Goal: Task Accomplishment & Management: Manage account settings

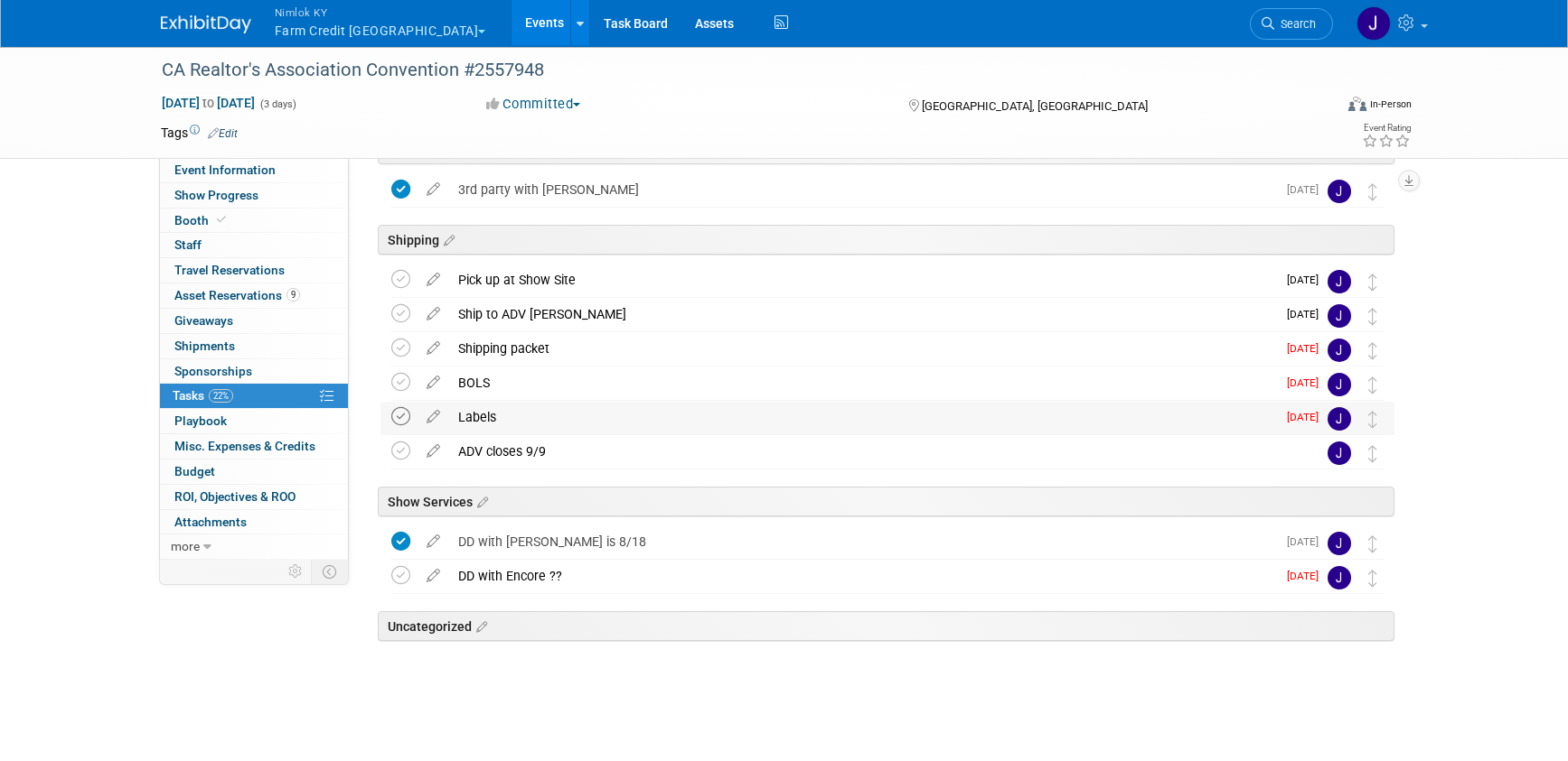
click at [394, 420] on icon at bounding box center [400, 416] width 19 height 19
click at [400, 378] on icon at bounding box center [400, 382] width 19 height 19
click at [399, 450] on icon at bounding box center [400, 451] width 19 height 19
click at [403, 574] on icon at bounding box center [400, 575] width 19 height 19
click at [396, 346] on icon at bounding box center [400, 348] width 19 height 19
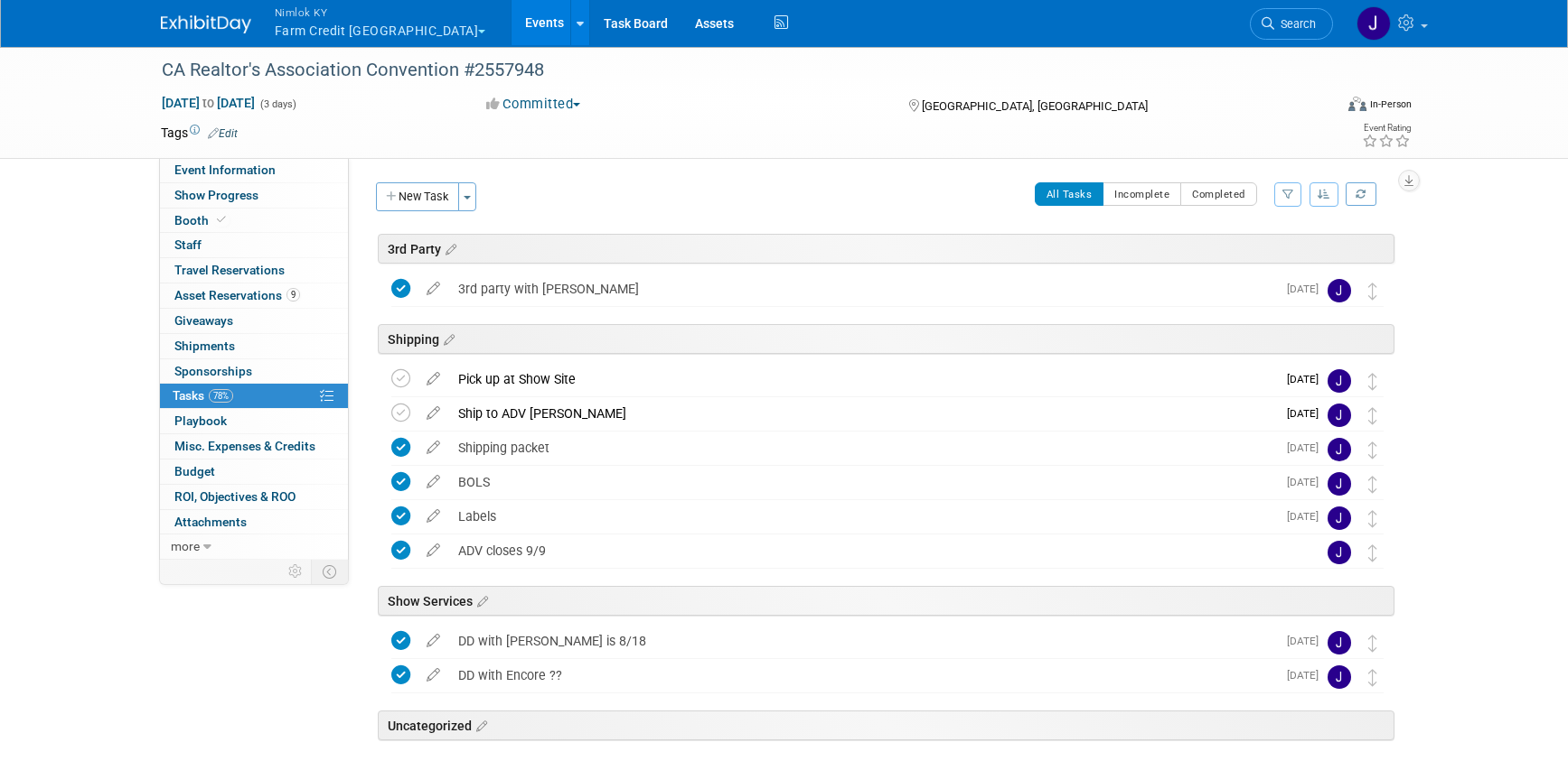
click at [380, 35] on button "Nimlok KY Farm Credit Mid America" at bounding box center [390, 24] width 235 height 47
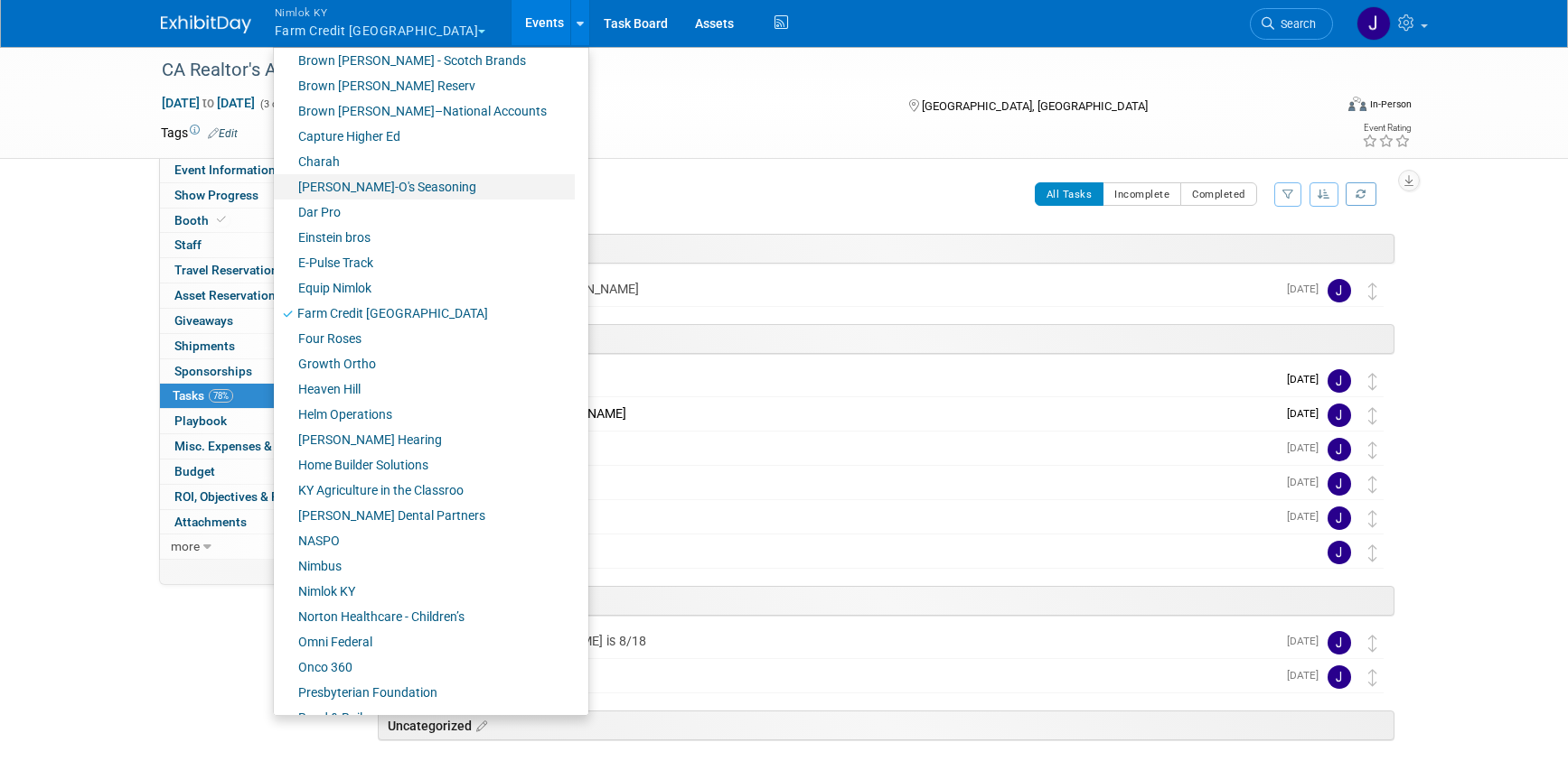
scroll to position [311, 0]
click at [384, 591] on link "Nimlok KY" at bounding box center [424, 591] width 300 height 26
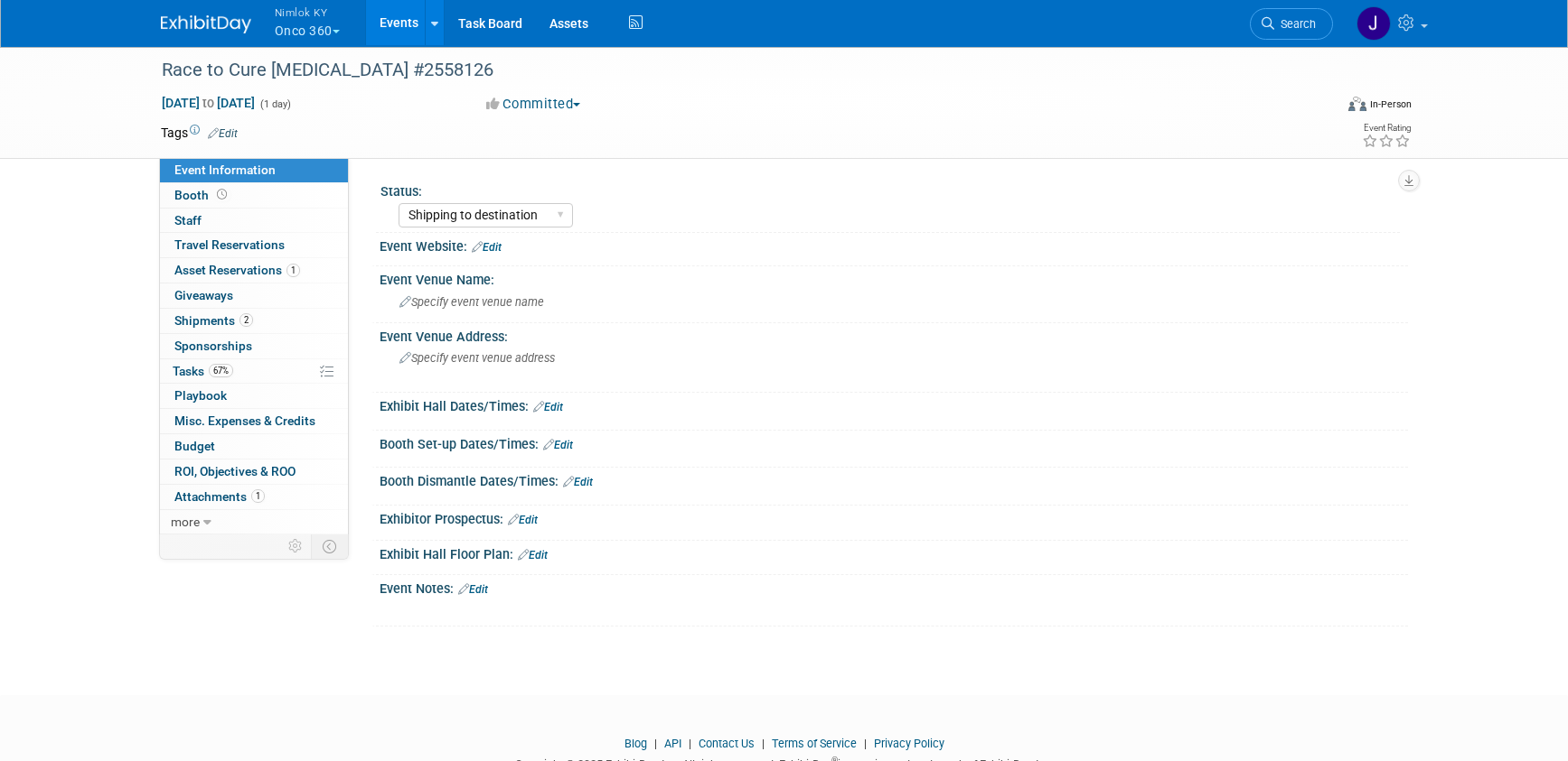
select select "Shipping to destination"
click at [193, 366] on span "Tasks 67%" at bounding box center [202, 371] width 60 height 15
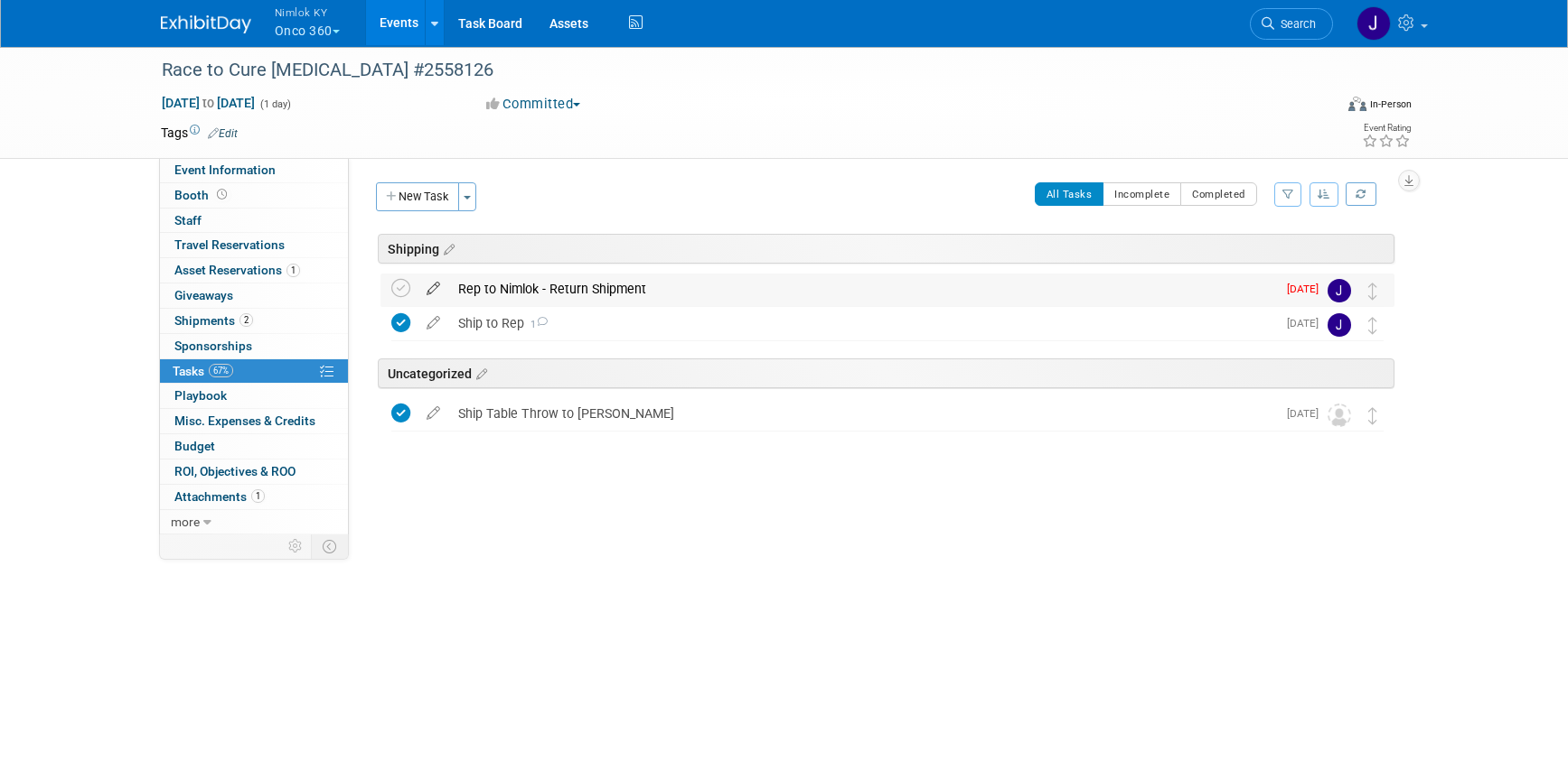
click at [431, 286] on icon at bounding box center [433, 285] width 32 height 23
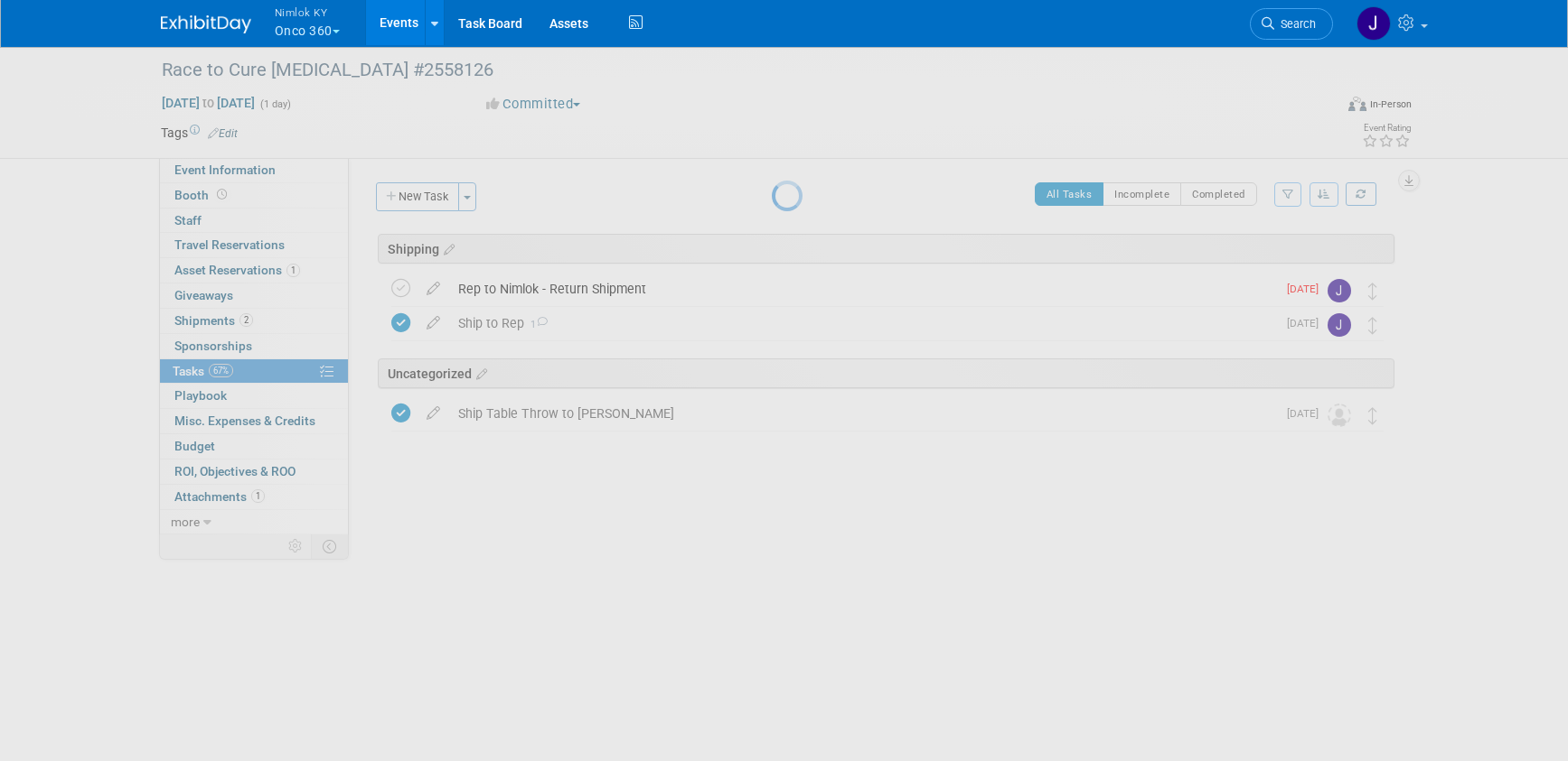
select select "7"
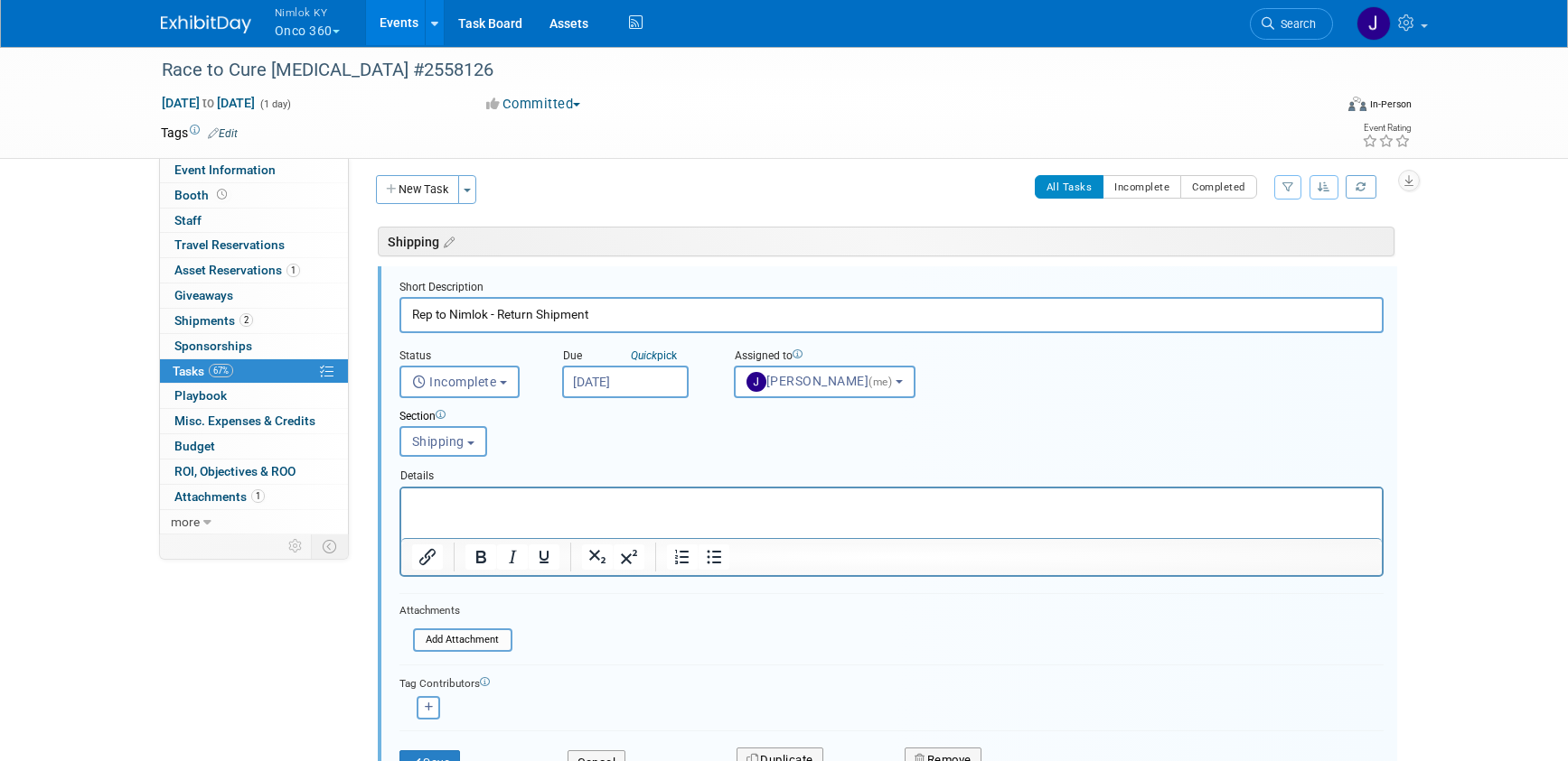
scroll to position [9, 0]
click at [612, 387] on input "Aug 15, 2025" at bounding box center [625, 380] width 126 height 32
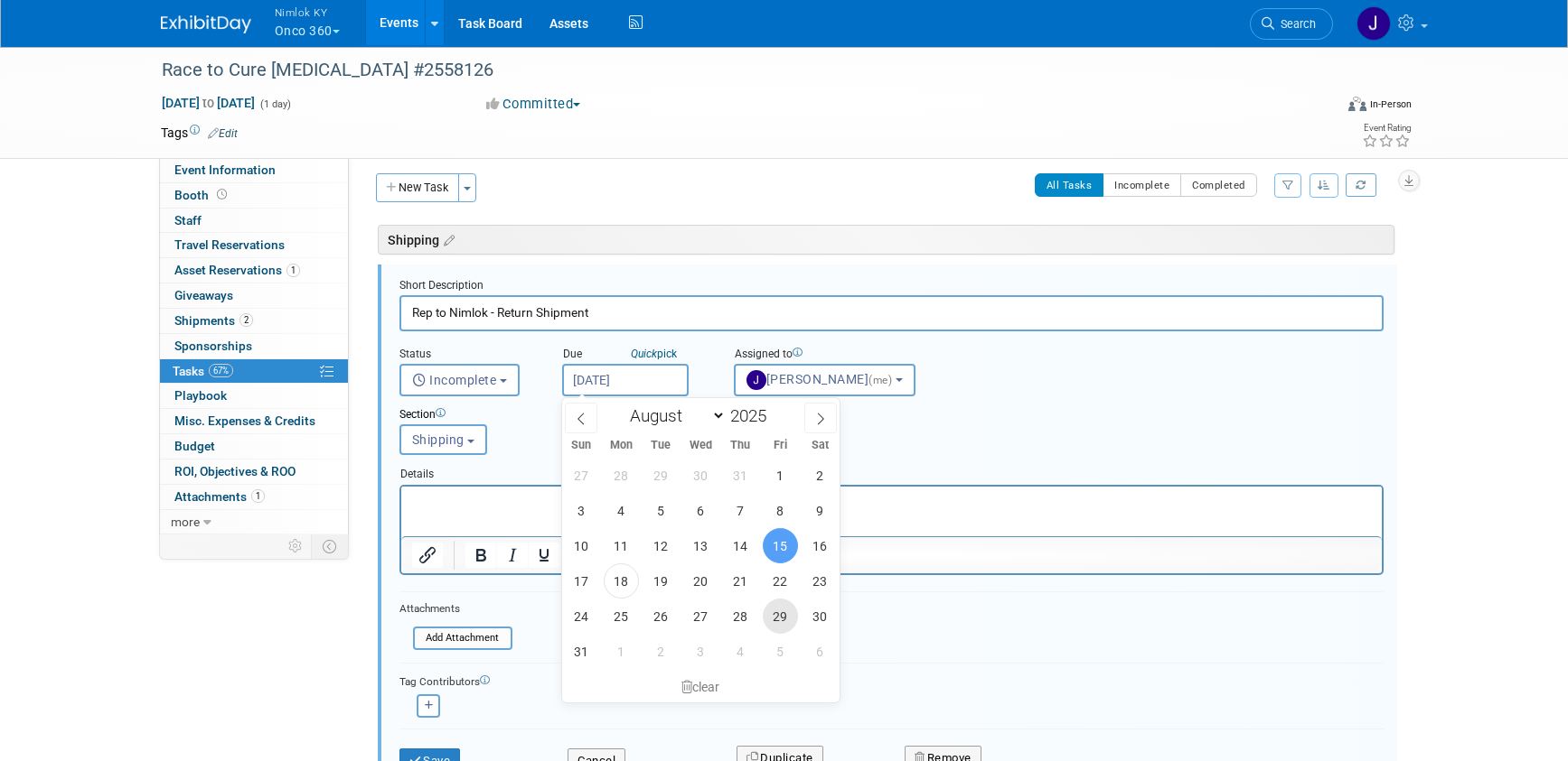
click at [788, 625] on span "29" at bounding box center [780, 616] width 35 height 35
type input "Aug 29, 2025"
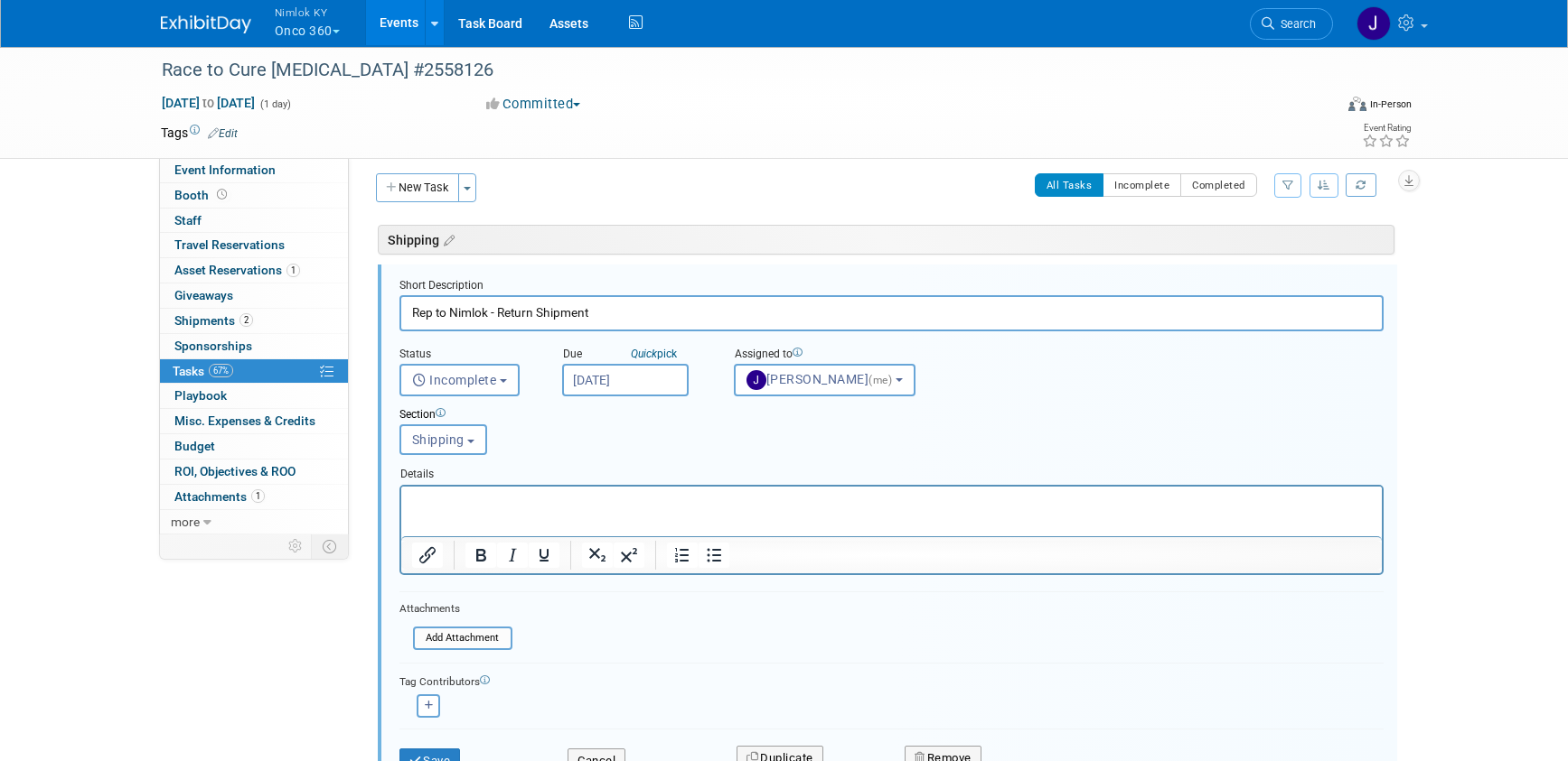
click at [793, 662] on form "Short Description Rep to Nimlok - Return Shipment Status <i class="far fa-clock…" at bounding box center [891, 536] width 1012 height 514
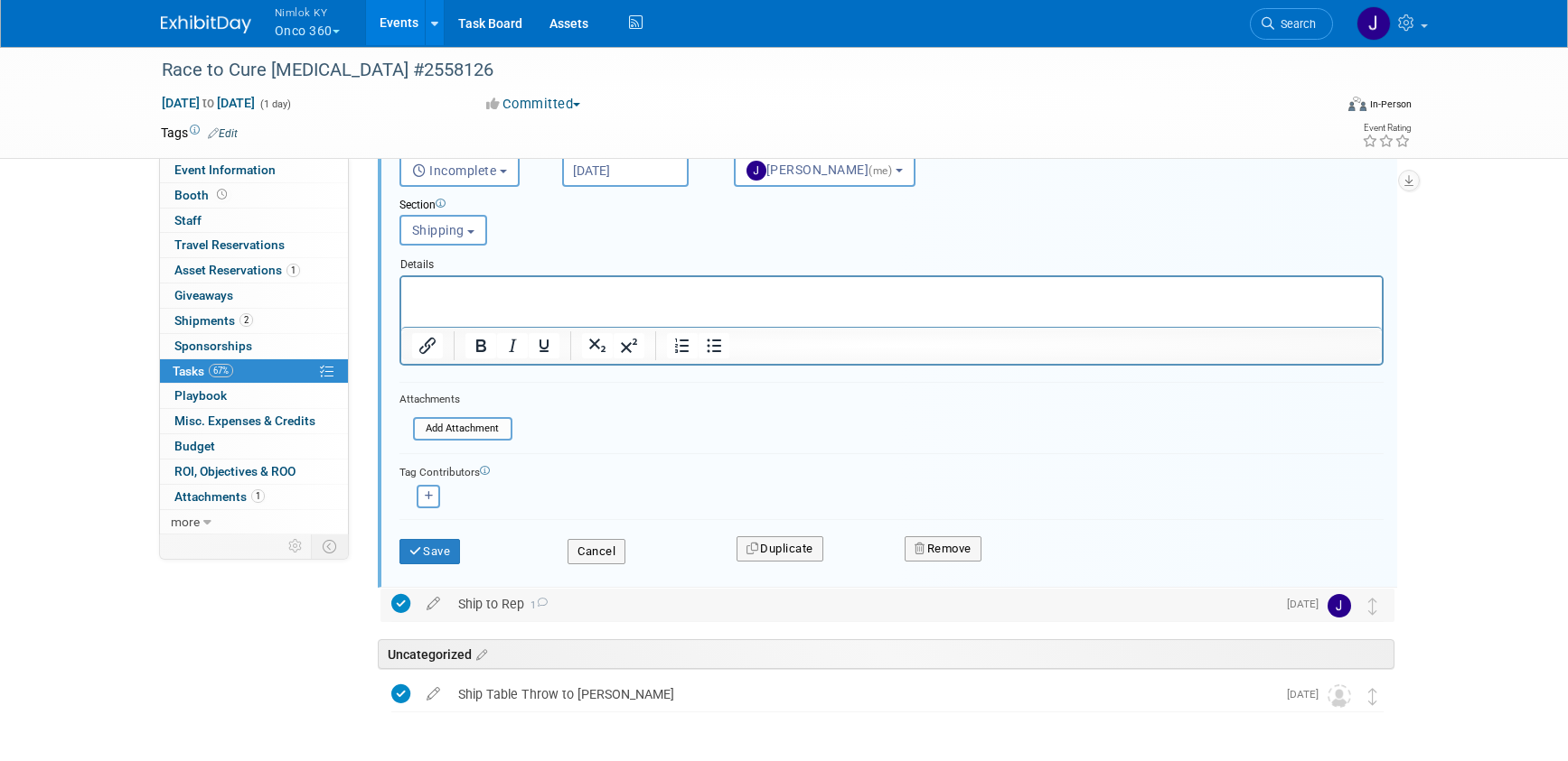
scroll to position [222, 0]
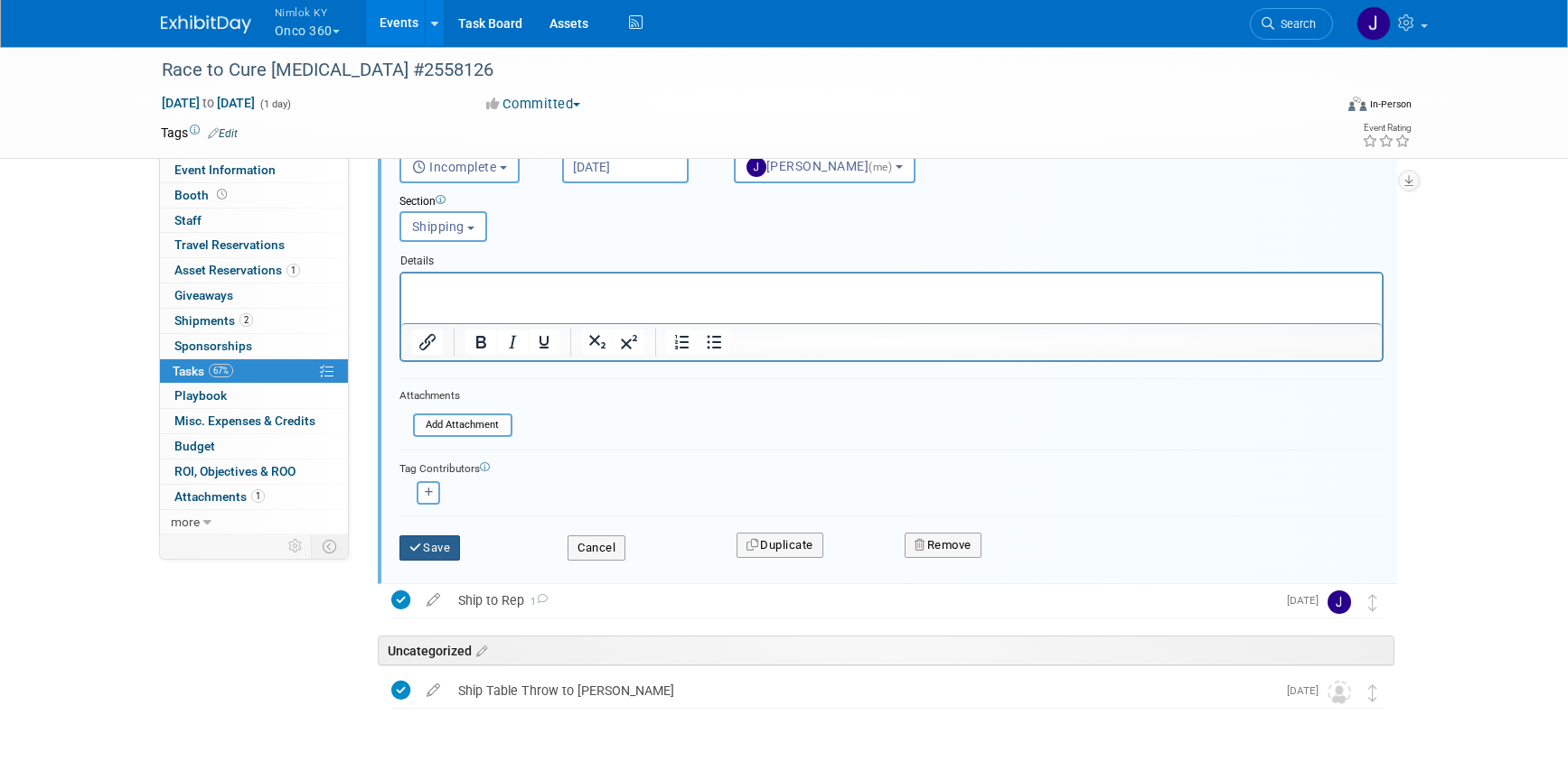
click at [449, 552] on button "Save" at bounding box center [429, 548] width 61 height 26
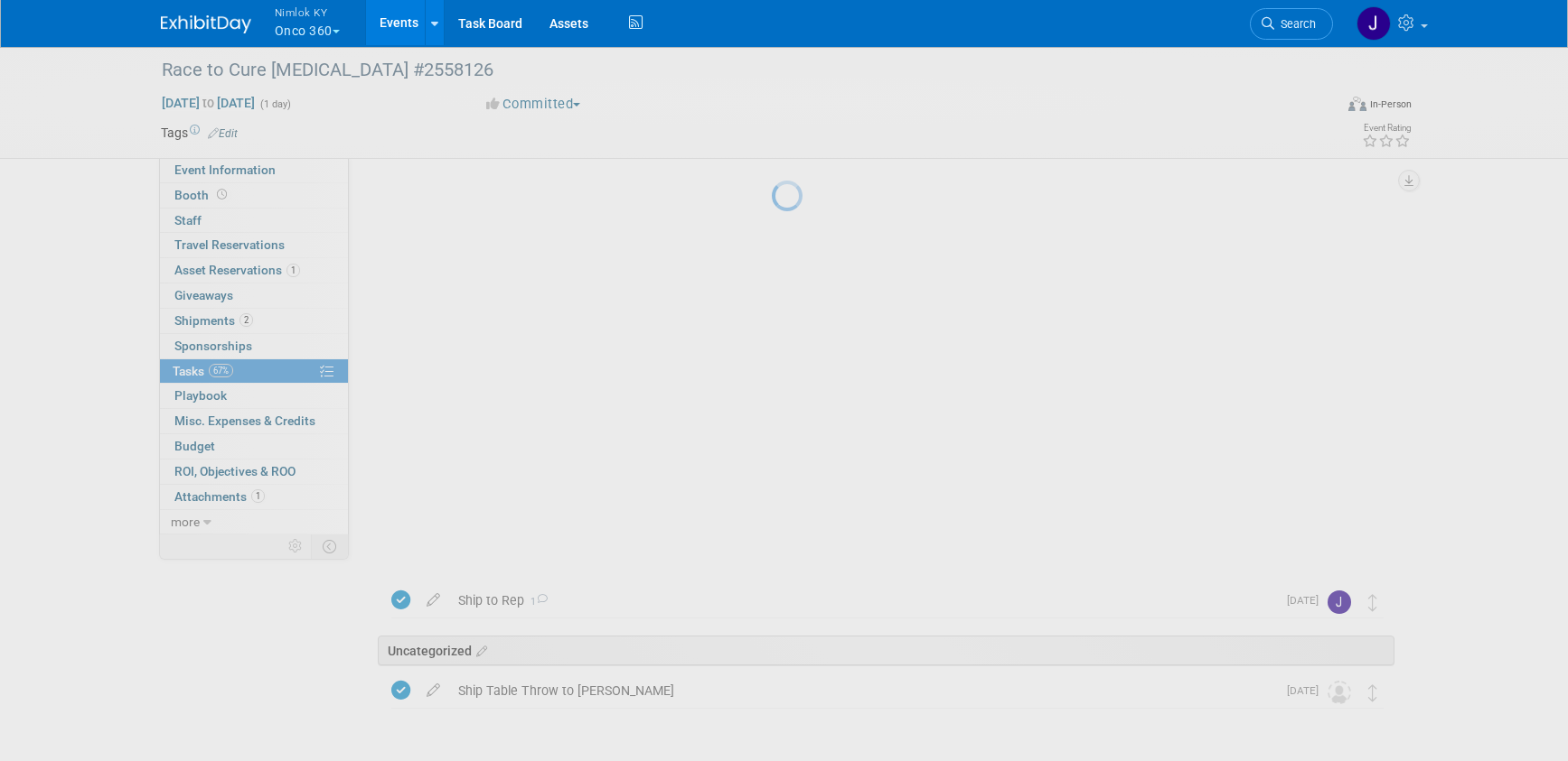
scroll to position [0, 0]
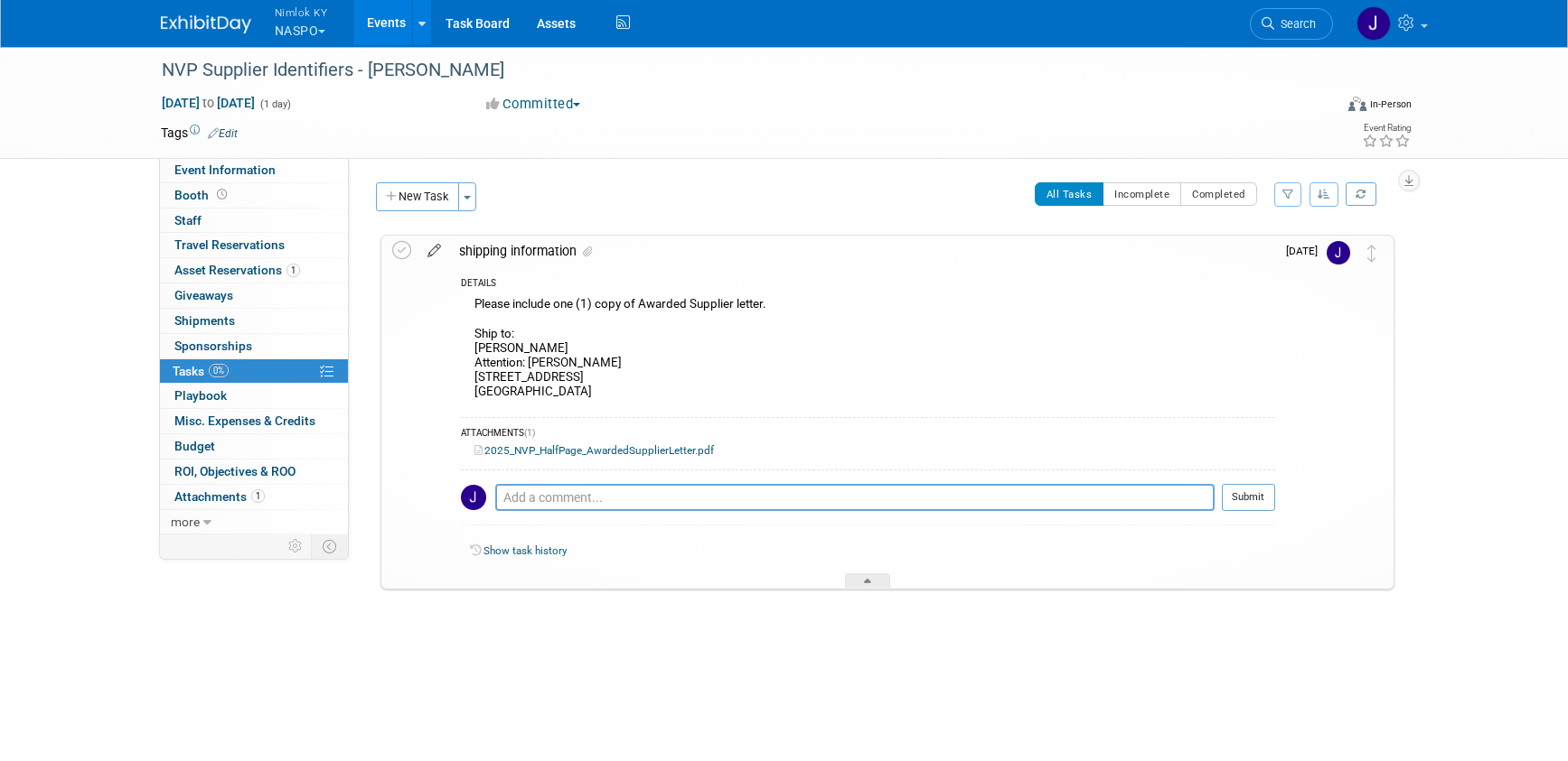
click at [434, 251] on icon at bounding box center [434, 246] width 32 height 23
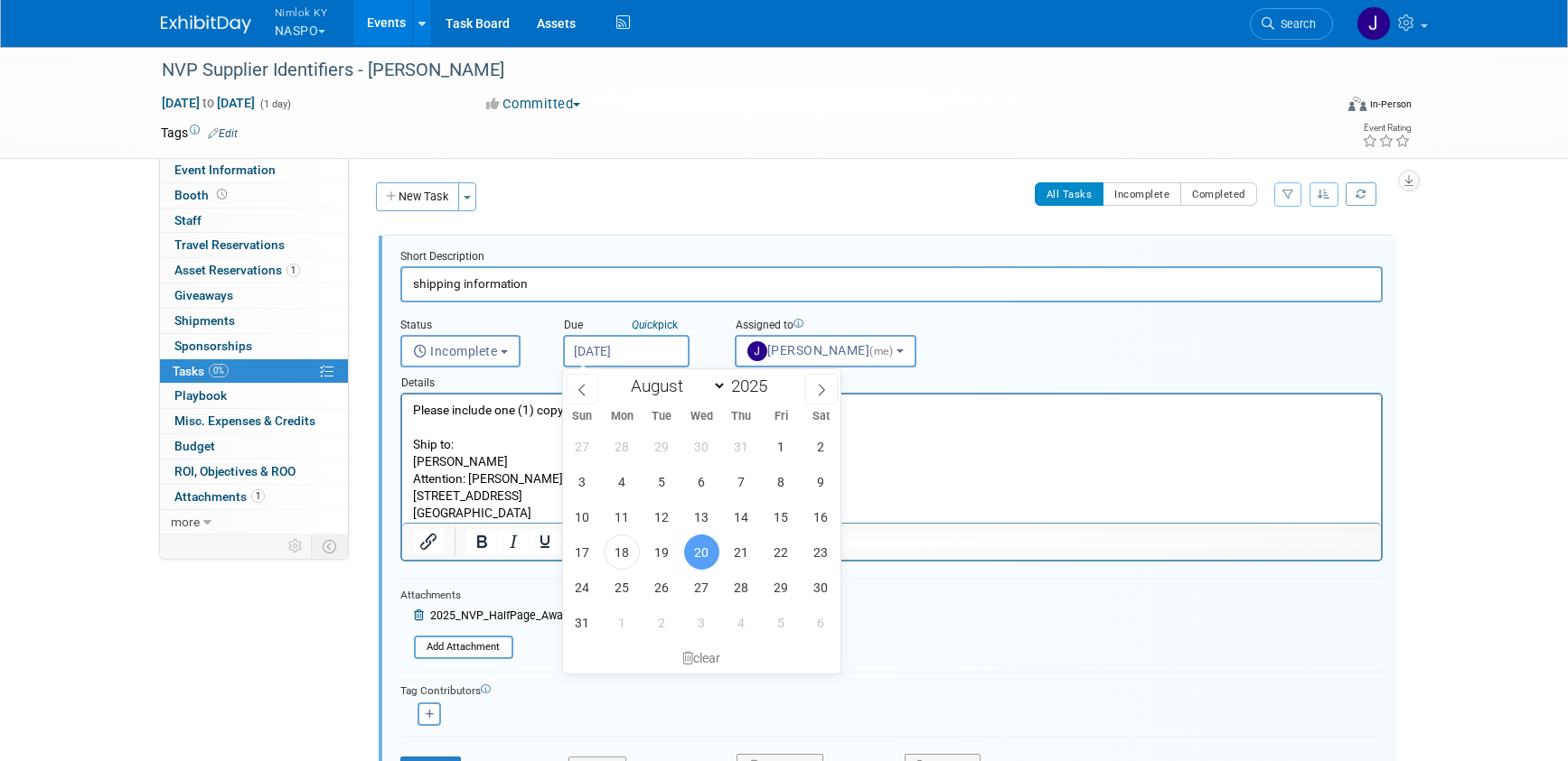
click at [645, 351] on input "Aug 20, 2025" at bounding box center [626, 350] width 126 height 32
click at [772, 581] on span "29" at bounding box center [781, 588] width 35 height 35
type input "Aug 29, 2025"
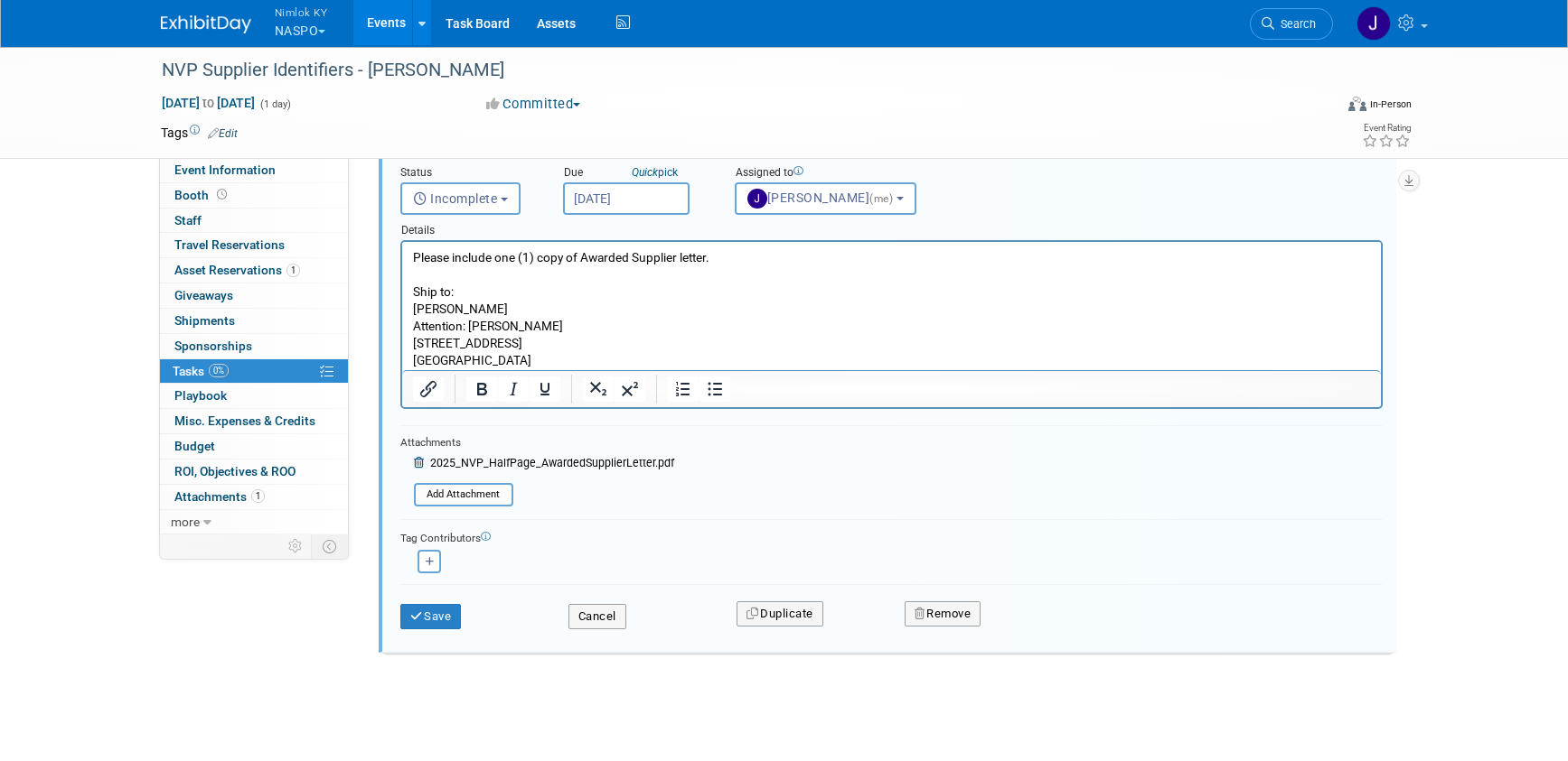
scroll to position [157, 0]
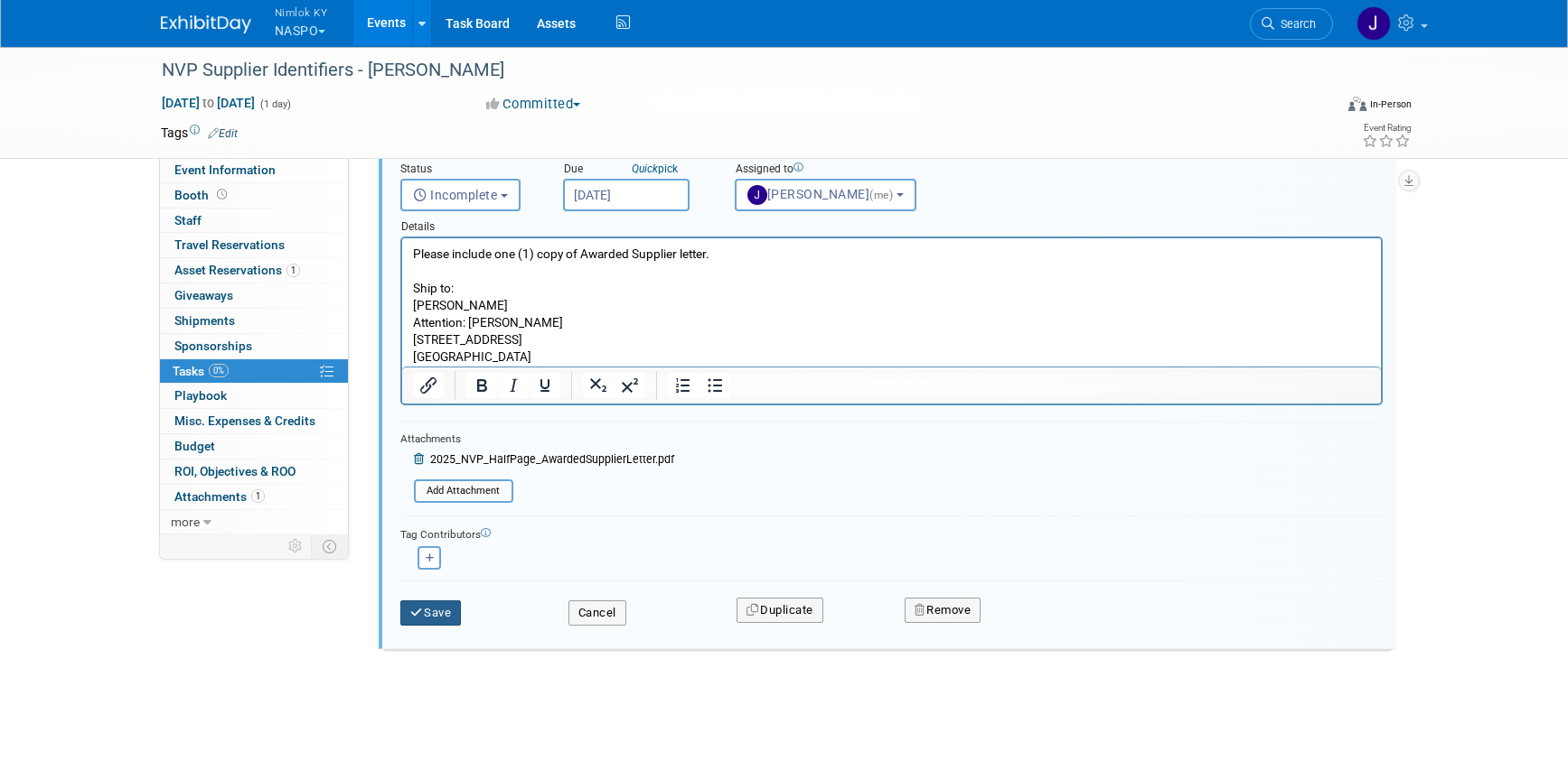
click at [435, 612] on button "Save" at bounding box center [430, 613] width 61 height 26
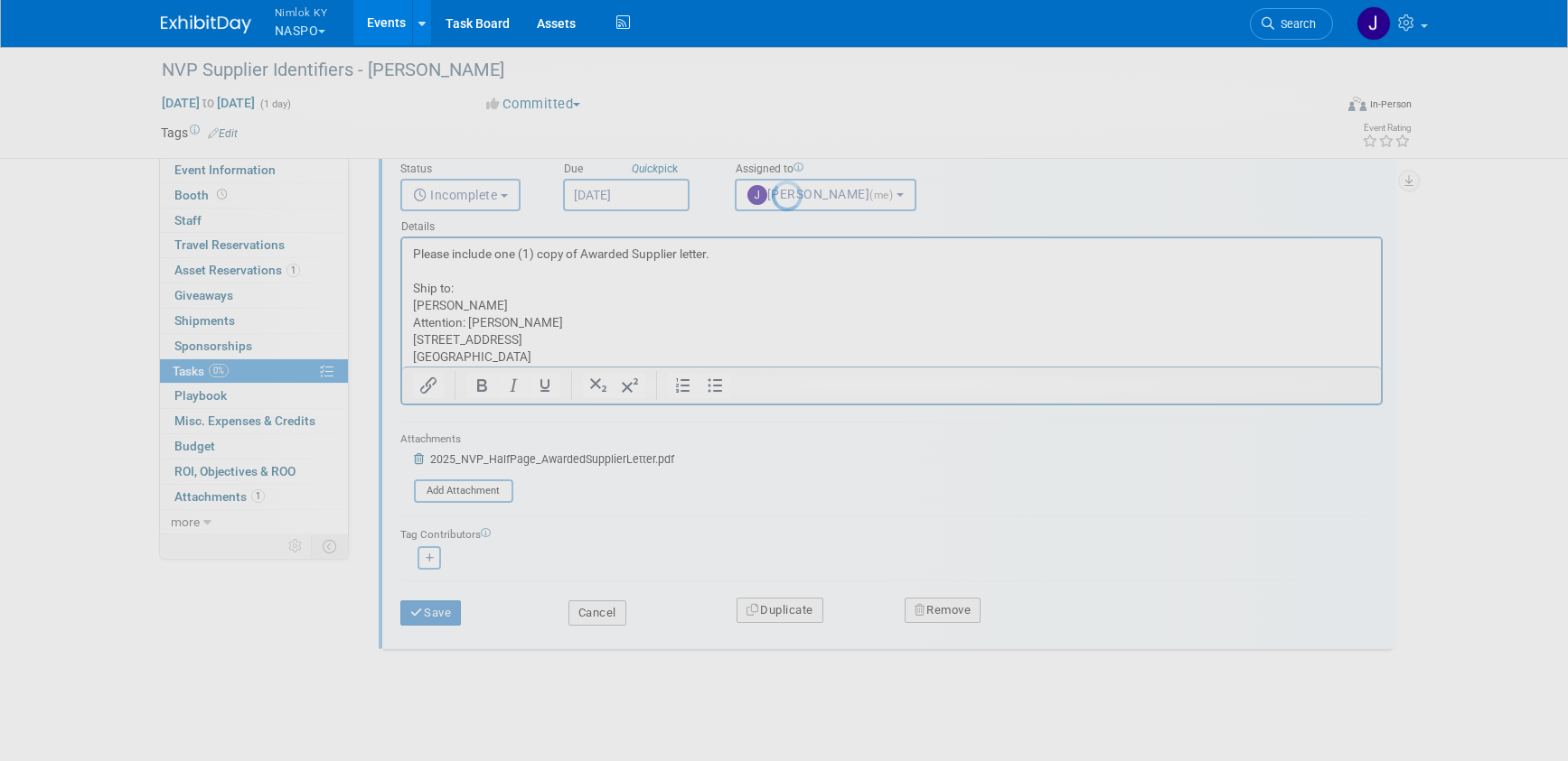
scroll to position [0, 0]
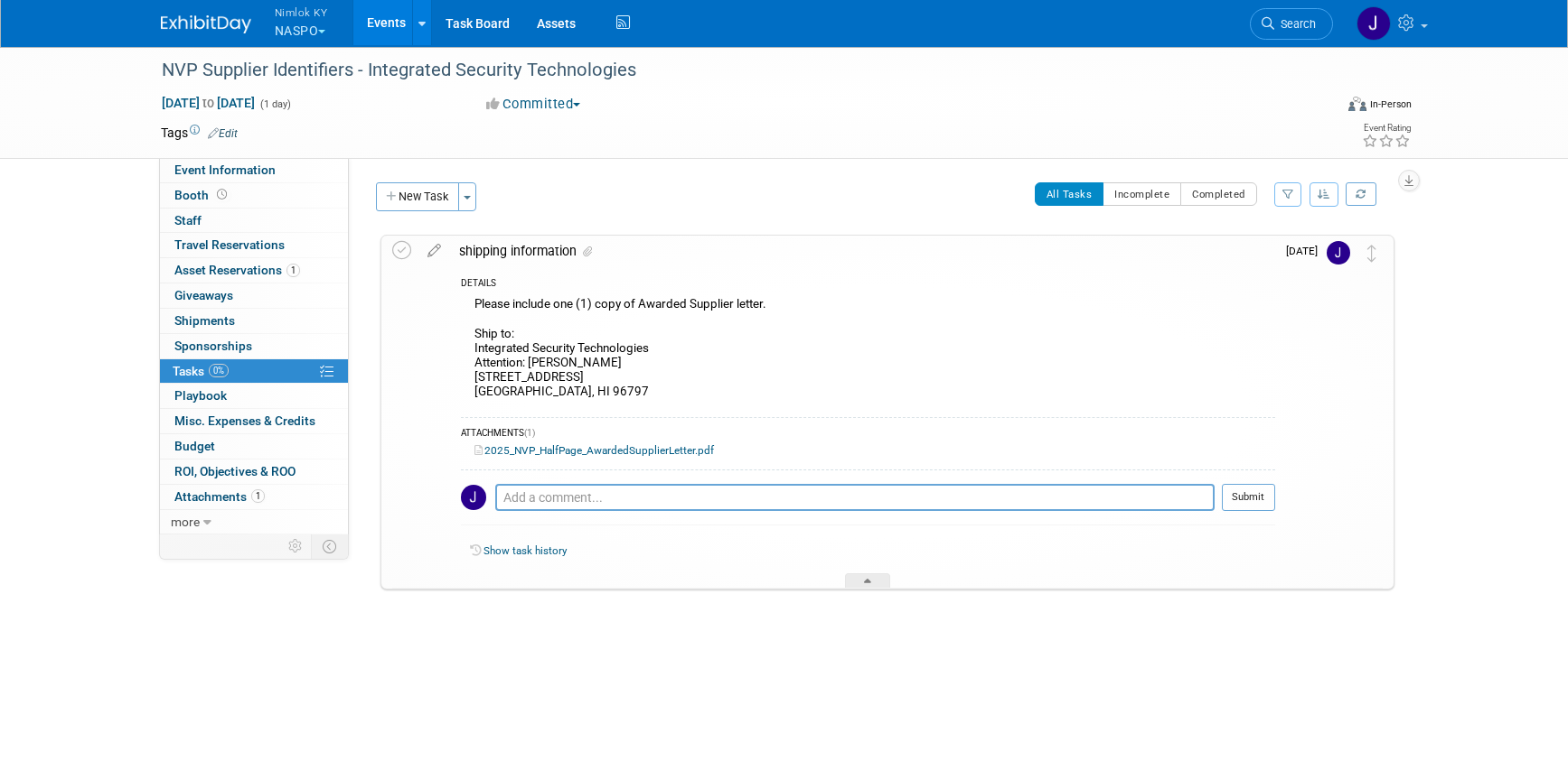
click at [434, 254] on icon at bounding box center [434, 246] width 32 height 23
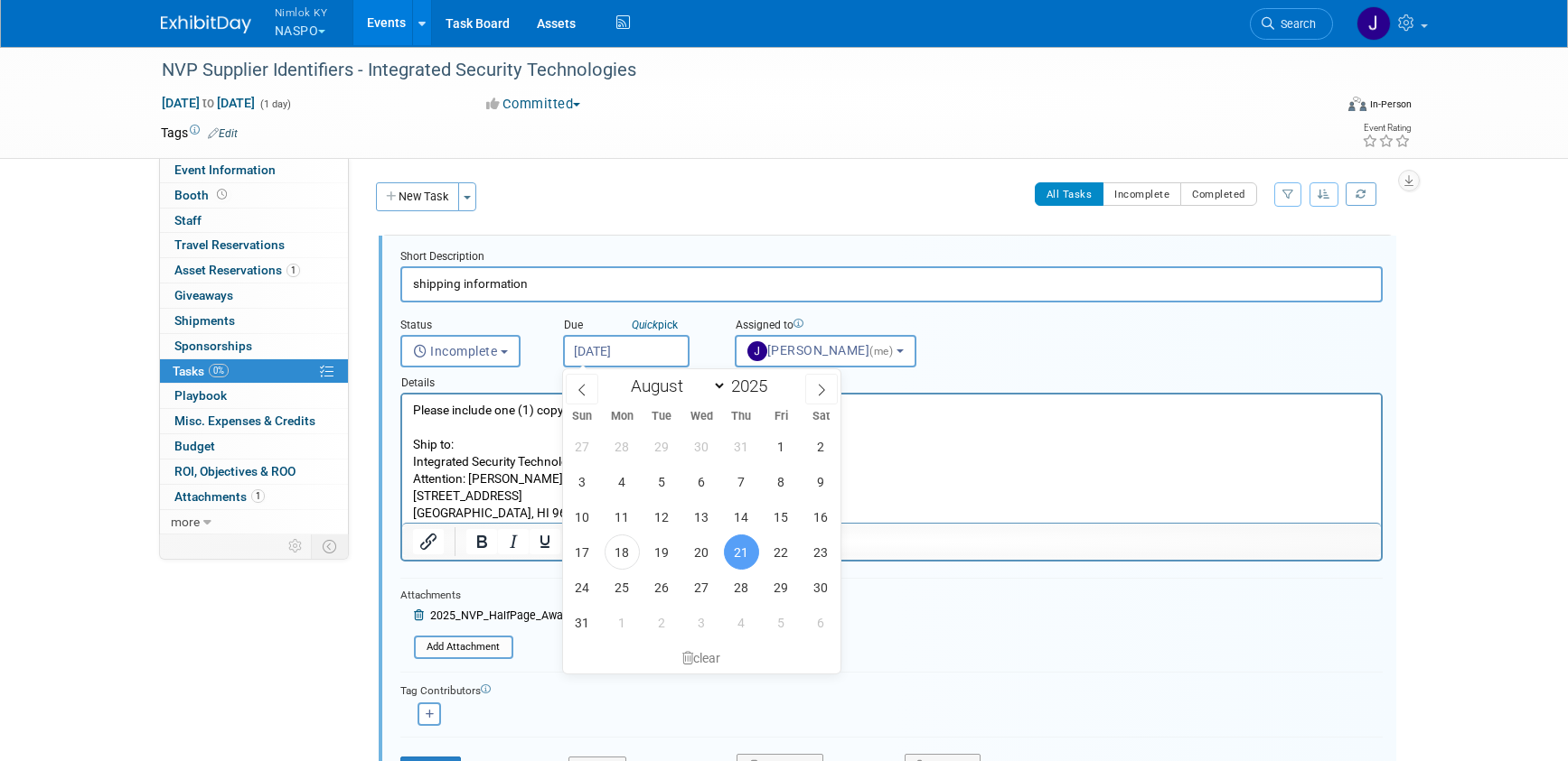
click at [665, 348] on input "Aug 21, 2025" at bounding box center [626, 350] width 126 height 32
click at [792, 590] on span "29" at bounding box center [781, 588] width 35 height 35
type input "Aug 29, 2025"
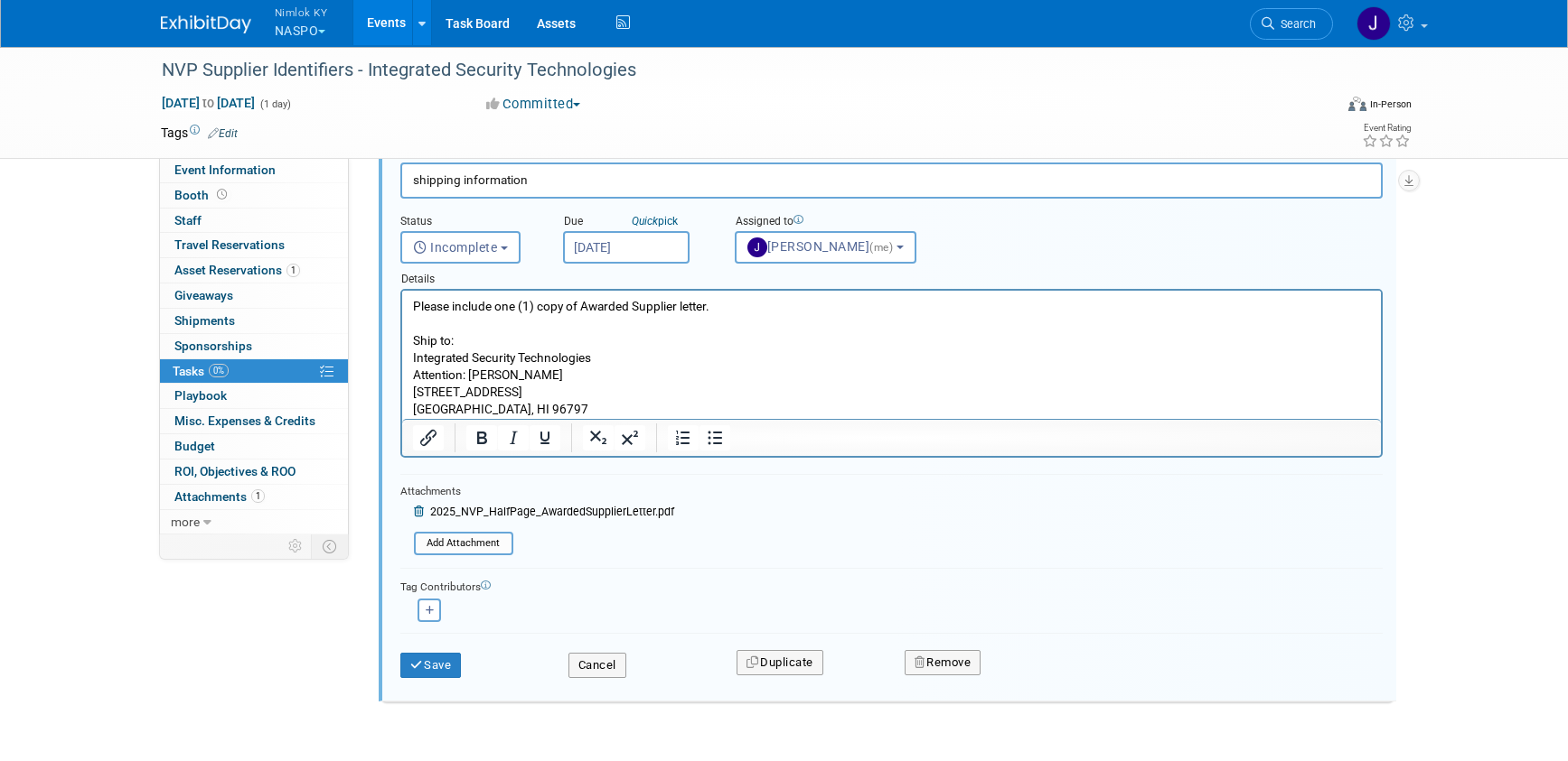
scroll to position [157, 0]
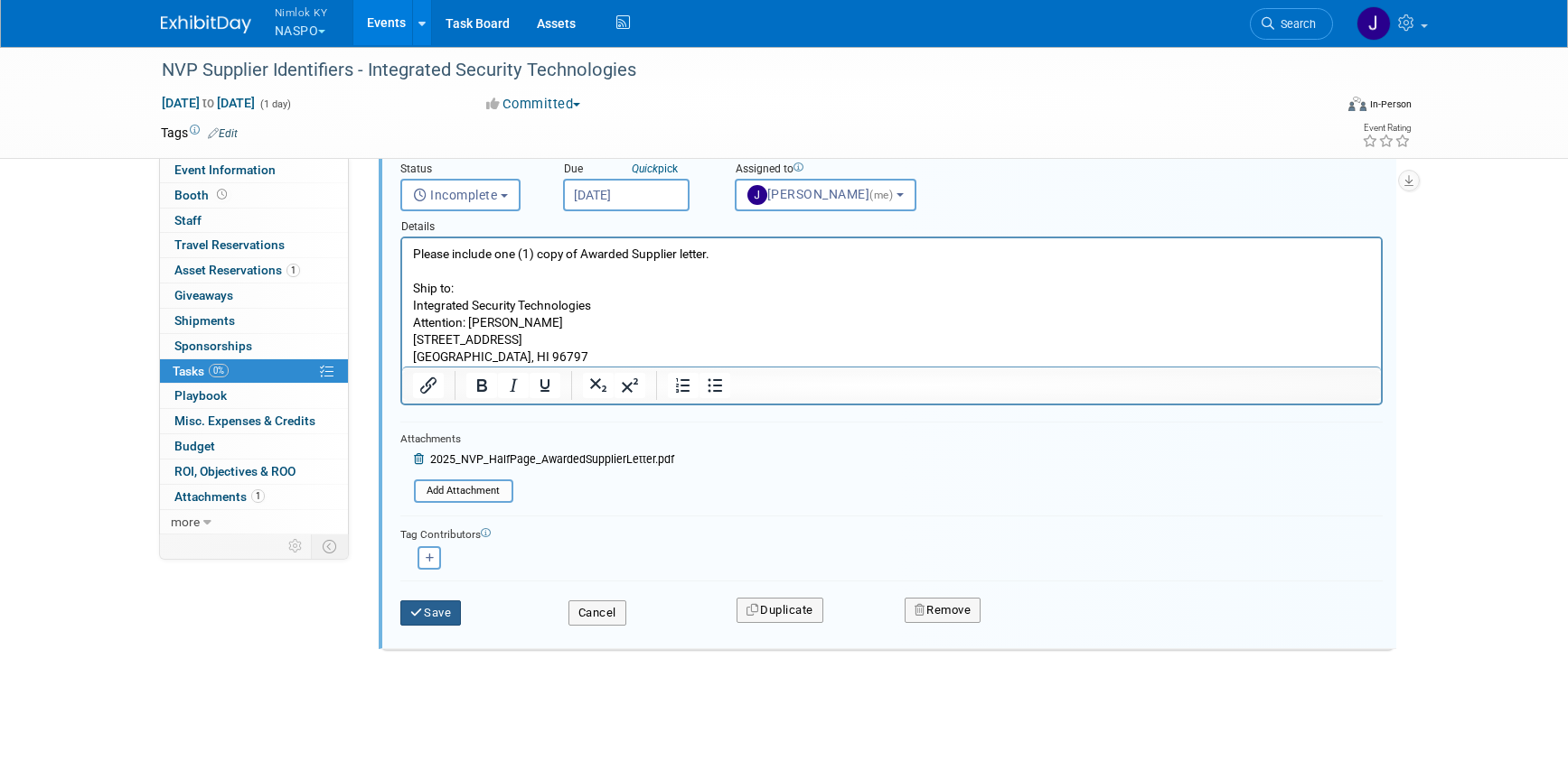
click at [453, 615] on button "Save" at bounding box center [430, 613] width 61 height 26
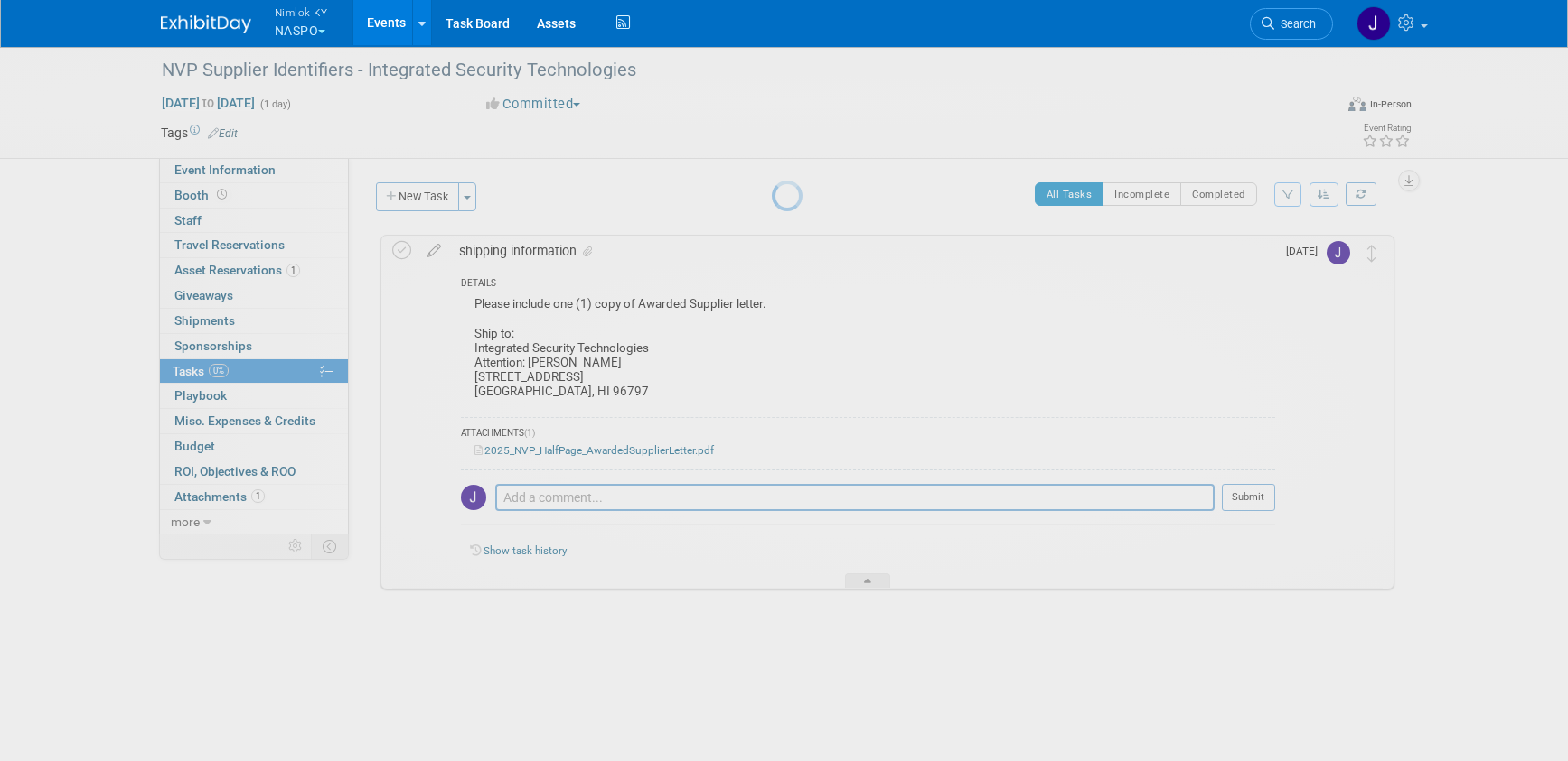
scroll to position [0, 0]
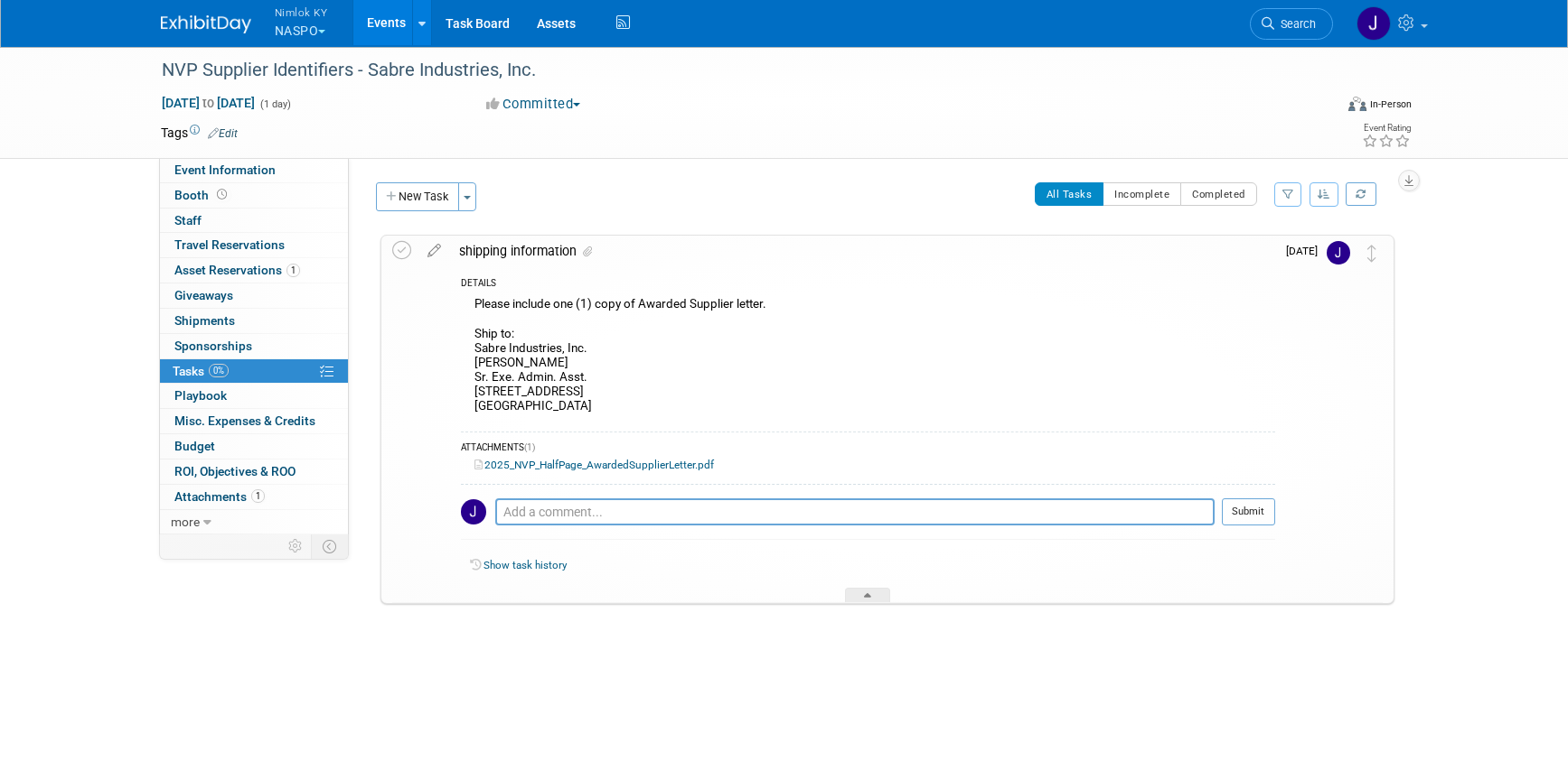
click at [422, 250] on icon at bounding box center [434, 246] width 32 height 23
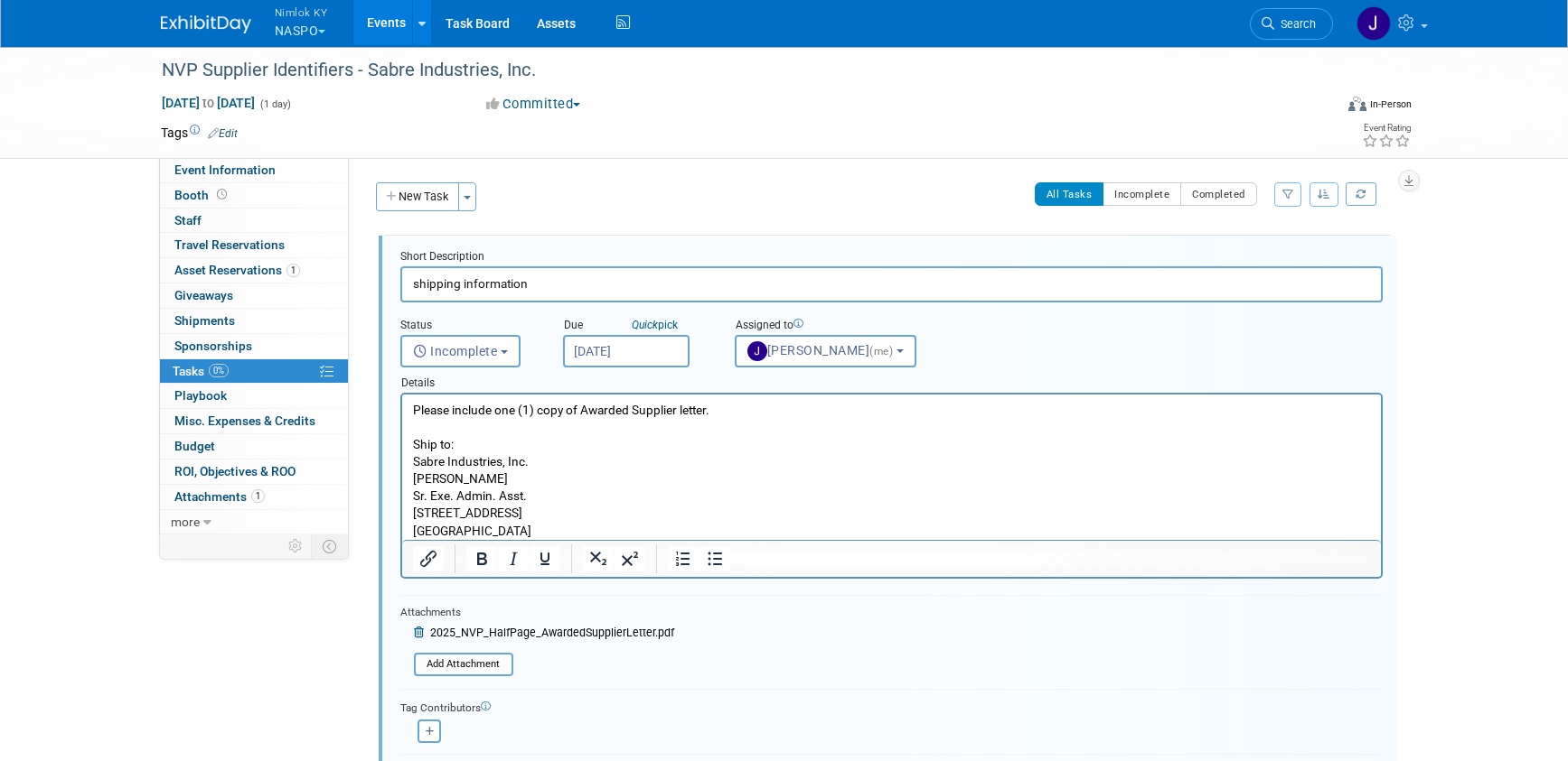
click at [607, 348] on input "[DATE]" at bounding box center [626, 350] width 126 height 32
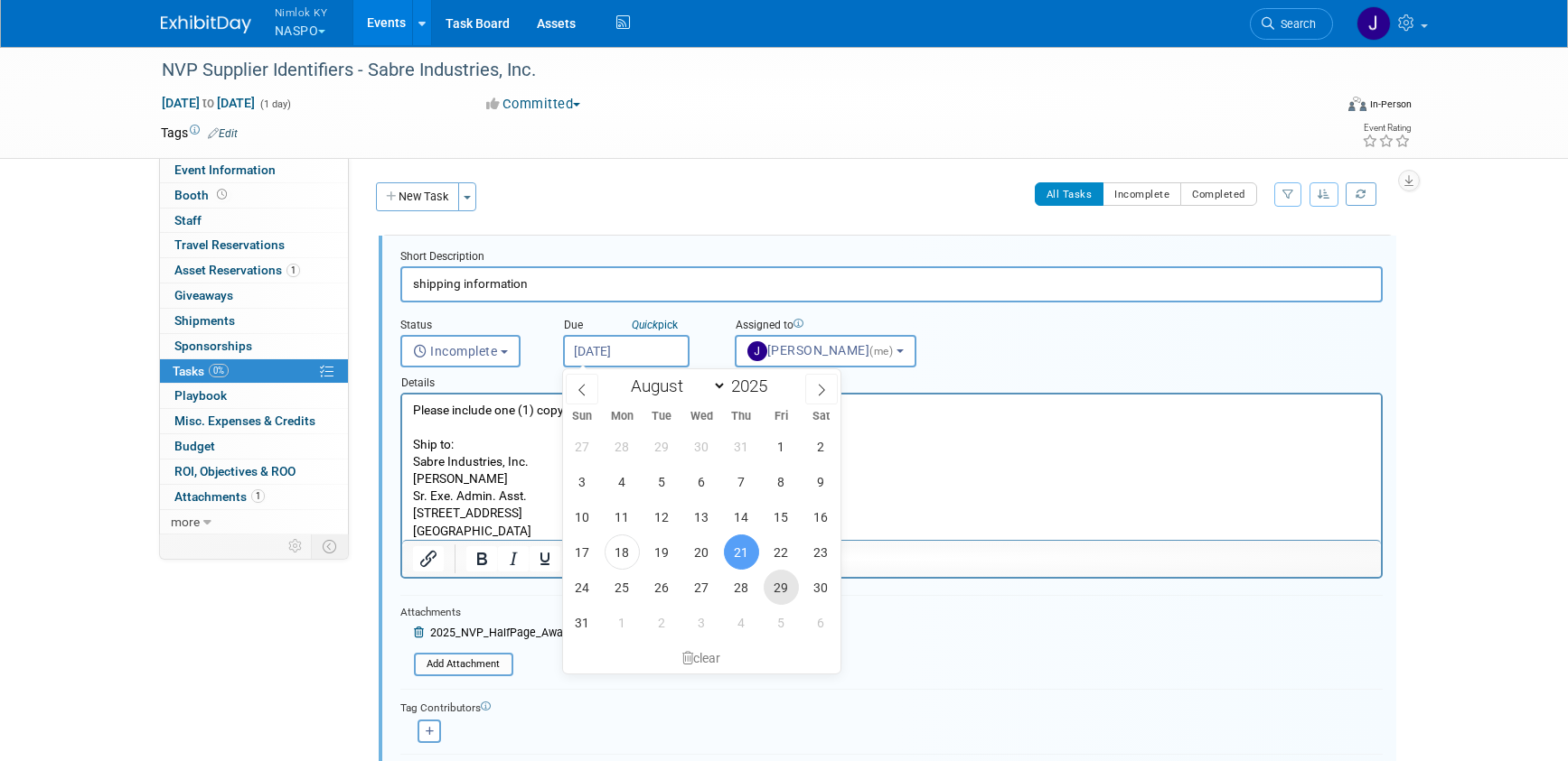
click at [785, 592] on span "29" at bounding box center [781, 588] width 35 height 35
type input "Aug 29, 2025"
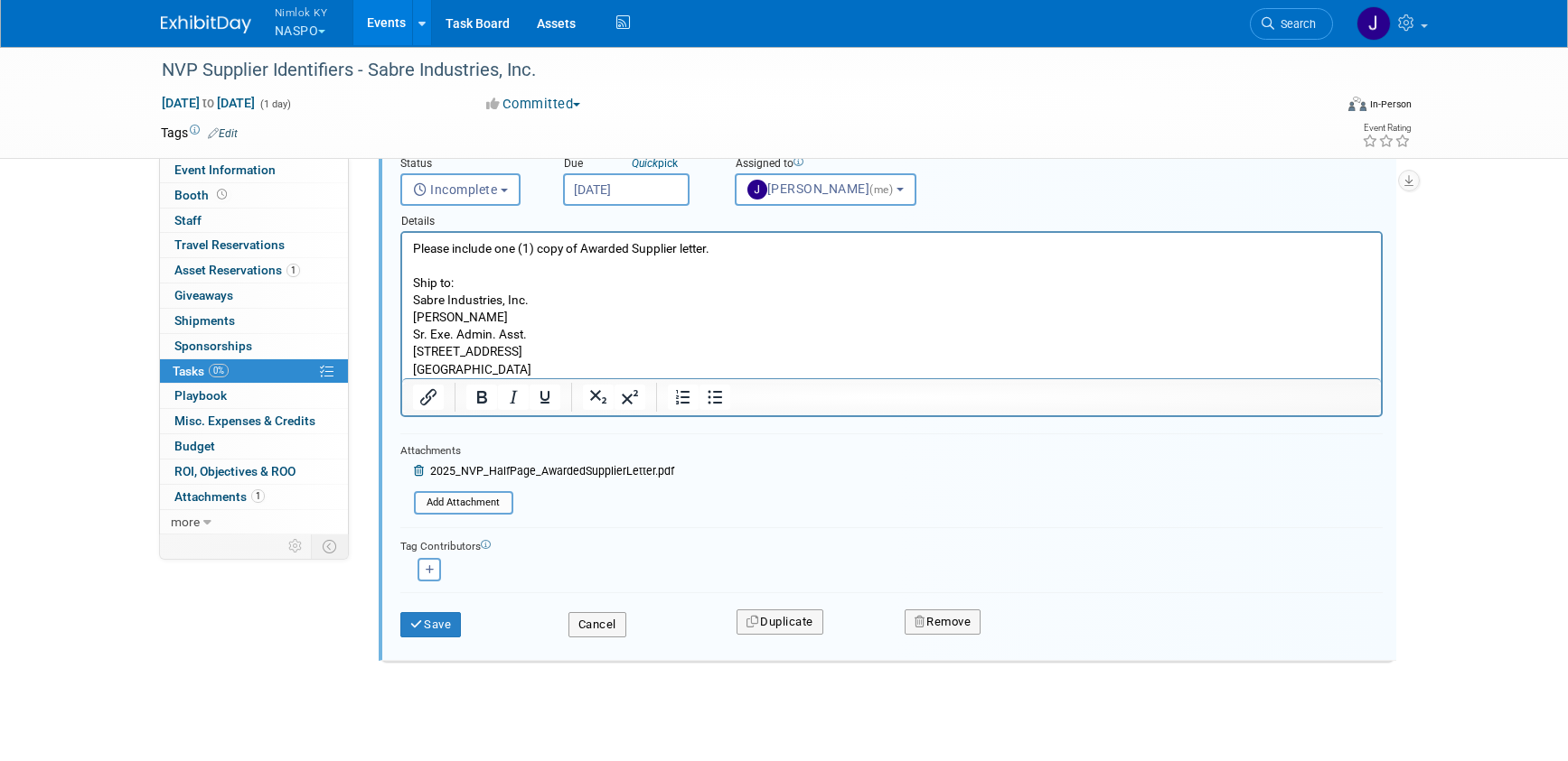
scroll to position [173, 0]
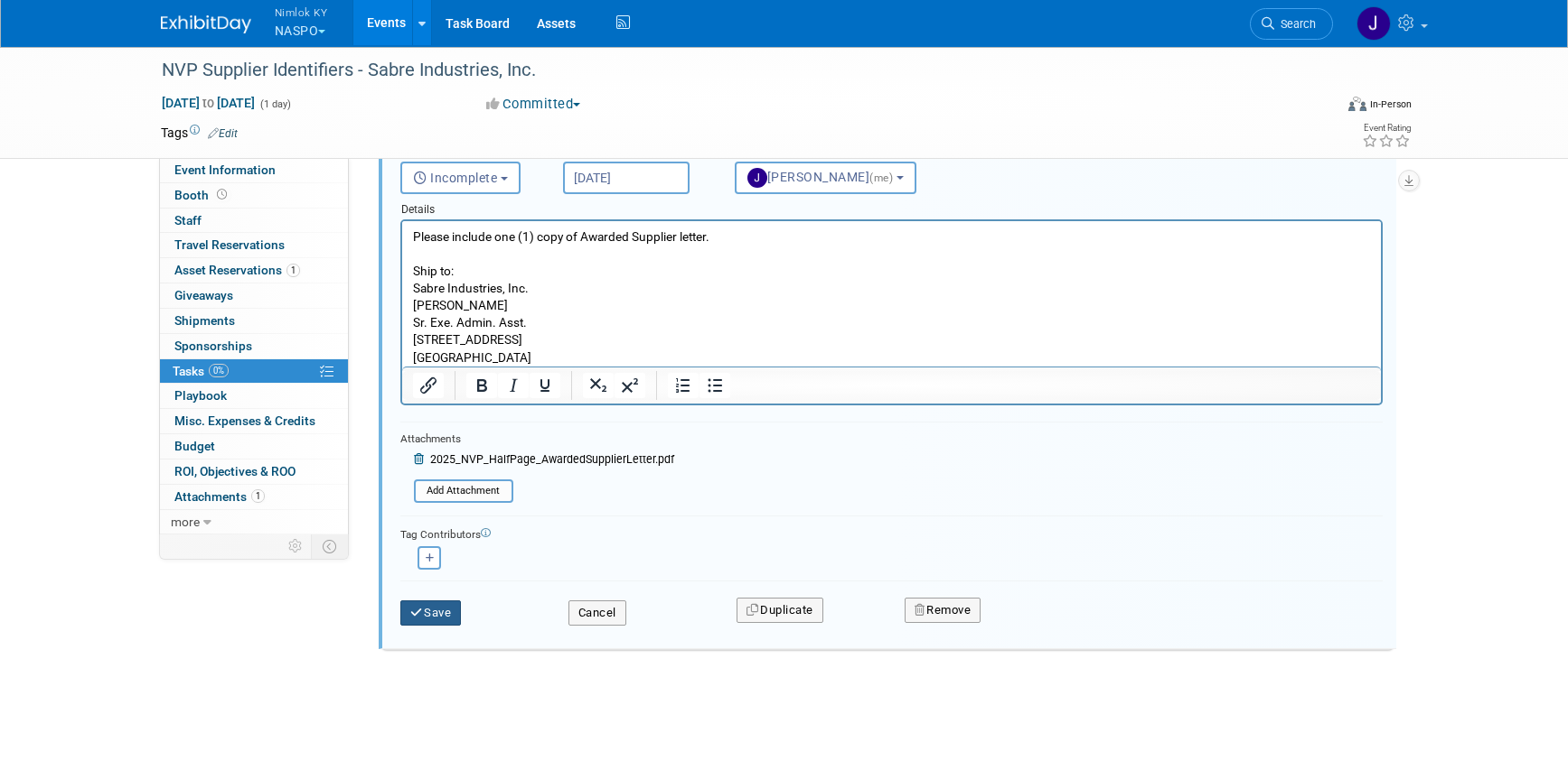
click at [436, 613] on button "Save" at bounding box center [430, 613] width 61 height 26
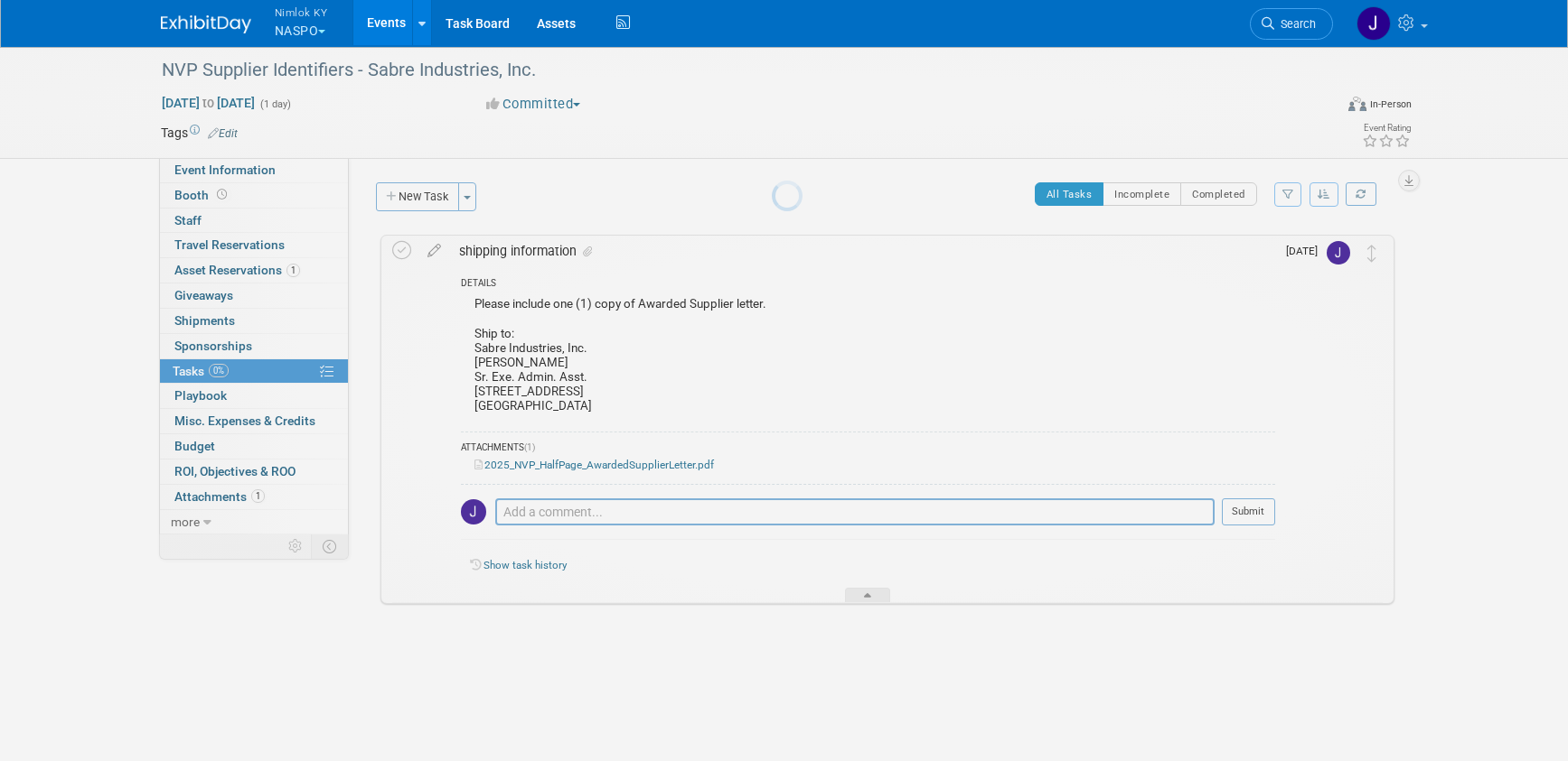
scroll to position [0, 0]
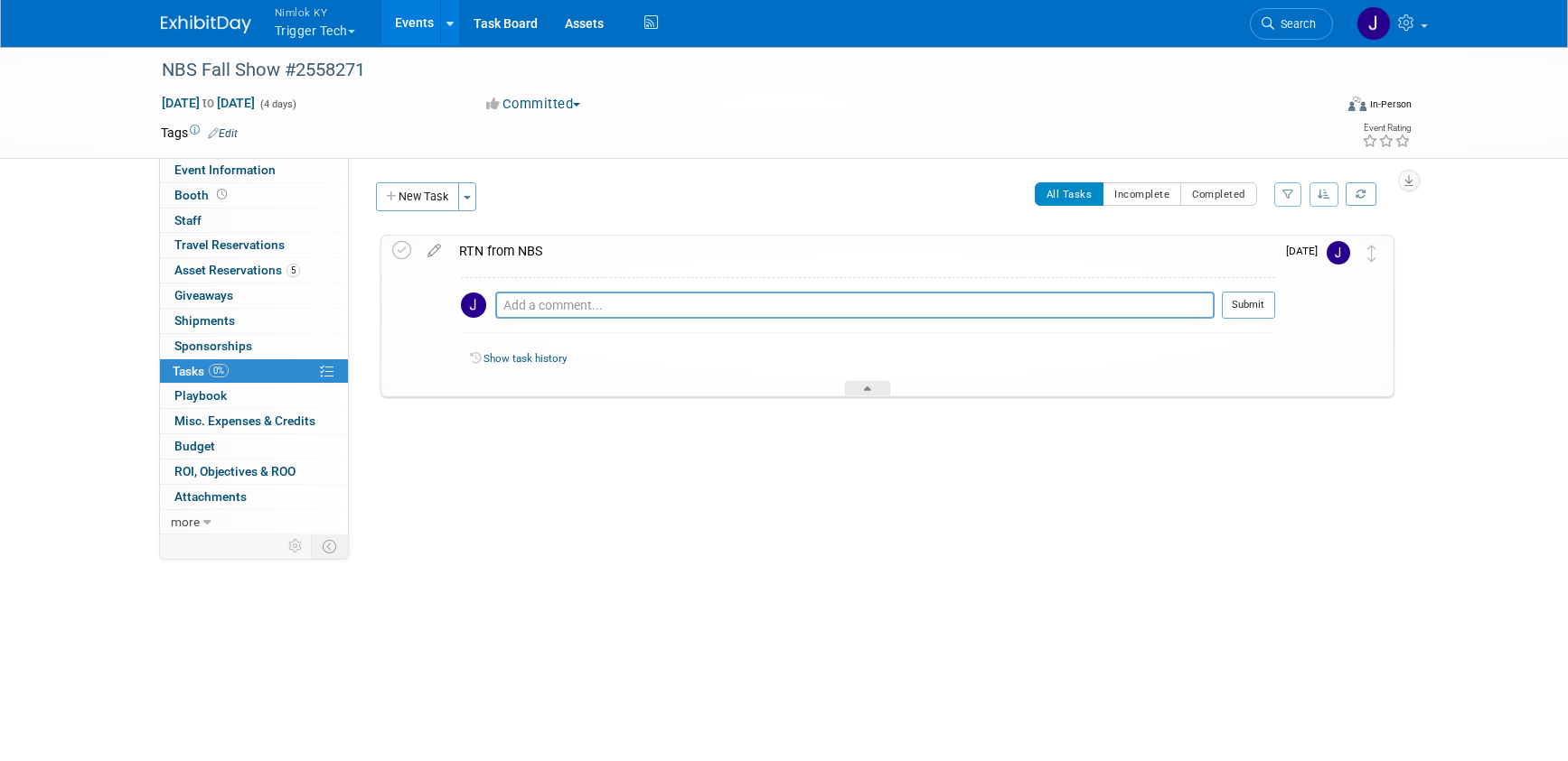
click at [513, 256] on div "RTN from NBS" at bounding box center [863, 250] width 825 height 31
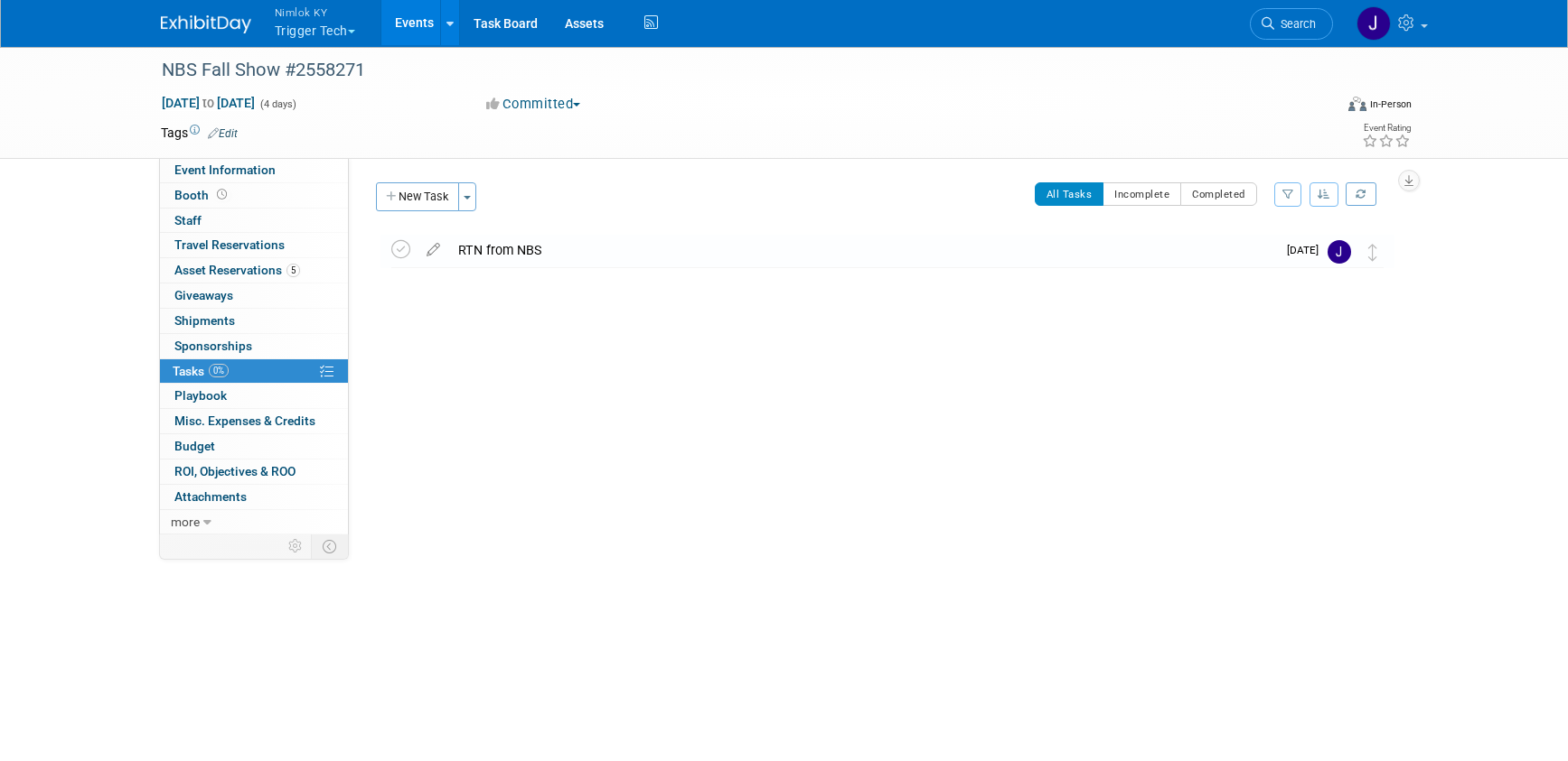
click at [513, 256] on div "RTN from NBS" at bounding box center [862, 250] width 826 height 31
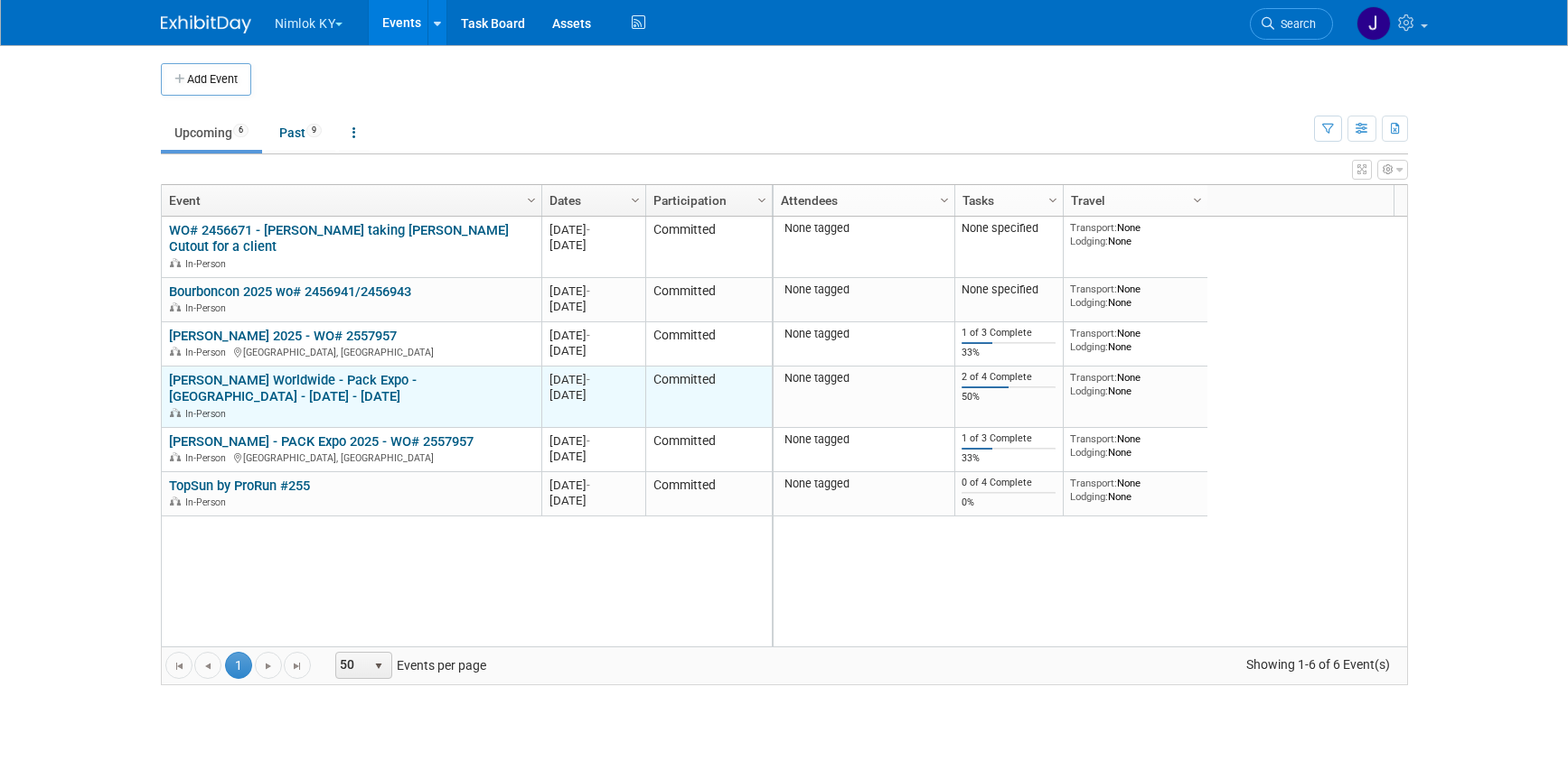
click at [248, 375] on link "[PERSON_NAME] Worldwide - Pack Expo - [GEOGRAPHIC_DATA] - [DATE] - [DATE]" at bounding box center [293, 389] width 247 height 33
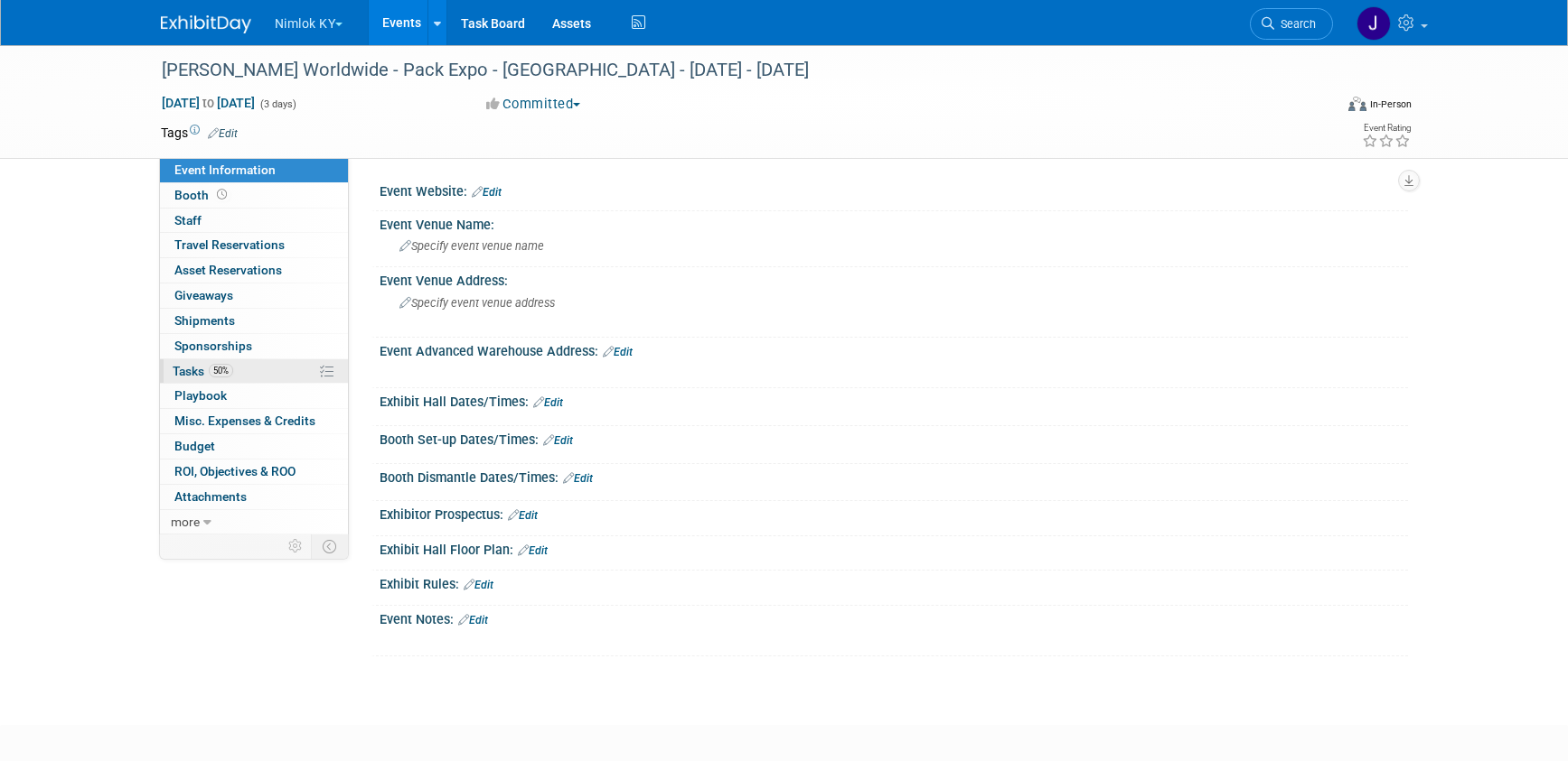
click at [249, 366] on link "50% Tasks 50%" at bounding box center [253, 371] width 188 height 25
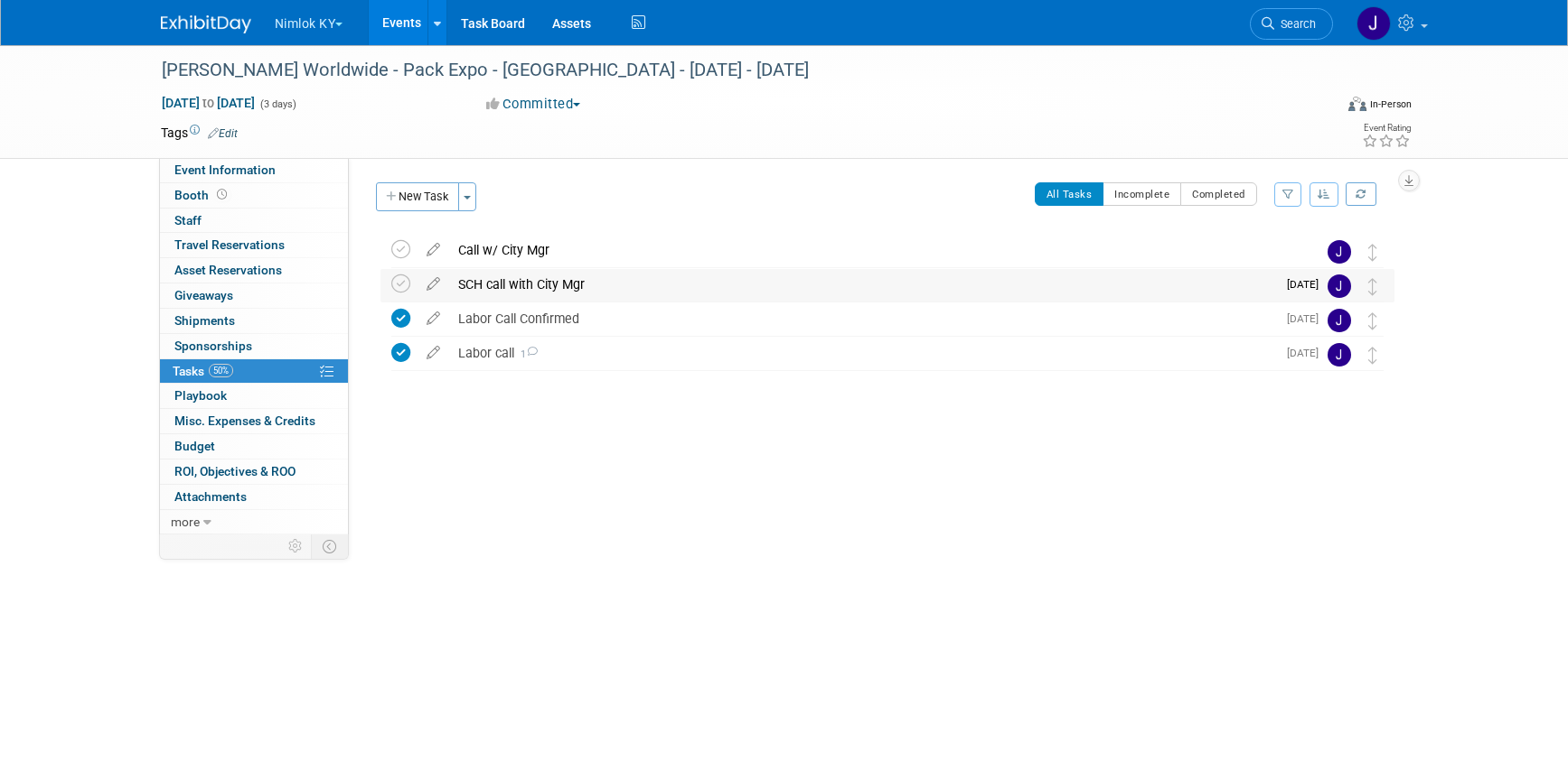
click at [536, 284] on div "SCH call with City Mgr" at bounding box center [862, 284] width 826 height 31
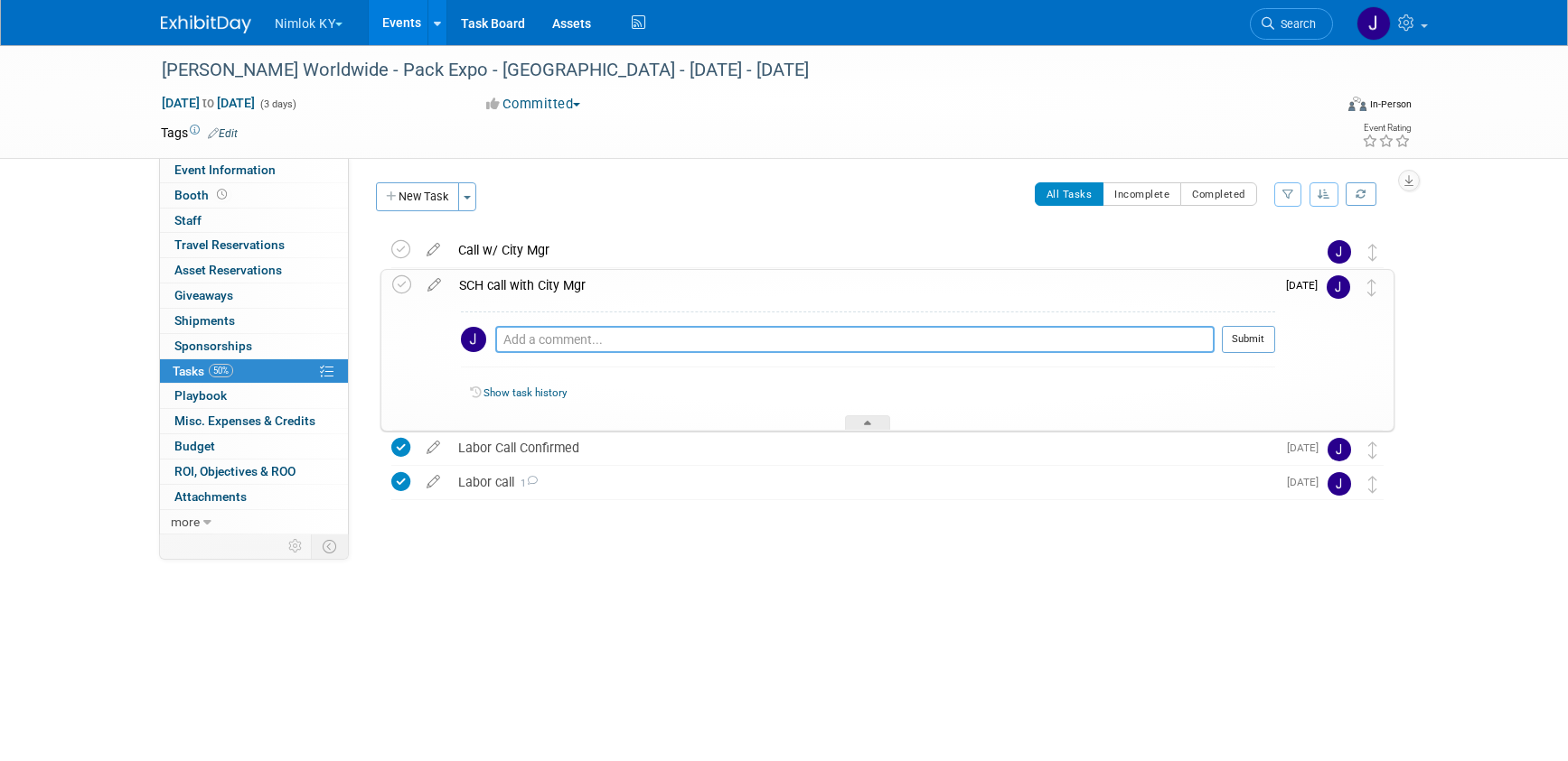
click at [555, 340] on textarea at bounding box center [855, 340] width 719 height 28
type textarea "SCH for 9/16 @ 1pm"
click at [1245, 335] on button "Submit" at bounding box center [1248, 340] width 53 height 28
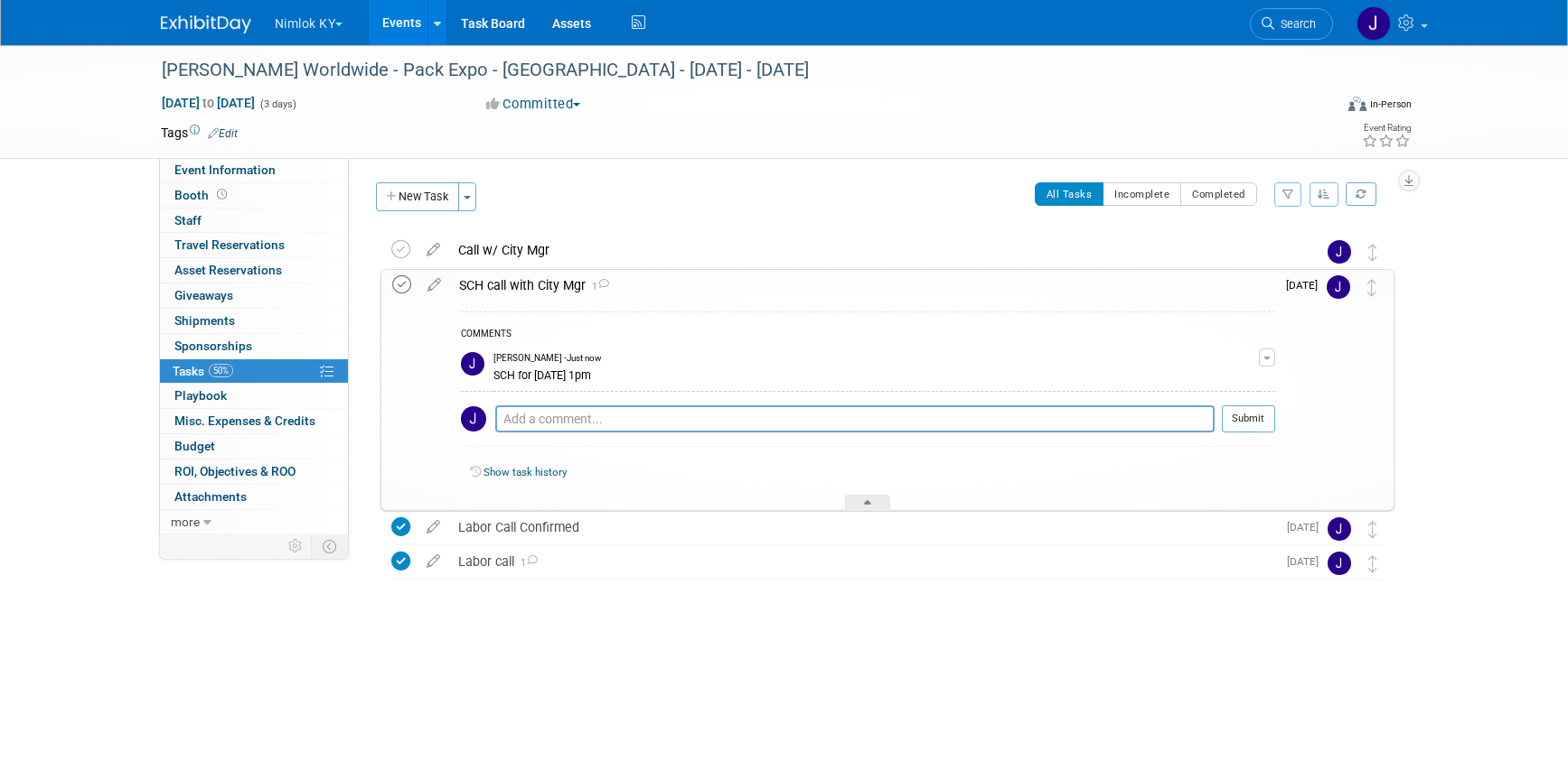
click at [400, 282] on icon at bounding box center [401, 285] width 19 height 19
click at [432, 246] on icon at bounding box center [433, 246] width 32 height 23
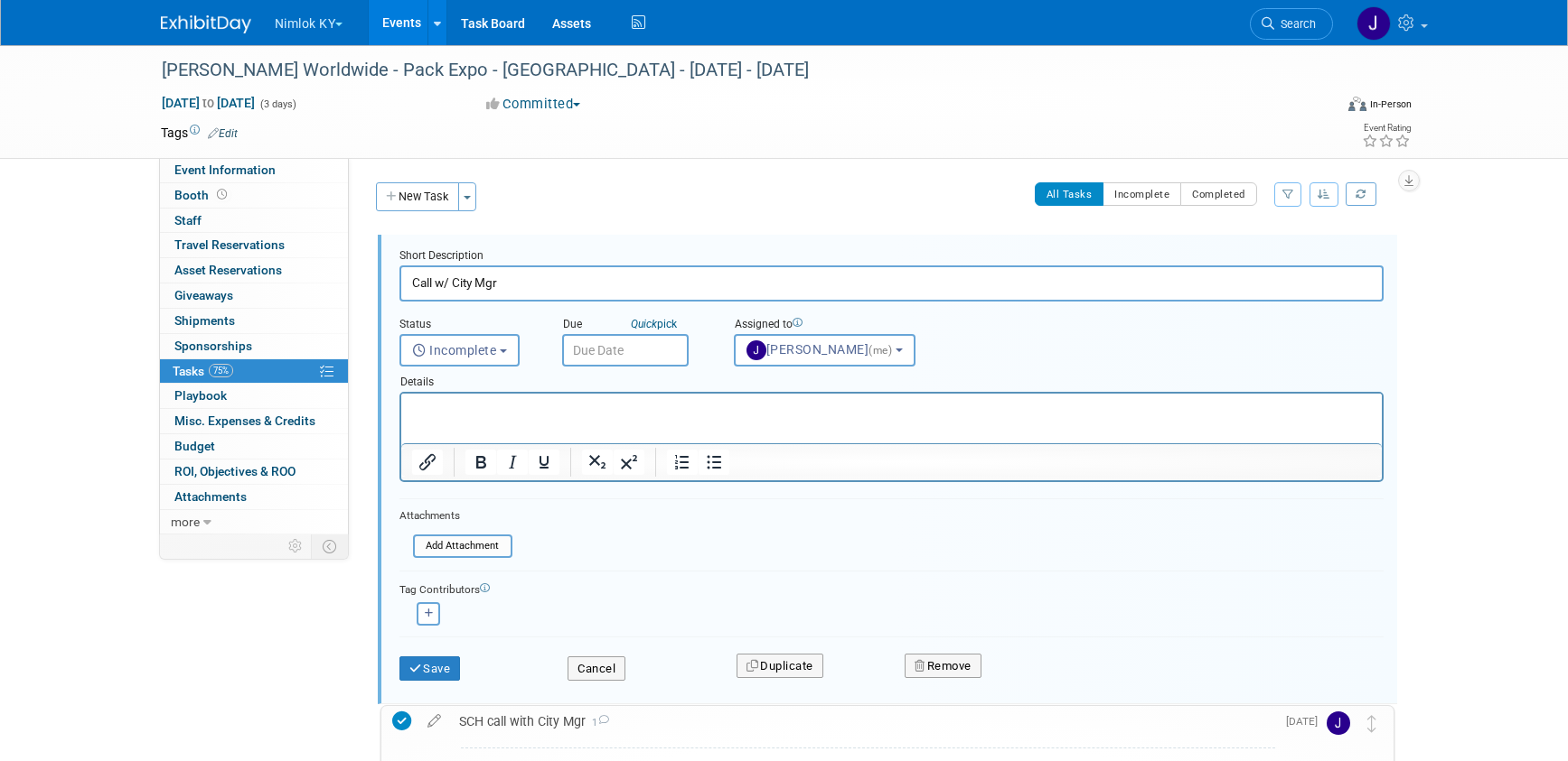
click at [617, 348] on input "text" at bounding box center [625, 349] width 126 height 32
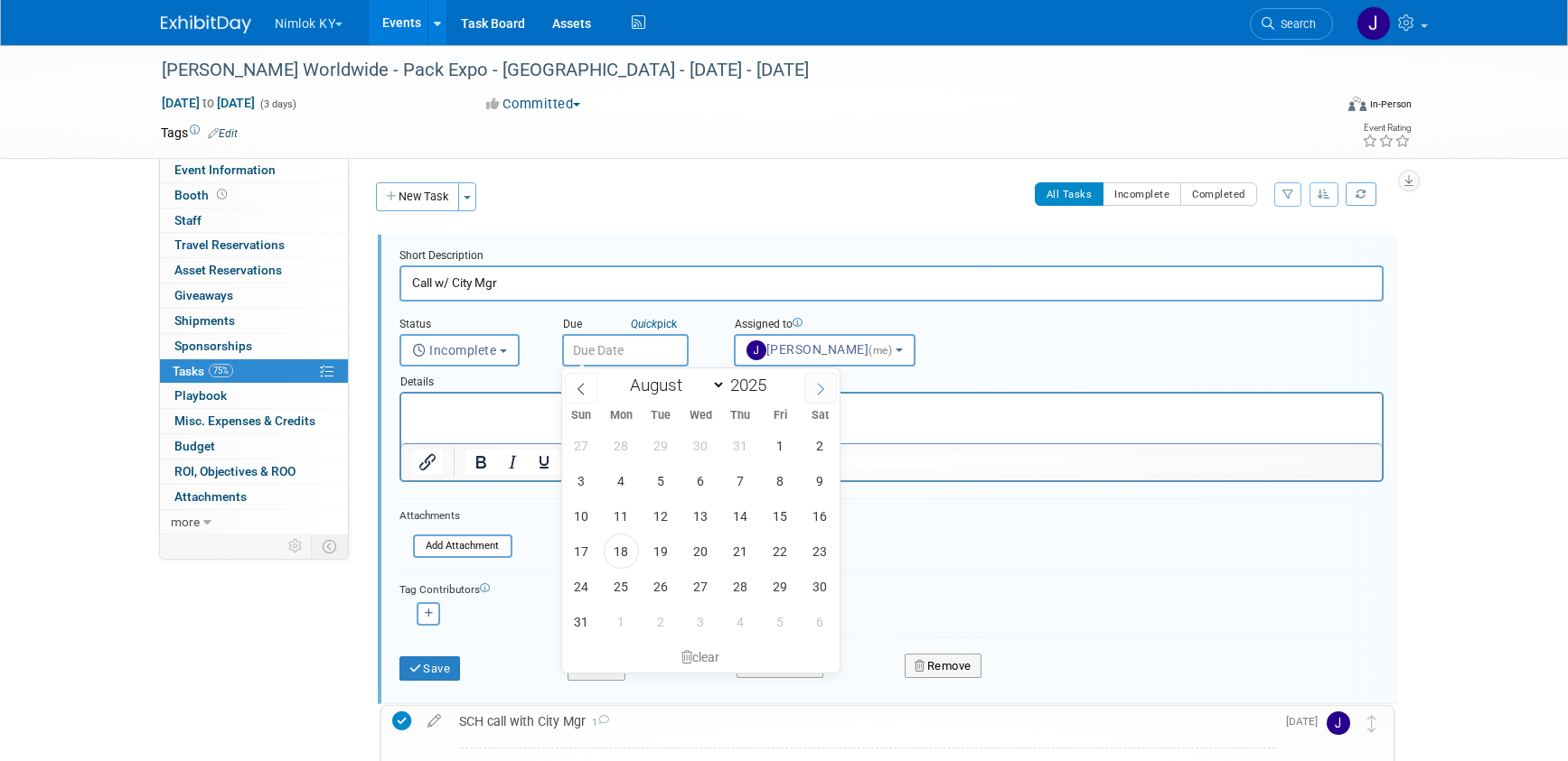
click at [817, 398] on span at bounding box center [819, 388] width 33 height 31
select select "8"
click at [666, 513] on span "16" at bounding box center [661, 516] width 35 height 35
type input "Sep 16, 2025"
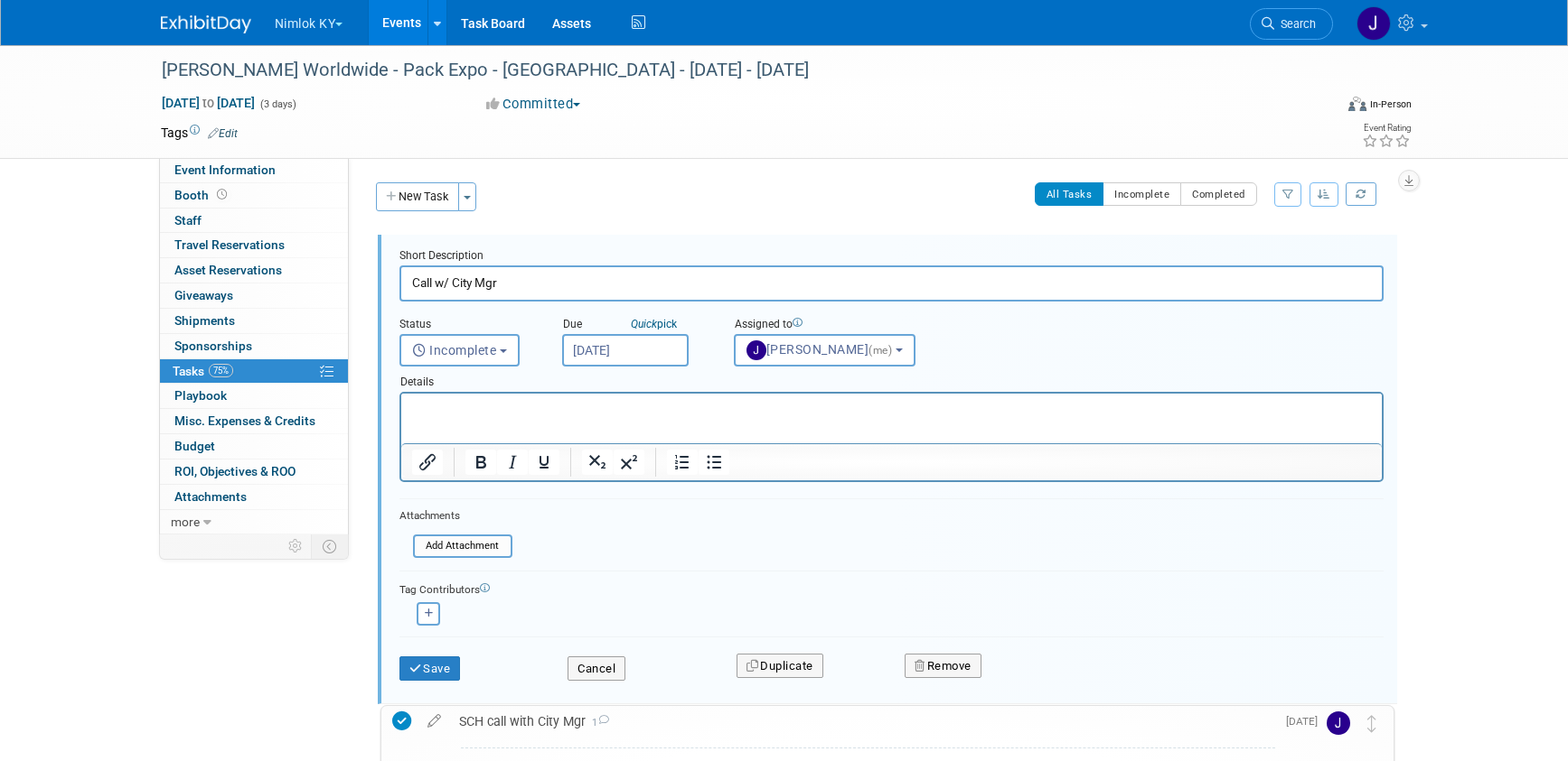
click at [626, 285] on input "Call w/ City Mgr" at bounding box center [890, 284] width 984 height 35
type input "Call w/ City Mgr @ 1pm"
click at [437, 683] on div "Save Cancel Duplicate Remove" at bounding box center [891, 666] width 1012 height 42
click at [441, 672] on button "Save" at bounding box center [429, 669] width 61 height 26
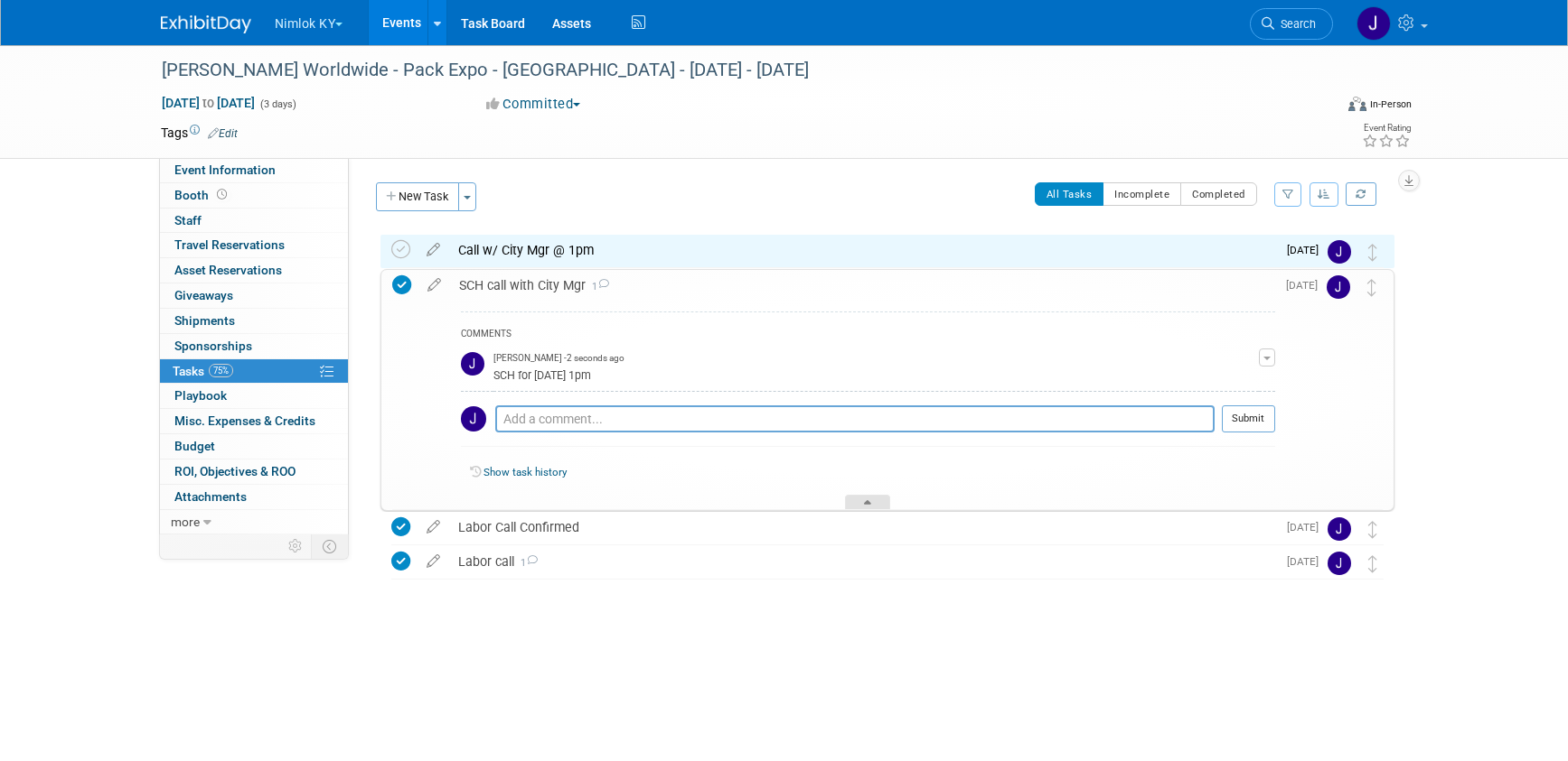
click at [877, 497] on div at bounding box center [868, 503] width 45 height 16
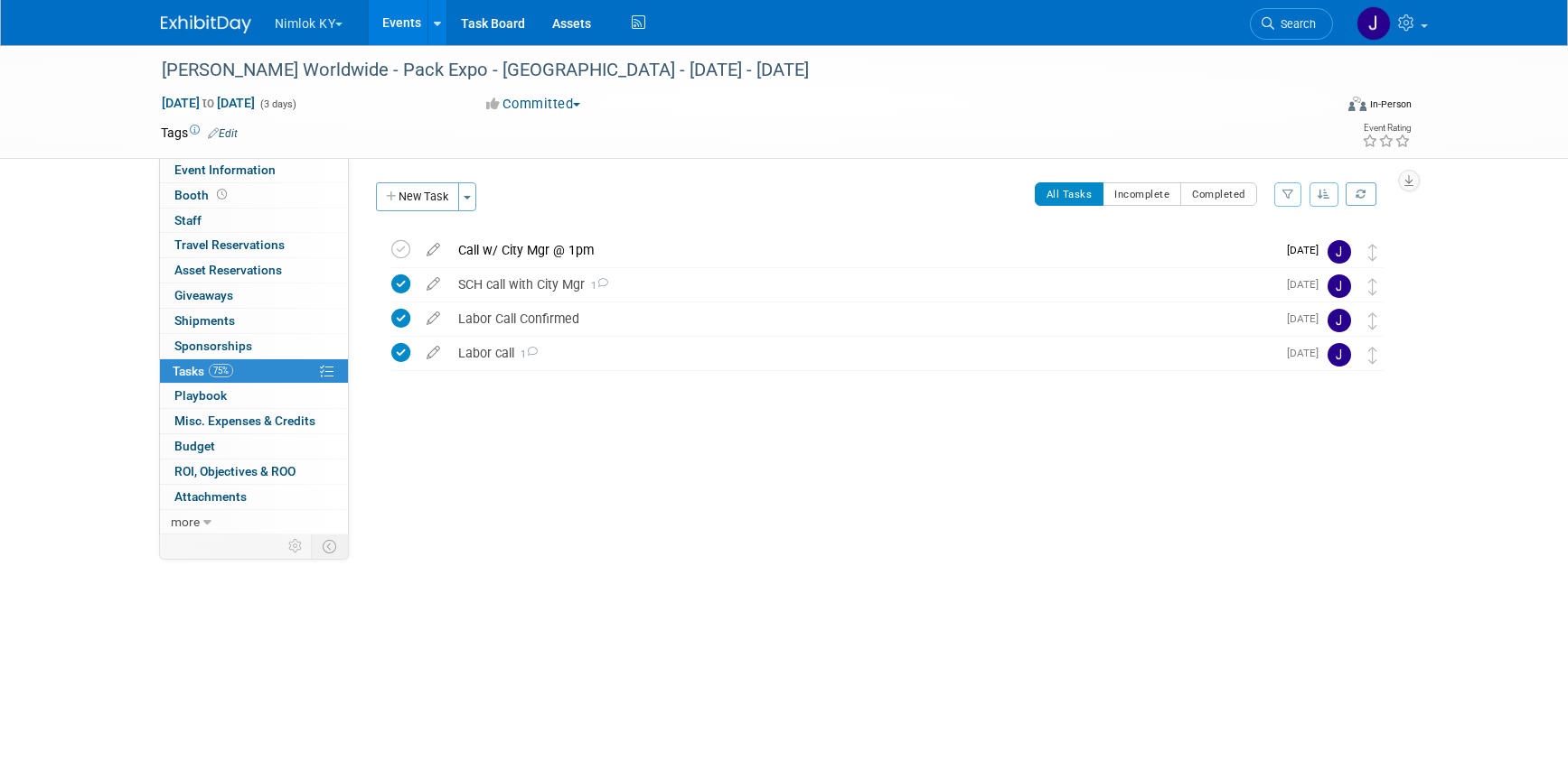
click at [406, 25] on link "Events" at bounding box center [401, 23] width 66 height 45
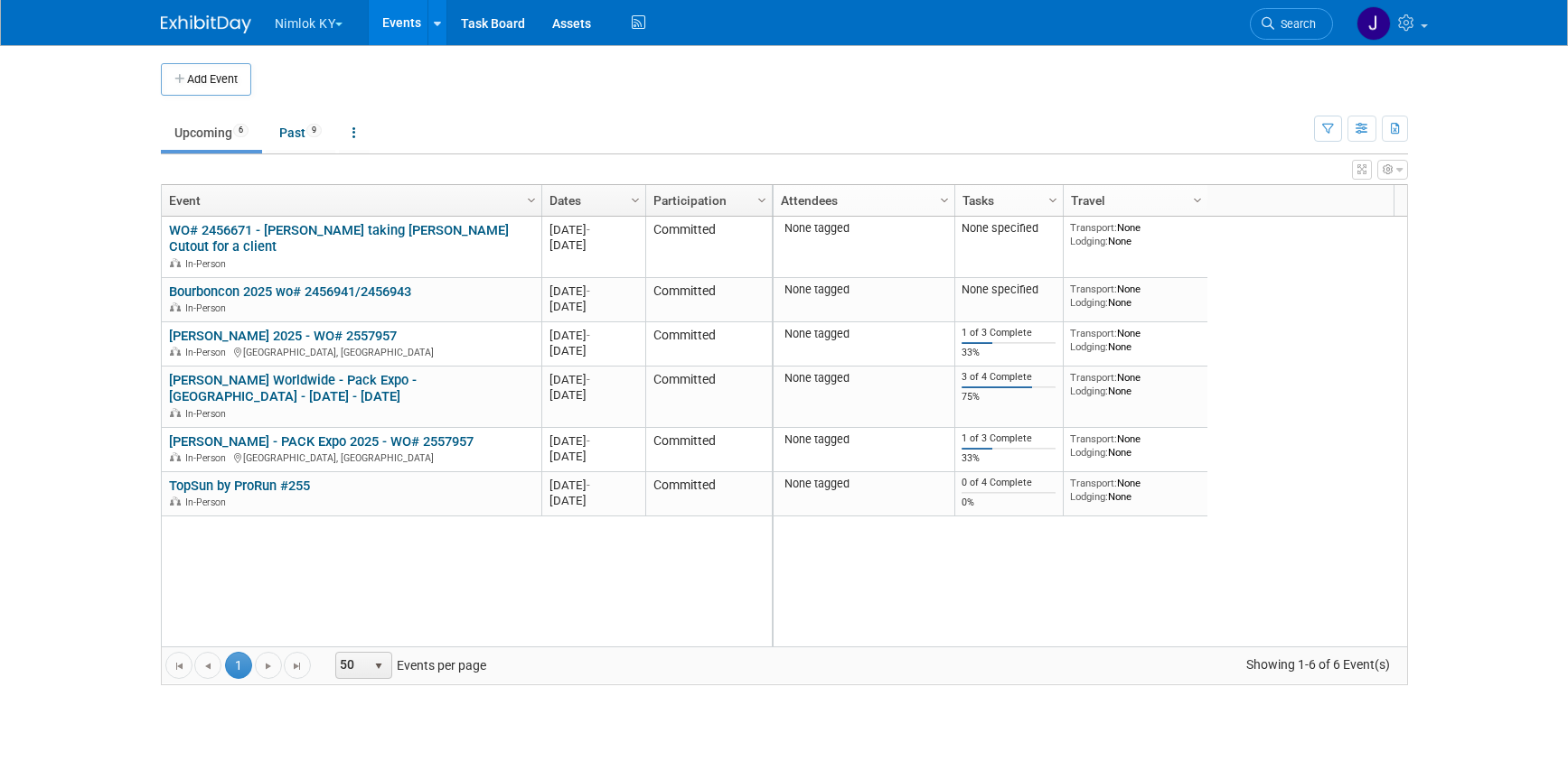
click at [313, 22] on button "Nimlok KY" at bounding box center [319, 20] width 93 height 39
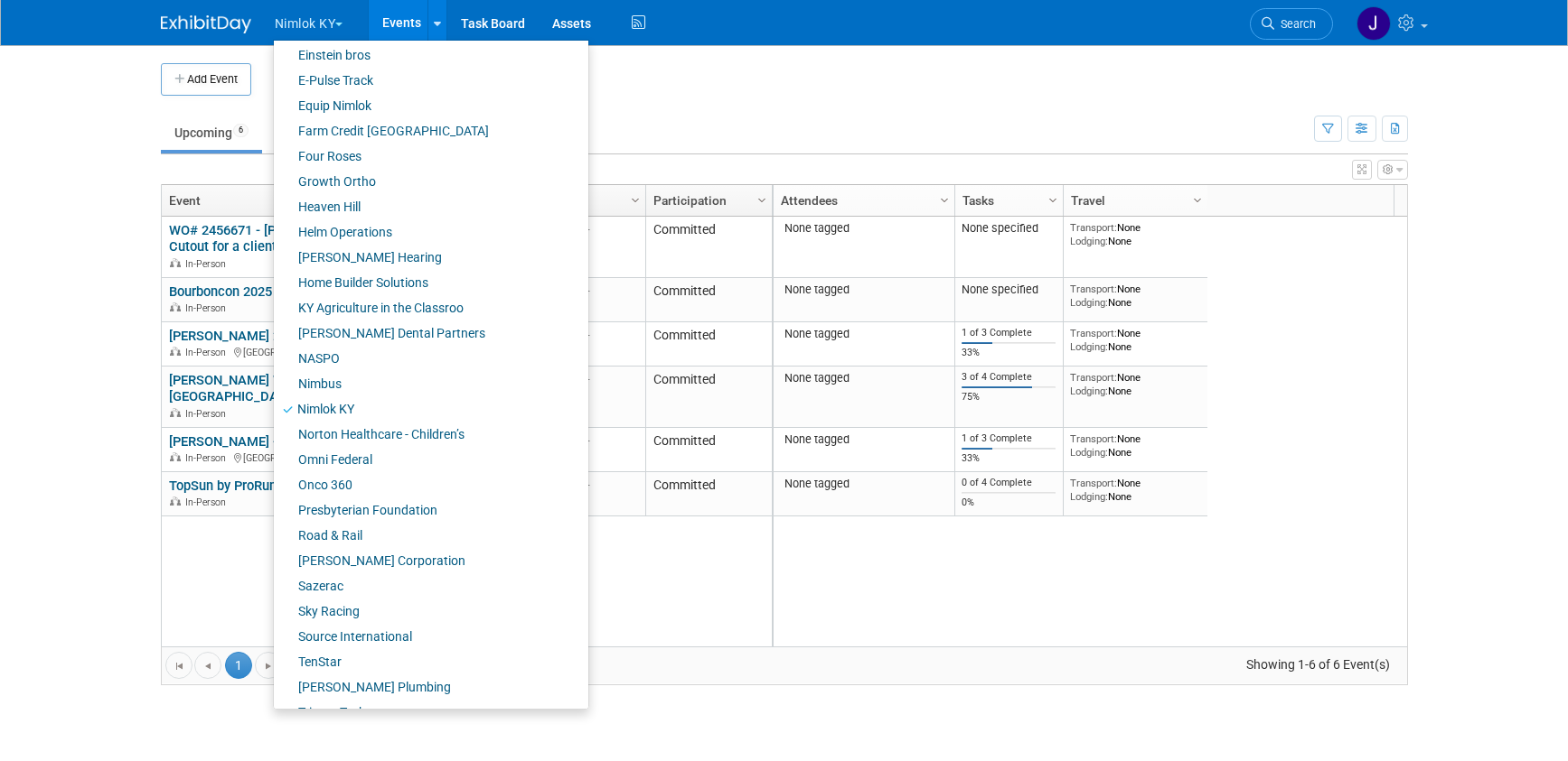
scroll to position [473, 0]
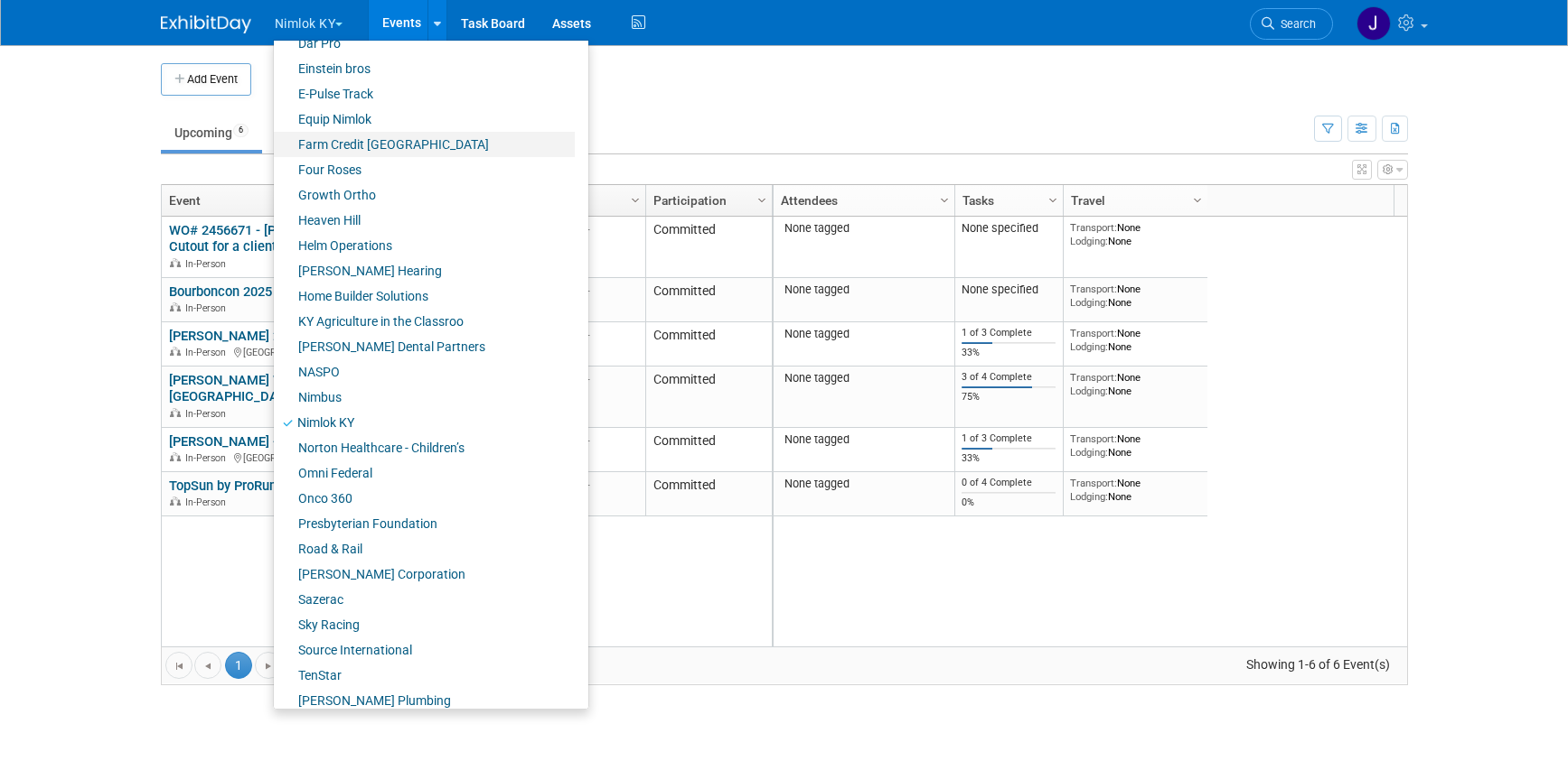
click at [347, 134] on link "Farm Credit [GEOGRAPHIC_DATA]" at bounding box center [424, 145] width 300 height 26
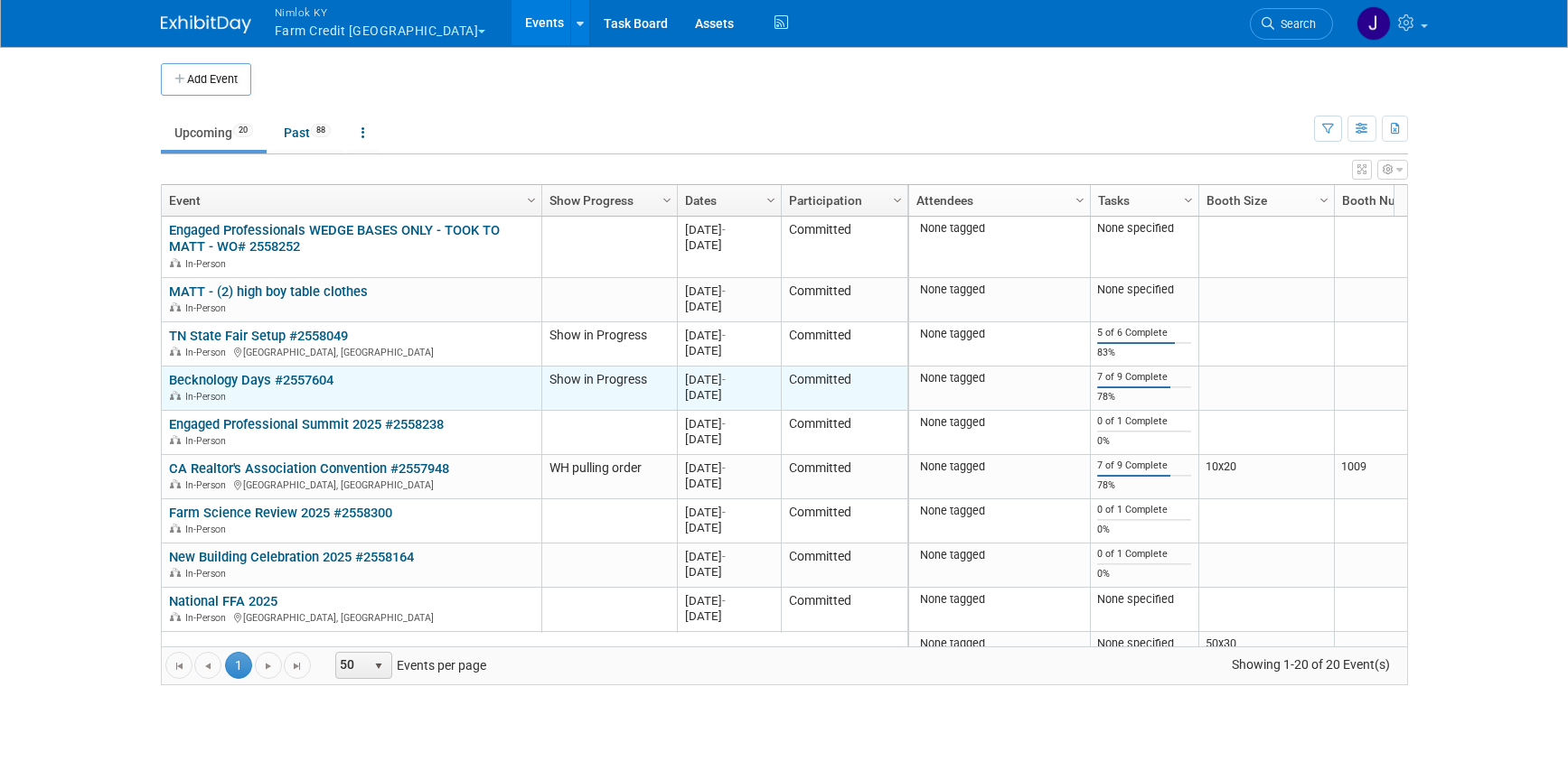
click at [316, 387] on link "Becknology Days #2557604" at bounding box center [251, 380] width 164 height 17
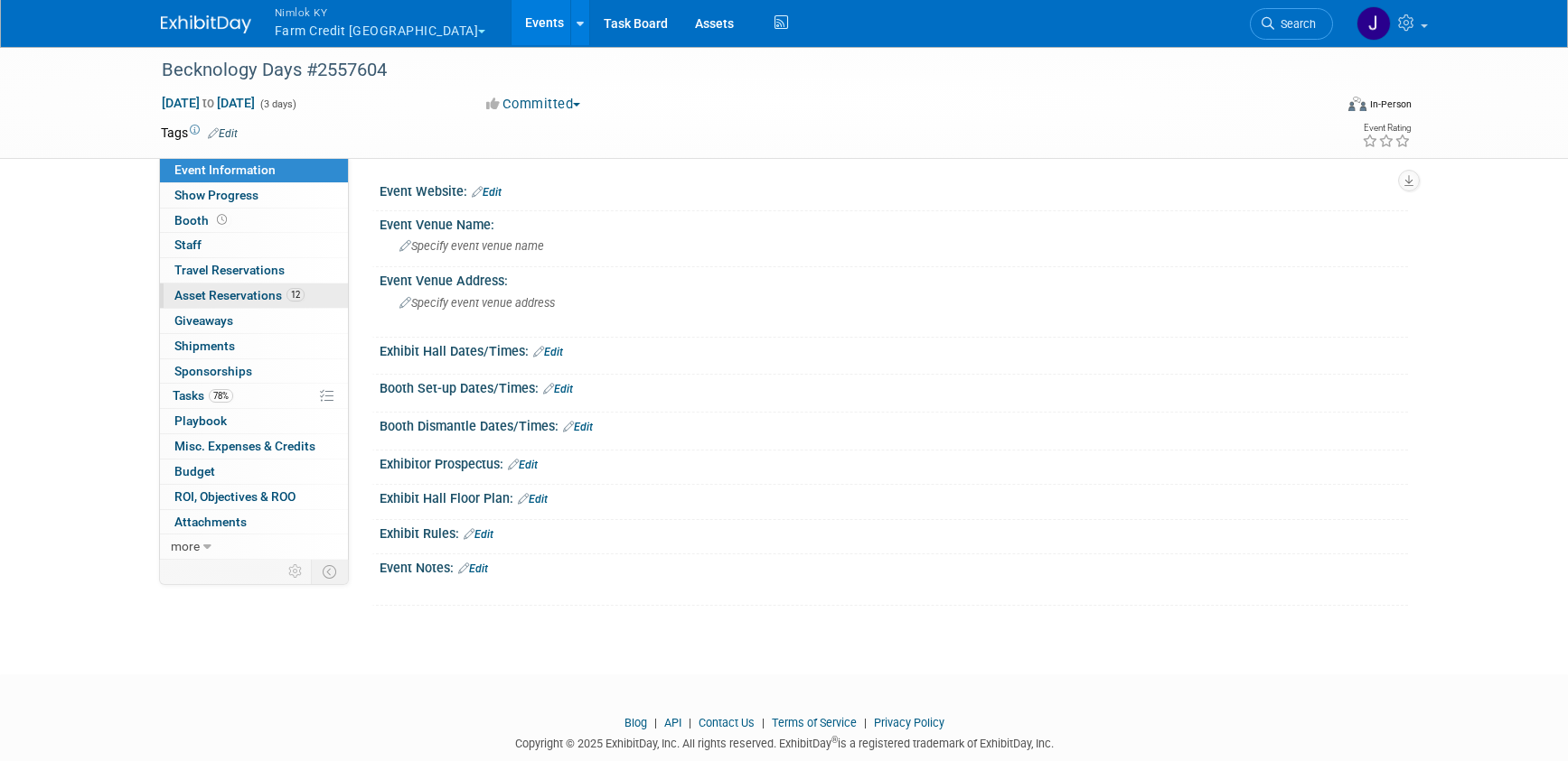
click at [279, 293] on span "Asset Reservations 12" at bounding box center [239, 295] width 130 height 15
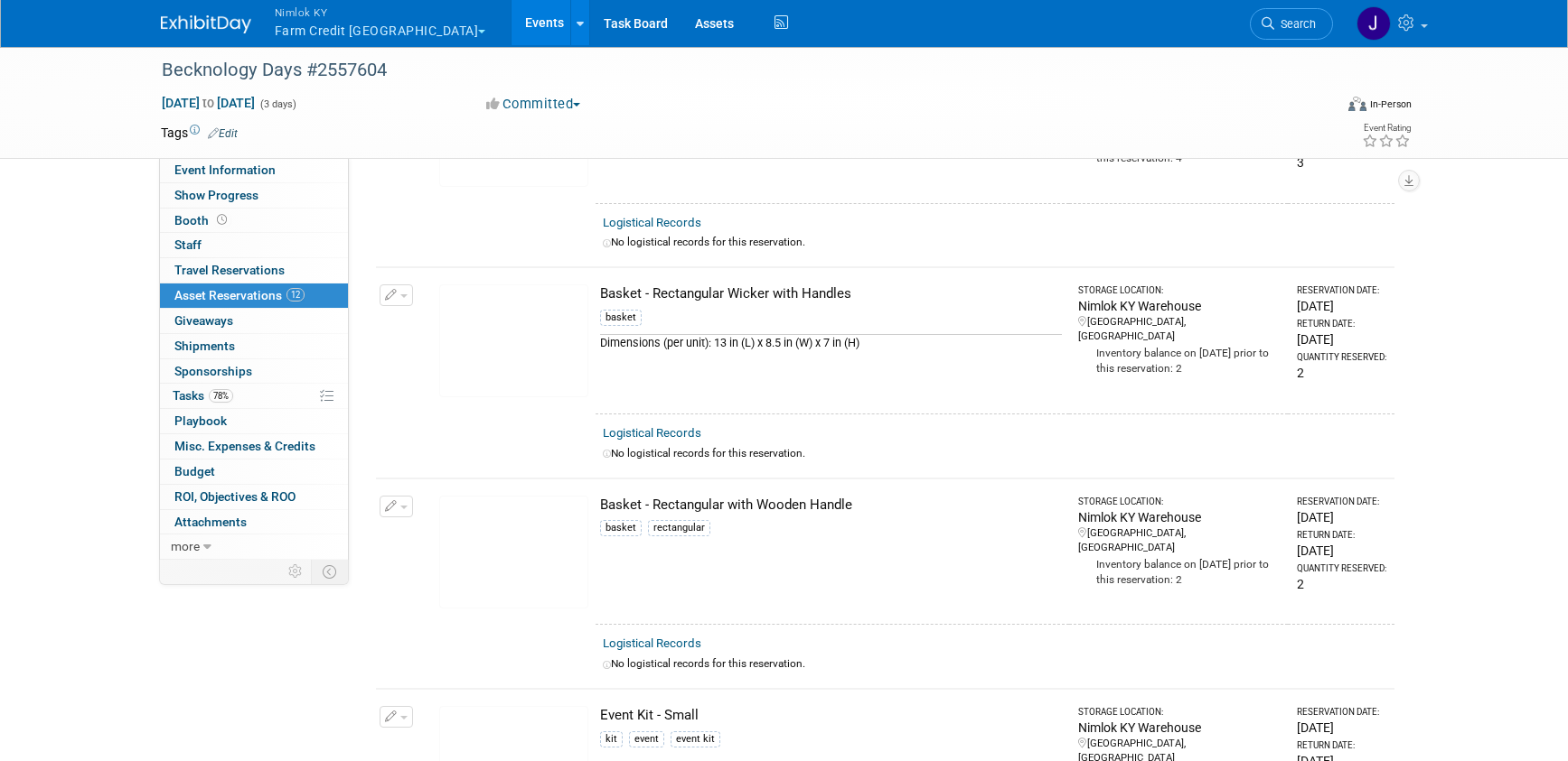
scroll to position [192, 0]
click at [399, 292] on button "button" at bounding box center [396, 294] width 33 height 22
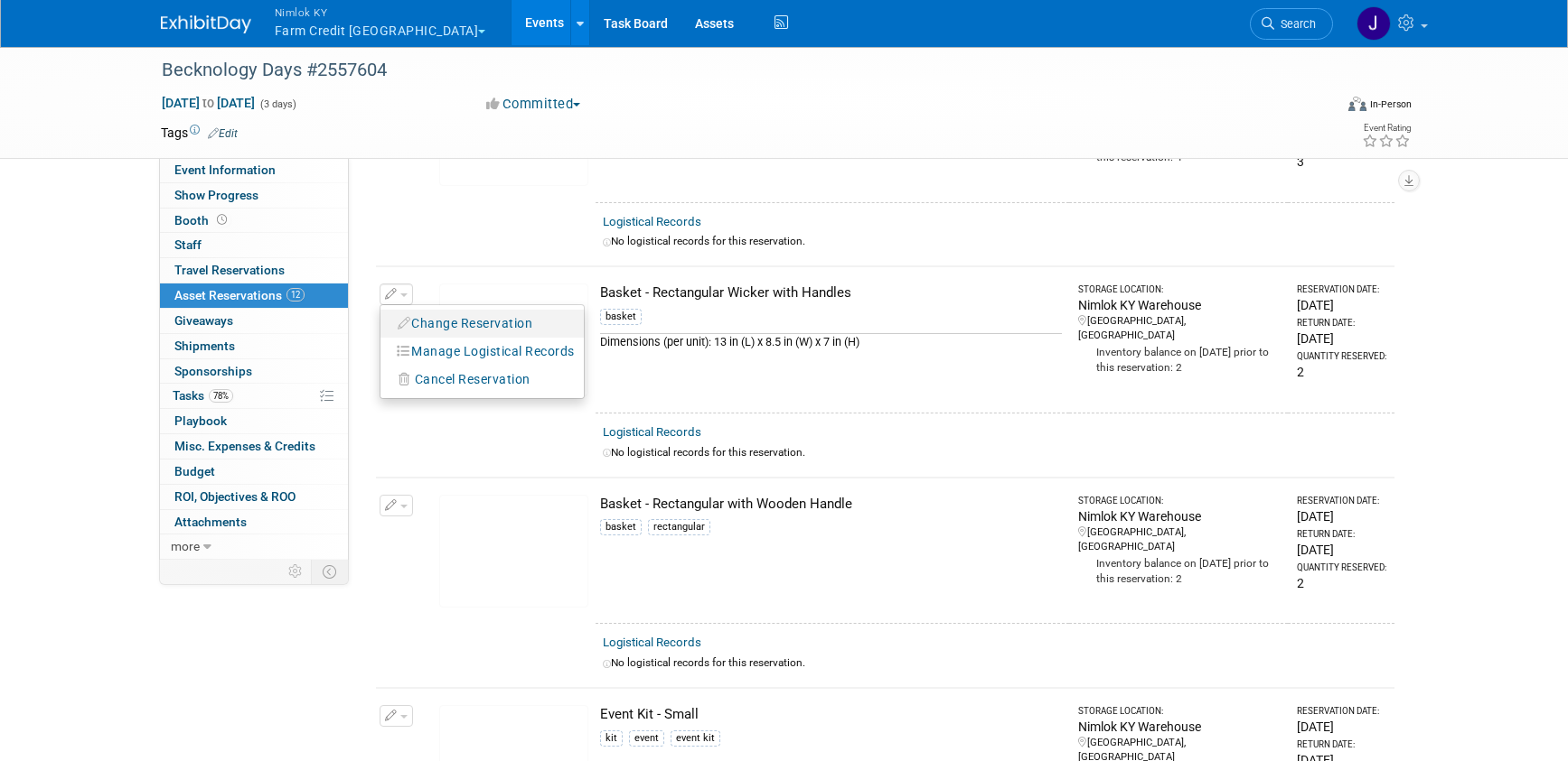
click at [487, 319] on button "Change Reservation" at bounding box center [465, 323] width 153 height 25
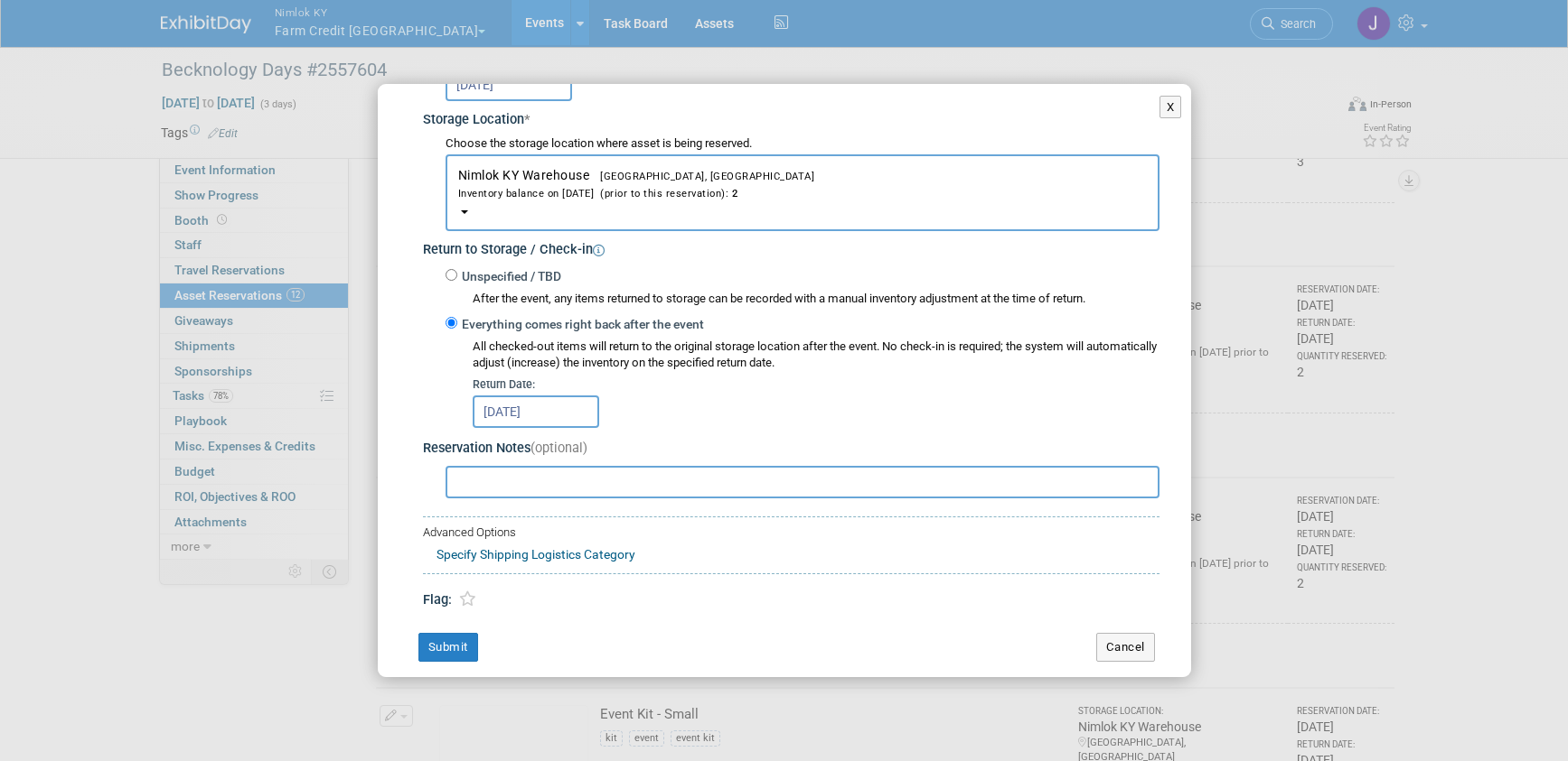
scroll to position [292, 0]
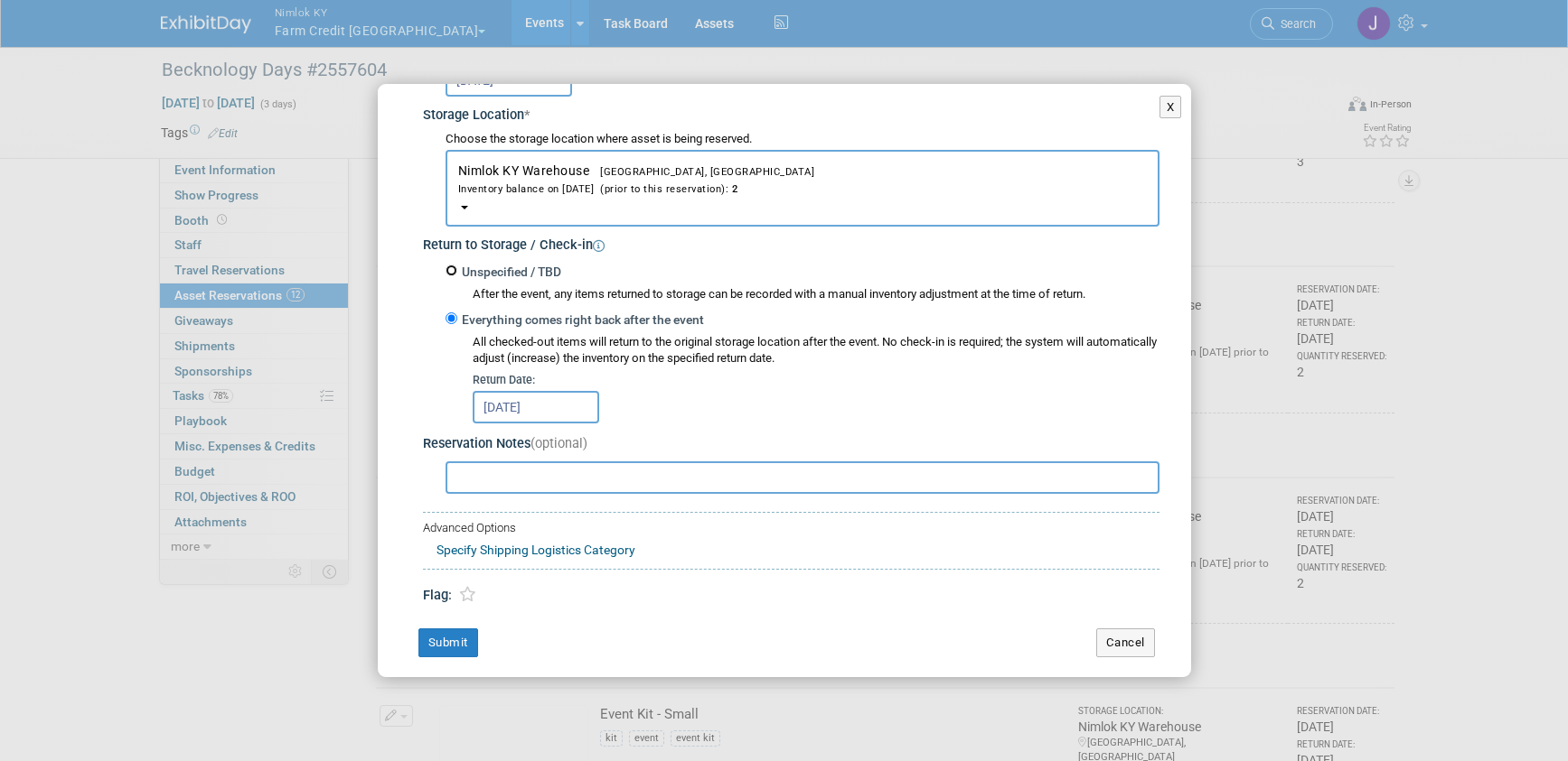
click at [450, 268] on input "Unspecified / TBD" at bounding box center [451, 271] width 12 height 12
radio input "true"
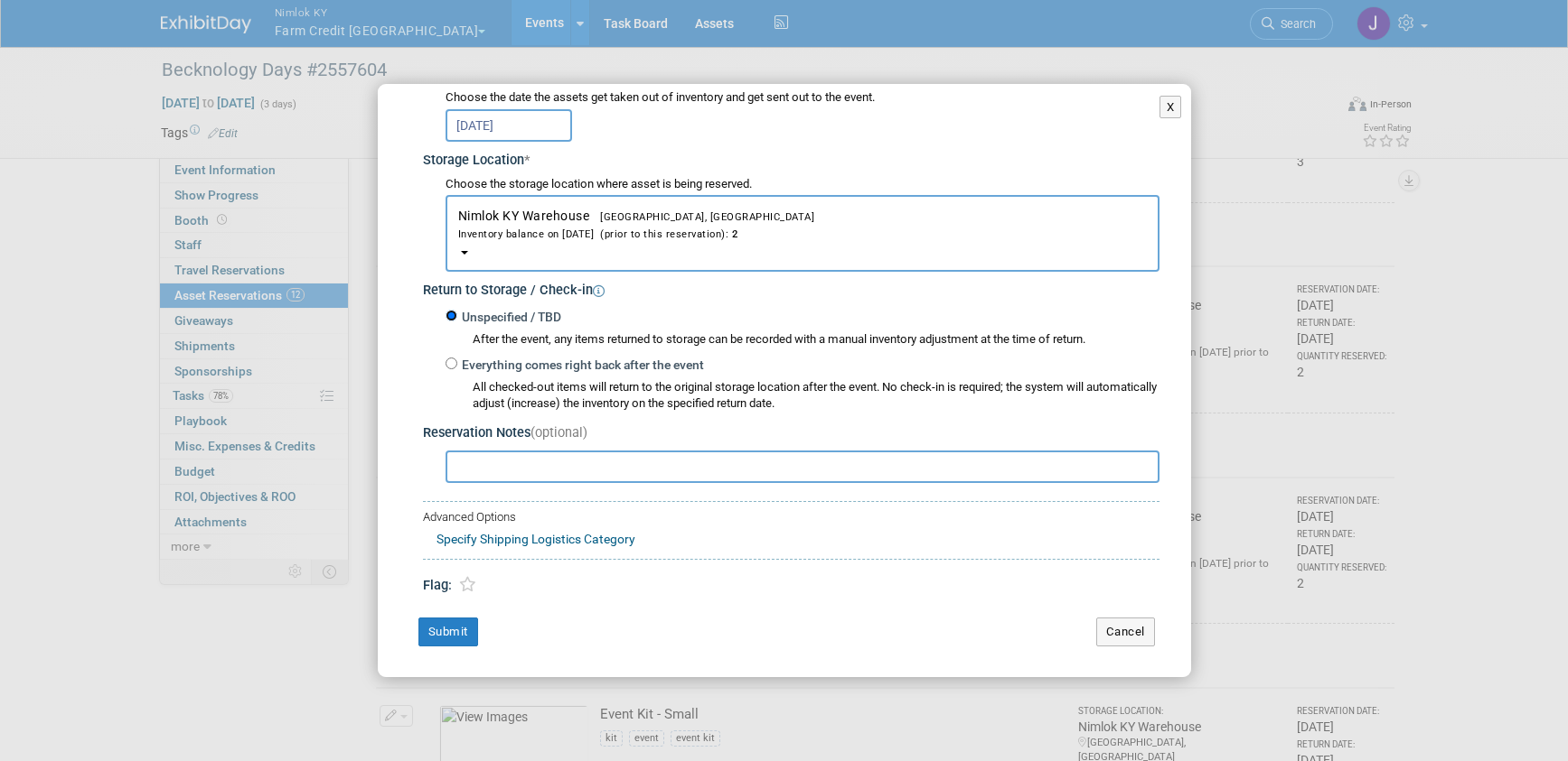
scroll to position [247, 0]
click at [448, 635] on button "Submit" at bounding box center [448, 631] width 60 height 29
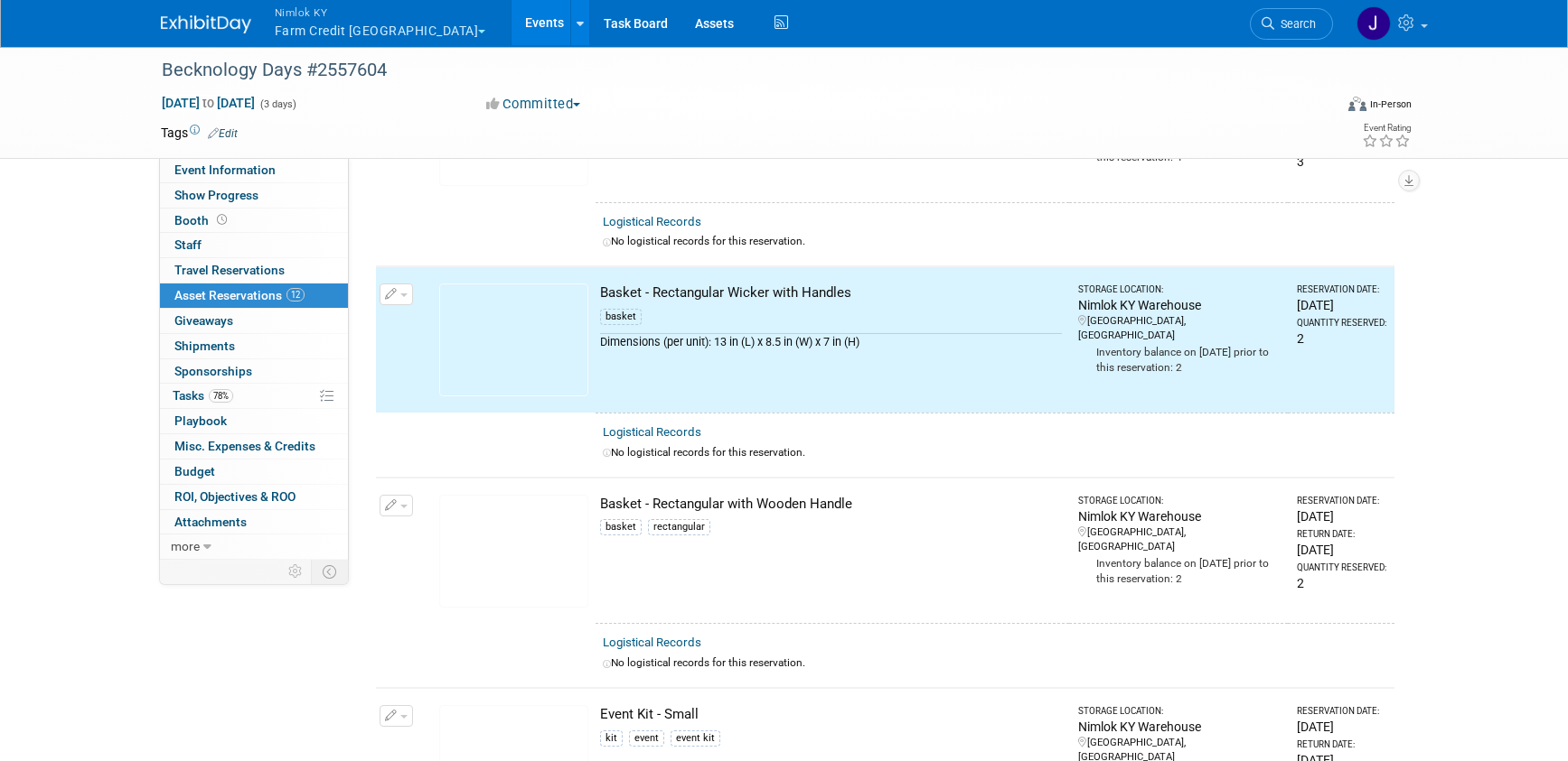
click at [399, 509] on button "button" at bounding box center [396, 506] width 33 height 22
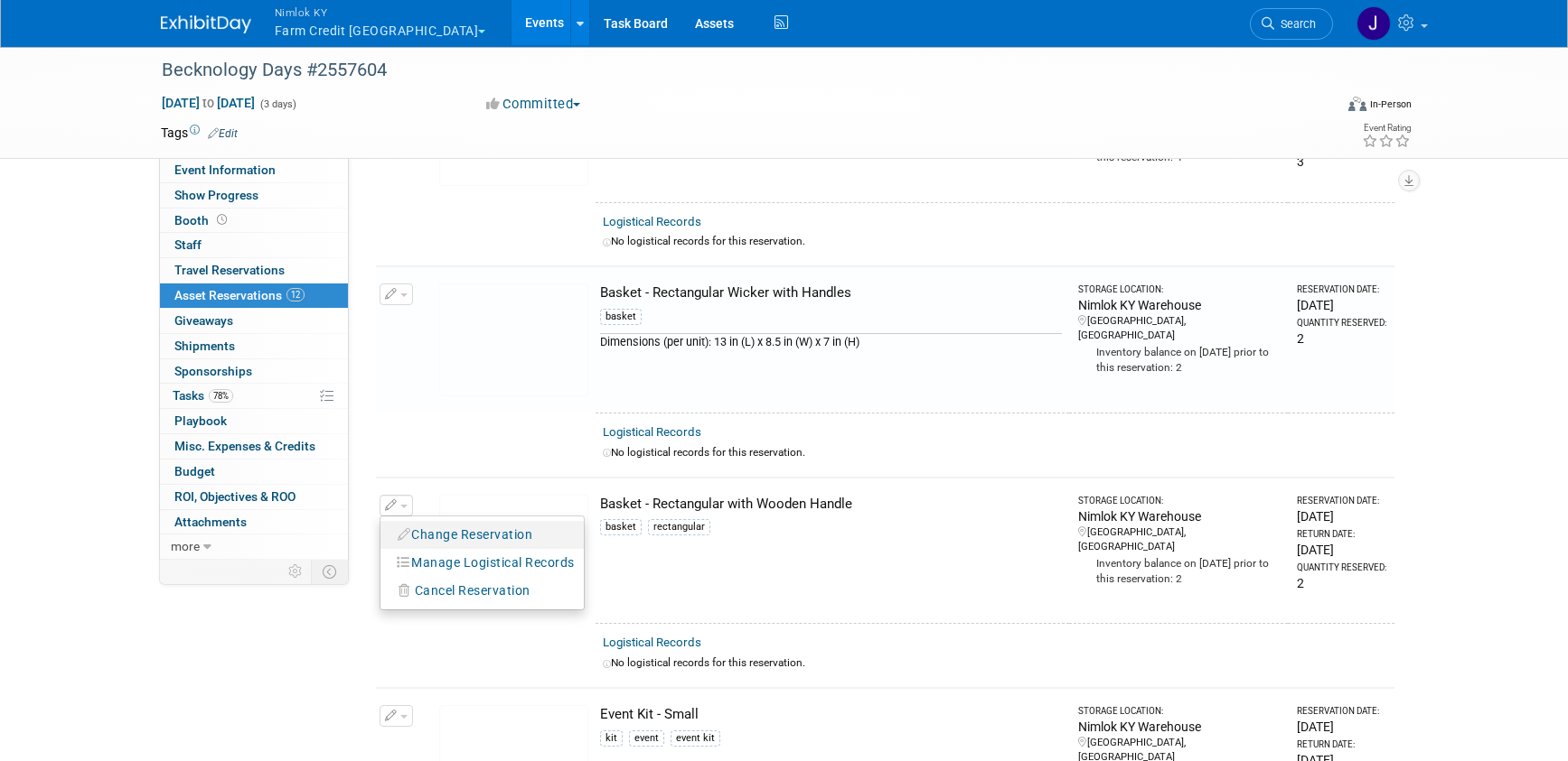
click at [481, 531] on button "Change Reservation" at bounding box center [465, 535] width 153 height 25
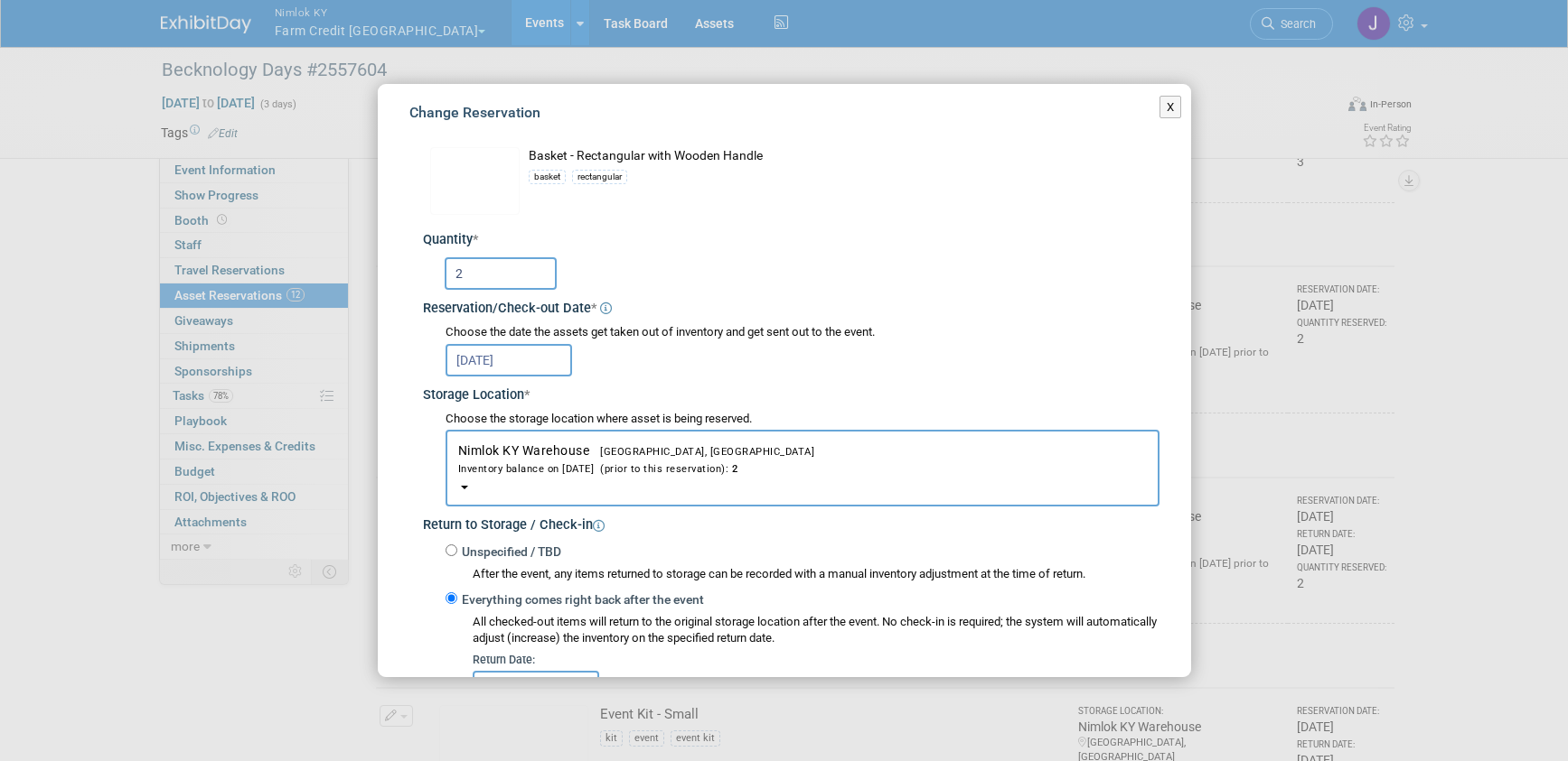
scroll to position [15, 0]
click at [452, 539] on div "Unspecified / TBD After the event, any items returned to storage can be recorde…" at bounding box center [802, 560] width 714 height 42
click at [453, 545] on input "Unspecified / TBD" at bounding box center [451, 548] width 12 height 12
radio input "true"
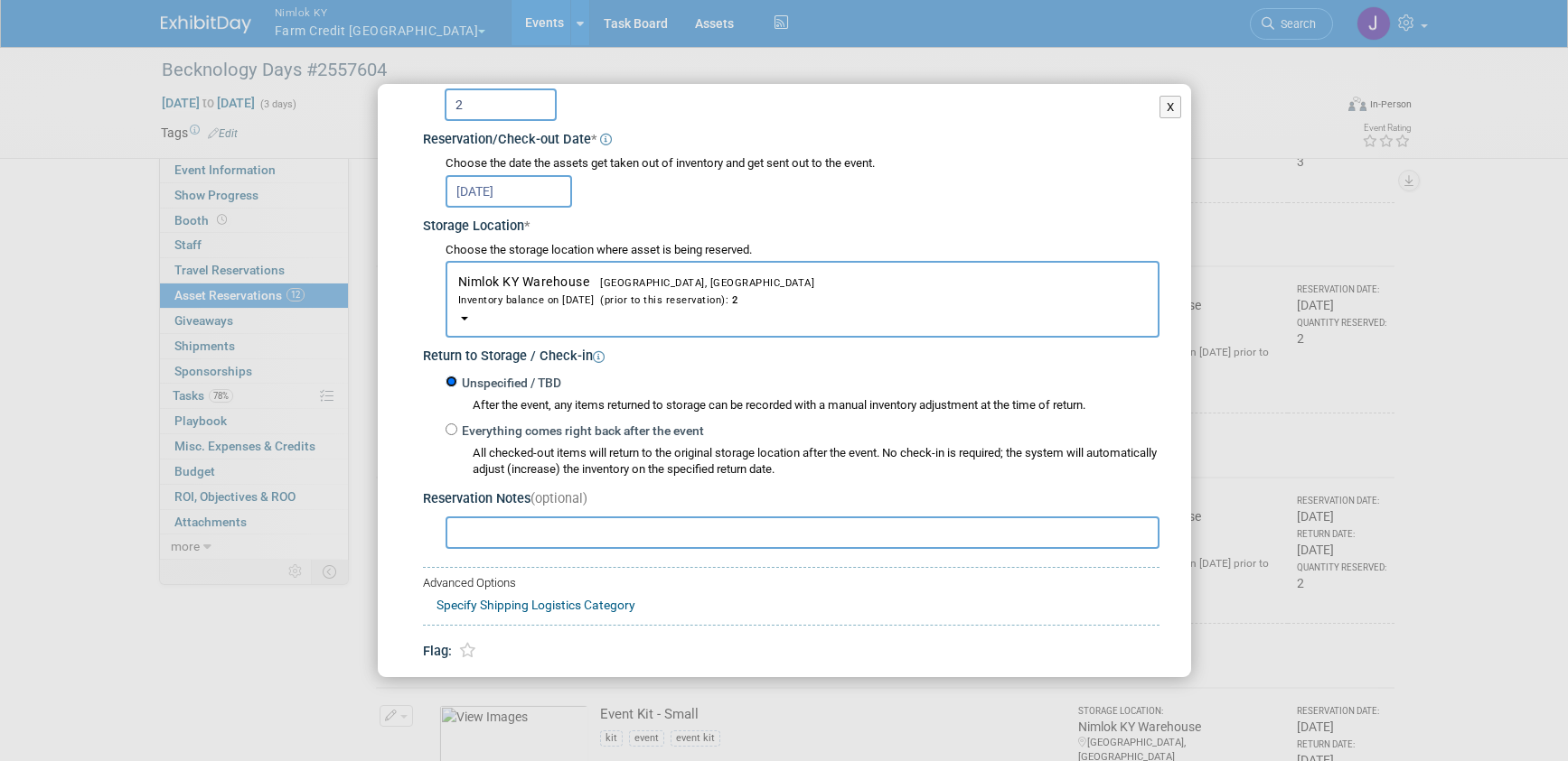
scroll to position [247, 0]
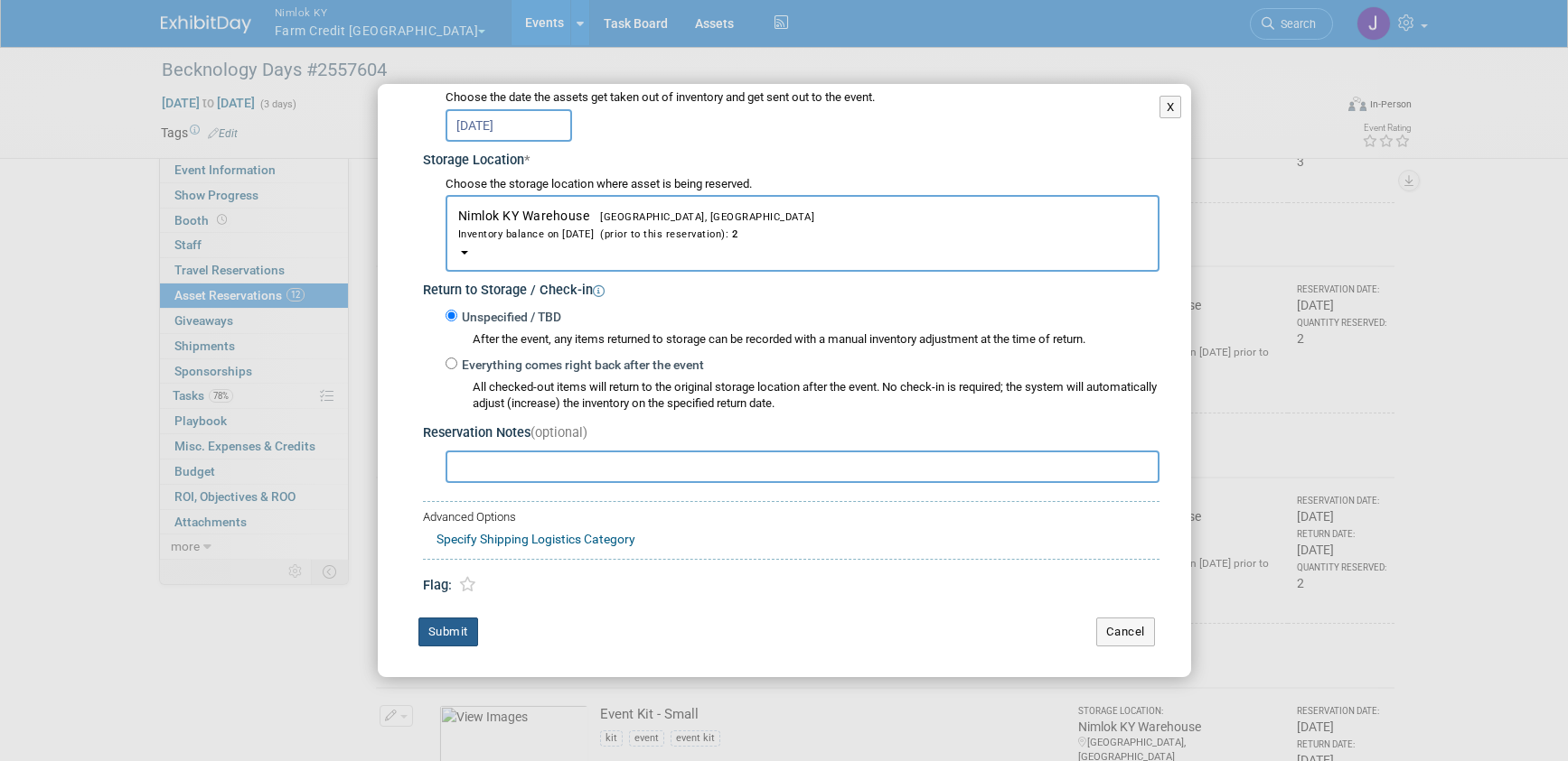
click at [443, 635] on button "Submit" at bounding box center [448, 631] width 60 height 29
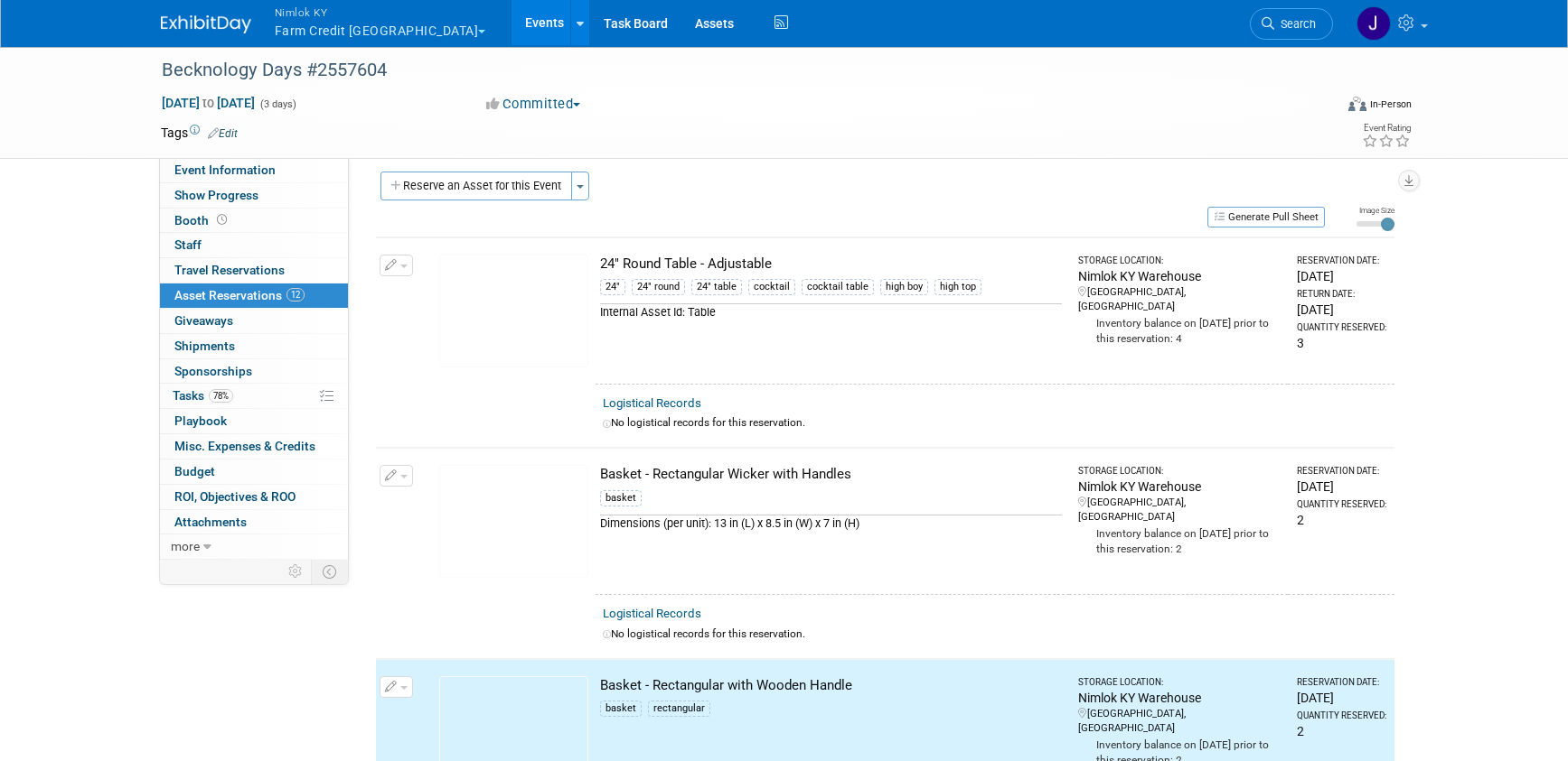
scroll to position [0, 0]
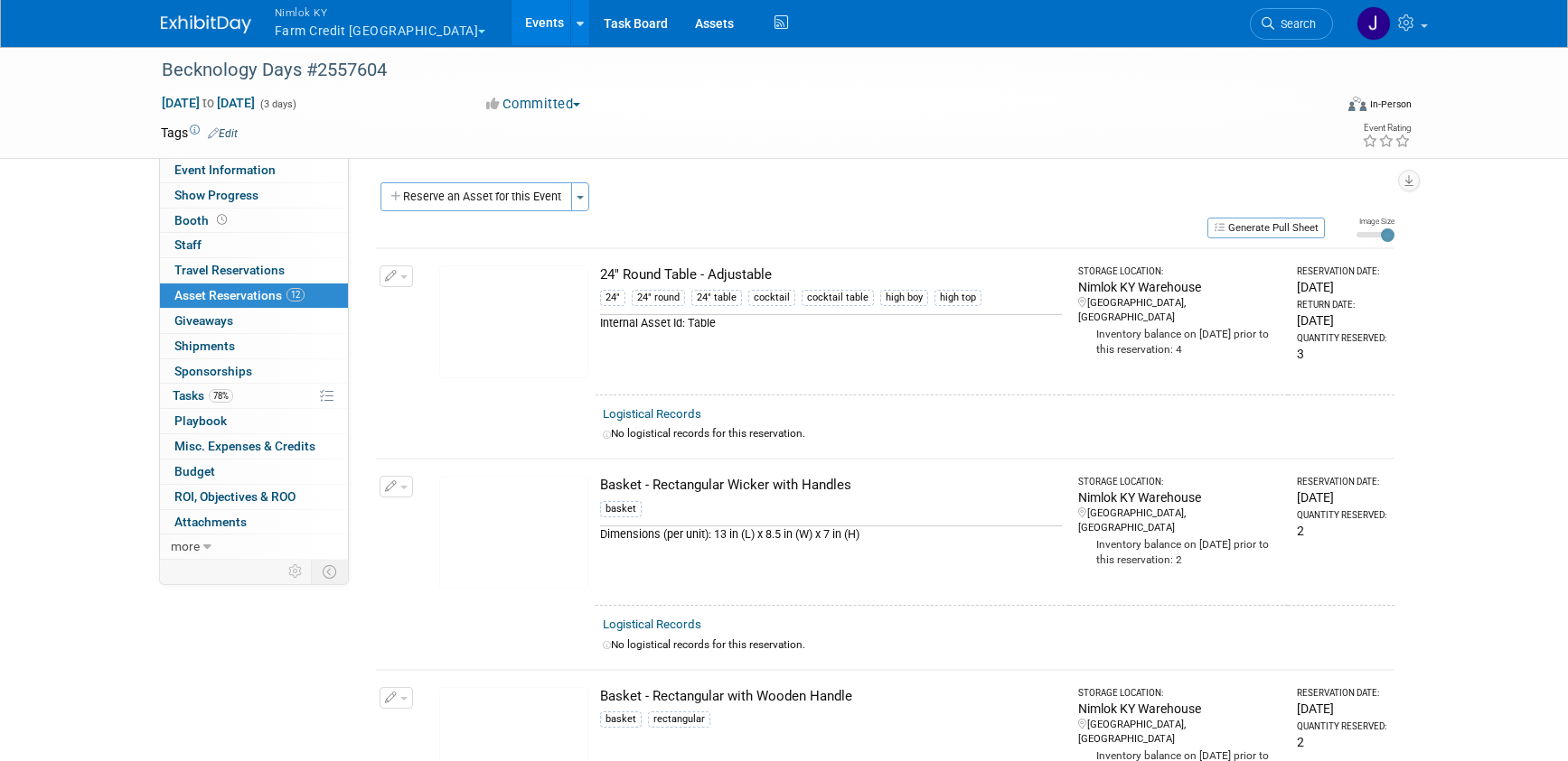
click at [407, 280] on button "button" at bounding box center [396, 277] width 33 height 22
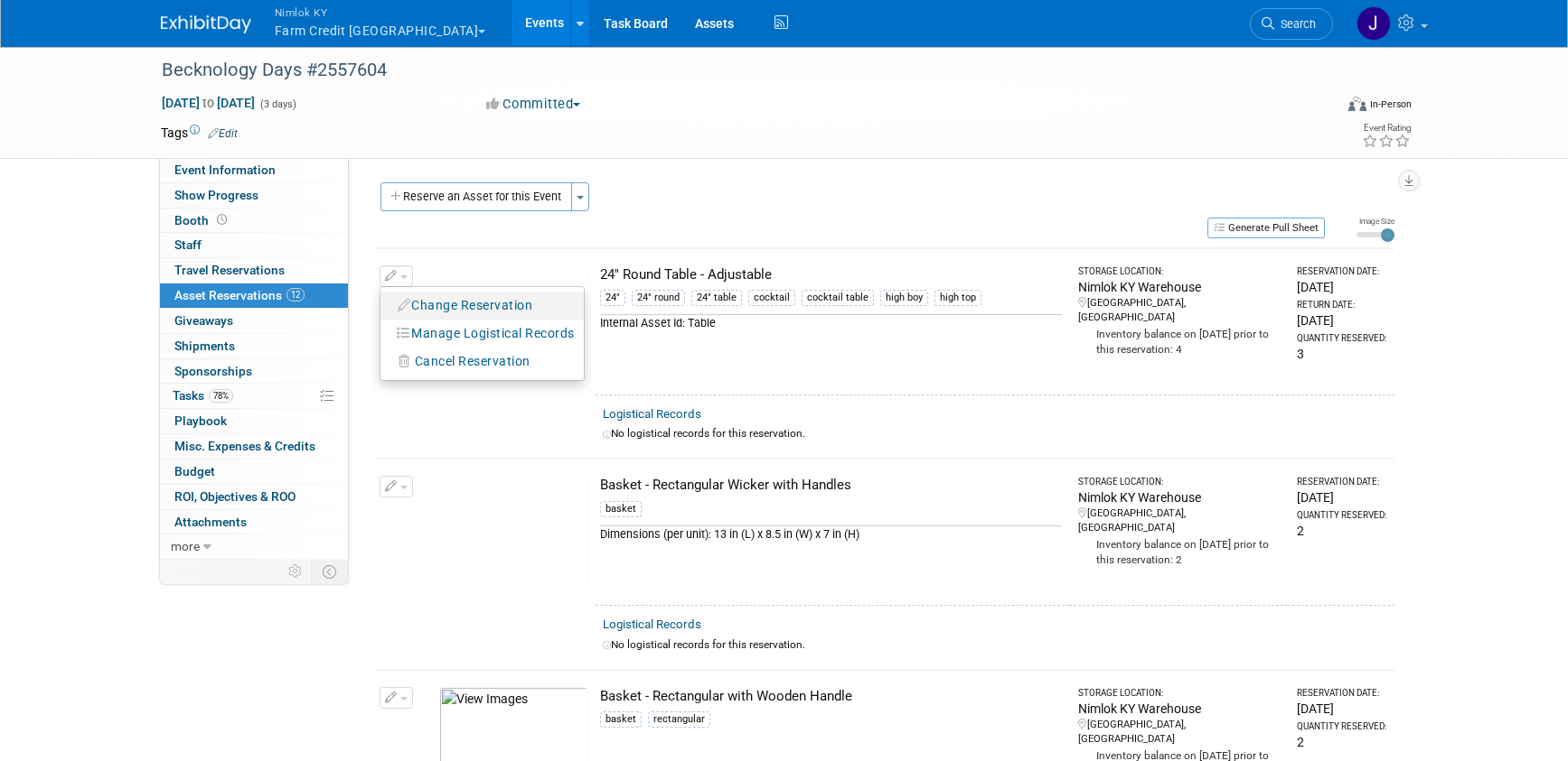
click at [432, 295] on button "Change Reservation" at bounding box center [465, 305] width 153 height 25
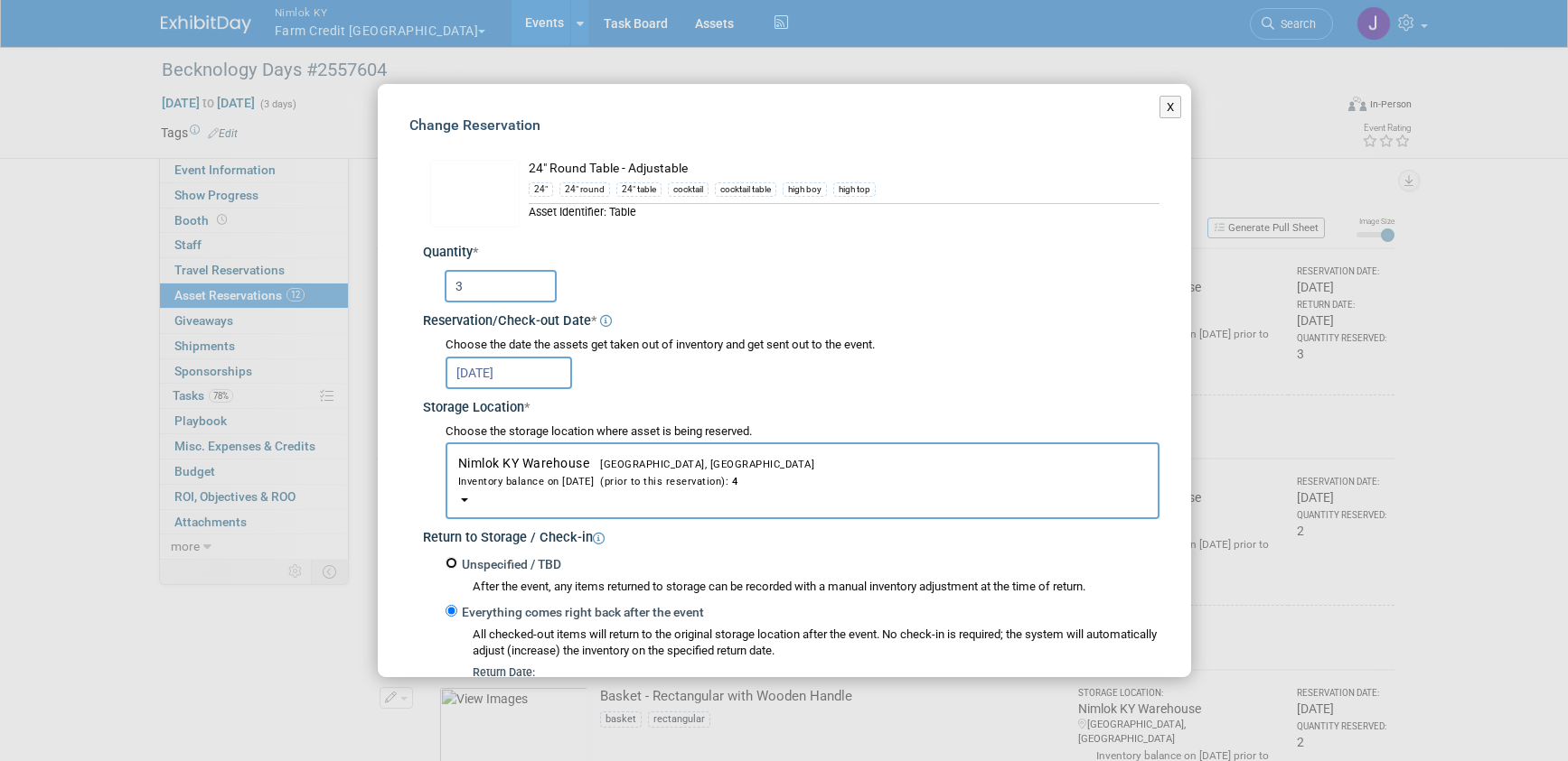
click at [454, 563] on input "Unspecified / TBD" at bounding box center [451, 563] width 12 height 12
radio input "true"
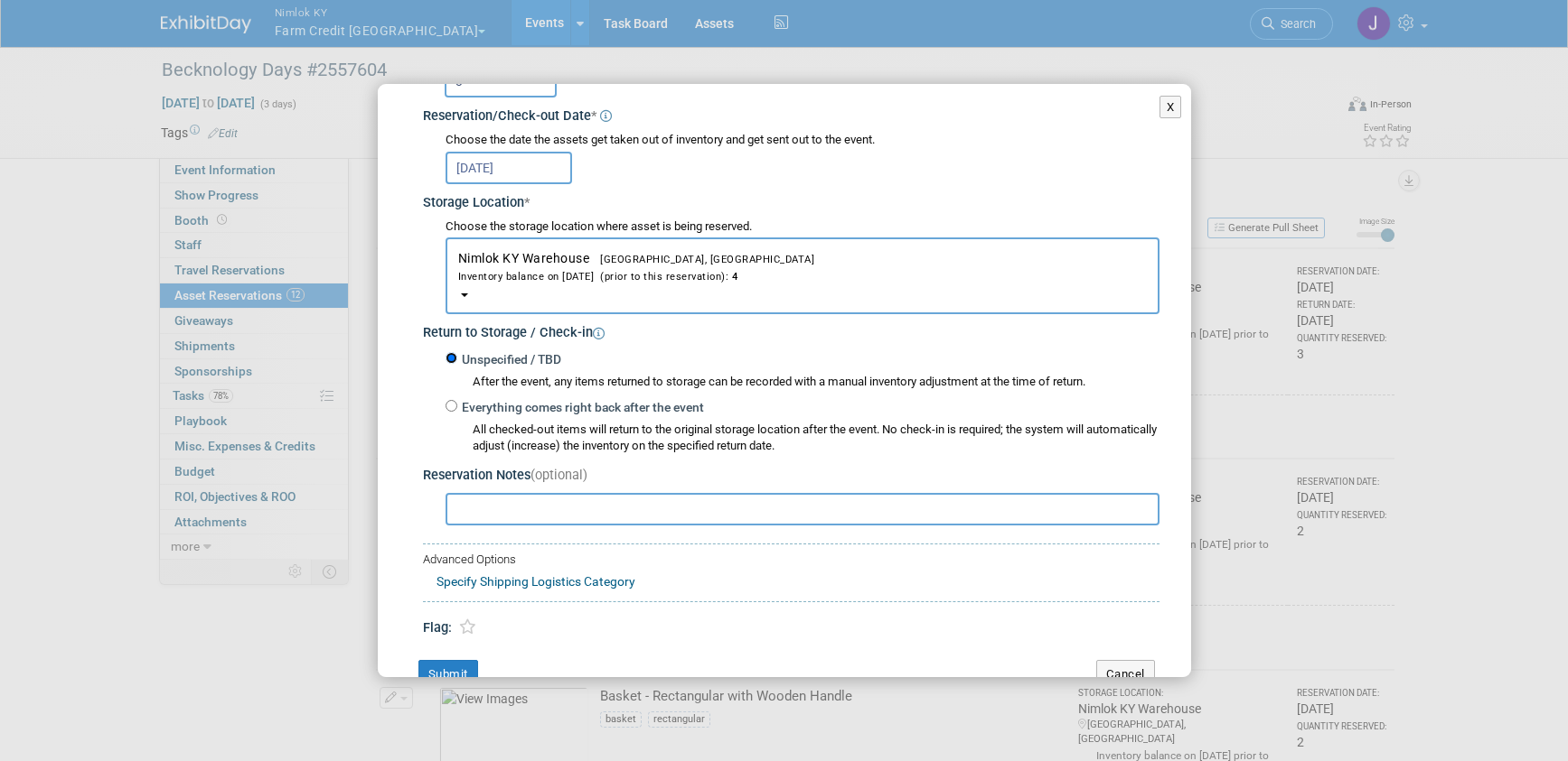
scroll to position [247, 0]
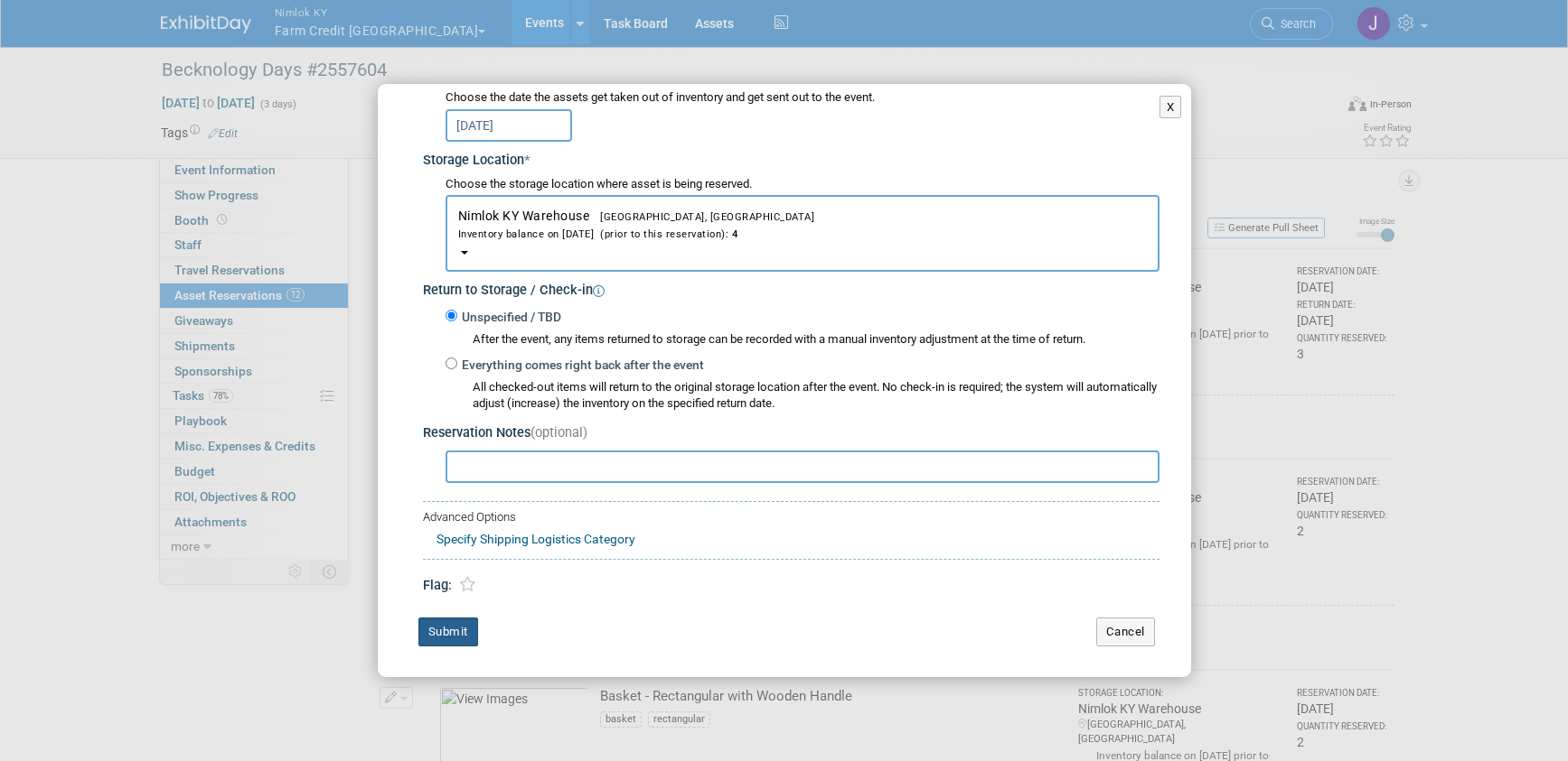
click at [435, 634] on button "Submit" at bounding box center [448, 631] width 60 height 29
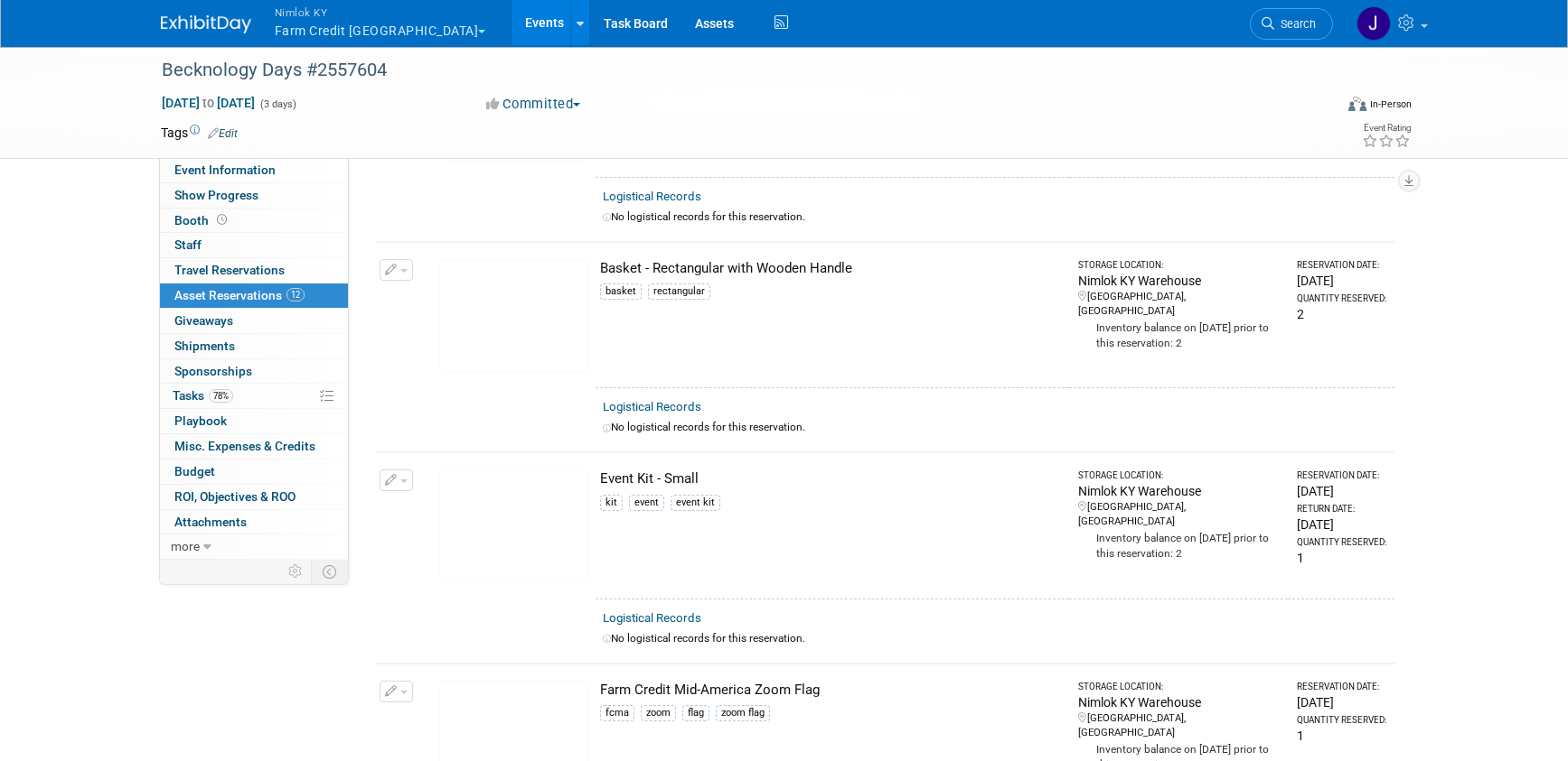
scroll to position [429, 0]
click at [402, 479] on span "button" at bounding box center [403, 480] width 7 height 4
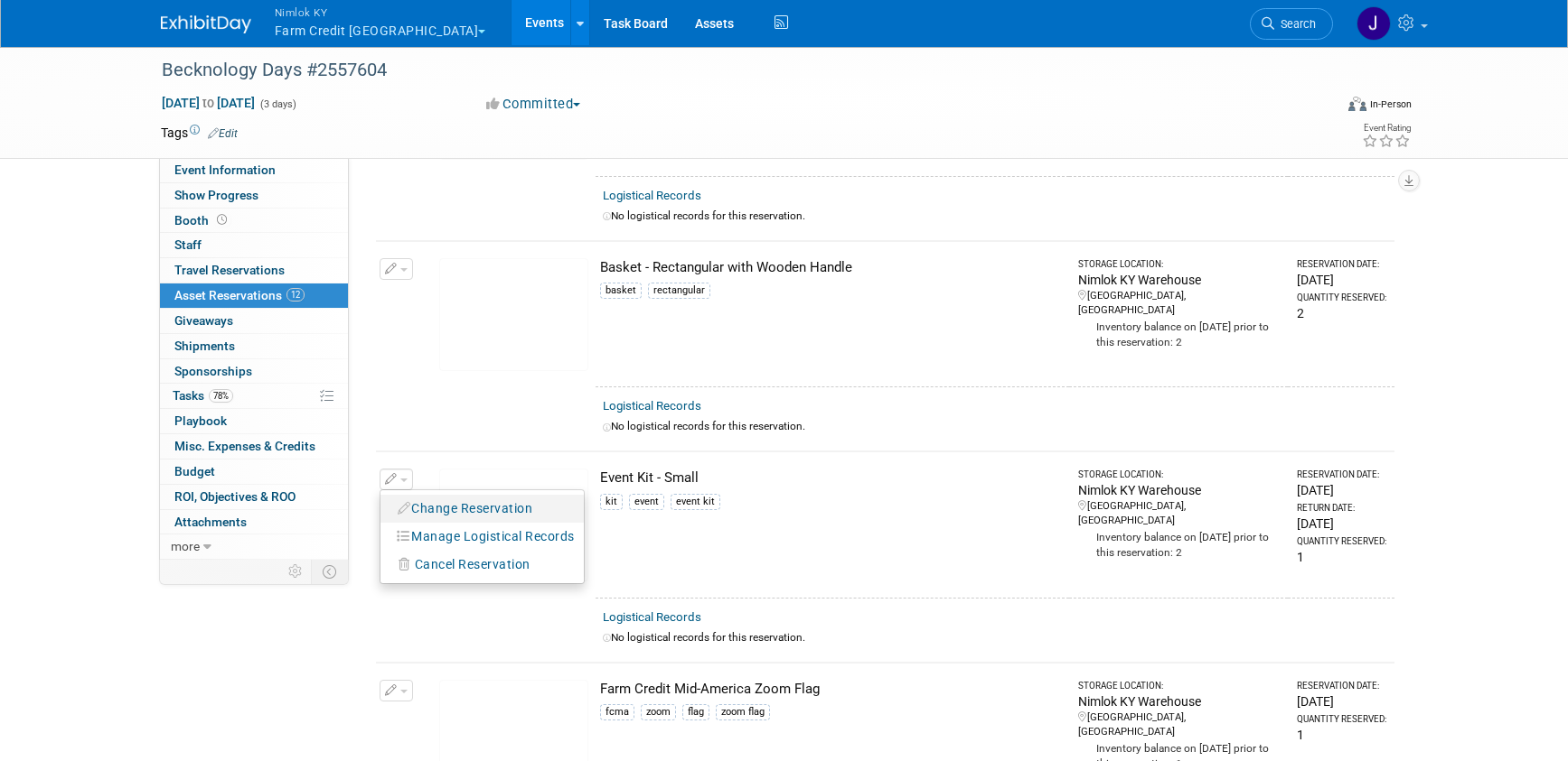
click at [422, 500] on button "Change Reservation" at bounding box center [465, 509] width 153 height 25
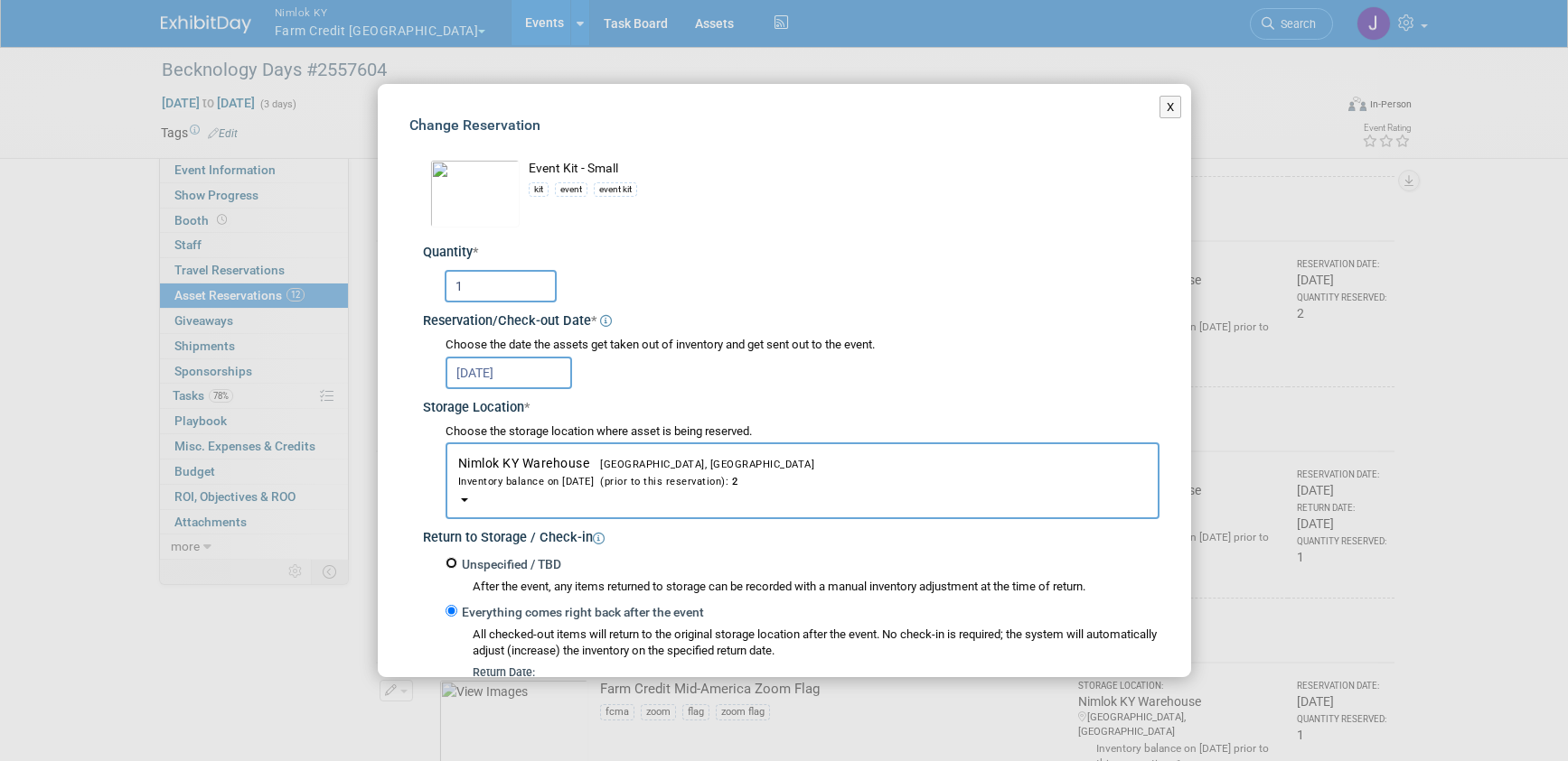
click at [454, 562] on input "Unspecified / TBD" at bounding box center [451, 563] width 12 height 12
radio input "true"
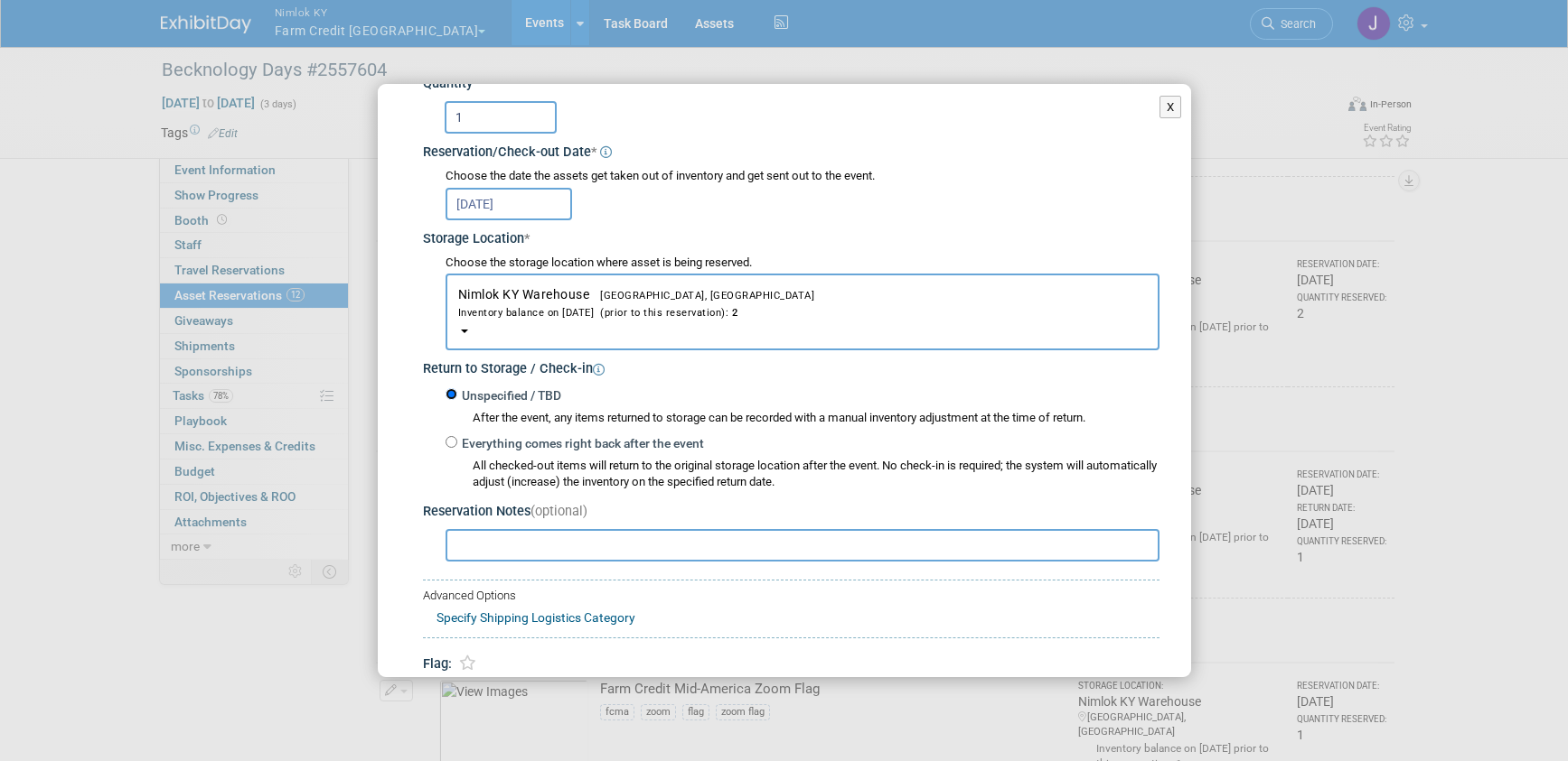
scroll to position [247, 0]
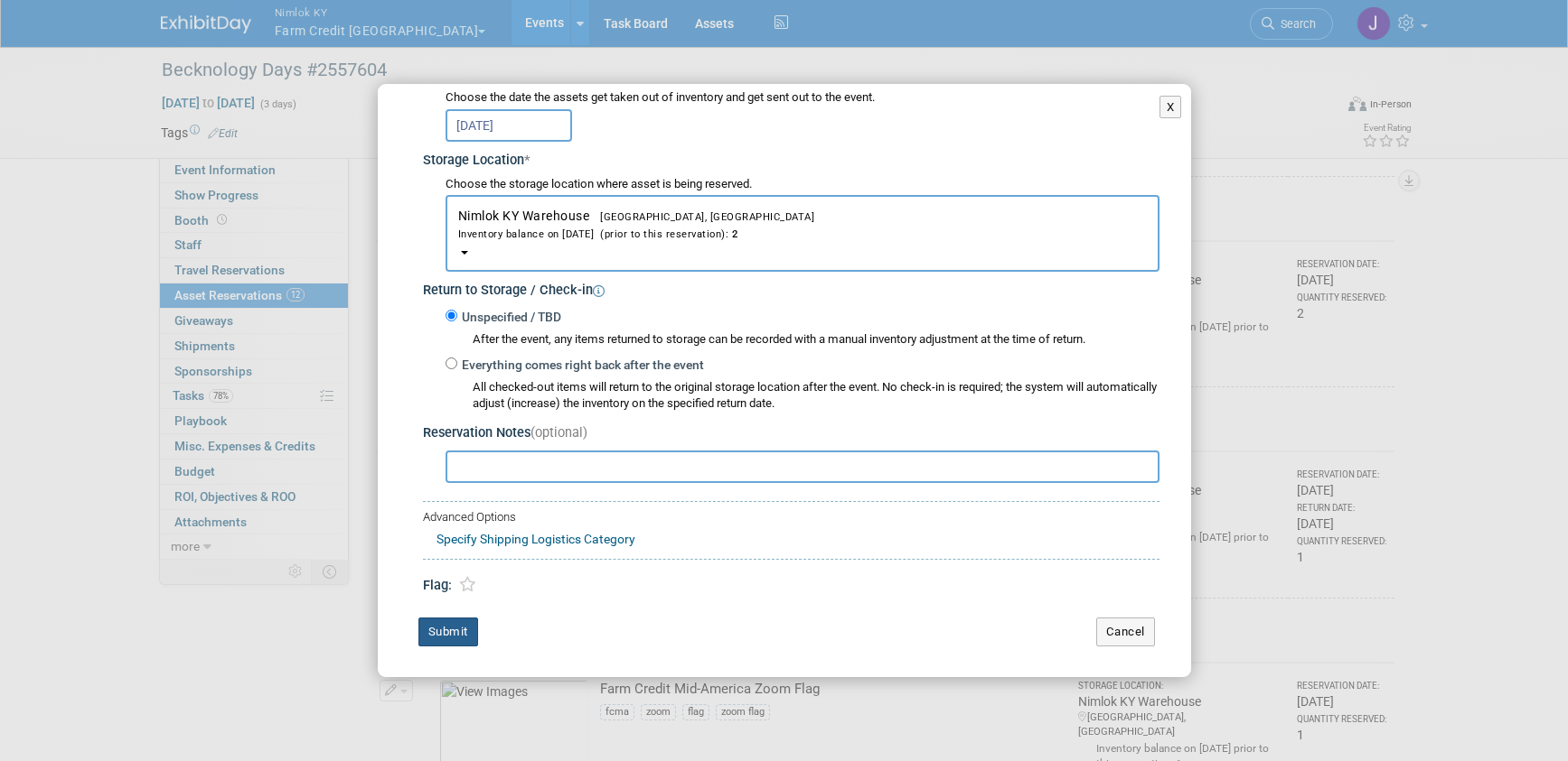
click at [463, 626] on button "Submit" at bounding box center [448, 631] width 60 height 29
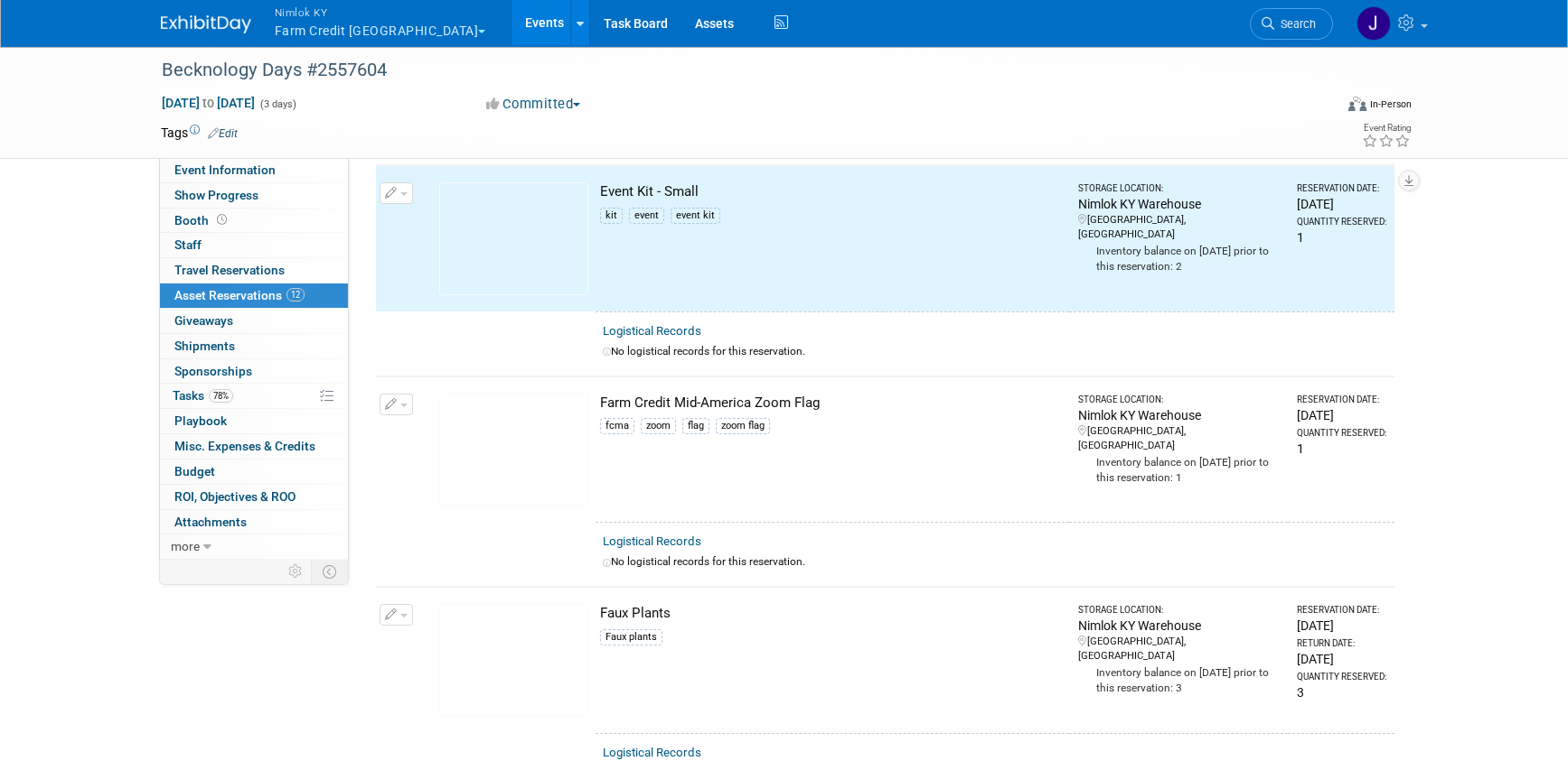
scroll to position [877, 0]
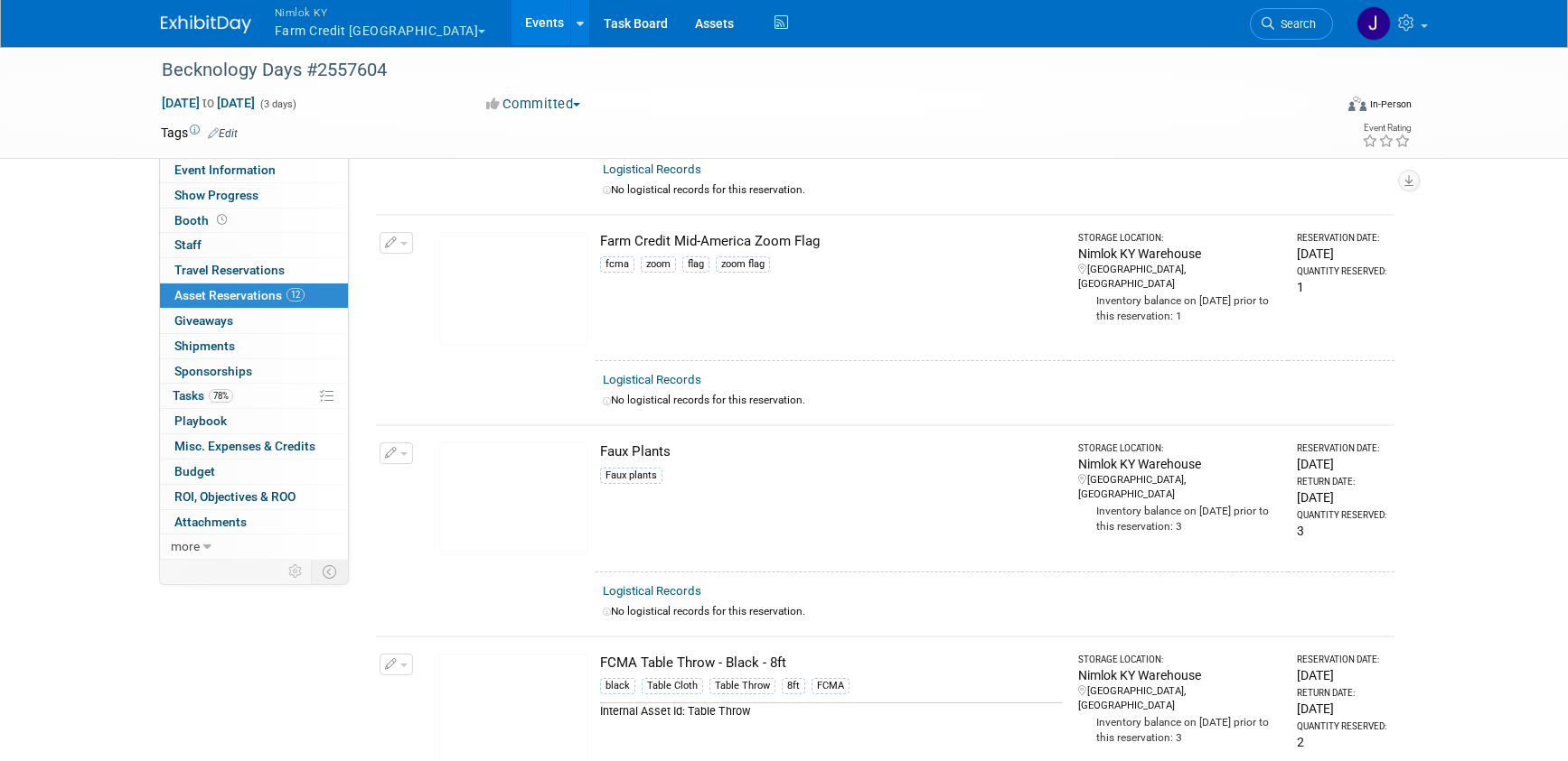
click at [403, 249] on button "button" at bounding box center [396, 243] width 33 height 22
click at [416, 258] on li "Change Reservation" at bounding box center [482, 272] width 203 height 28
click at [400, 250] on button "button" at bounding box center [396, 243] width 33 height 22
click at [450, 275] on button "Change Reservation" at bounding box center [465, 272] width 153 height 25
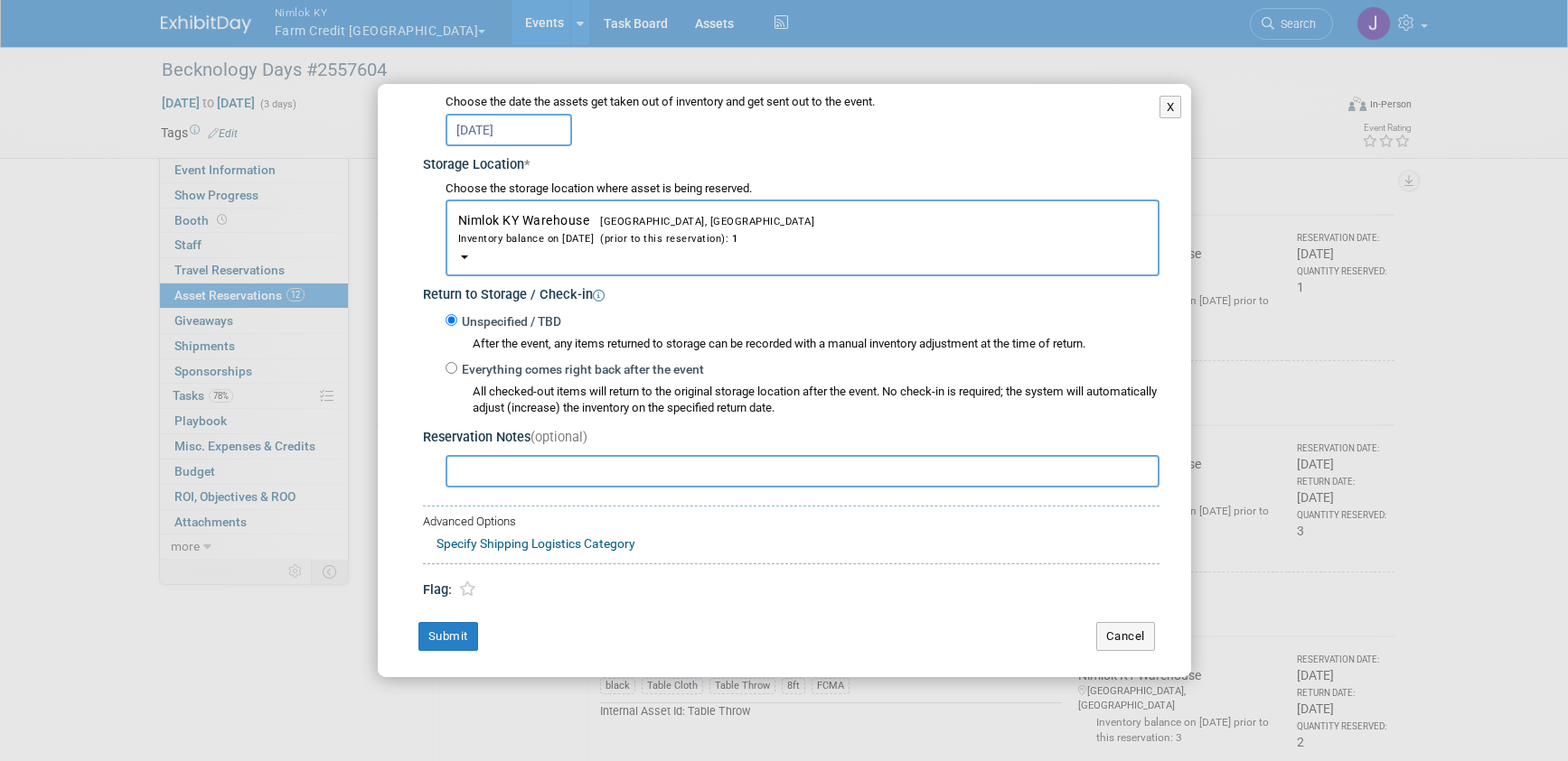
scroll to position [247, 0]
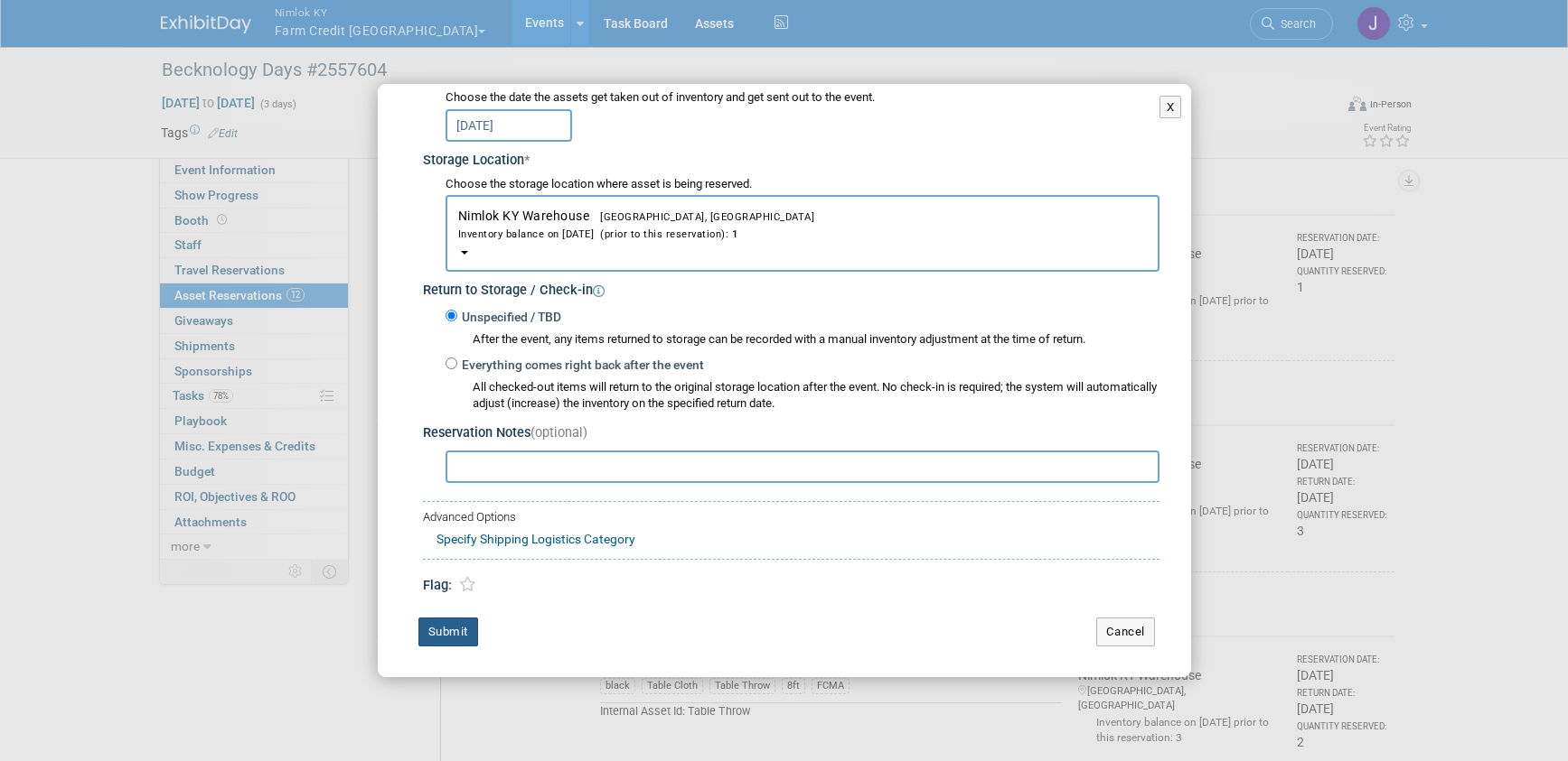
click at [447, 633] on button "Submit" at bounding box center [448, 631] width 60 height 29
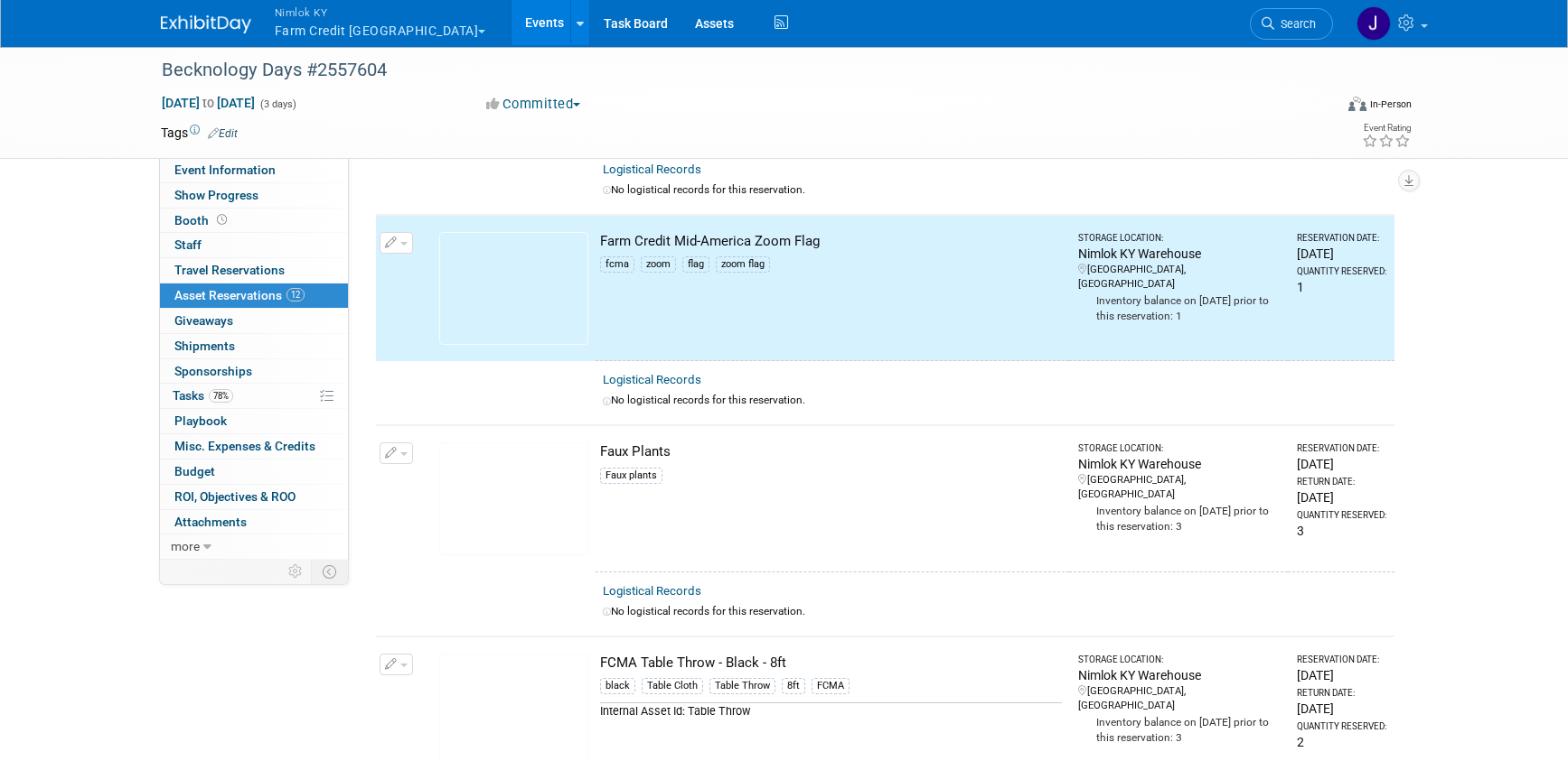
click at [399, 446] on button "button" at bounding box center [396, 454] width 33 height 22
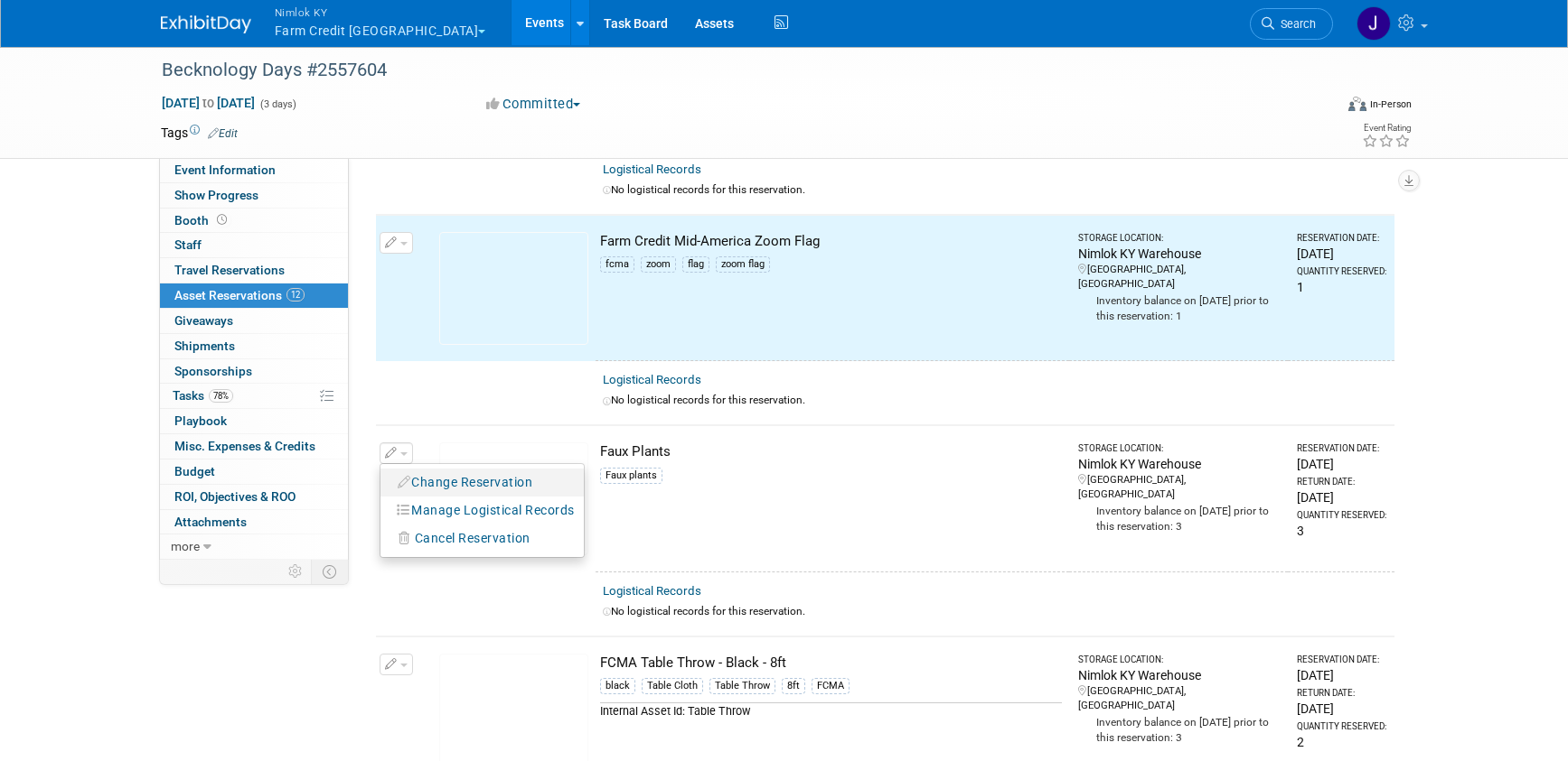
click at [446, 476] on button "Change Reservation" at bounding box center [465, 482] width 153 height 25
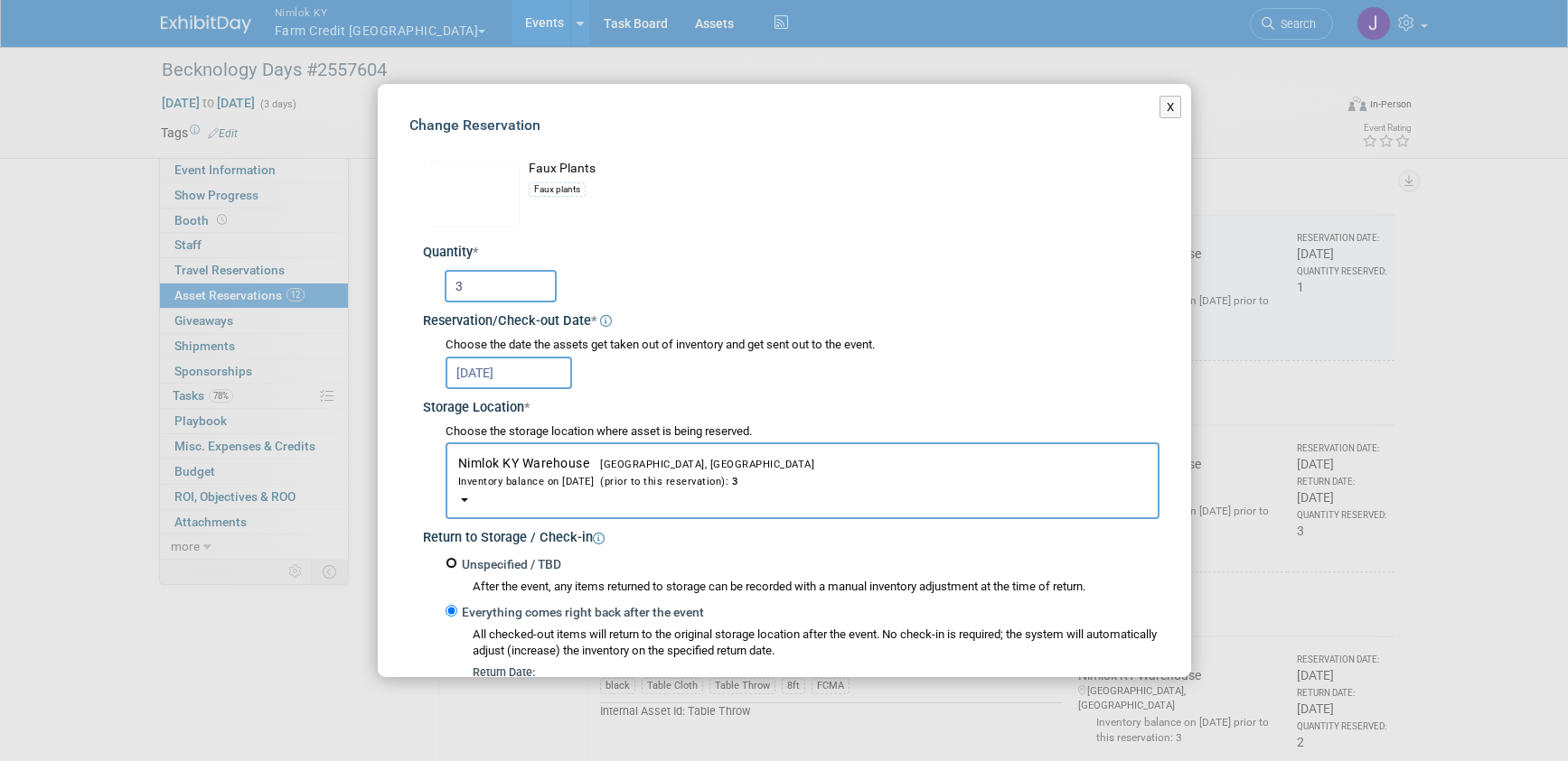
click at [453, 563] on input "Unspecified / TBD" at bounding box center [451, 563] width 12 height 12
radio input "true"
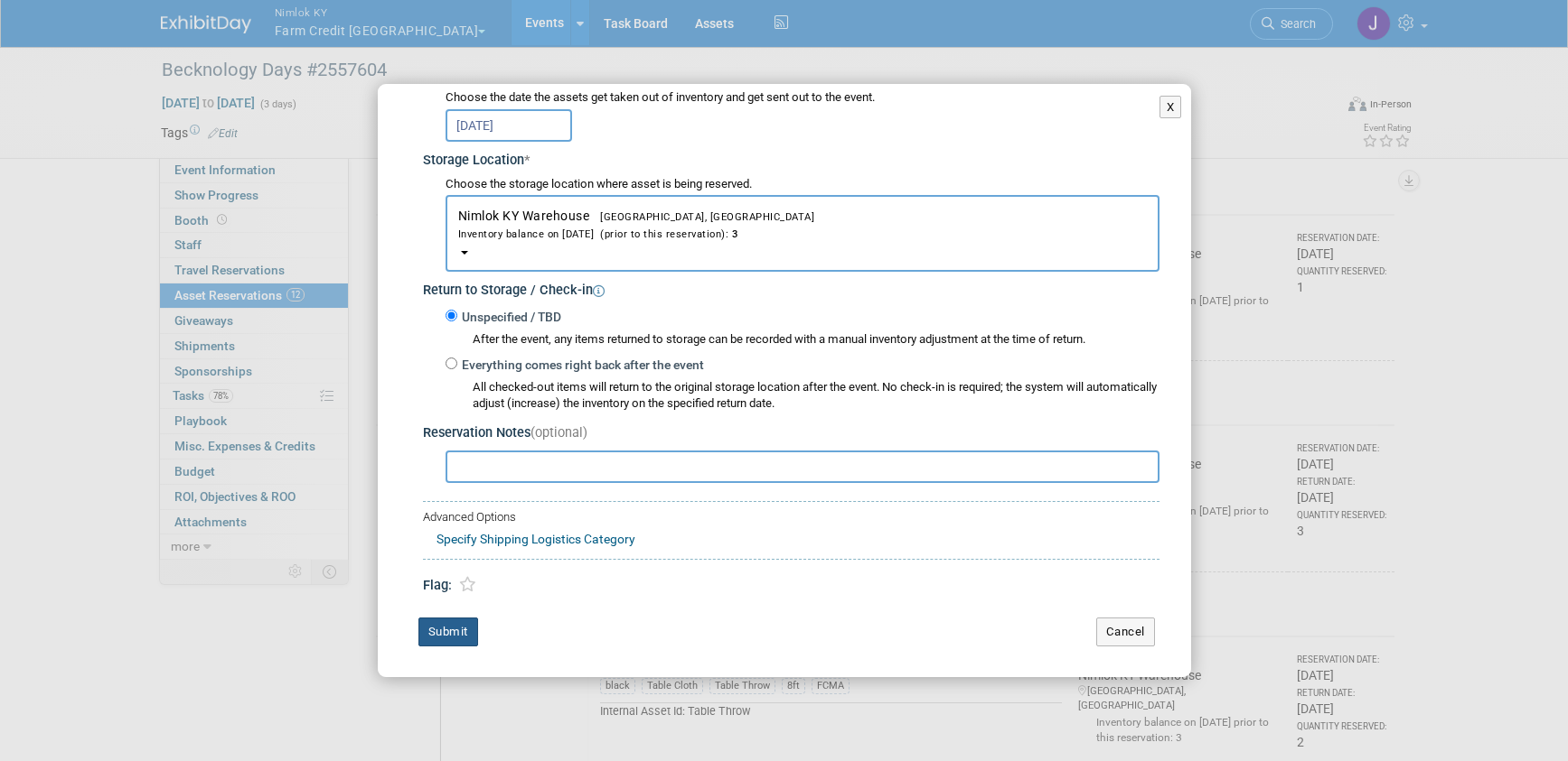
click at [464, 631] on button "Submit" at bounding box center [448, 631] width 60 height 29
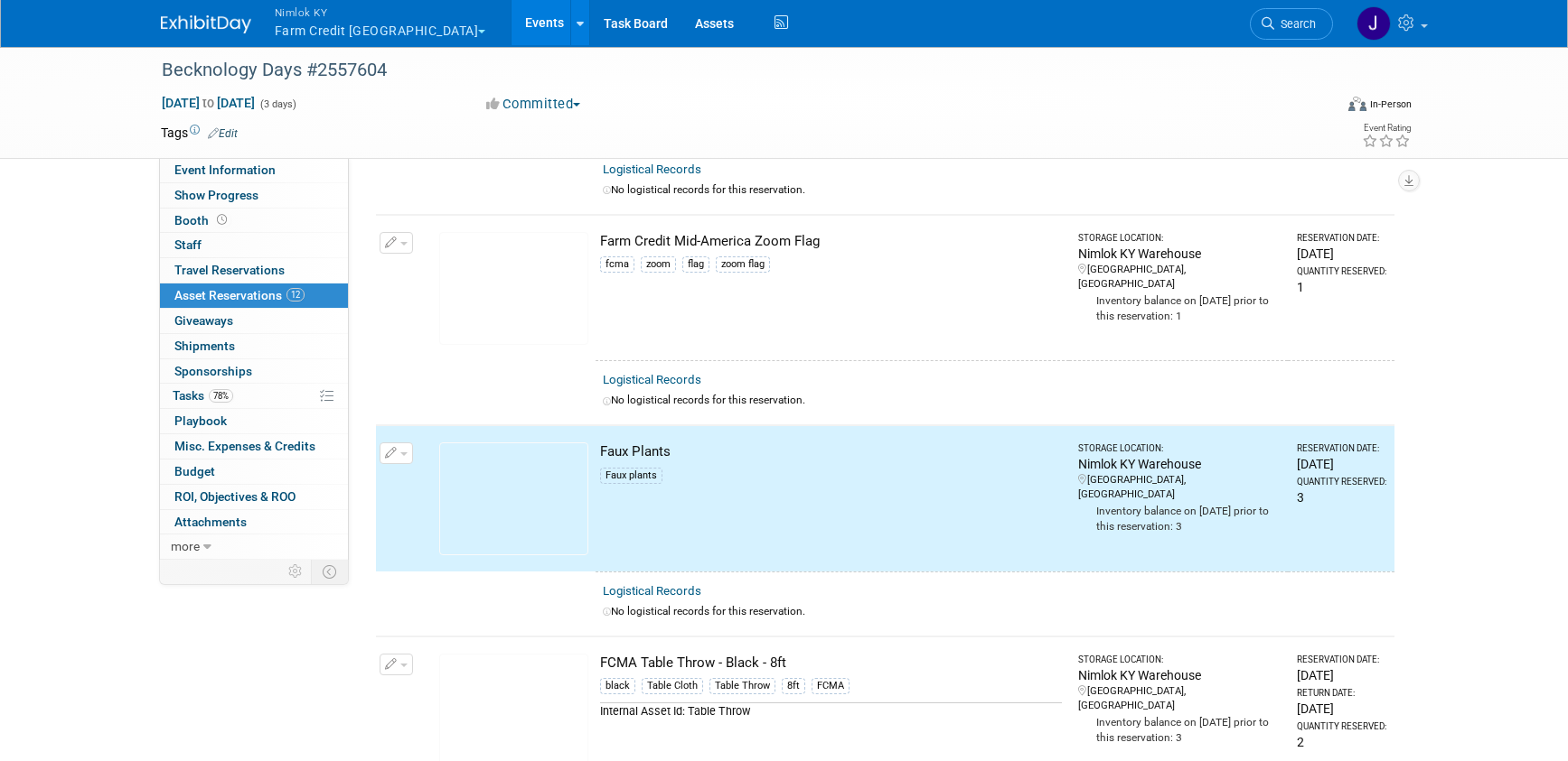
click at [395, 665] on icon "button" at bounding box center [391, 666] width 13 height 12
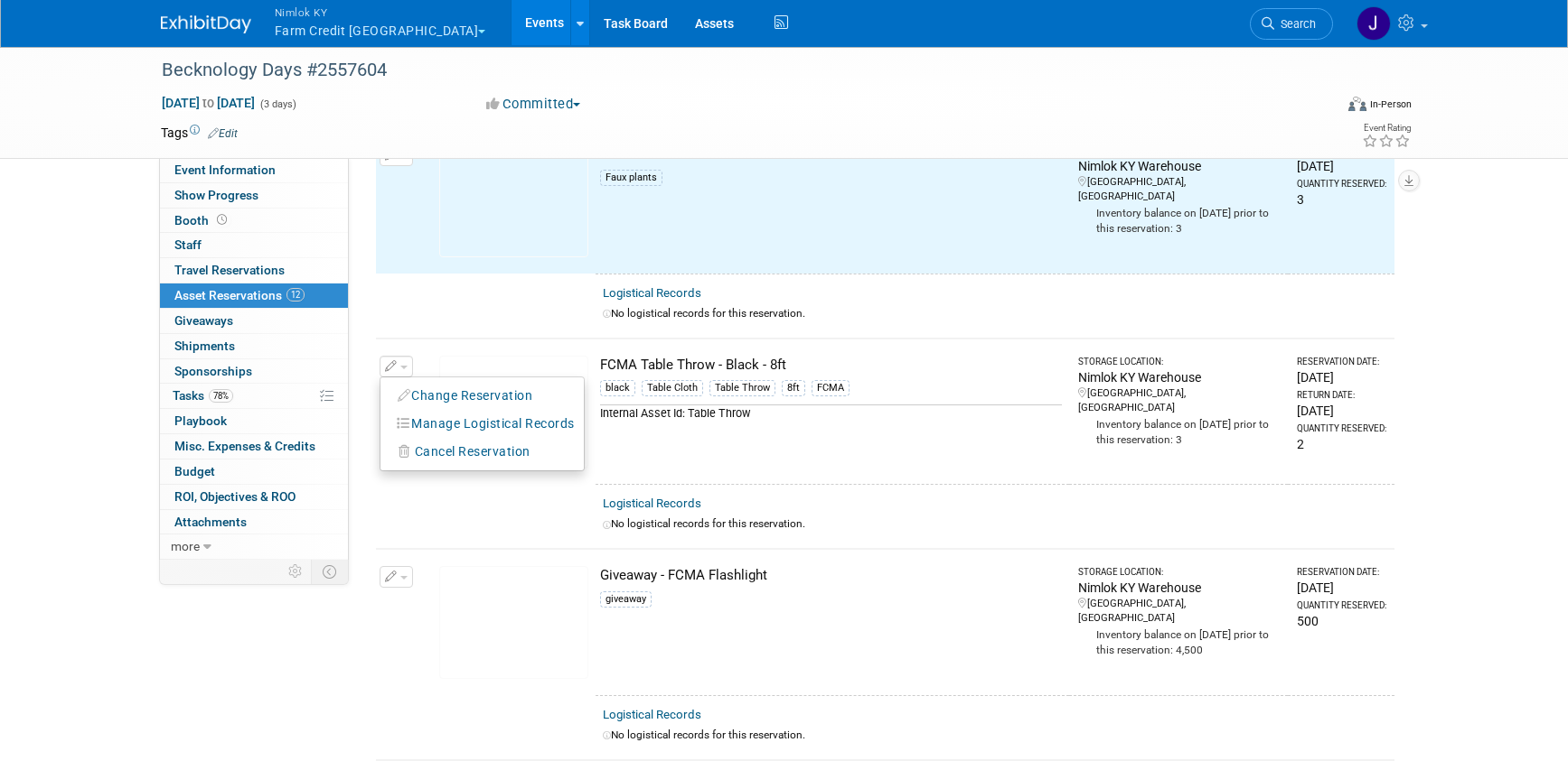
scroll to position [1230, 0]
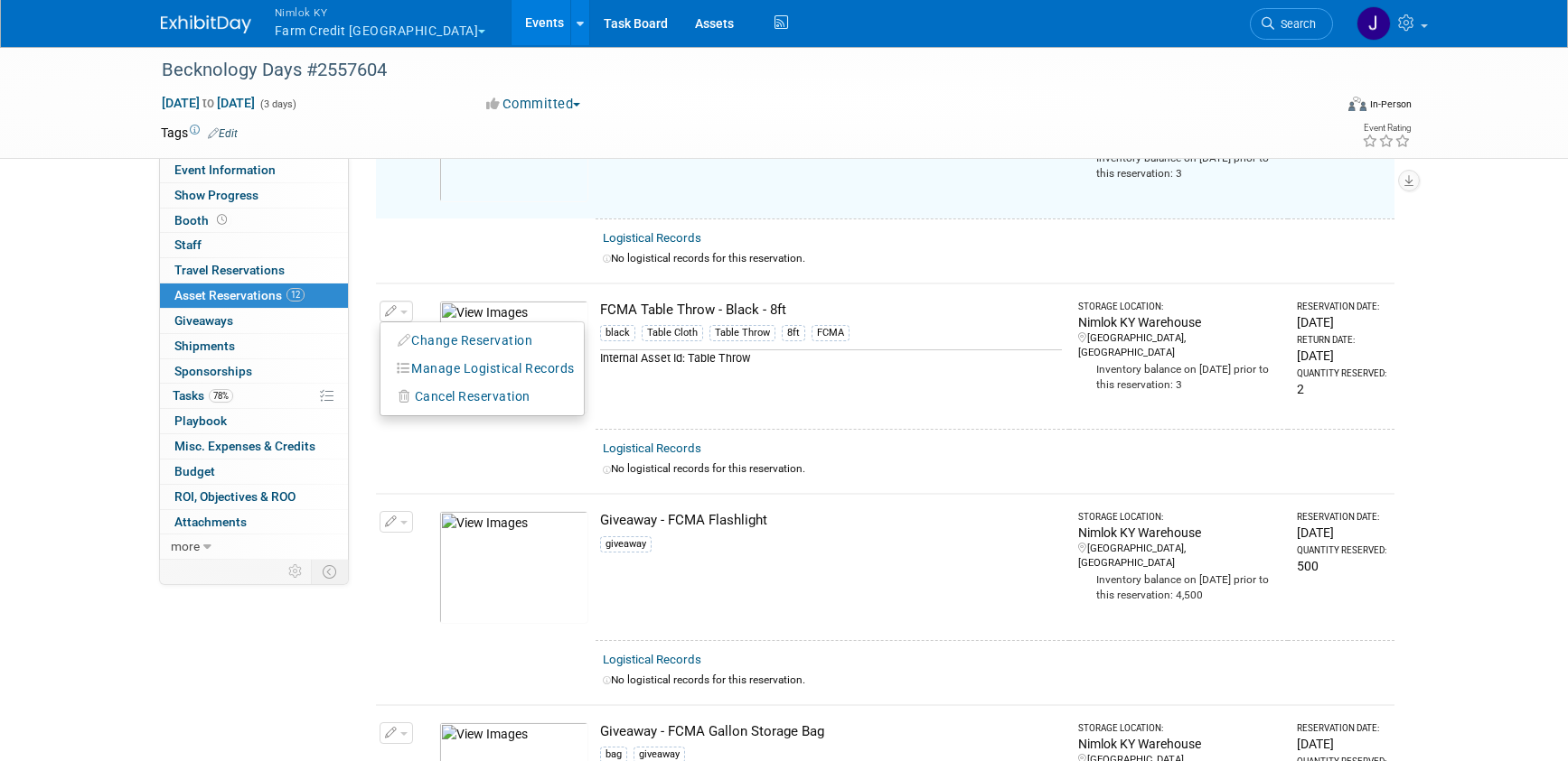
click at [529, 341] on button "Change Reservation" at bounding box center [465, 341] width 153 height 25
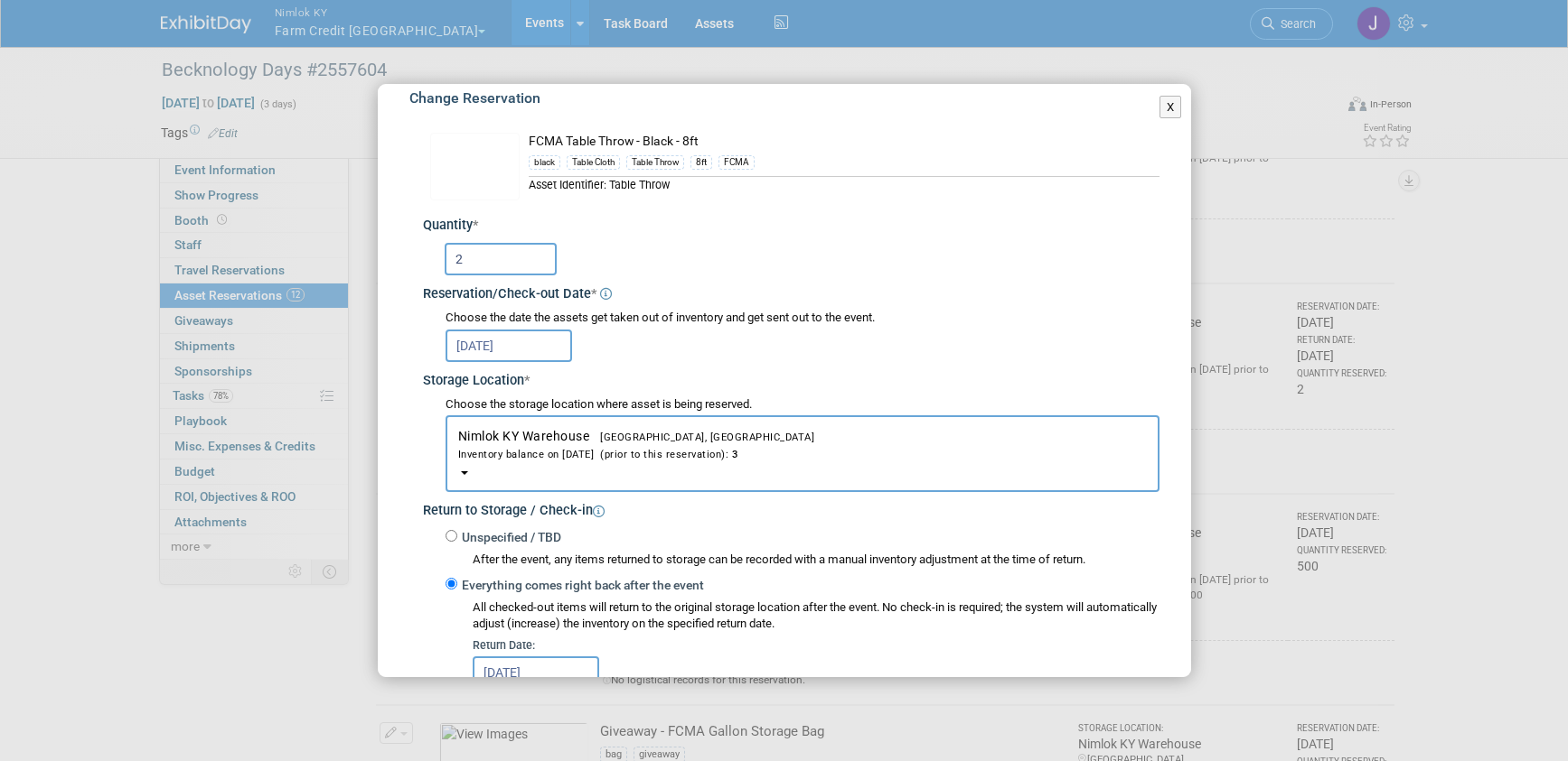
click at [457, 535] on label "Unspecified / TBD" at bounding box center [508, 539] width 103 height 18
click at [457, 535] on input "Unspecified / TBD" at bounding box center [451, 537] width 12 height 12
radio input "true"
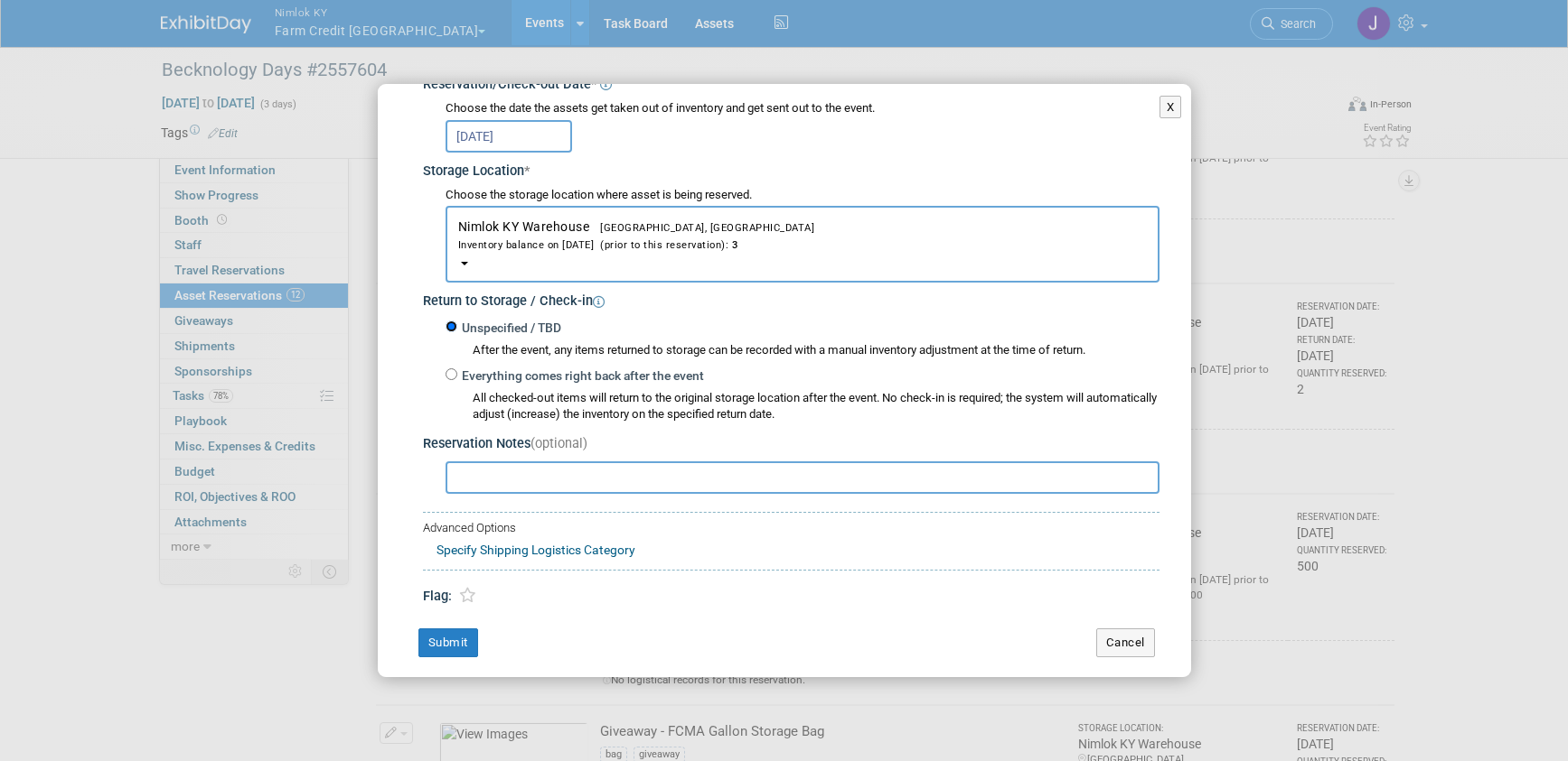
scroll to position [247, 0]
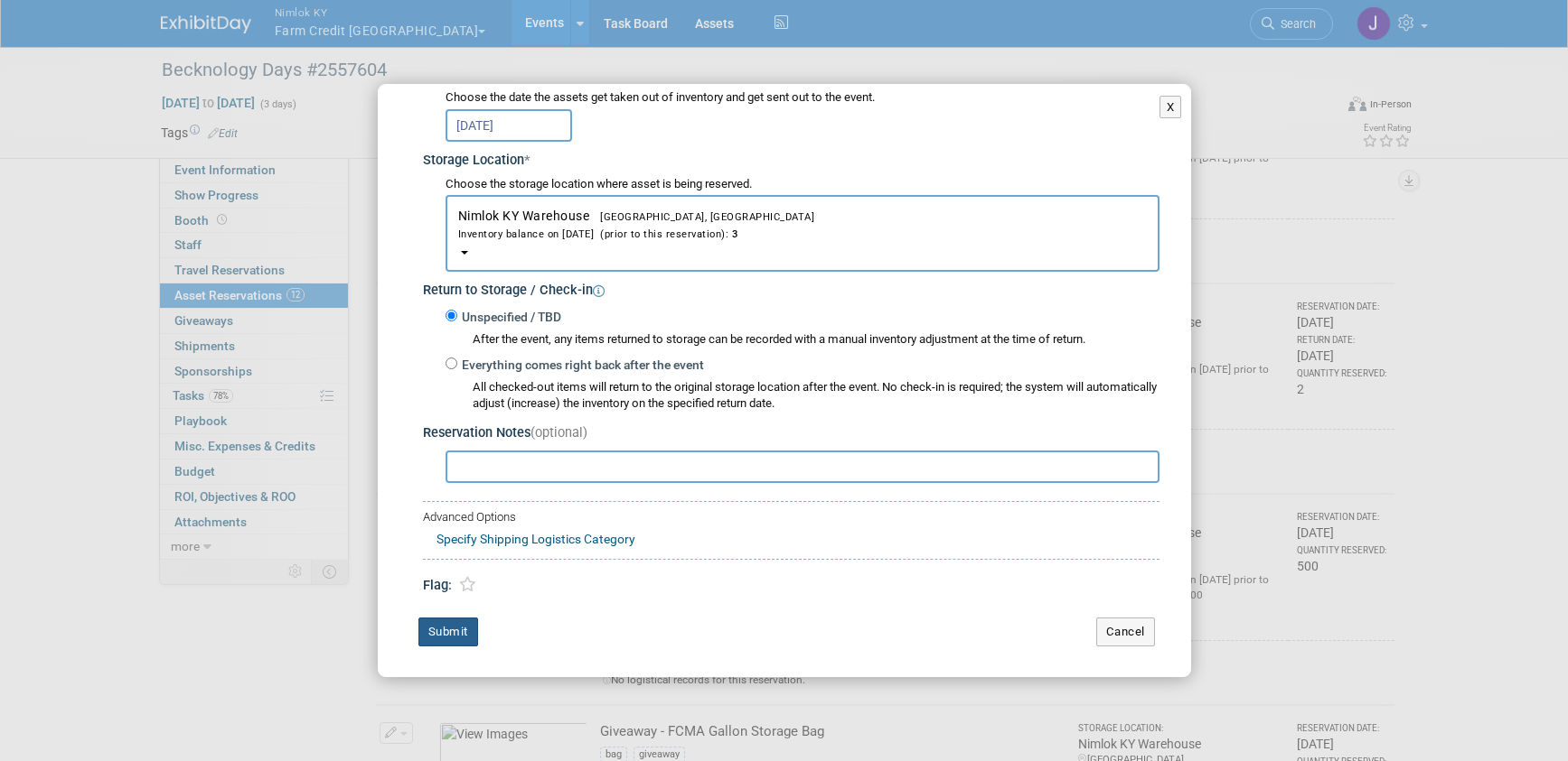
click at [455, 634] on button "Submit" at bounding box center [448, 631] width 60 height 29
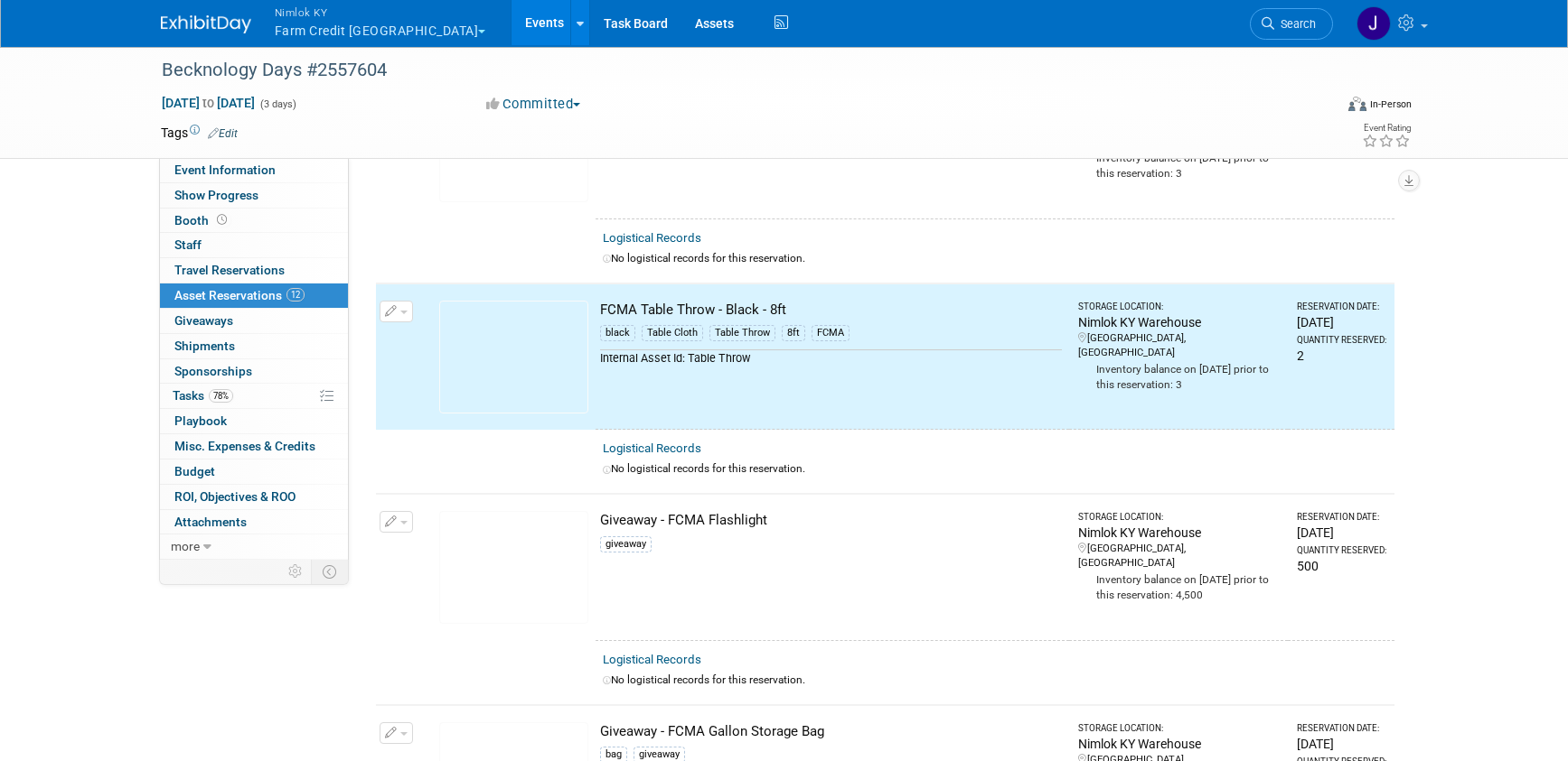
click at [396, 525] on button "button" at bounding box center [396, 522] width 33 height 22
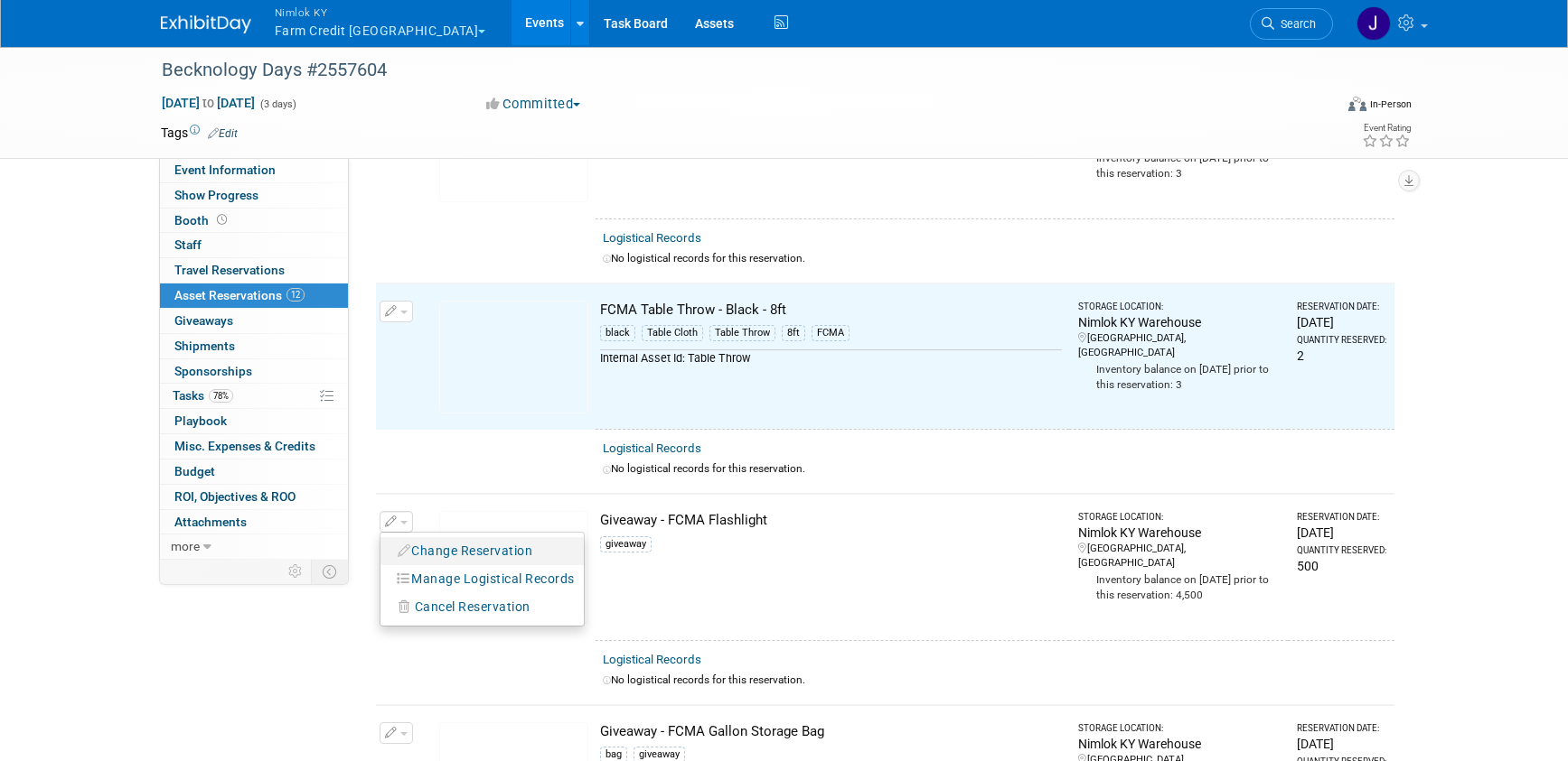
click at [470, 545] on button "Change Reservation" at bounding box center [465, 551] width 153 height 25
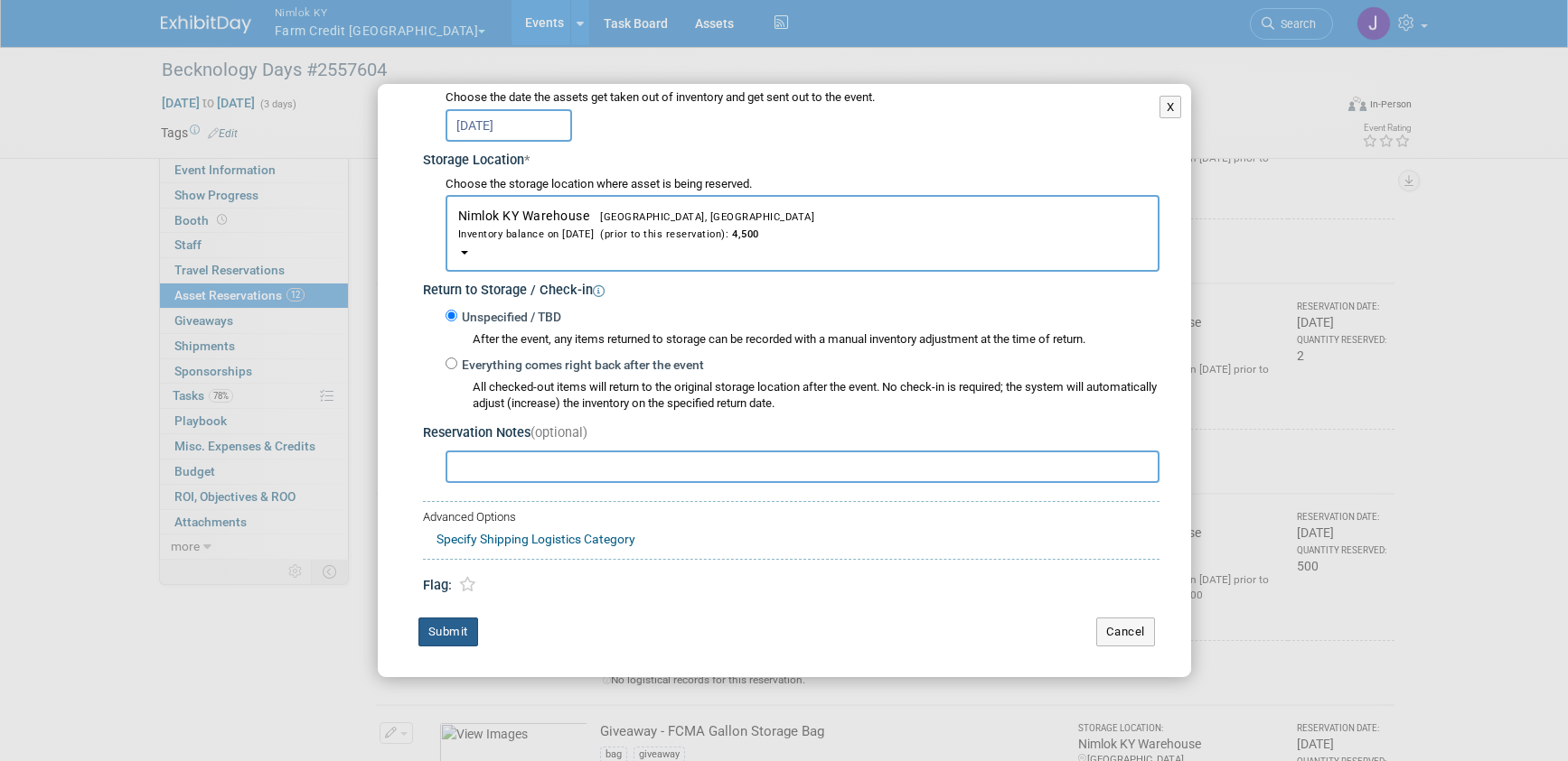
click at [465, 630] on button "Submit" at bounding box center [448, 631] width 60 height 29
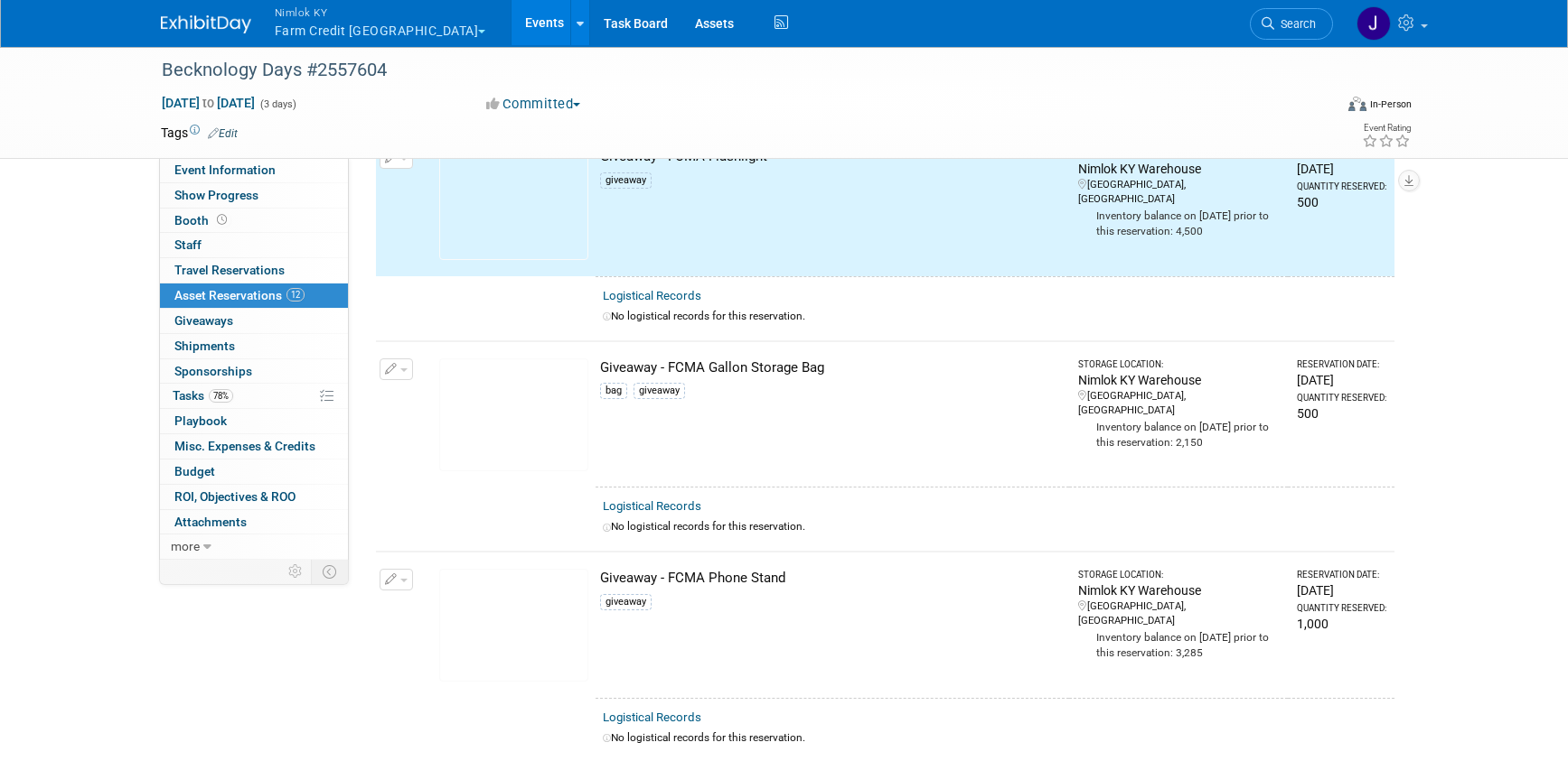
scroll to position [1595, 0]
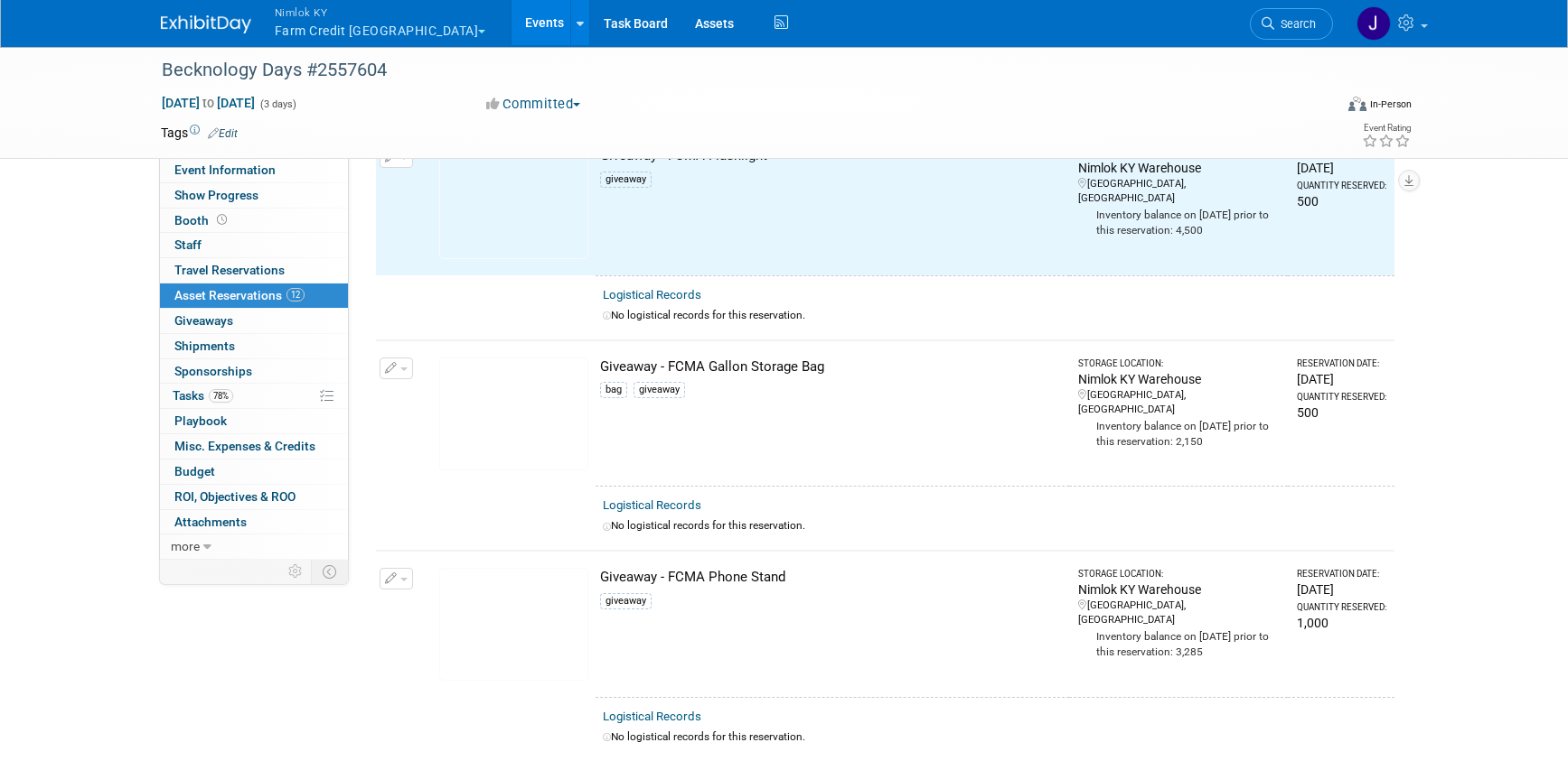
click at [402, 367] on span "button" at bounding box center [403, 369] width 7 height 4
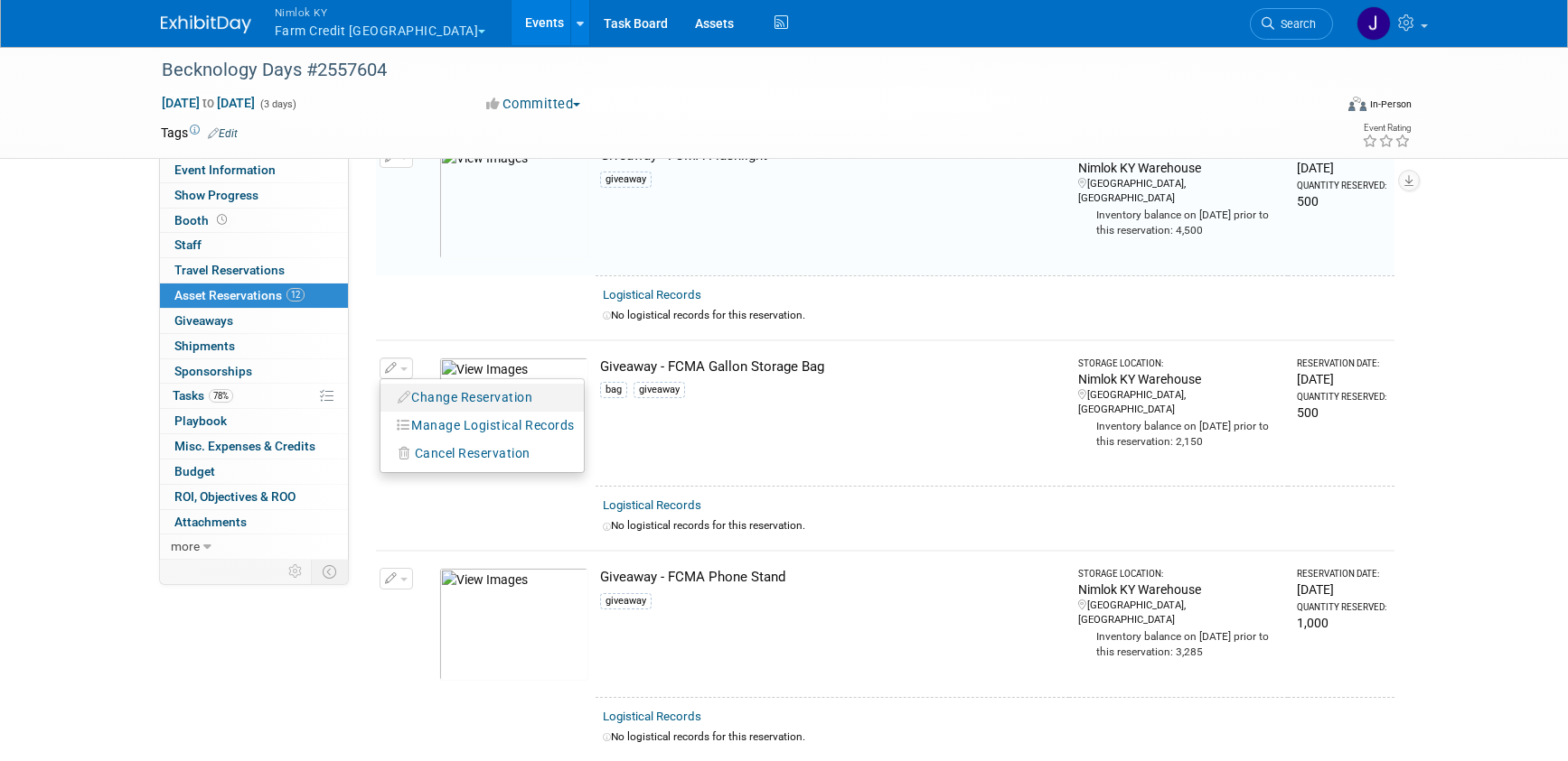
click at [423, 386] on button "Change Reservation" at bounding box center [465, 398] width 153 height 25
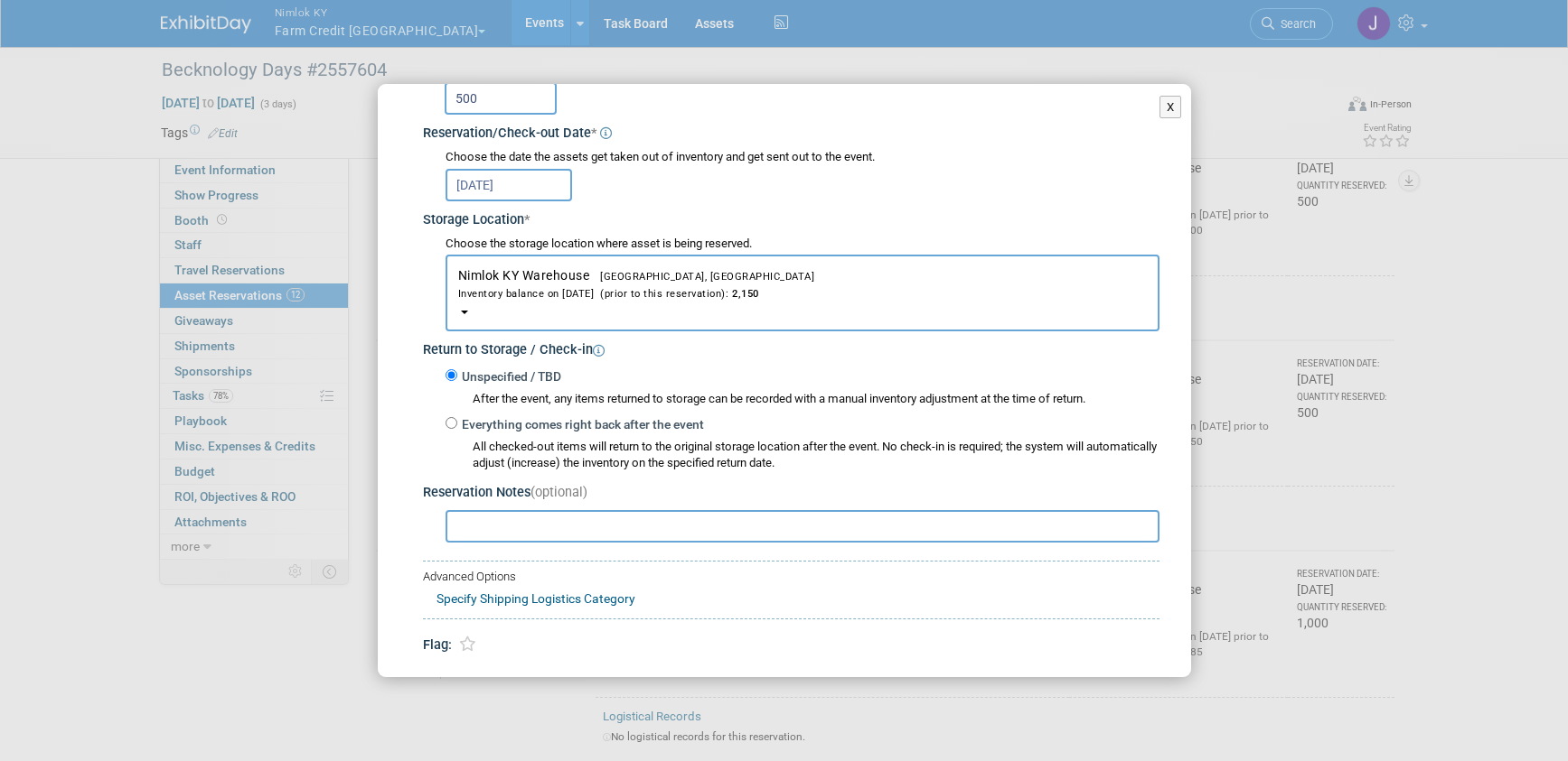
scroll to position [247, 0]
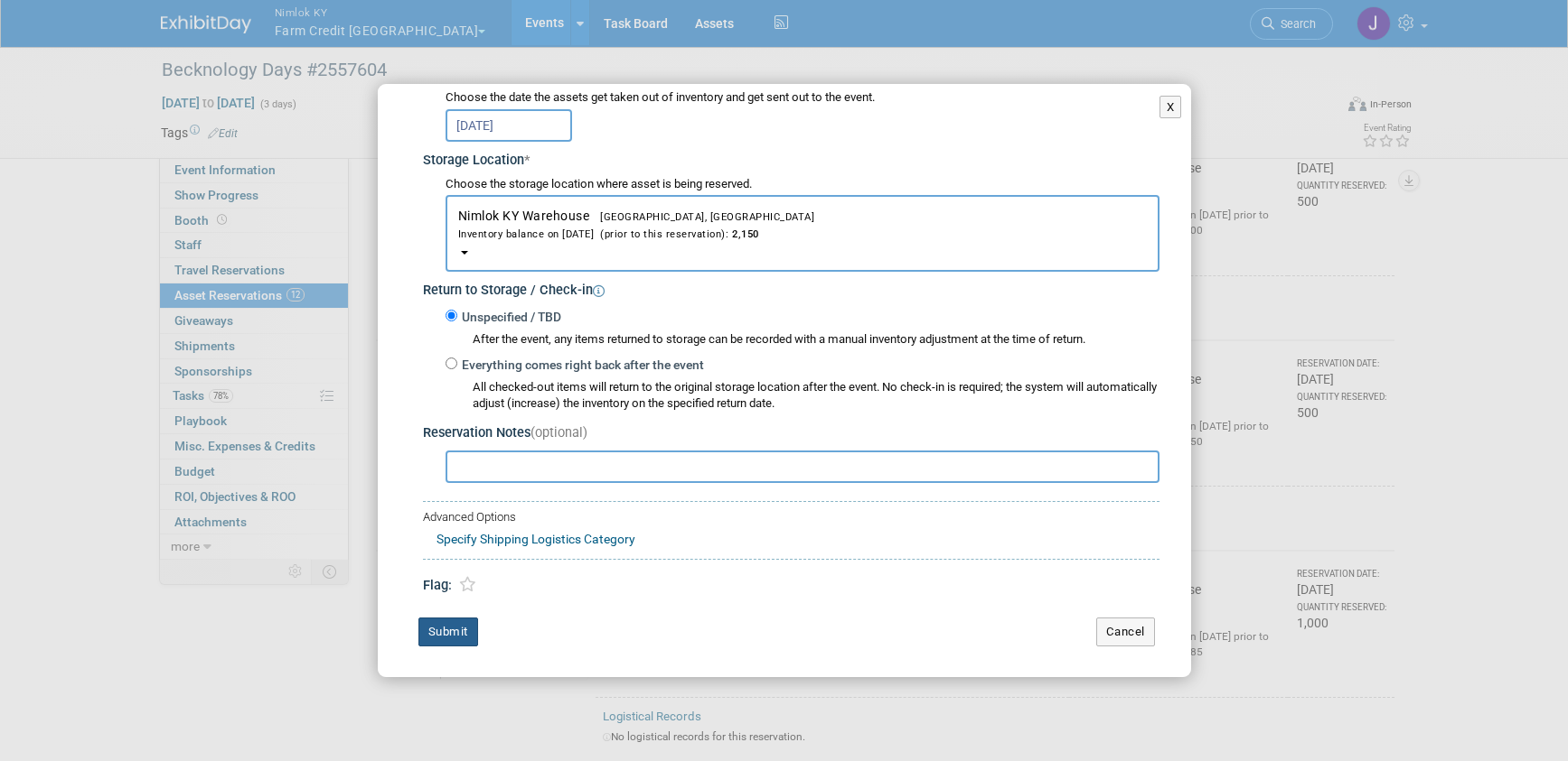
click at [468, 634] on button "Submit" at bounding box center [448, 631] width 60 height 29
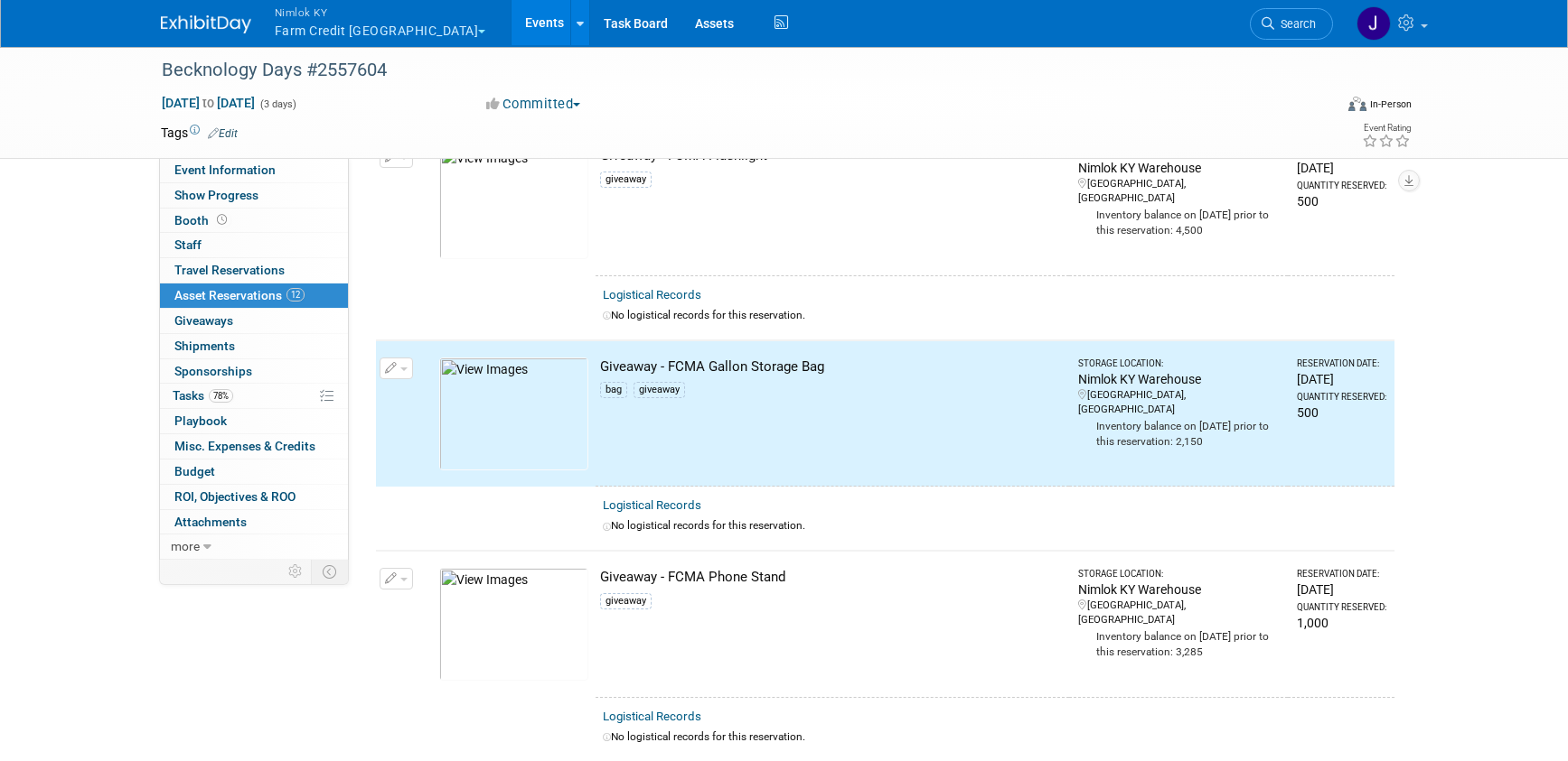
click at [403, 586] on button "button" at bounding box center [396, 579] width 33 height 22
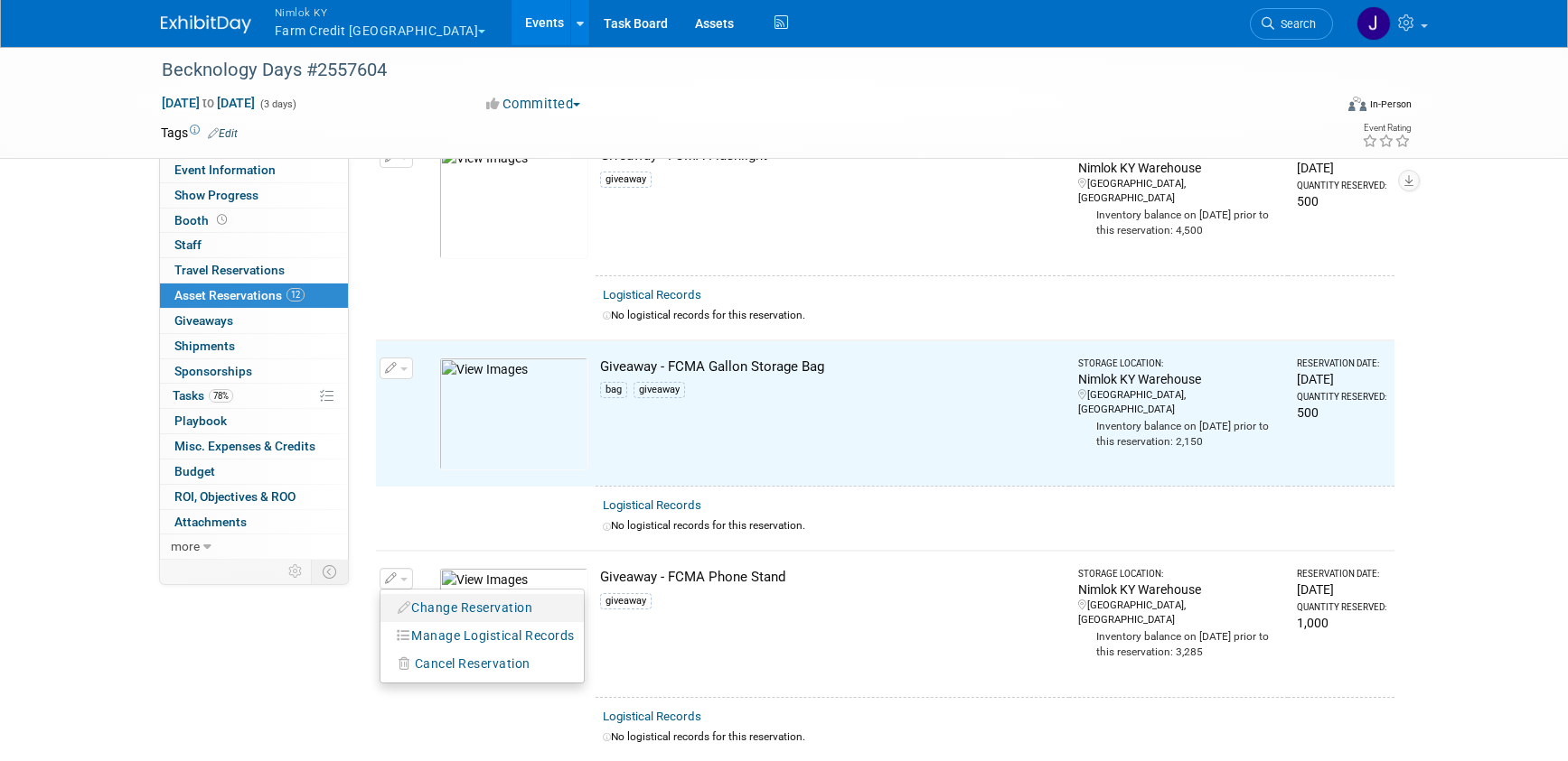
click at [445, 609] on button "Change Reservation" at bounding box center [465, 607] width 153 height 25
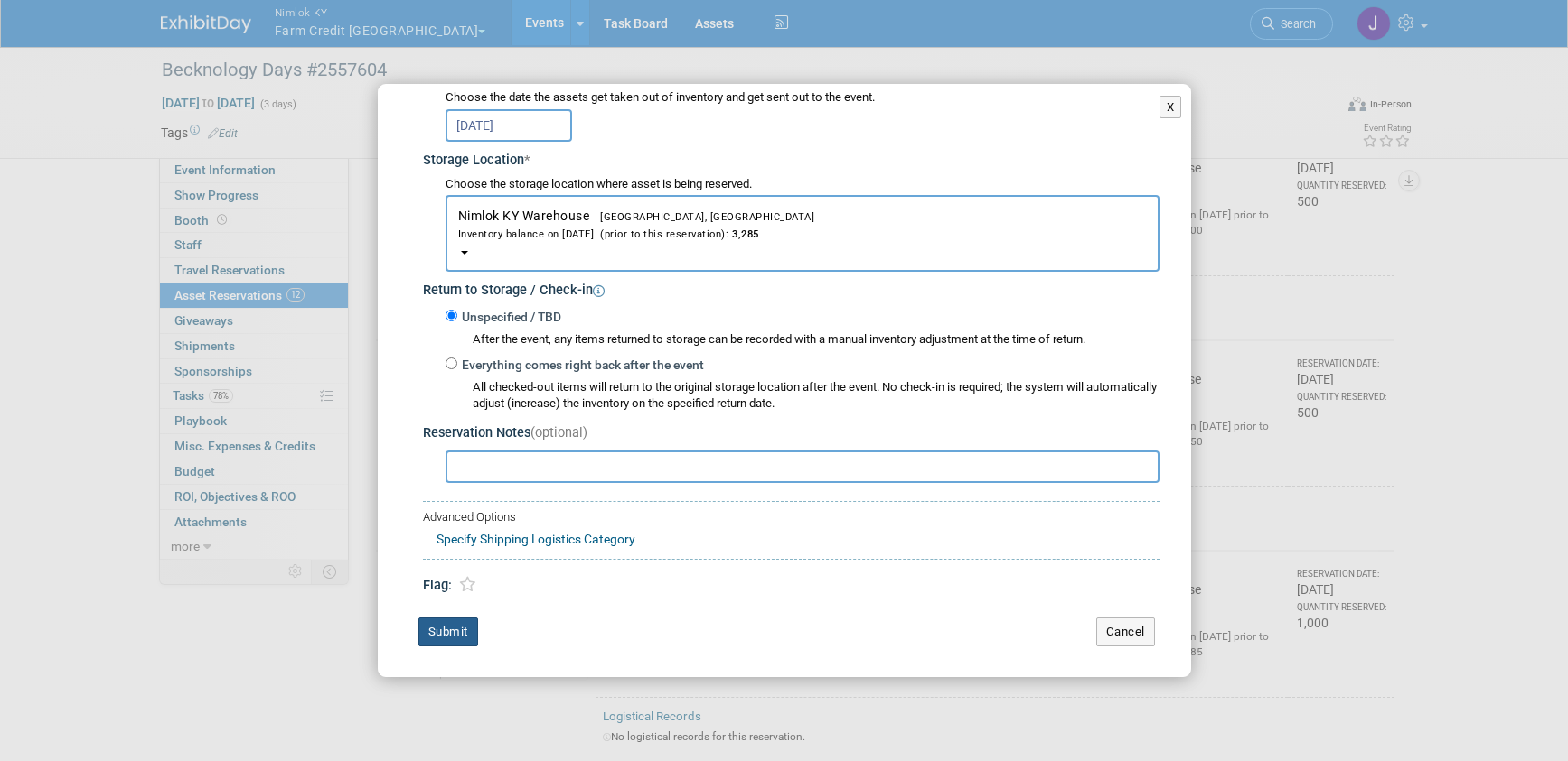
click at [442, 631] on button "Submit" at bounding box center [448, 631] width 60 height 29
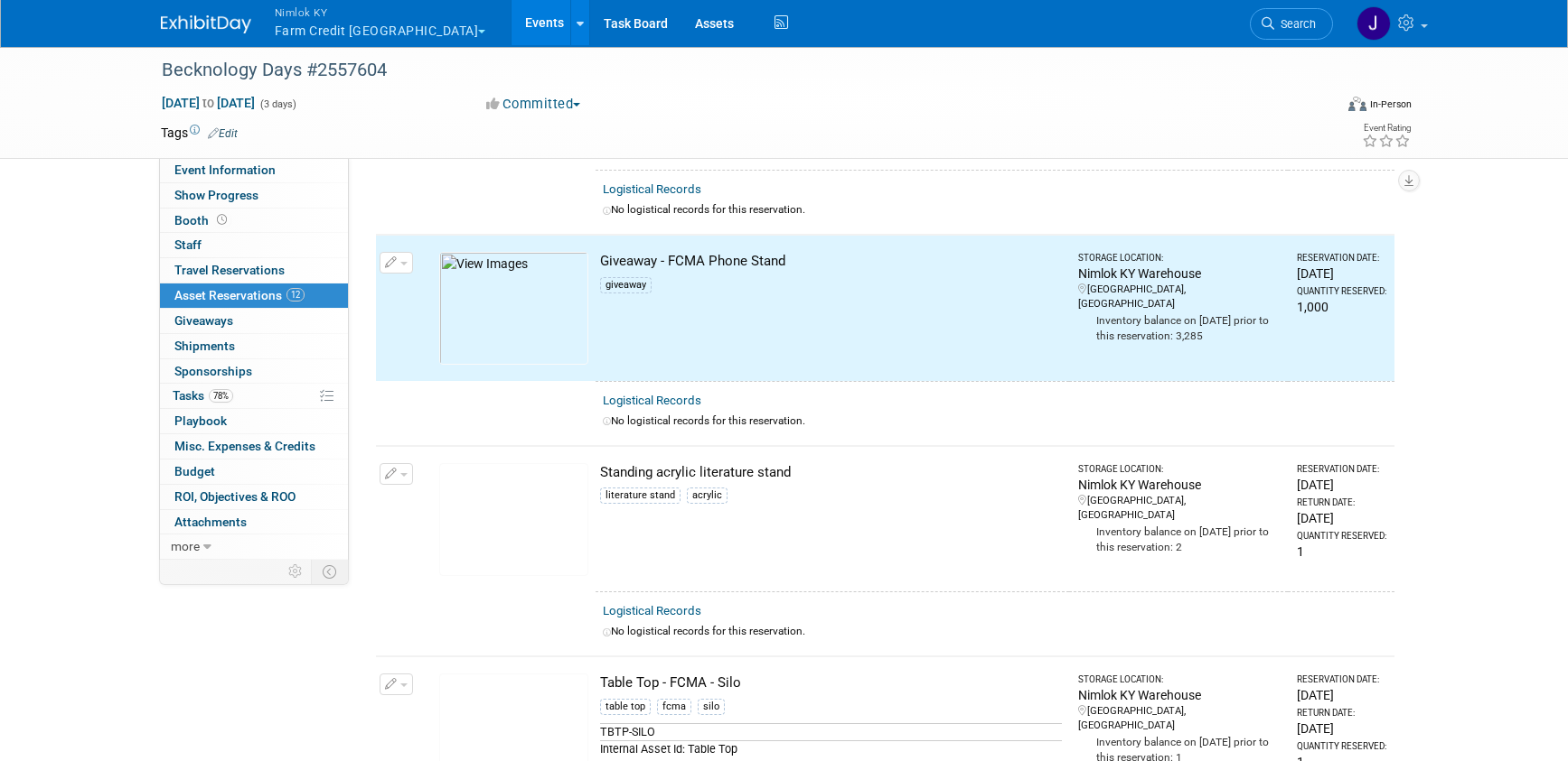
scroll to position [1913, 0]
click at [410, 476] on button "button" at bounding box center [396, 473] width 33 height 22
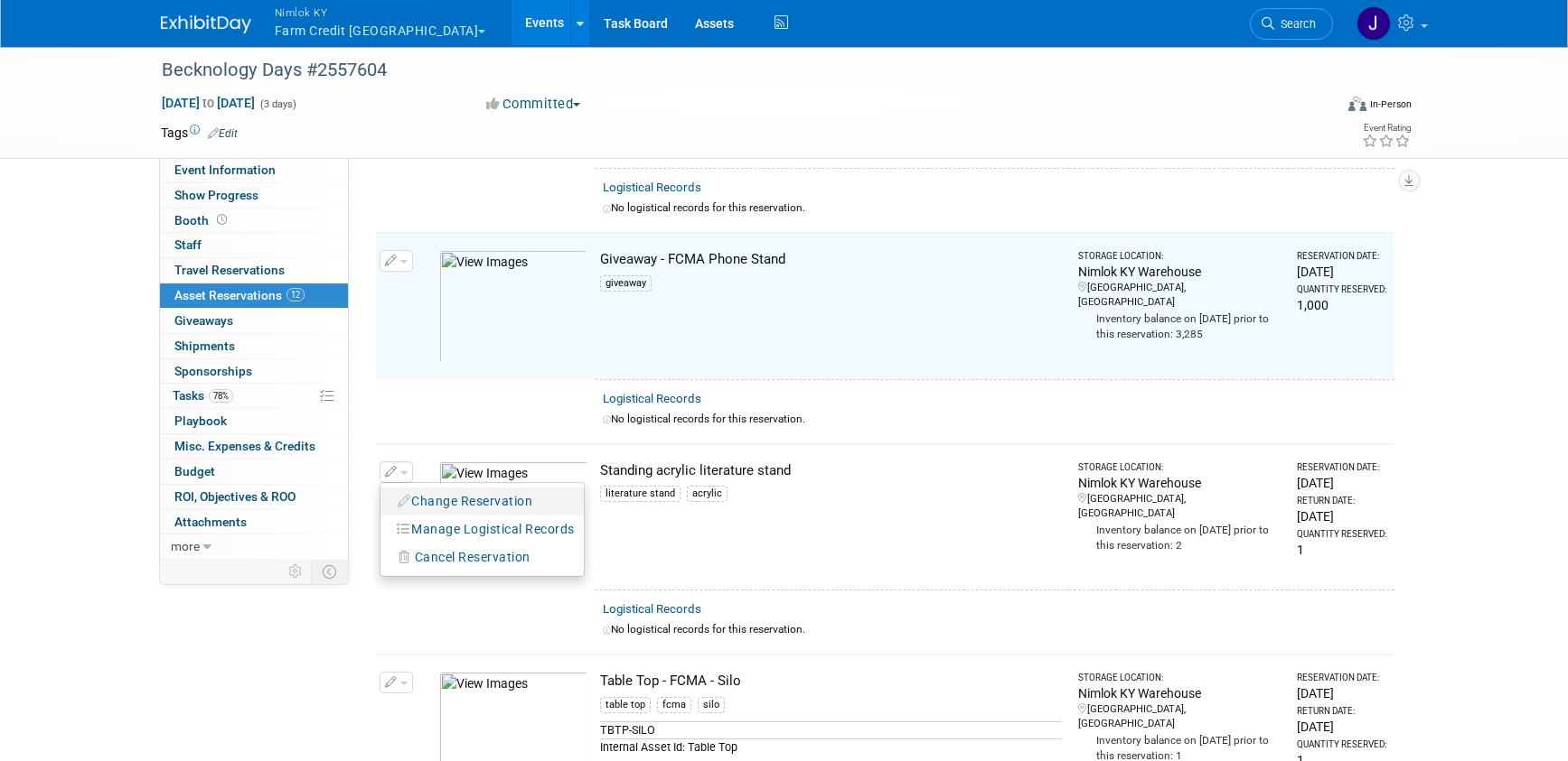
click at [432, 493] on button "Change Reservation" at bounding box center [465, 501] width 153 height 25
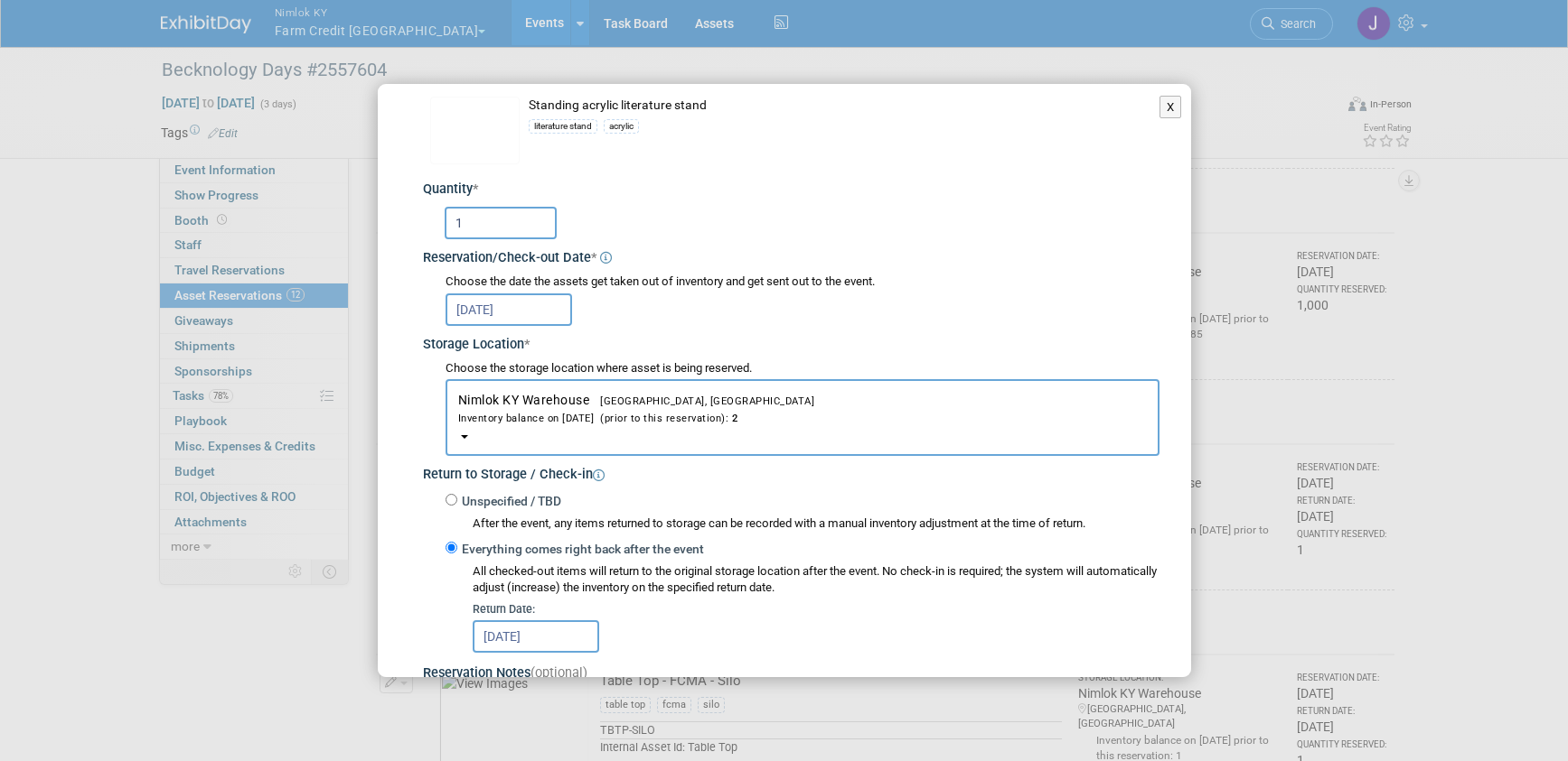
scroll to position [95, 0]
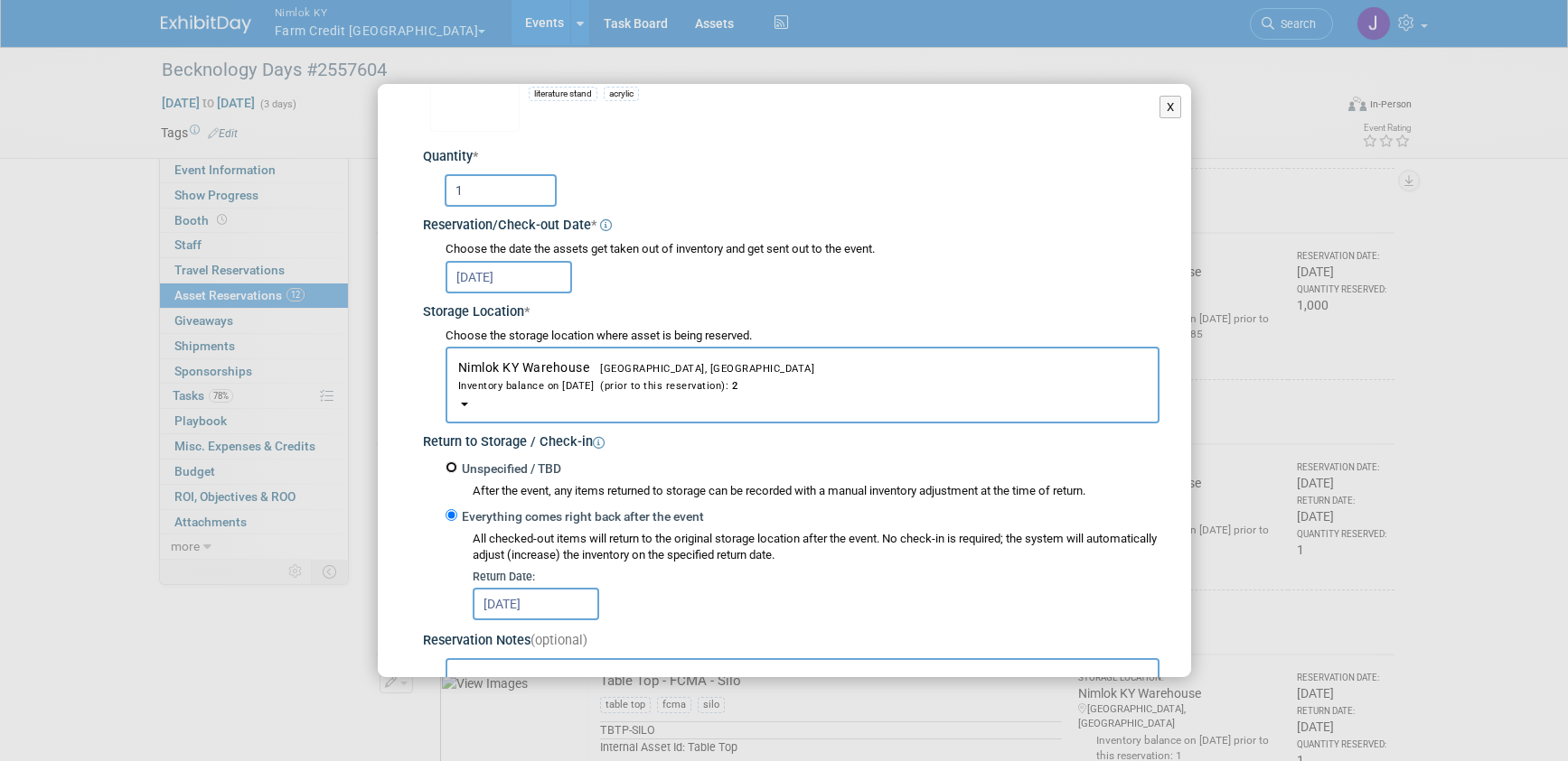
click at [450, 472] on input "Unspecified / TBD" at bounding box center [451, 468] width 12 height 12
radio input "true"
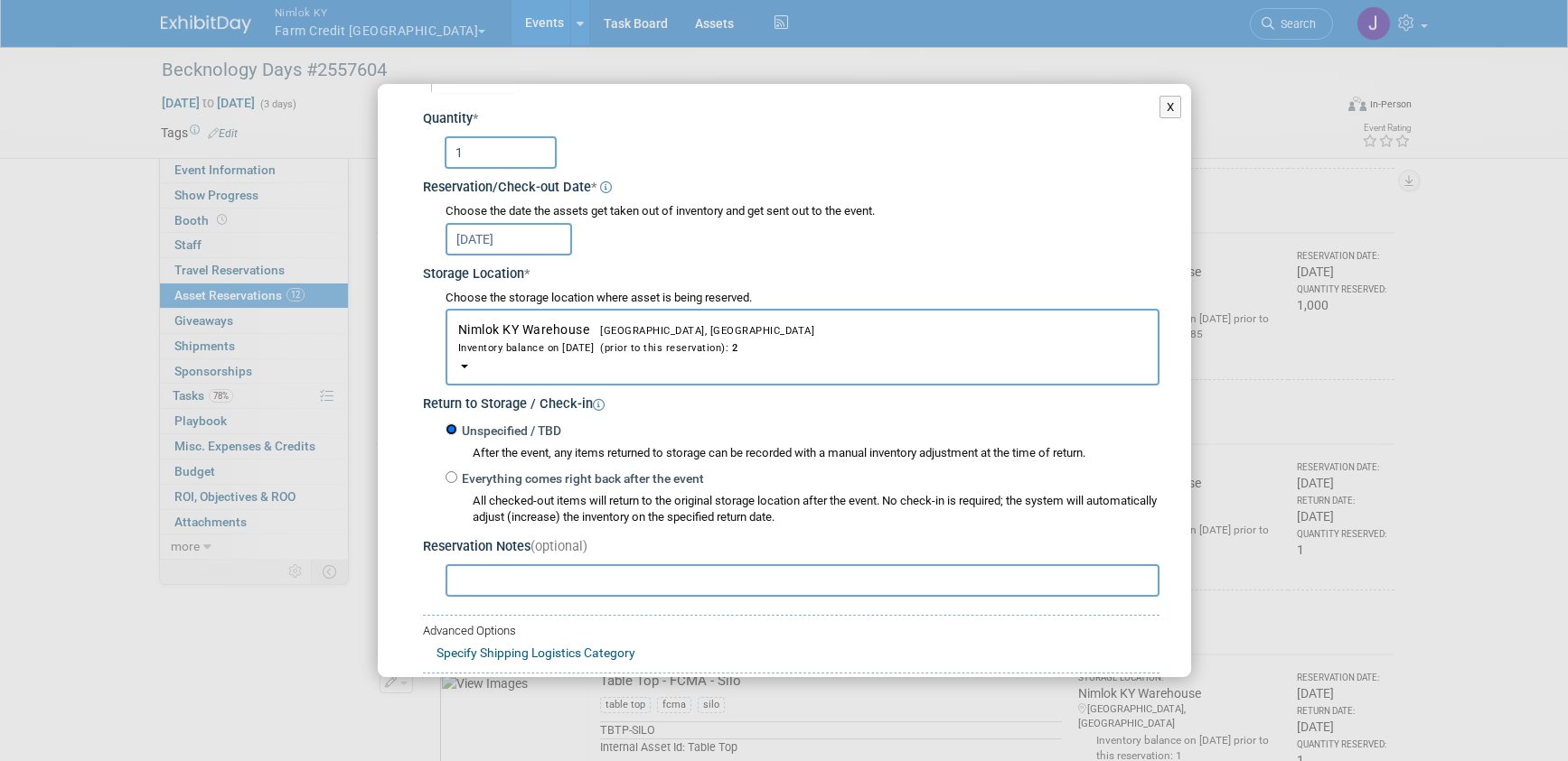
scroll to position [247, 0]
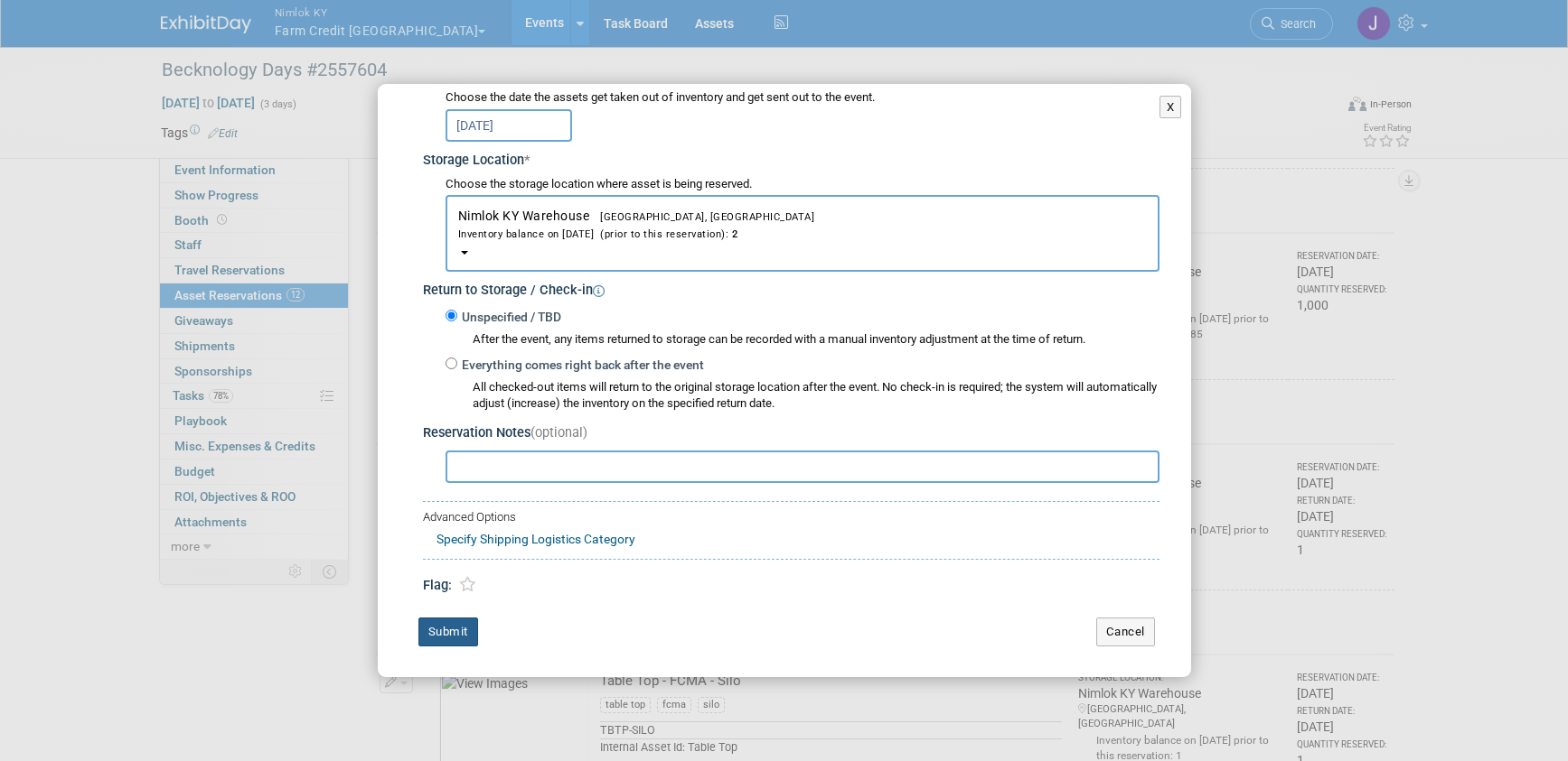
click at [459, 624] on button "Submit" at bounding box center [448, 631] width 60 height 29
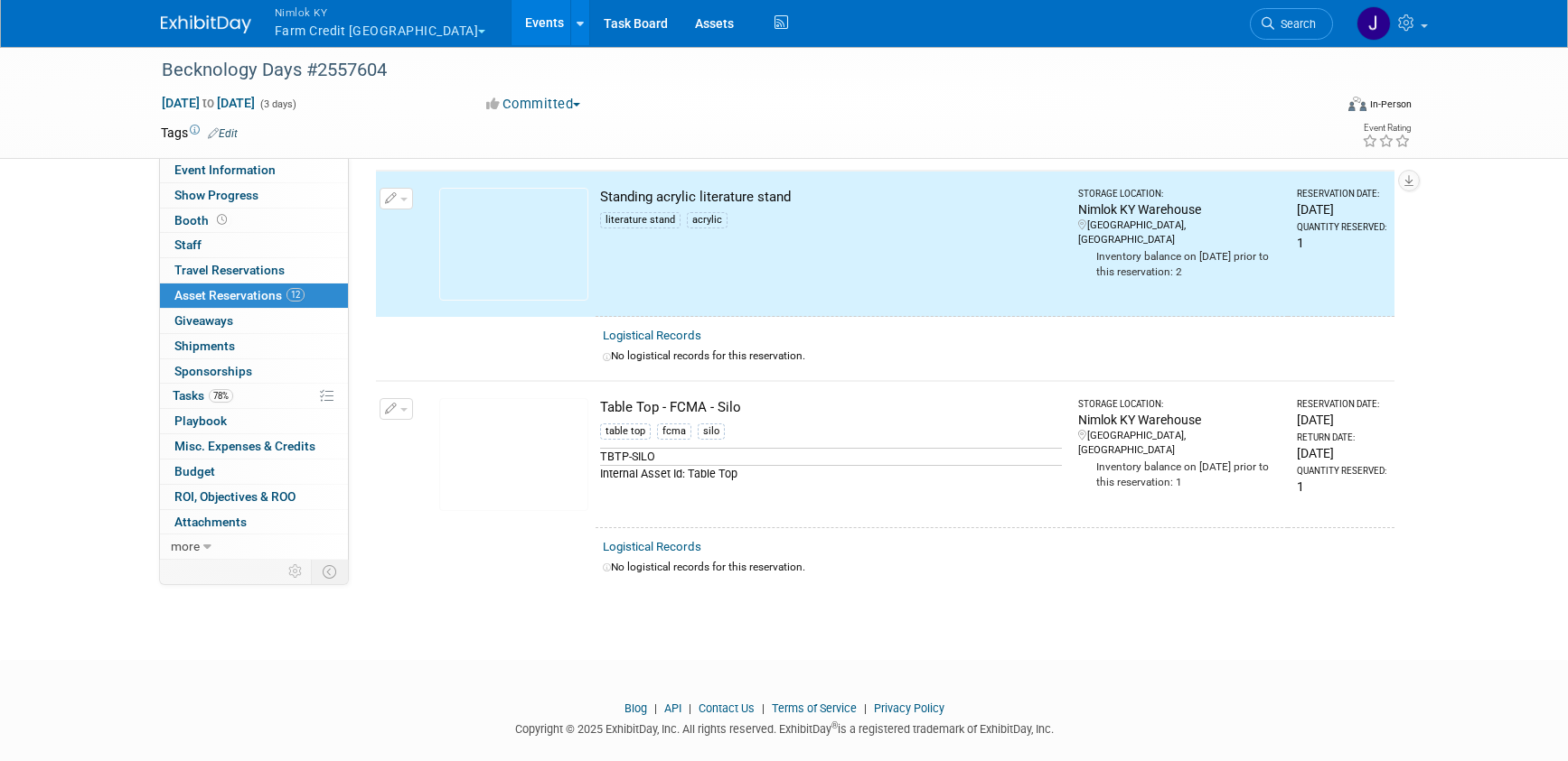
scroll to position [2212, 0]
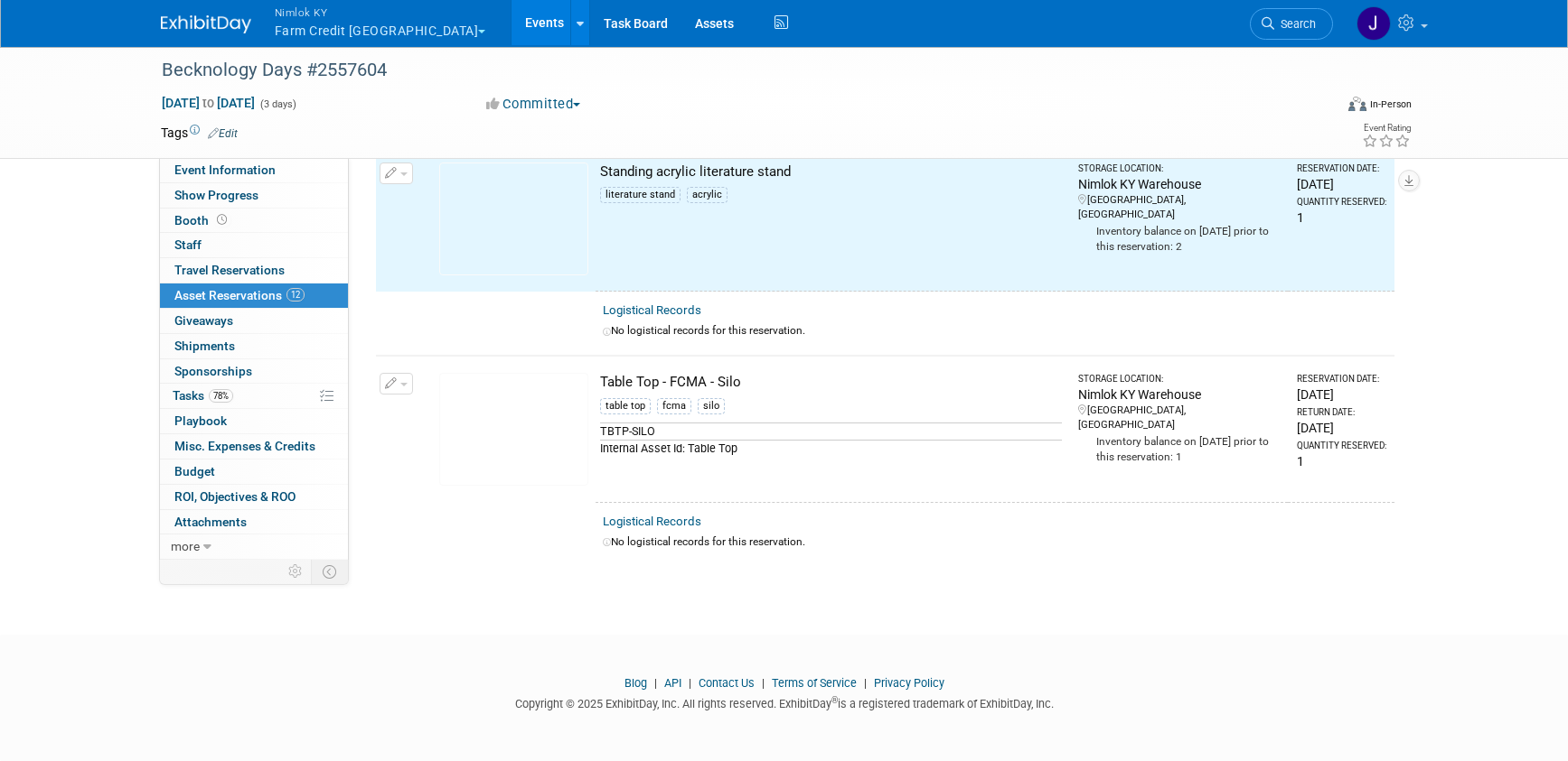
click at [406, 385] on span "button" at bounding box center [403, 385] width 7 height 4
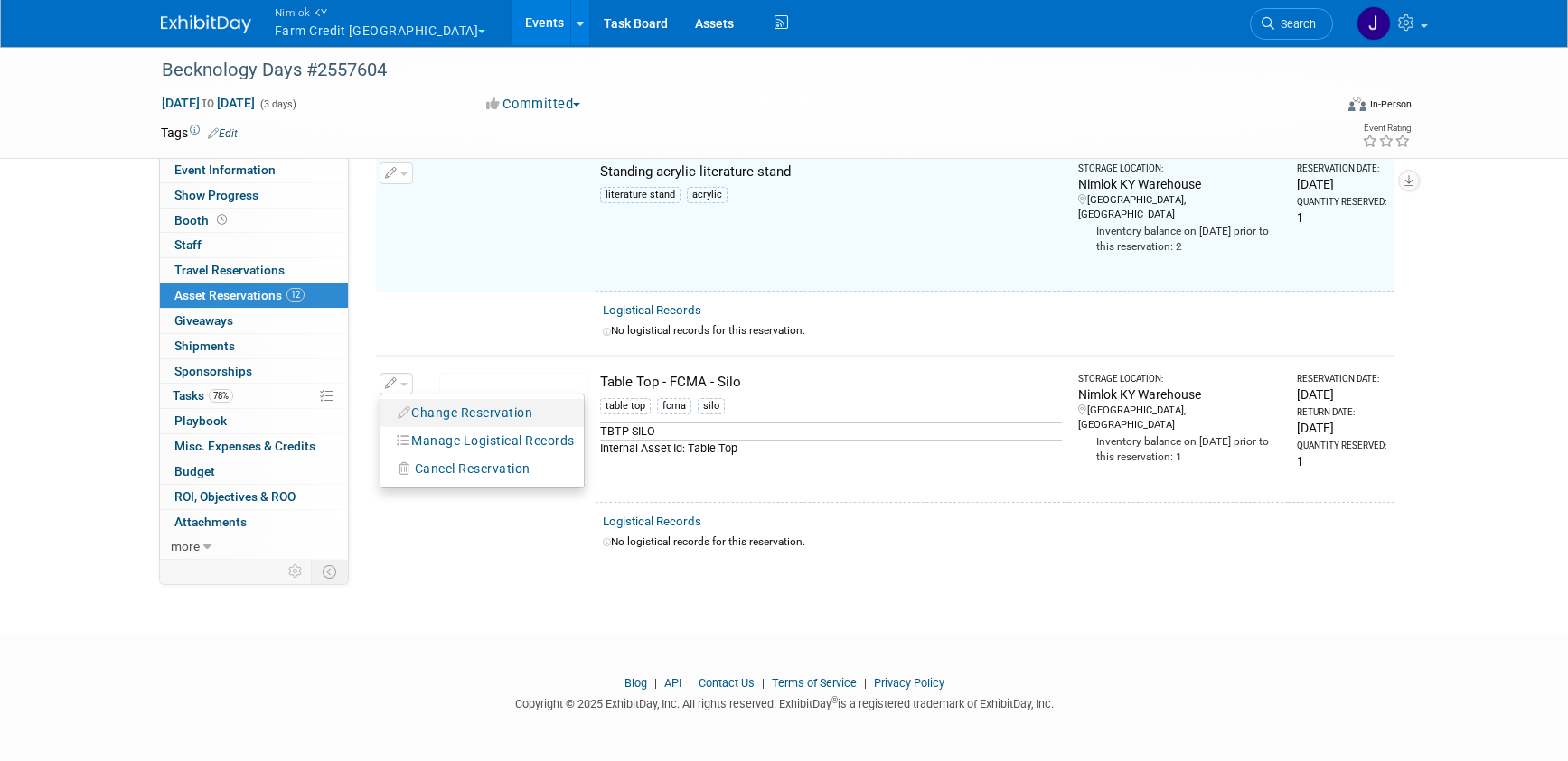
click at [445, 412] on button "Change Reservation" at bounding box center [465, 412] width 153 height 25
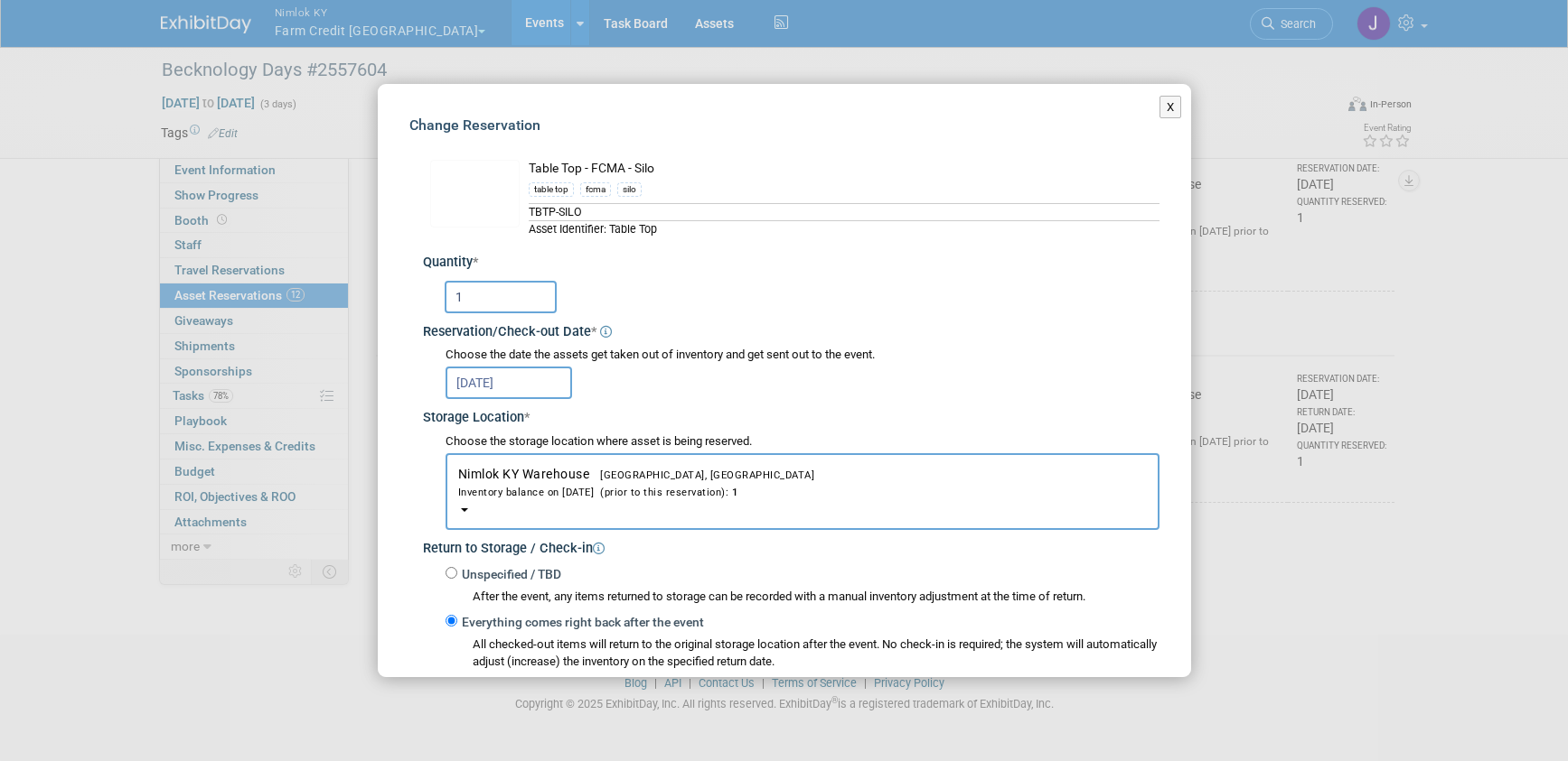
click at [457, 566] on label "Unspecified / TBD" at bounding box center [508, 575] width 103 height 18
click at [456, 567] on input "Unspecified / TBD" at bounding box center [451, 573] width 12 height 12
radio input "true"
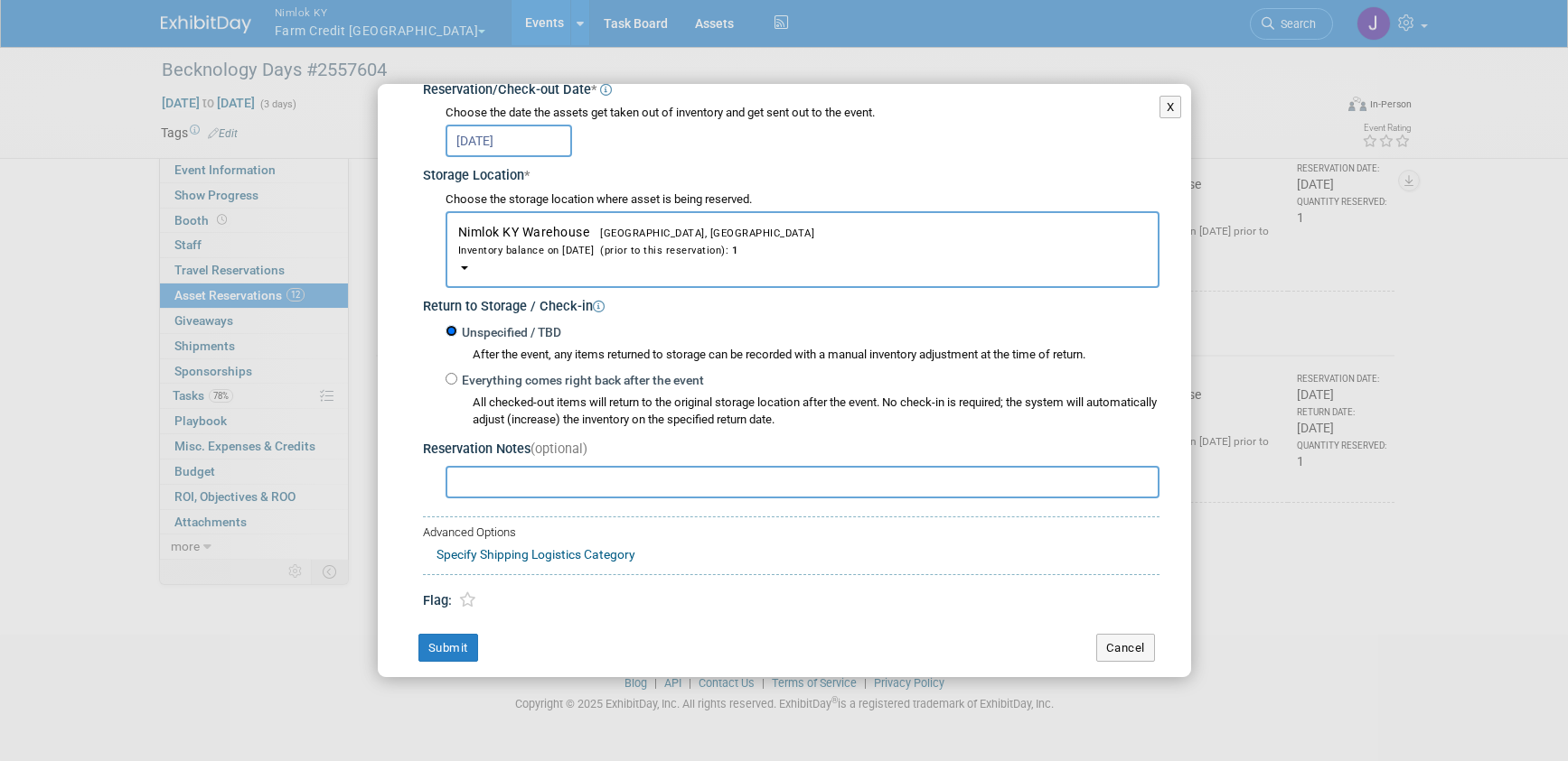
scroll to position [258, 0]
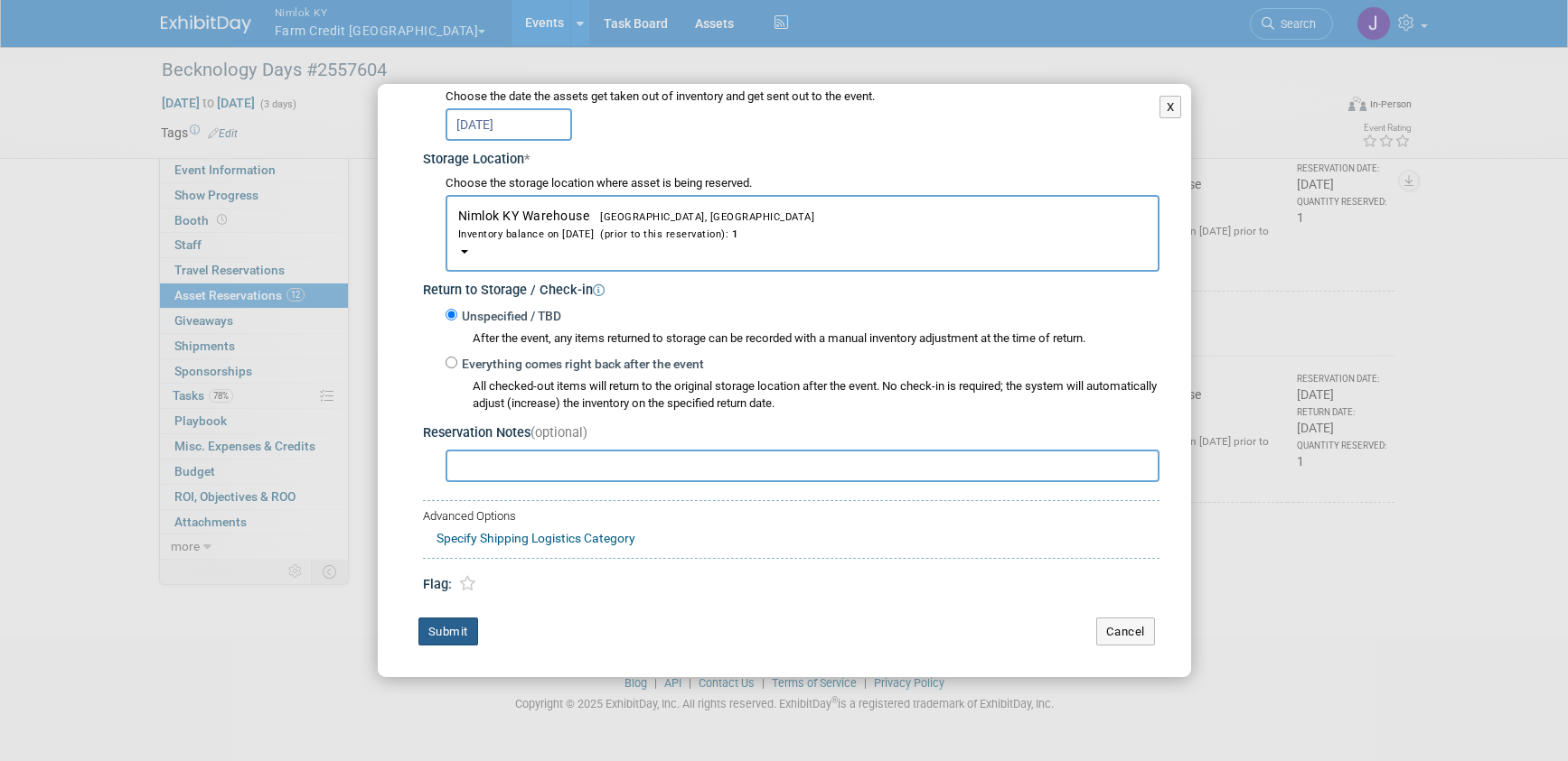
click at [460, 634] on button "Submit" at bounding box center [448, 631] width 60 height 29
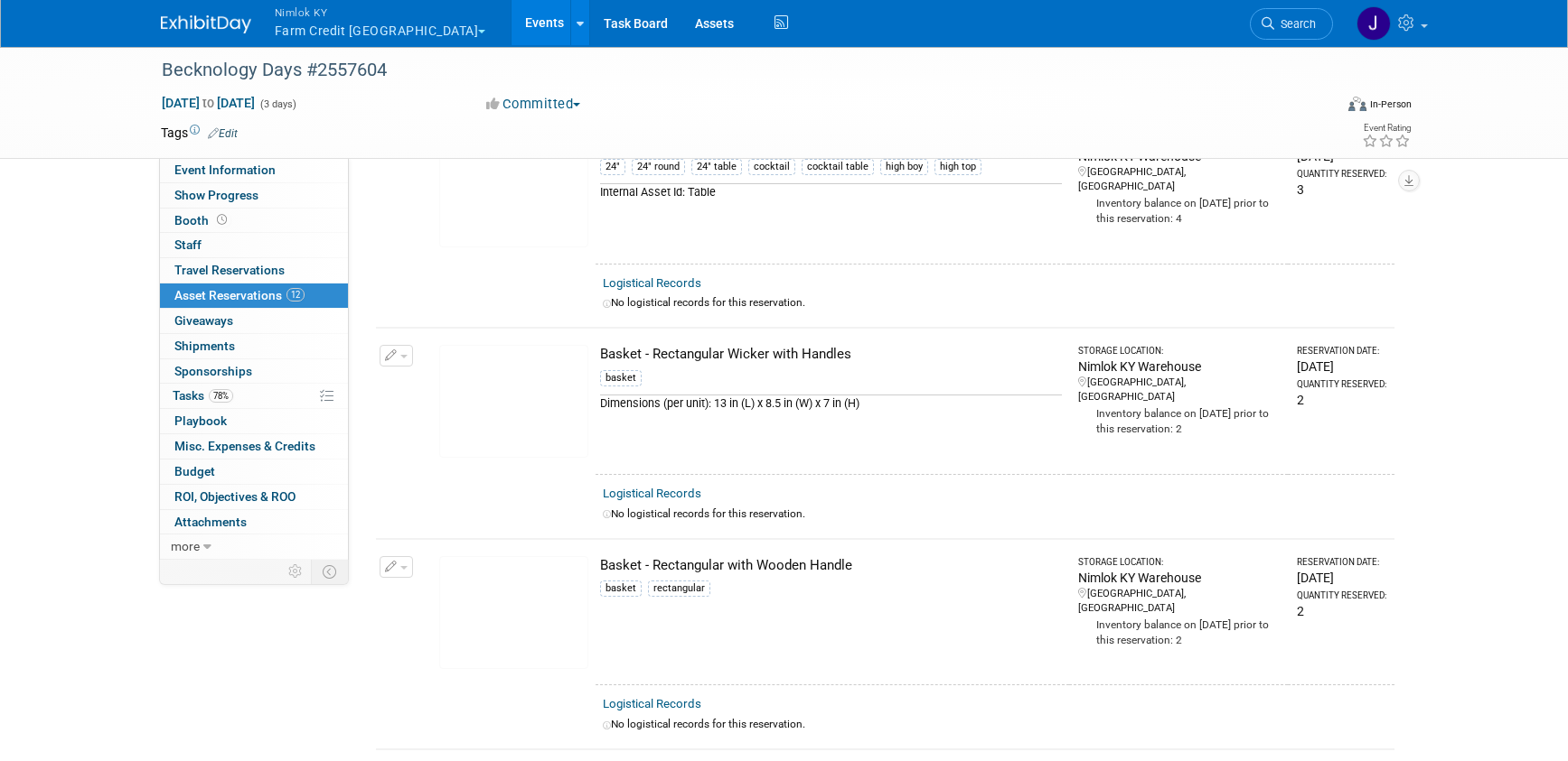
scroll to position [0, 0]
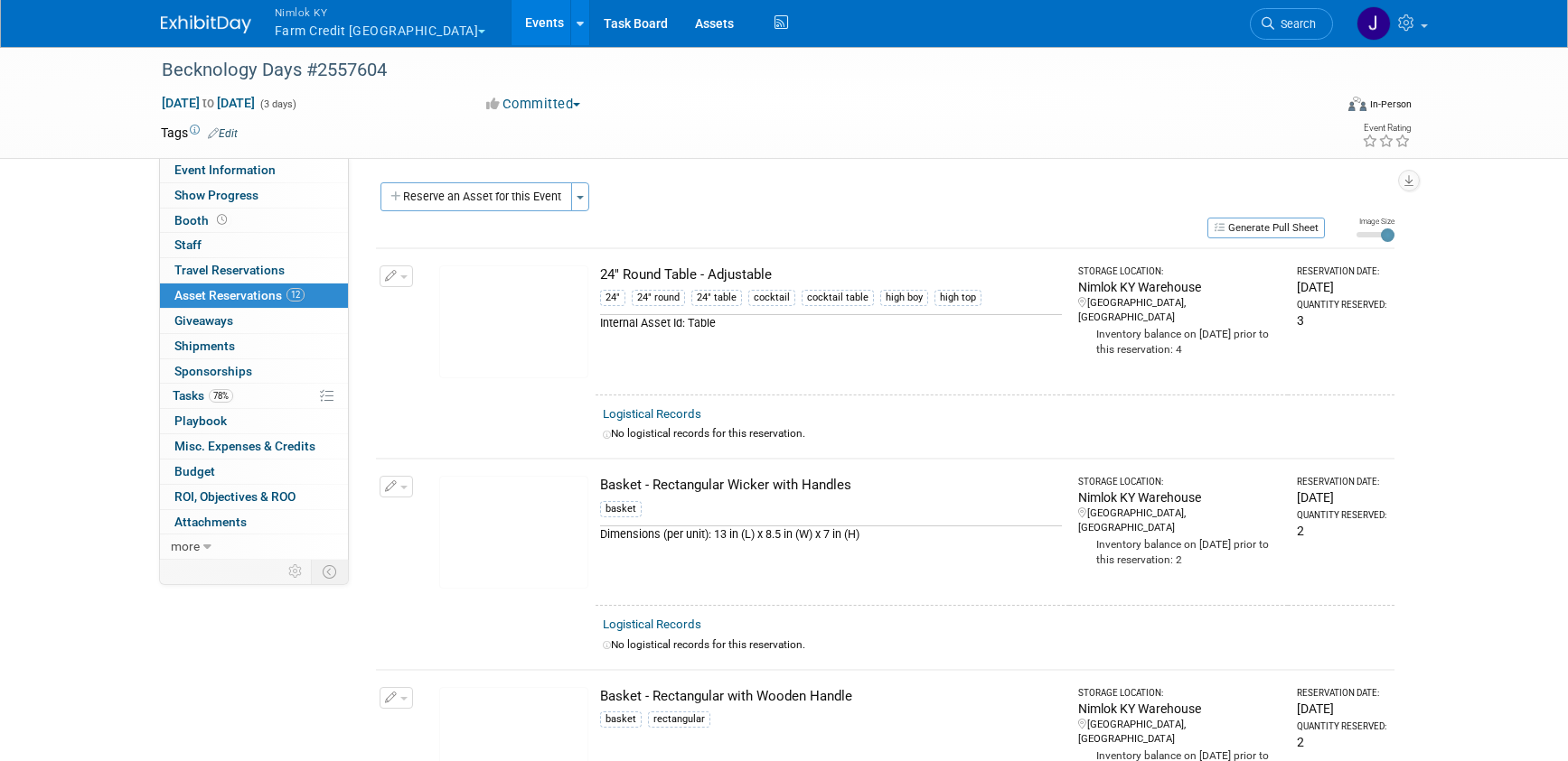
click at [511, 32] on link "Events" at bounding box center [544, 23] width 66 height 45
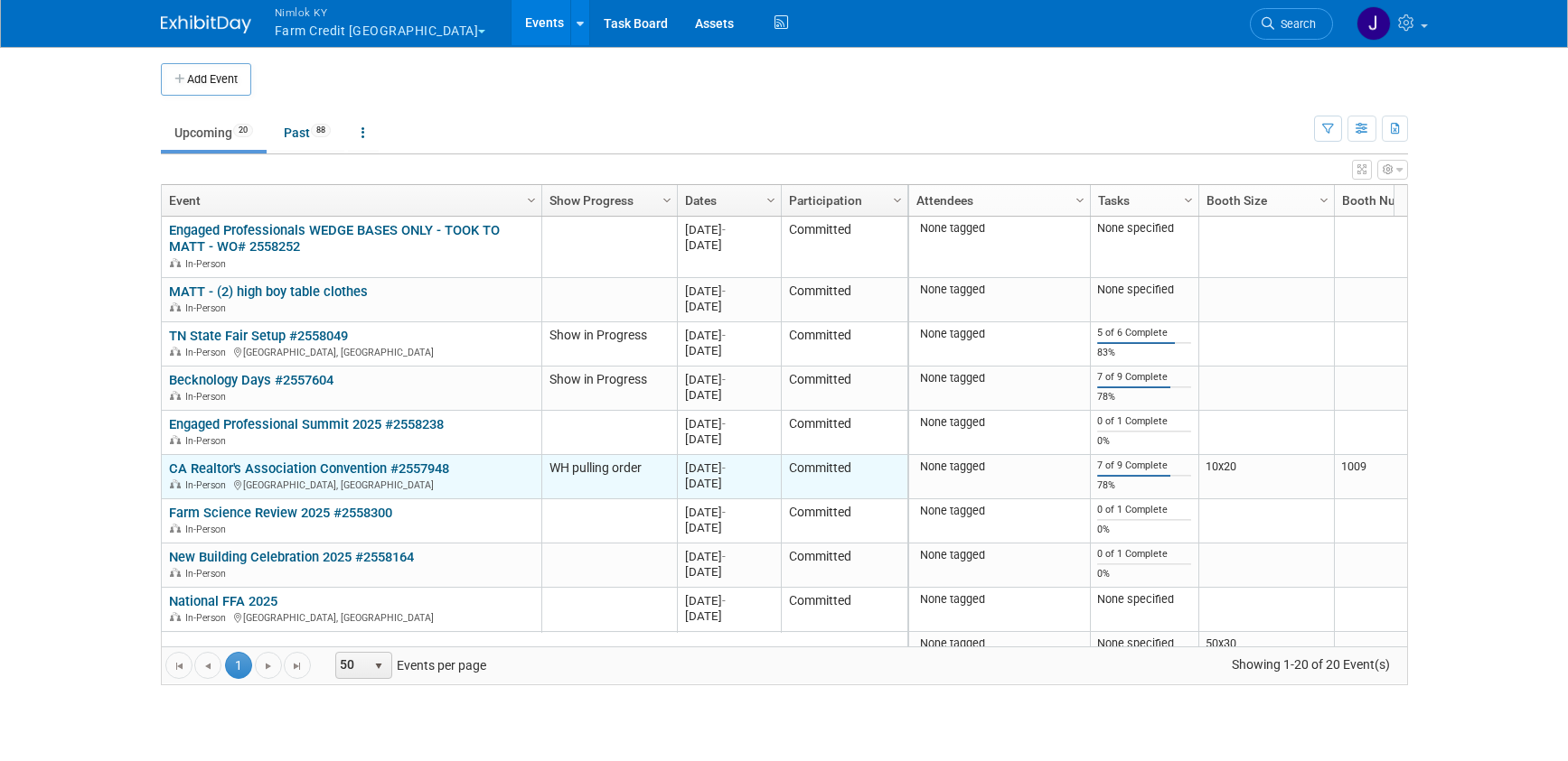
click at [372, 463] on link "CA Realtor's Association Convention #2557948" at bounding box center [309, 469] width 280 height 17
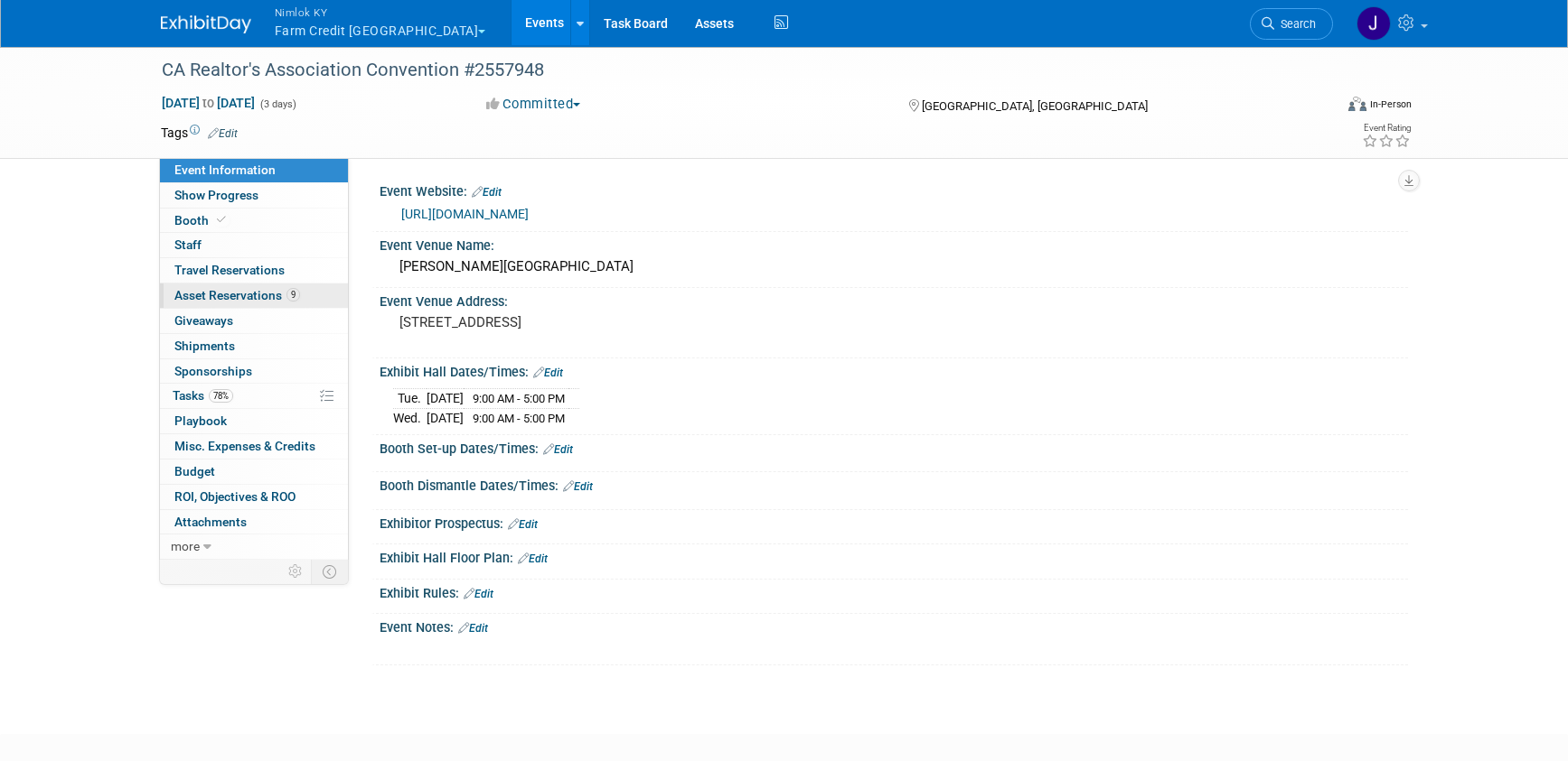
click at [243, 291] on span "Asset Reservations 9" at bounding box center [237, 295] width 126 height 15
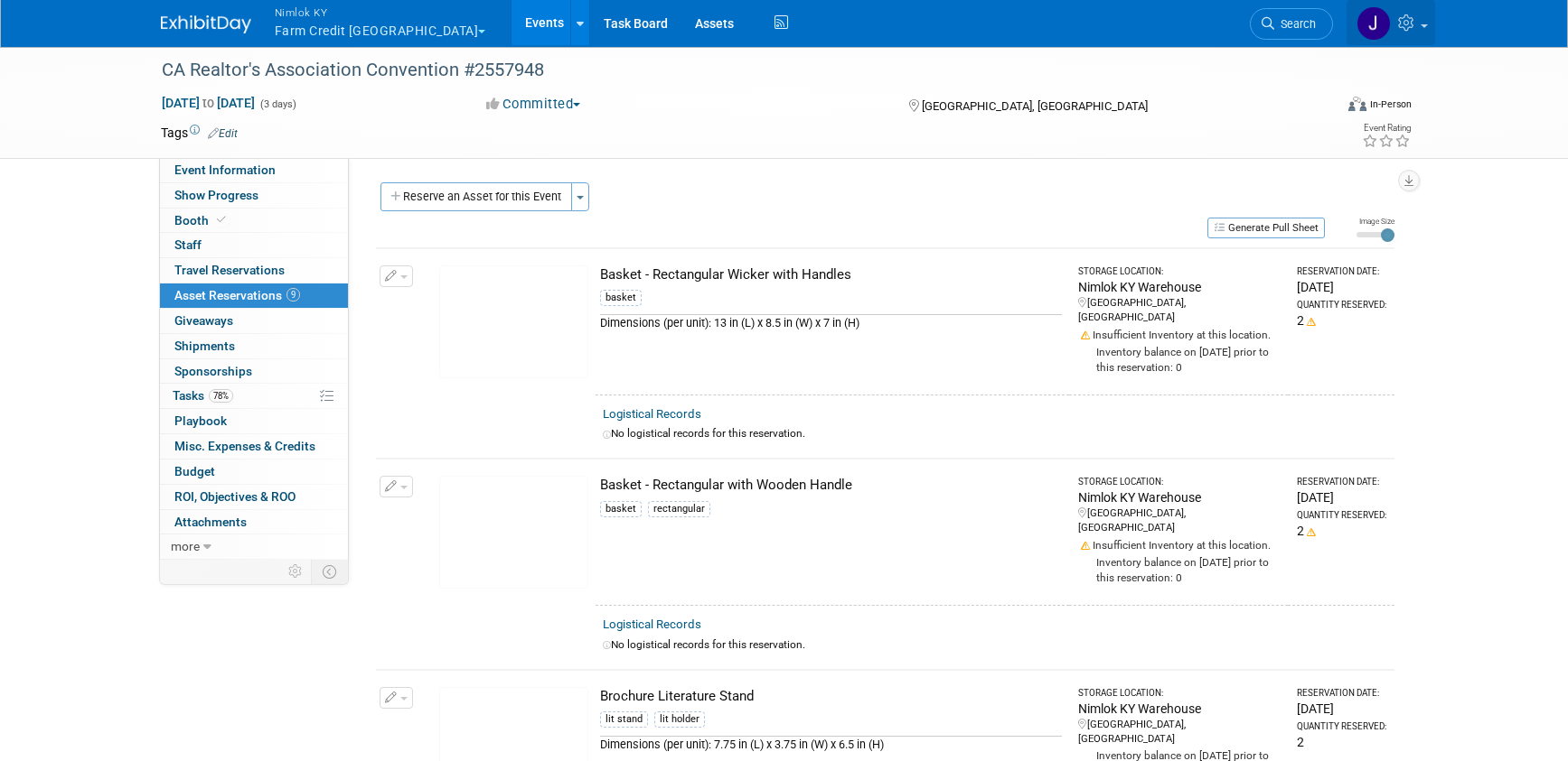
click at [1412, 28] on icon at bounding box center [1407, 23] width 21 height 17
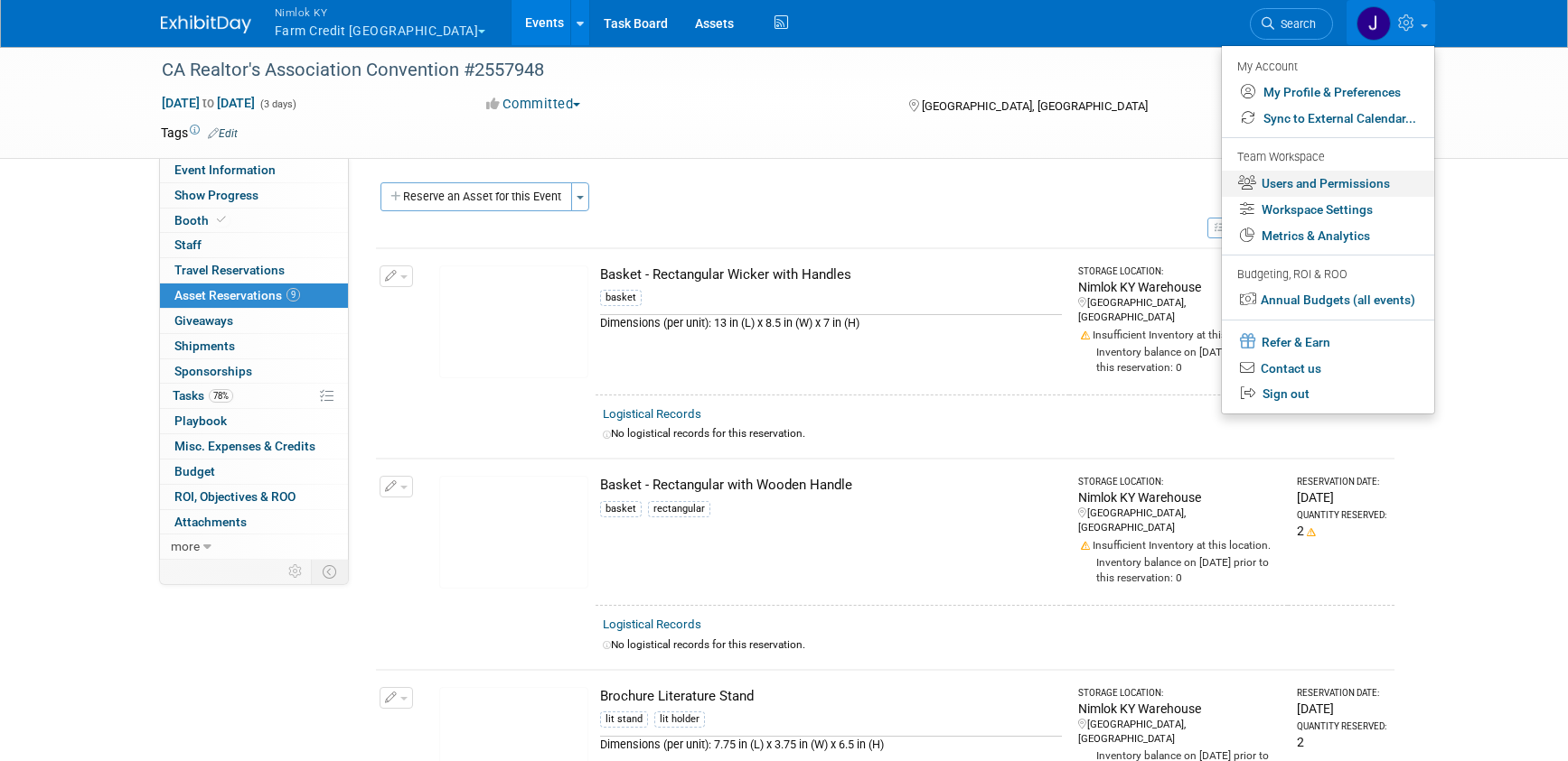
click at [1311, 180] on link "Users and Permissions" at bounding box center [1328, 183] width 213 height 27
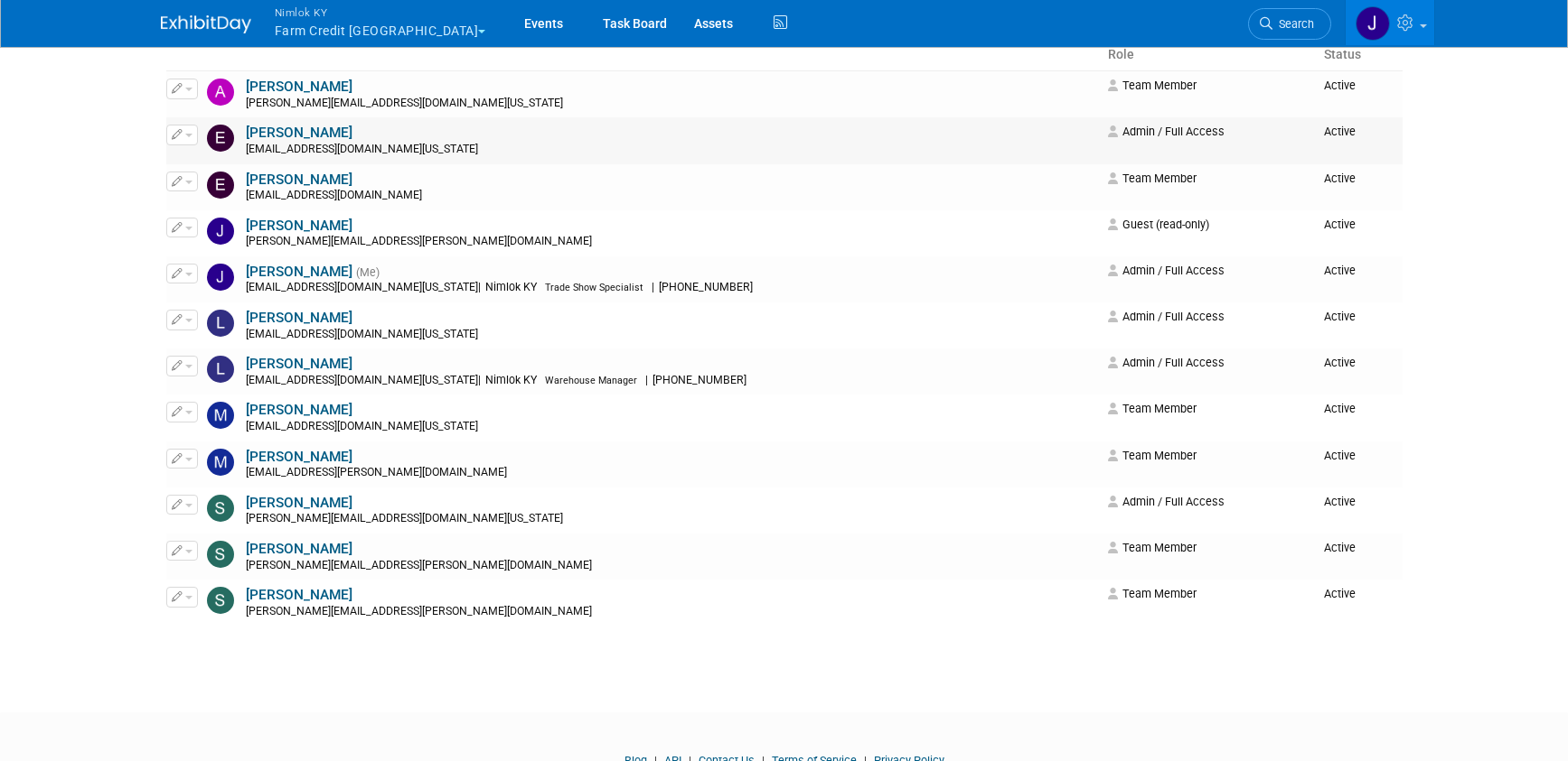
scroll to position [192, 0]
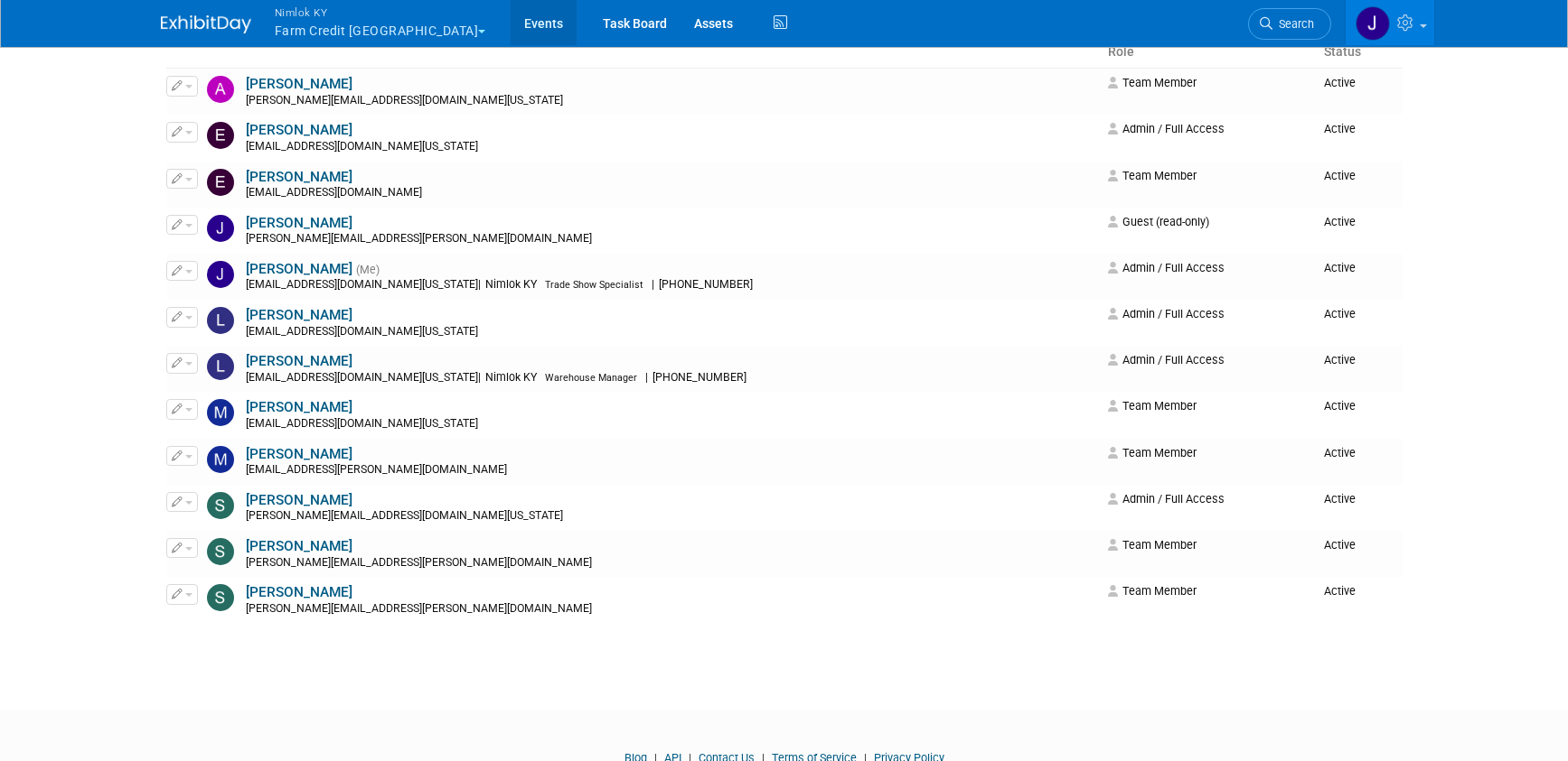
click at [510, 24] on link "Events" at bounding box center [543, 23] width 66 height 45
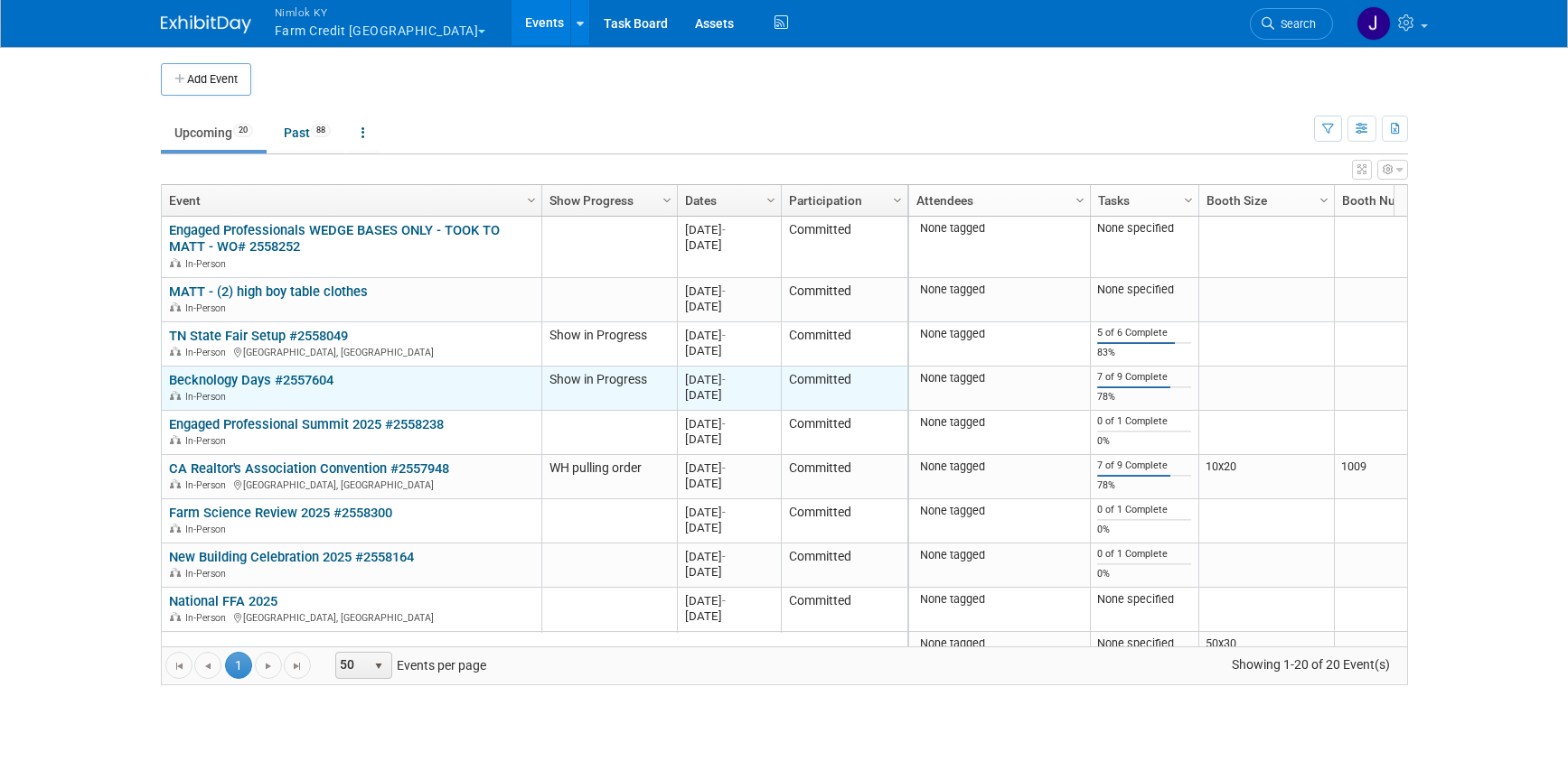
click at [282, 385] on link "Becknology Days #2557604" at bounding box center [251, 380] width 164 height 17
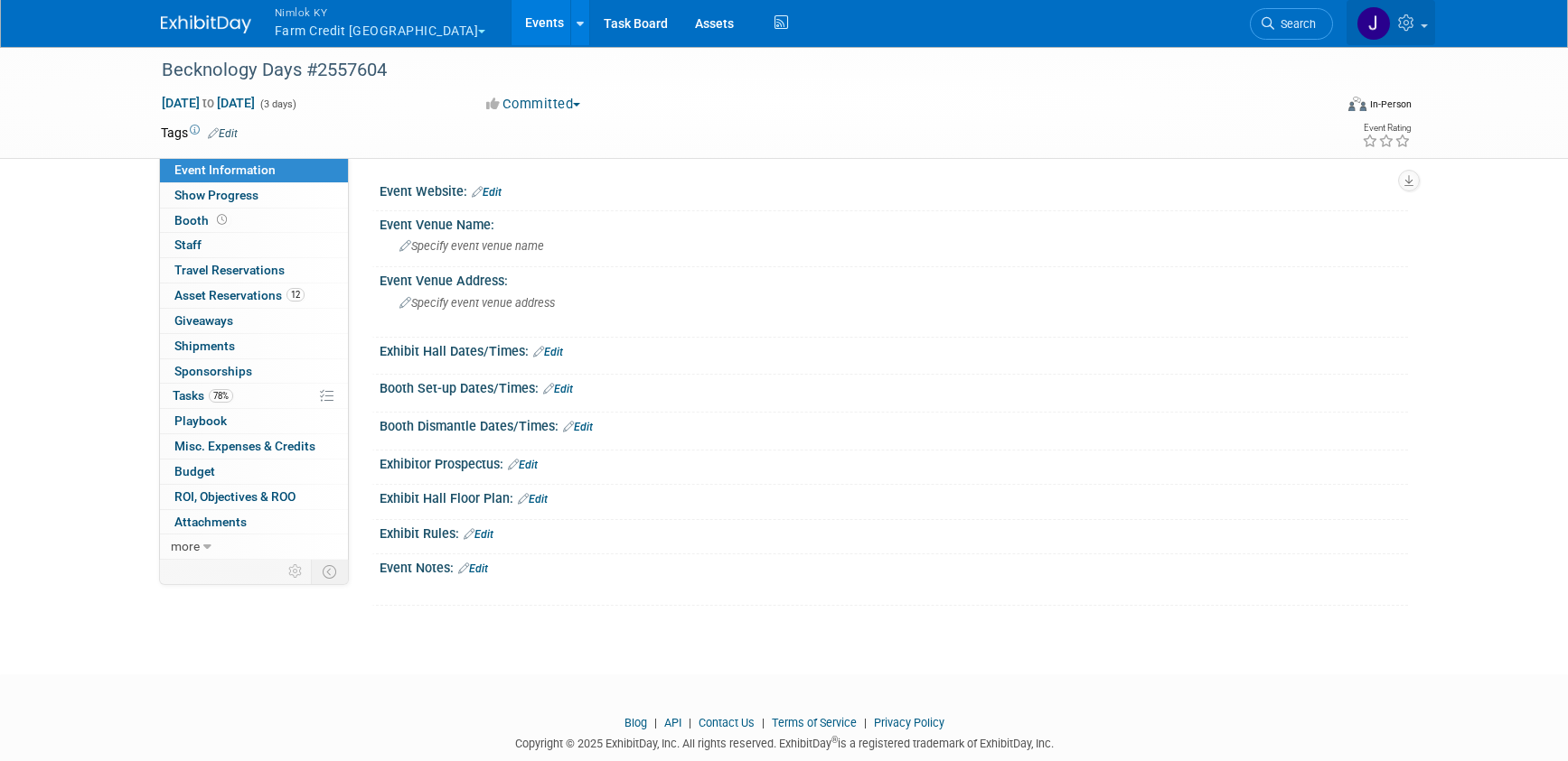
click at [1419, 22] on link at bounding box center [1391, 23] width 89 height 45
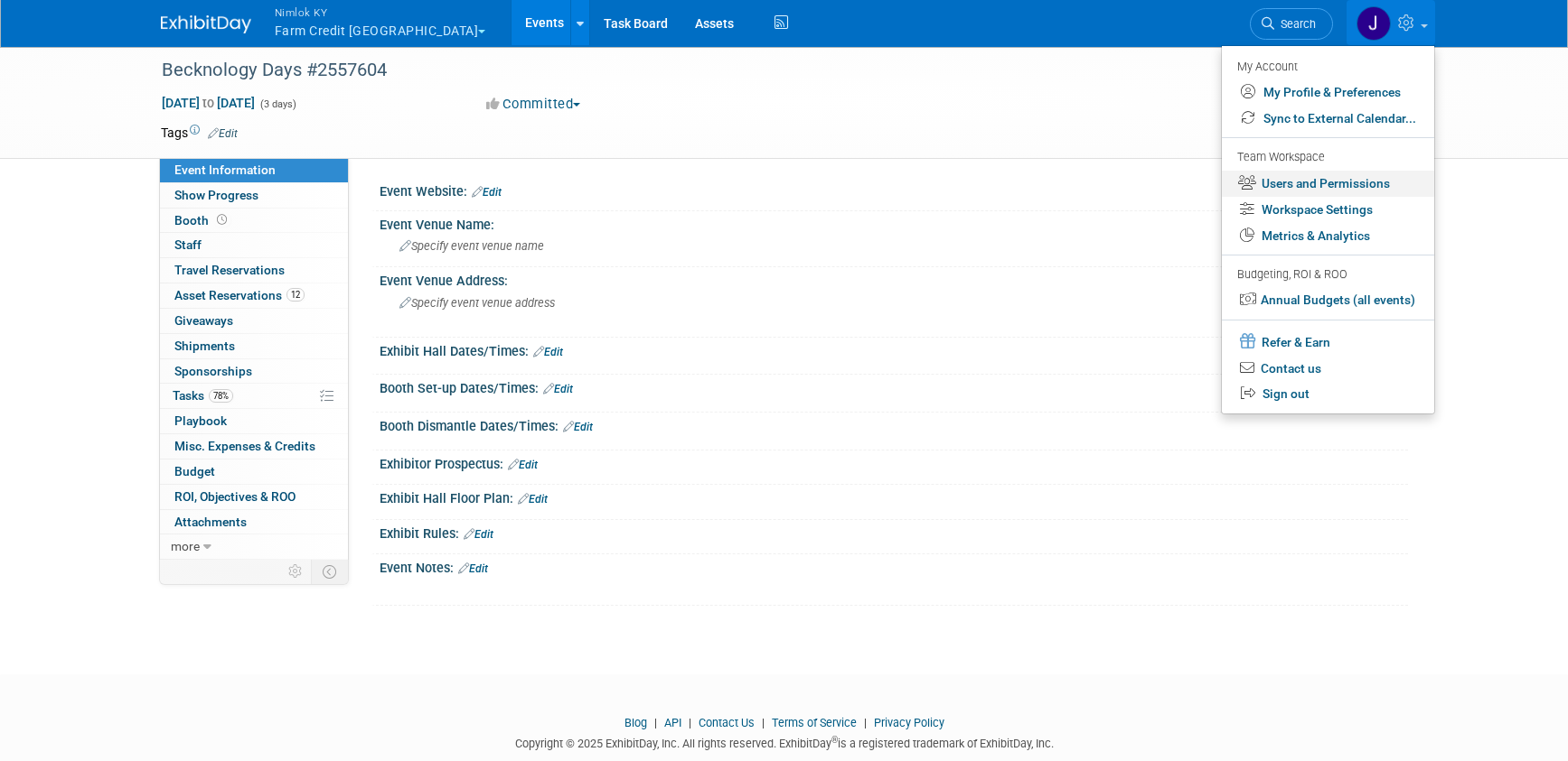
click at [1355, 180] on link "Users and Permissions" at bounding box center [1328, 183] width 213 height 27
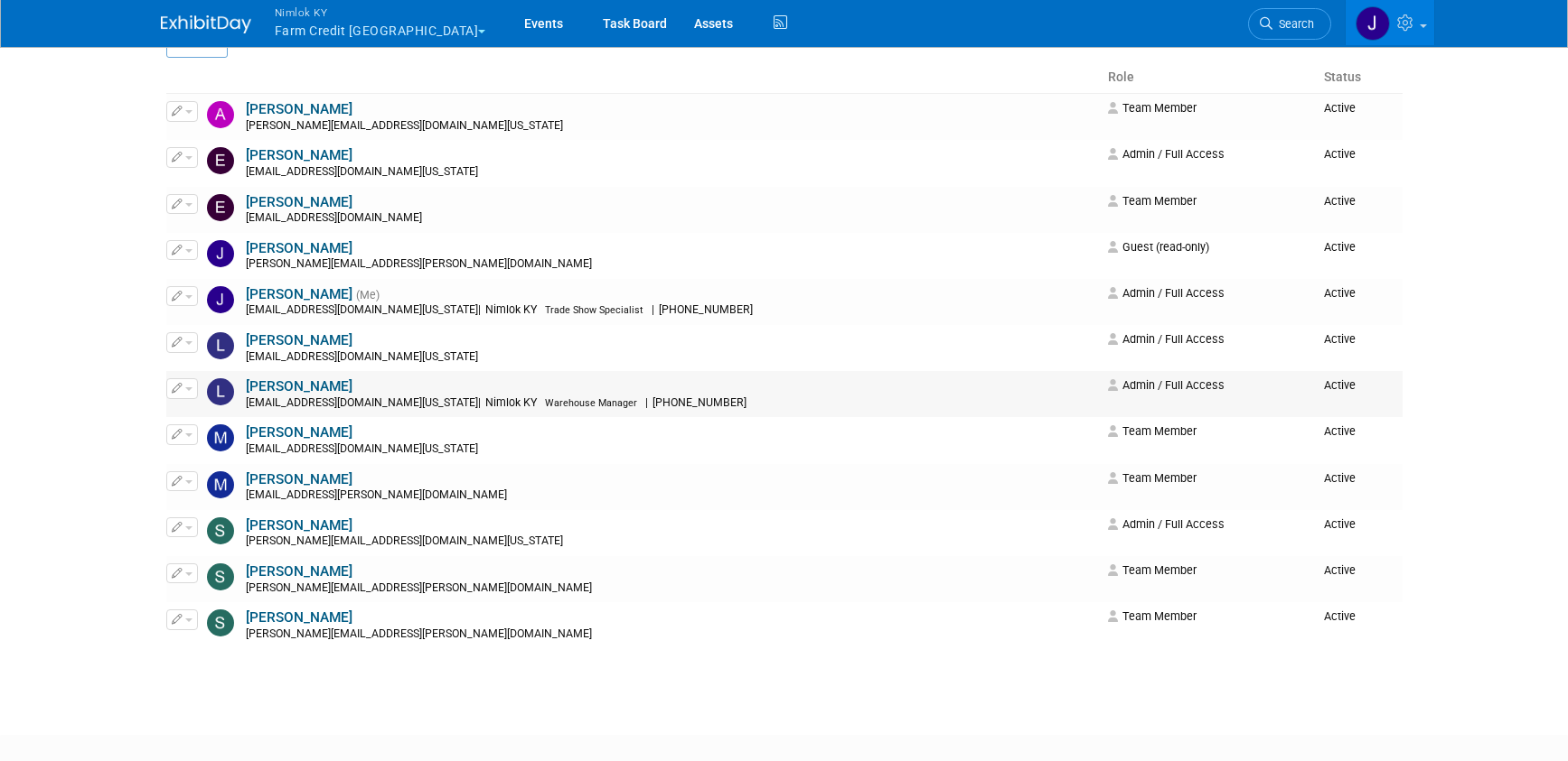
scroll to position [170, 0]
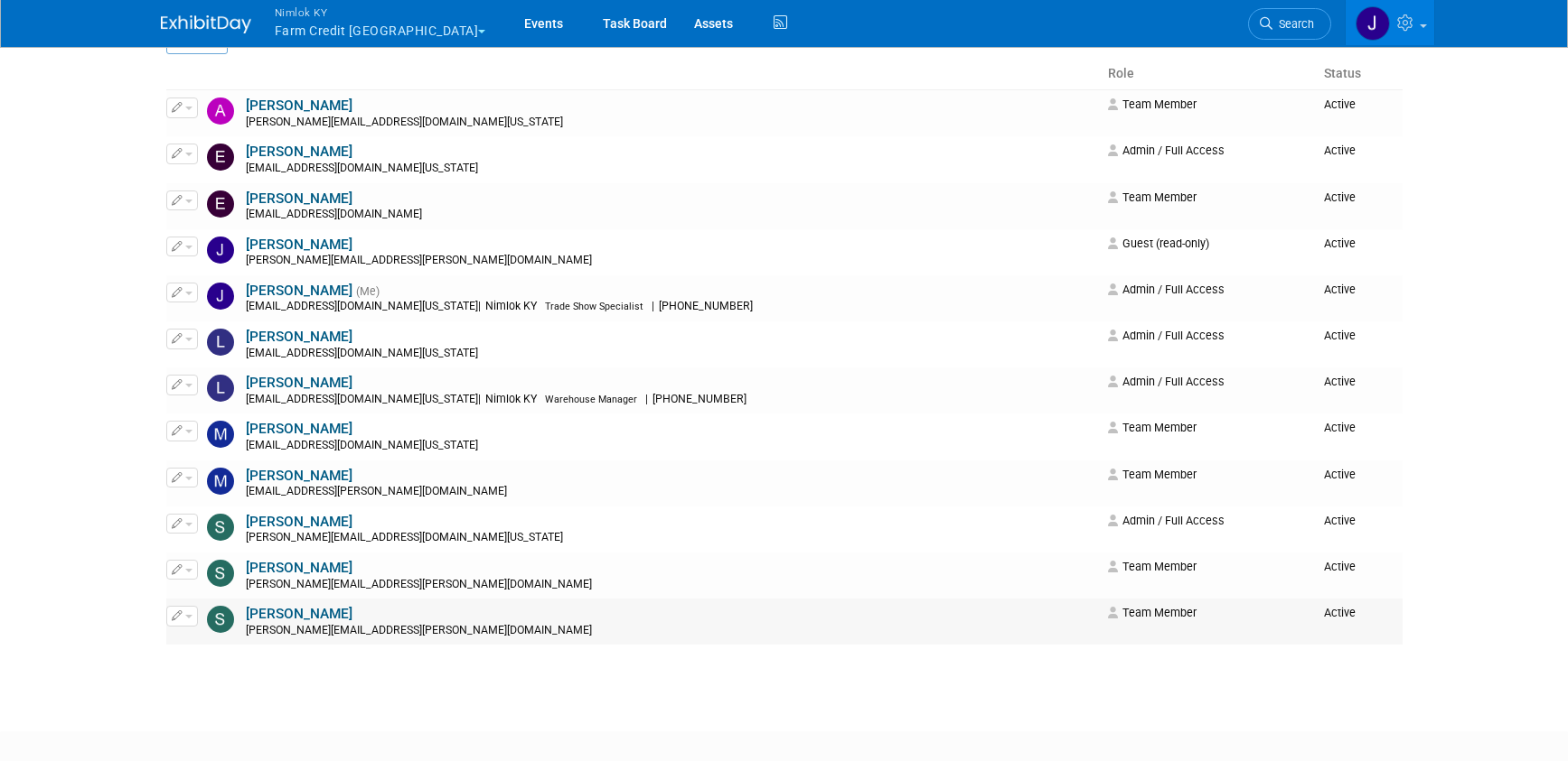
click at [196, 618] on button "button" at bounding box center [182, 616] width 32 height 20
click at [242, 647] on link "Edit" at bounding box center [238, 646] width 143 height 26
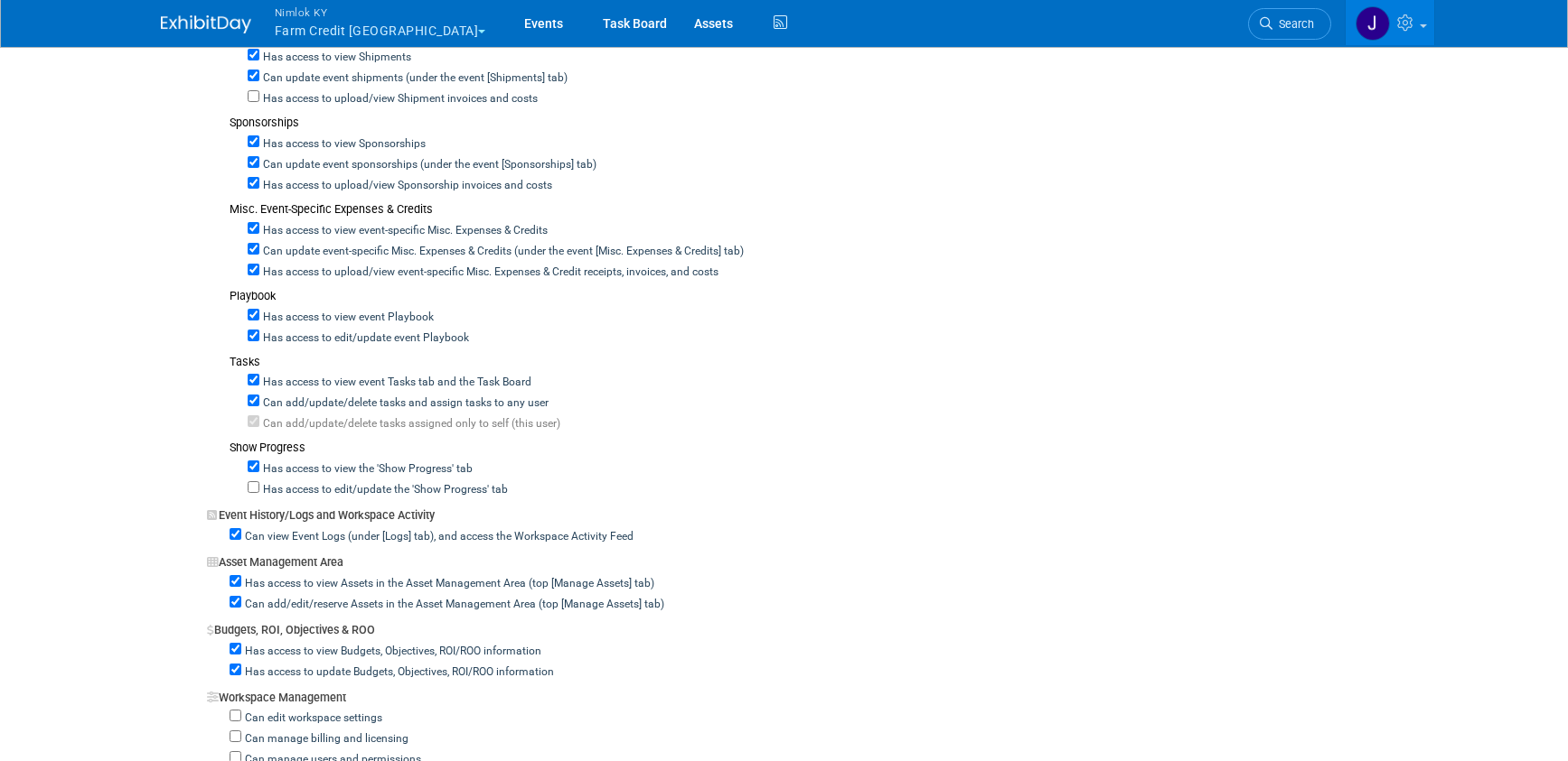
scroll to position [1176, 0]
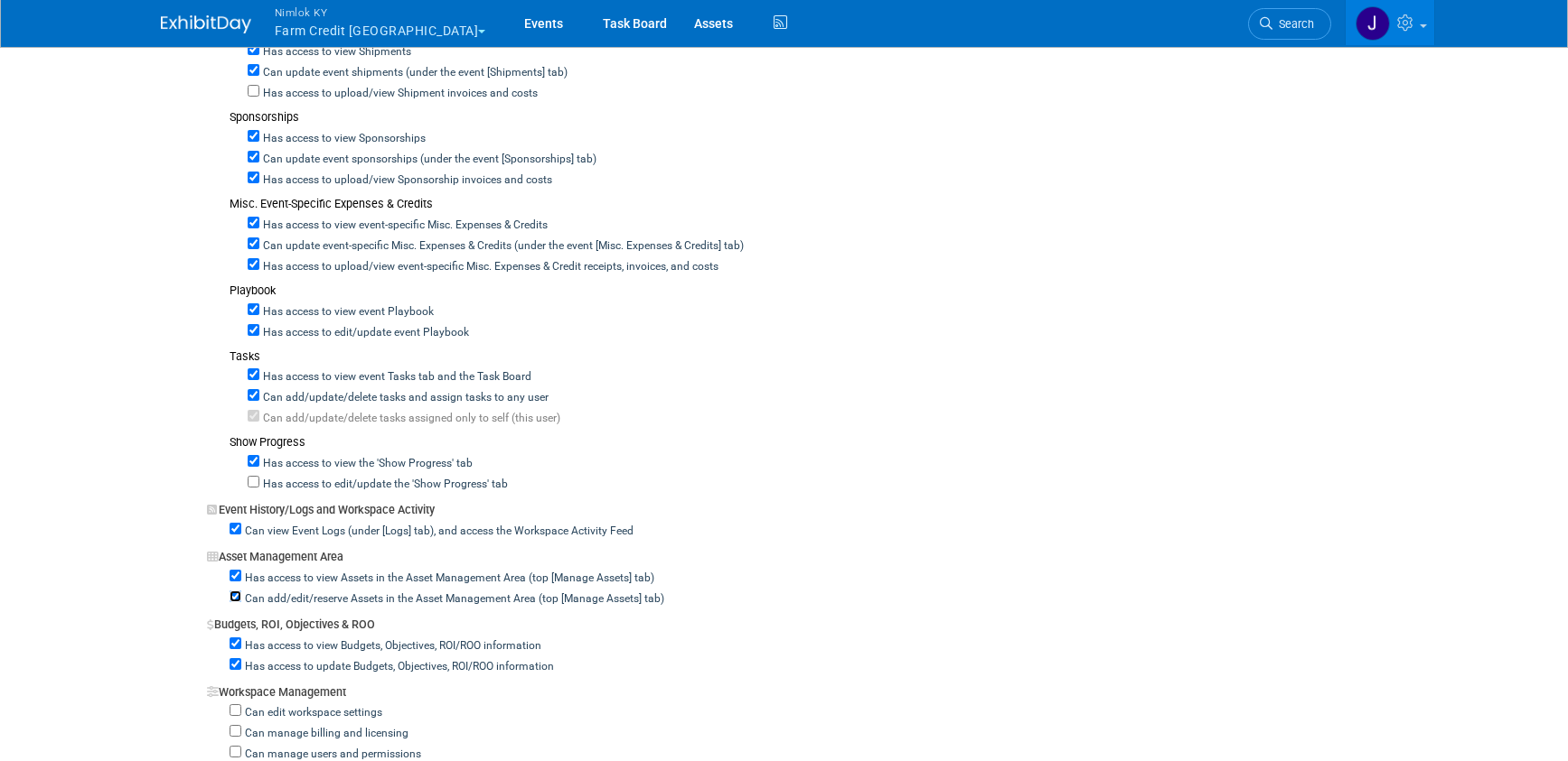
click at [236, 599] on input "Can add/edit/reserve Assets in the Asset Management Area (top [Manage Assets] t…" at bounding box center [235, 597] width 12 height 12
checkbox input "false"
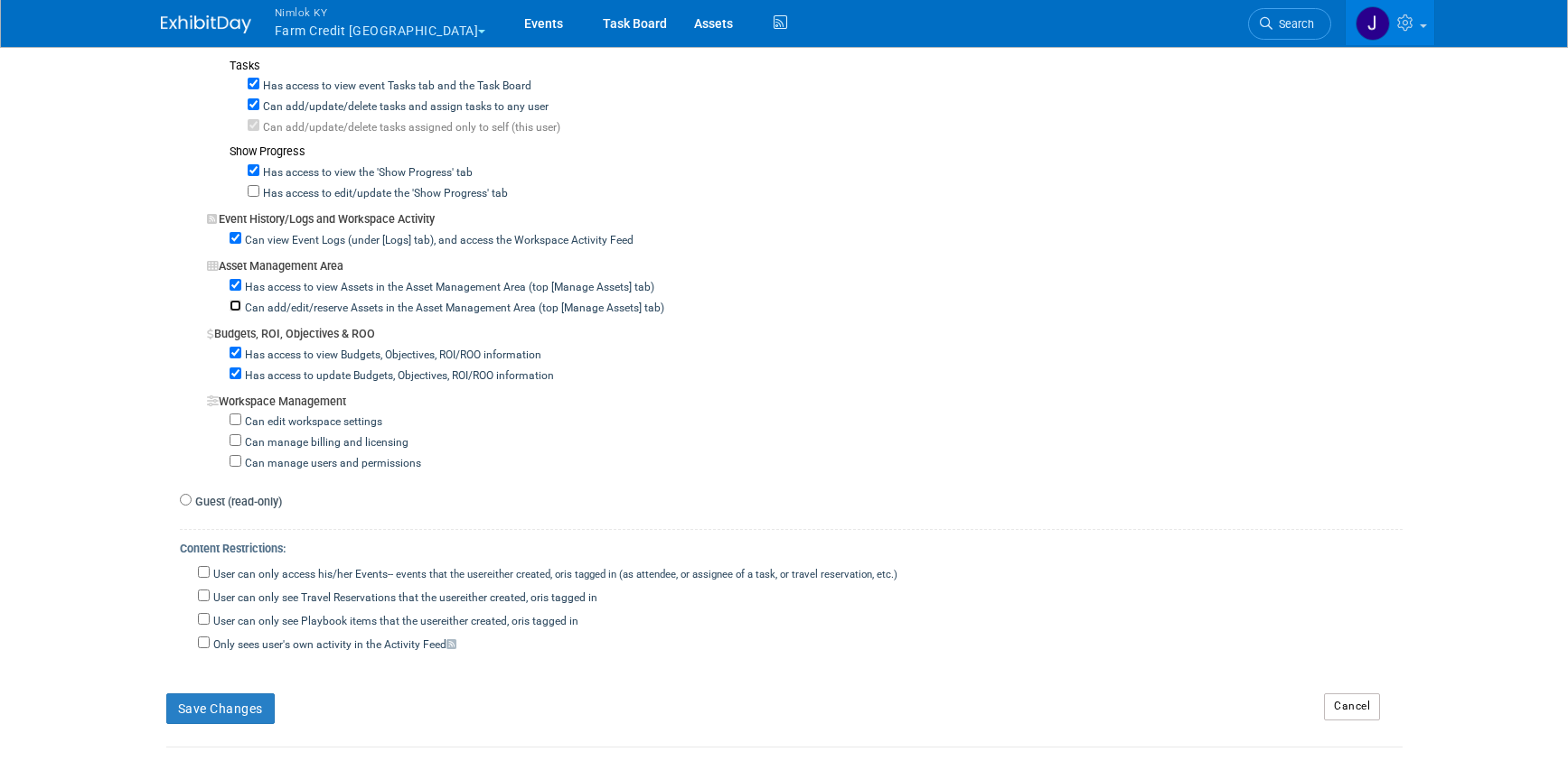
scroll to position [1470, 0]
click at [225, 712] on button "Save Changes" at bounding box center [221, 707] width 108 height 31
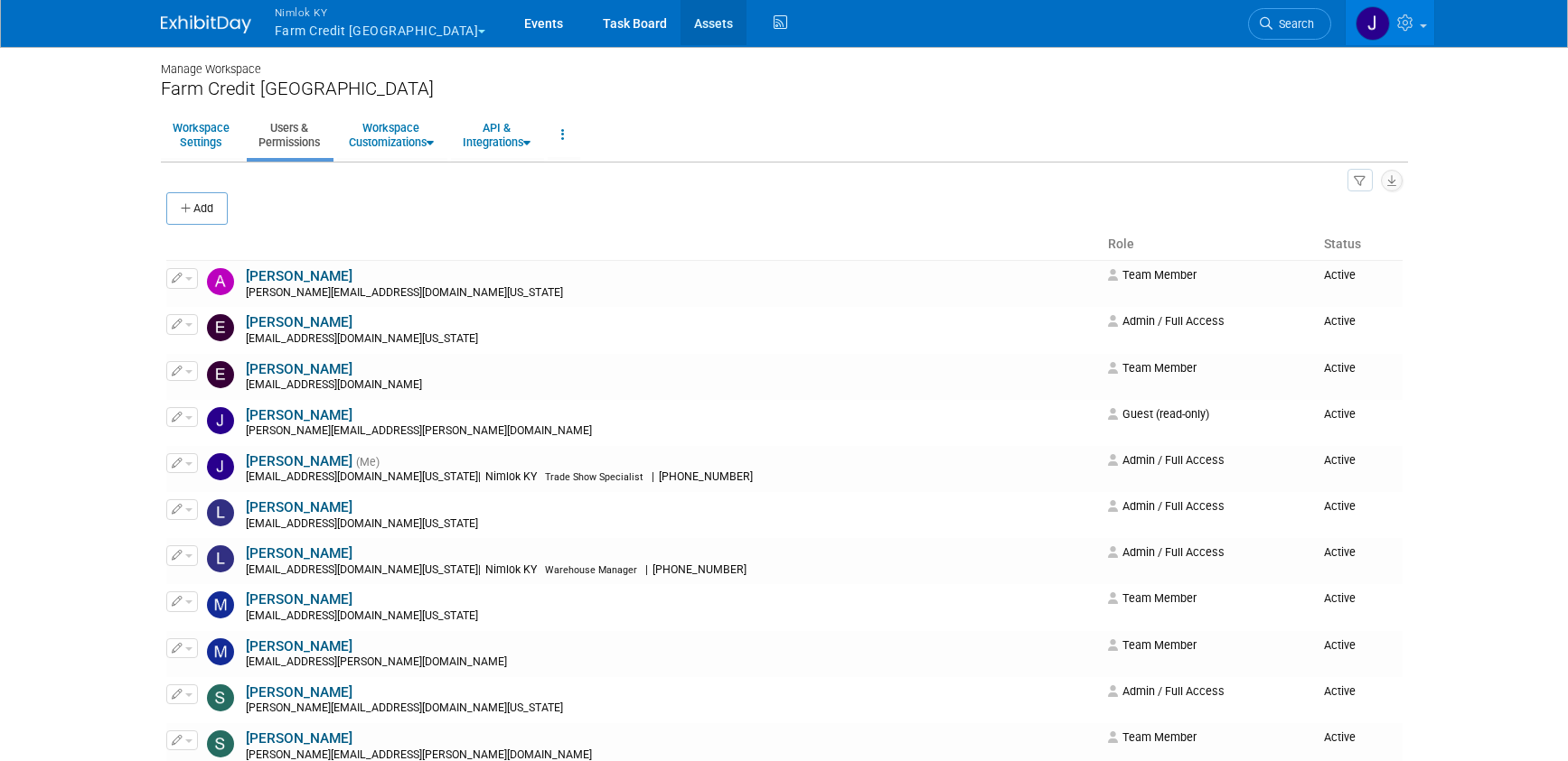
click at [681, 31] on link "Assets" at bounding box center [713, 23] width 66 height 45
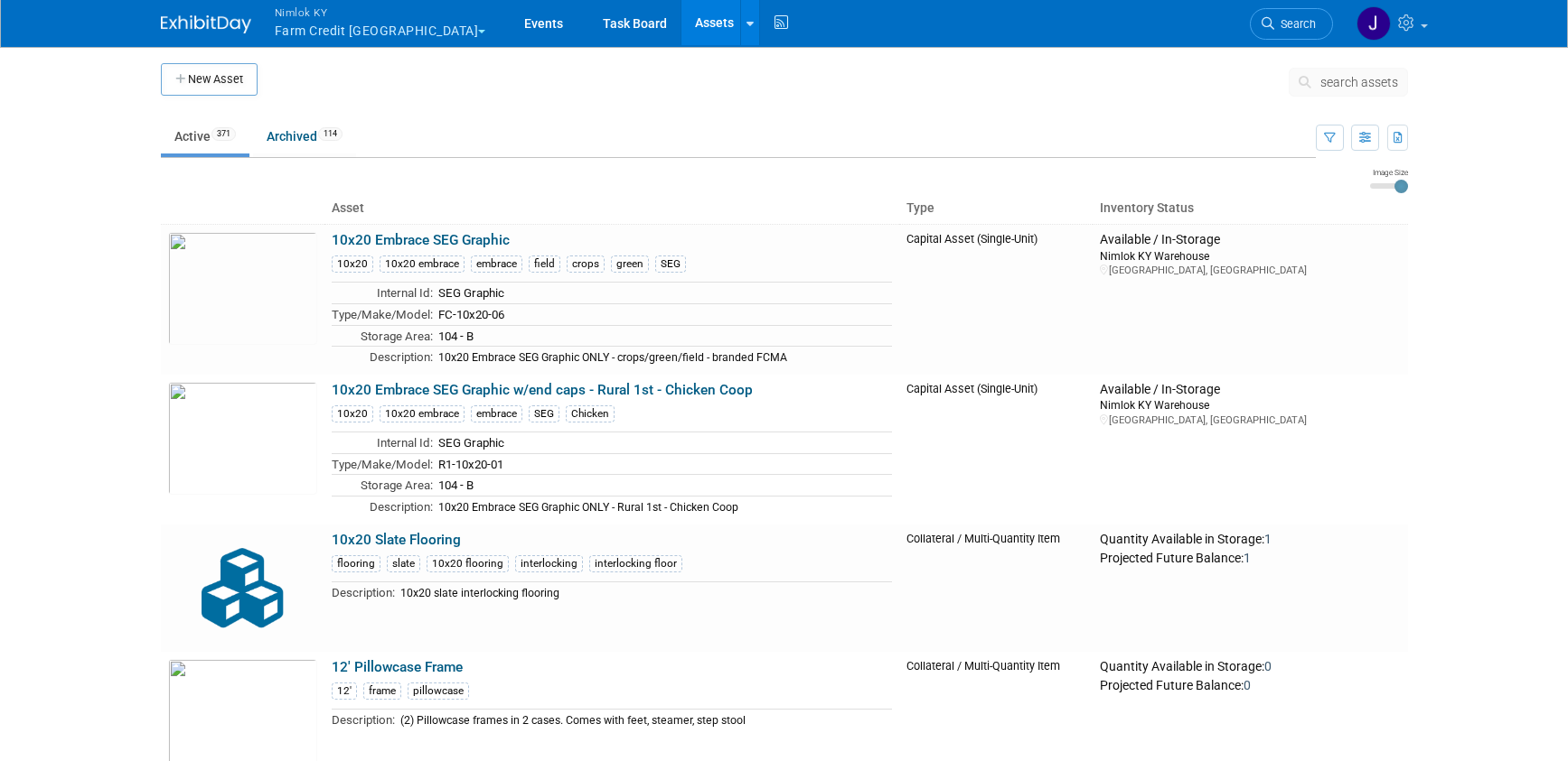
click at [682, 32] on link "Assets" at bounding box center [714, 23] width 66 height 45
click at [487, 239] on link "10x20 Embrace SEG Graphic" at bounding box center [421, 240] width 178 height 17
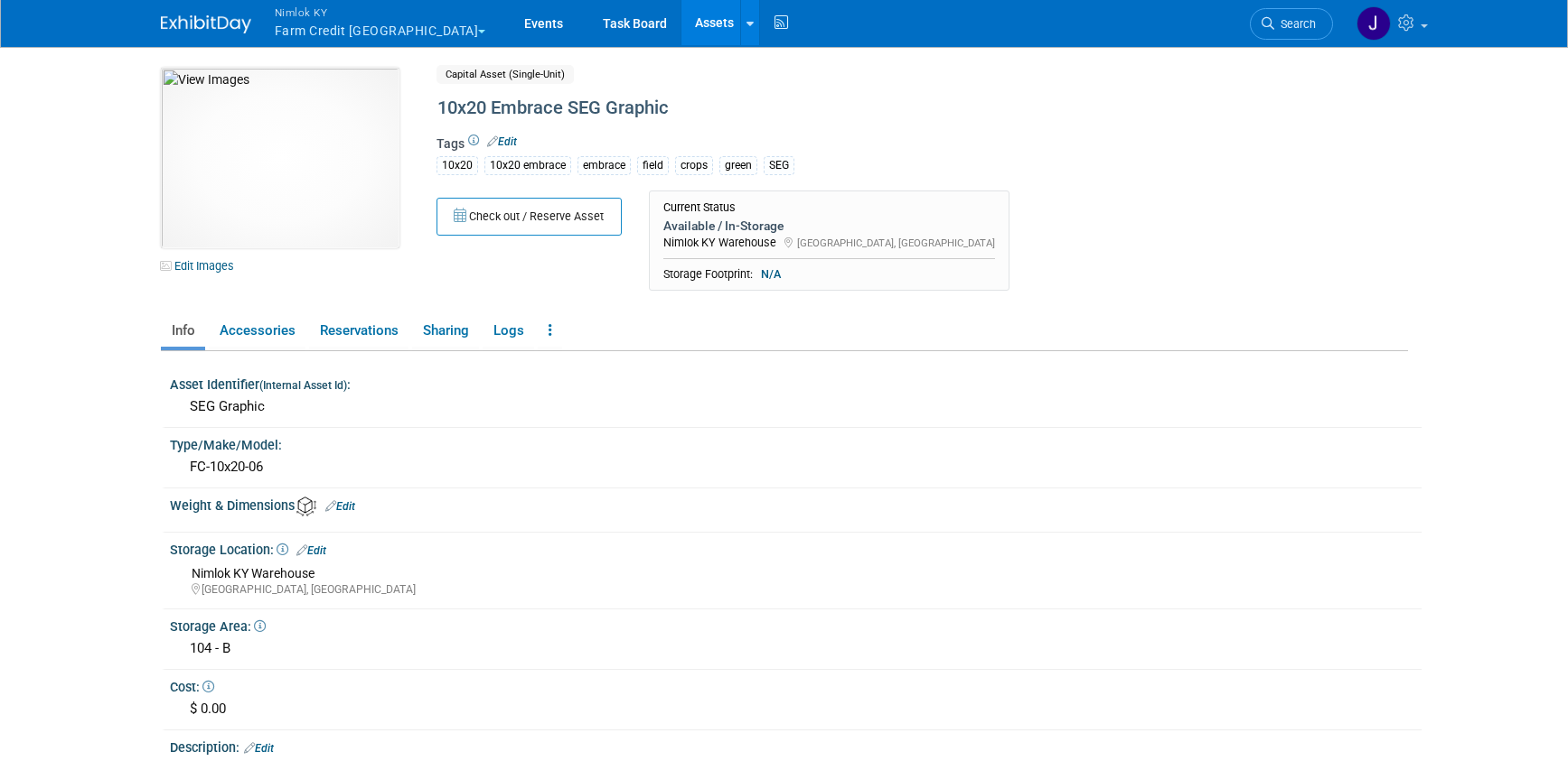
click at [682, 17] on link "Assets" at bounding box center [714, 23] width 66 height 45
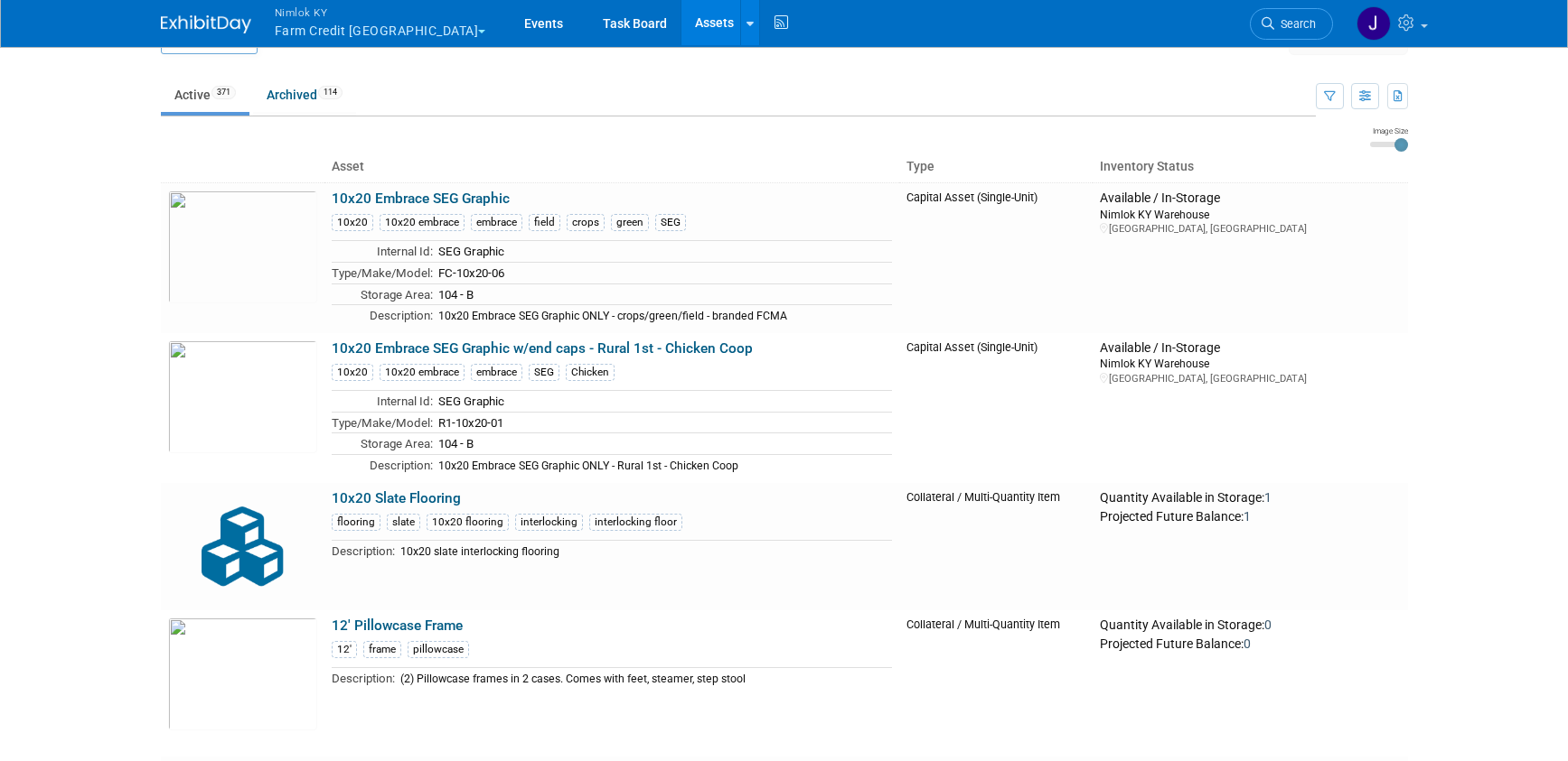
scroll to position [123, 0]
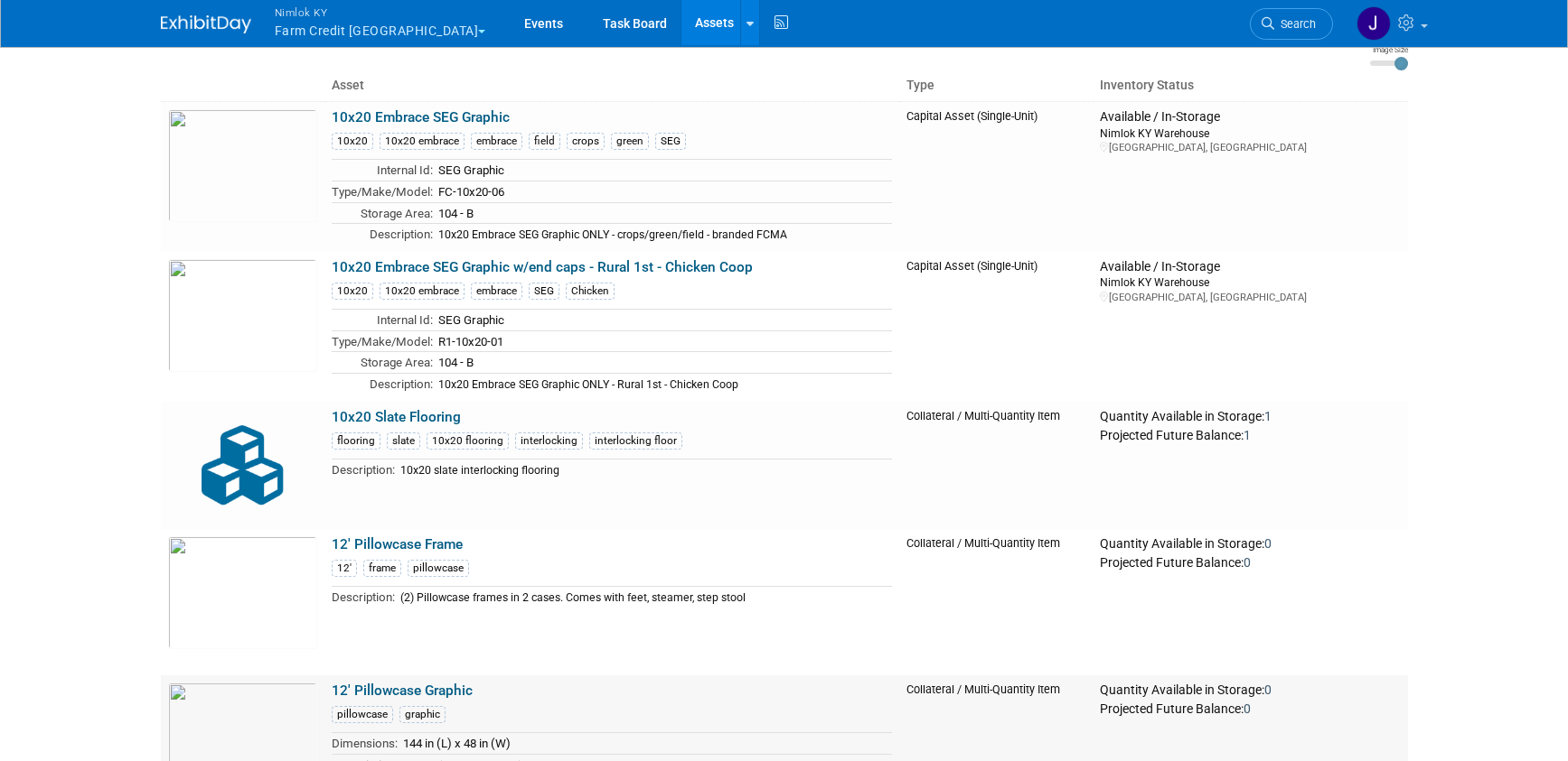
click at [278, 722] on img at bounding box center [242, 739] width 149 height 113
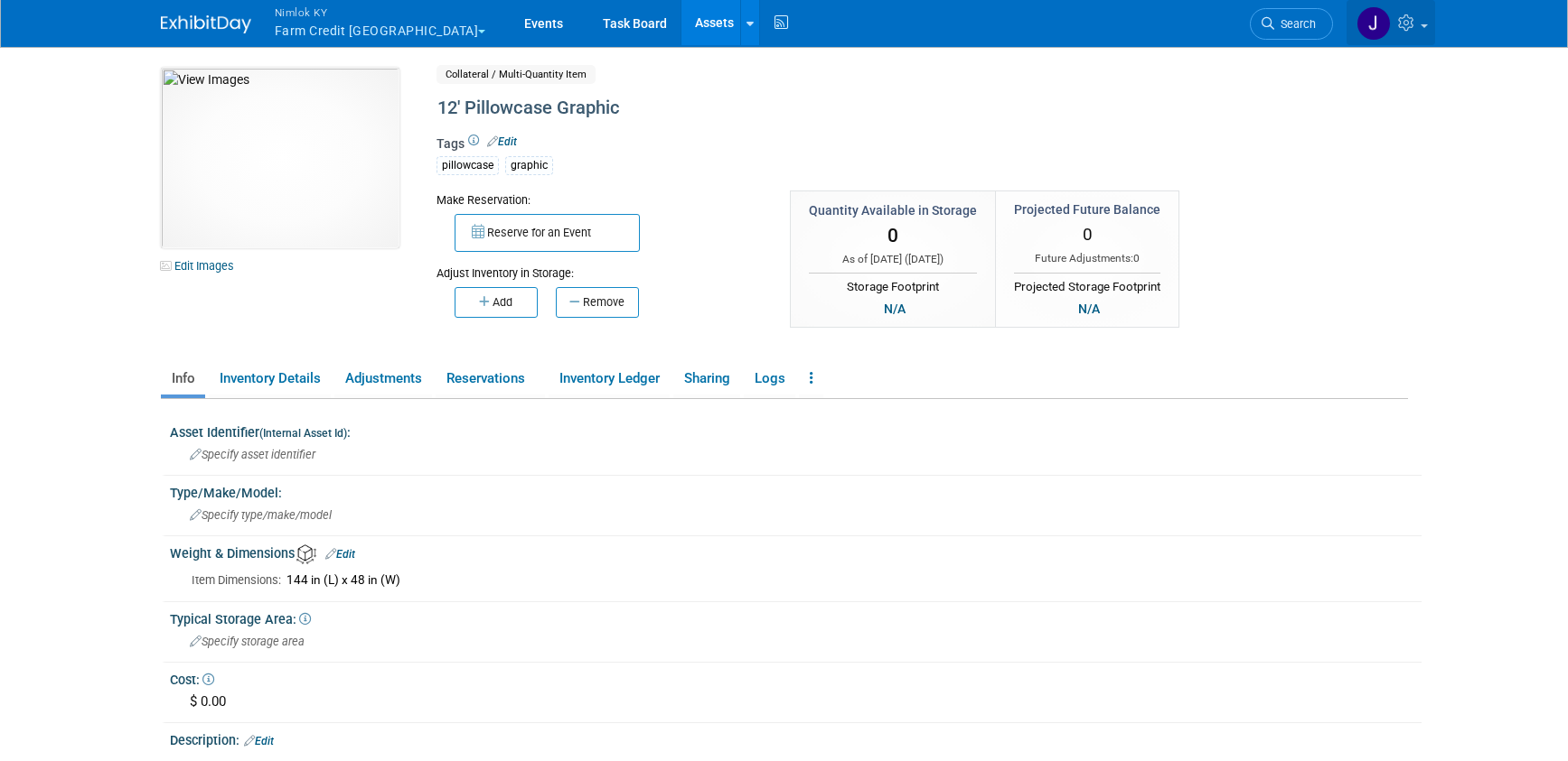
click at [1410, 23] on icon at bounding box center [1407, 23] width 21 height 17
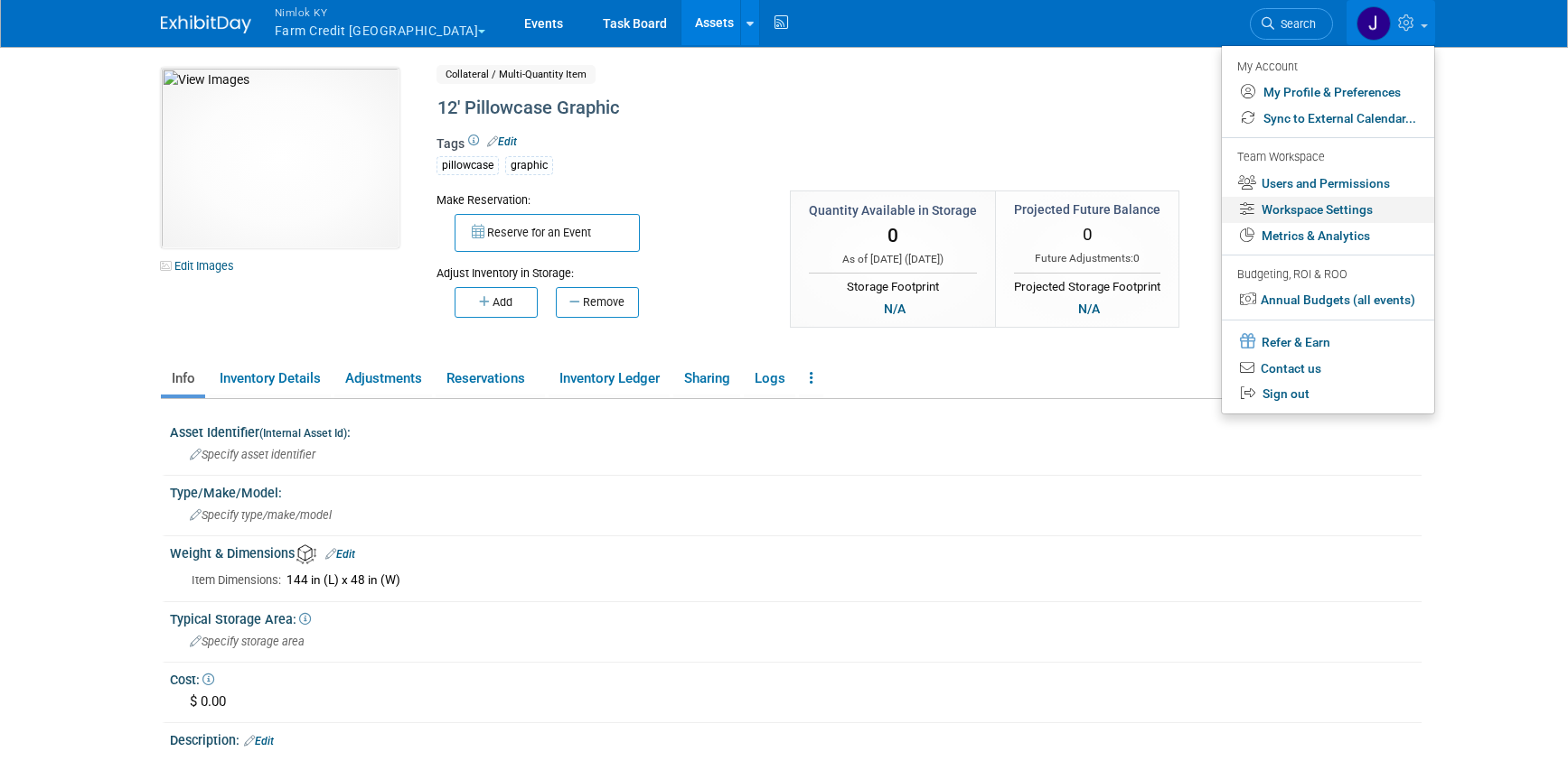
click at [1376, 213] on link "Workspace Settings" at bounding box center [1328, 210] width 213 height 27
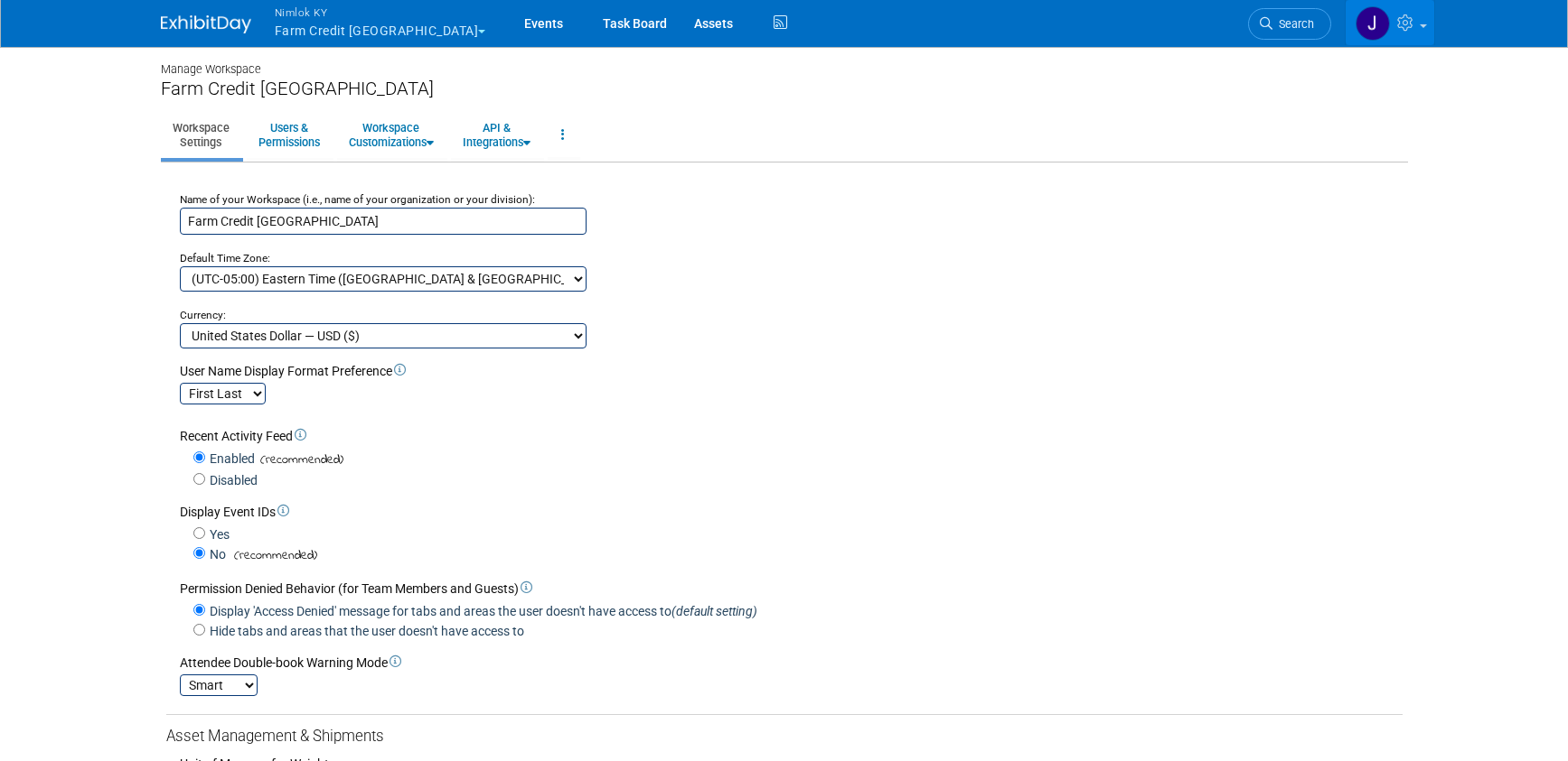
click at [1422, 18] on link at bounding box center [1390, 23] width 89 height 45
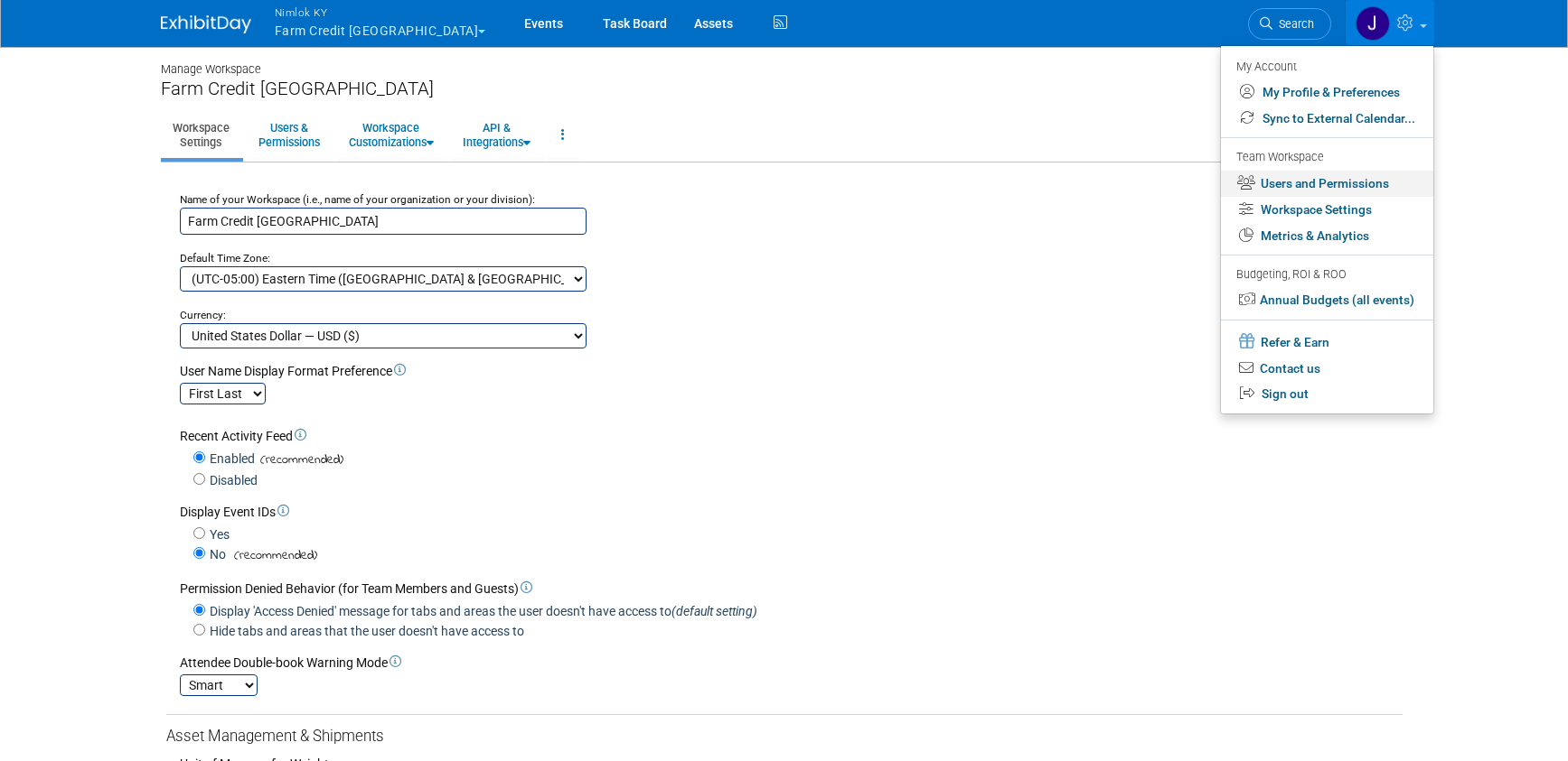
click at [1365, 182] on link "Users and Permissions" at bounding box center [1327, 183] width 213 height 27
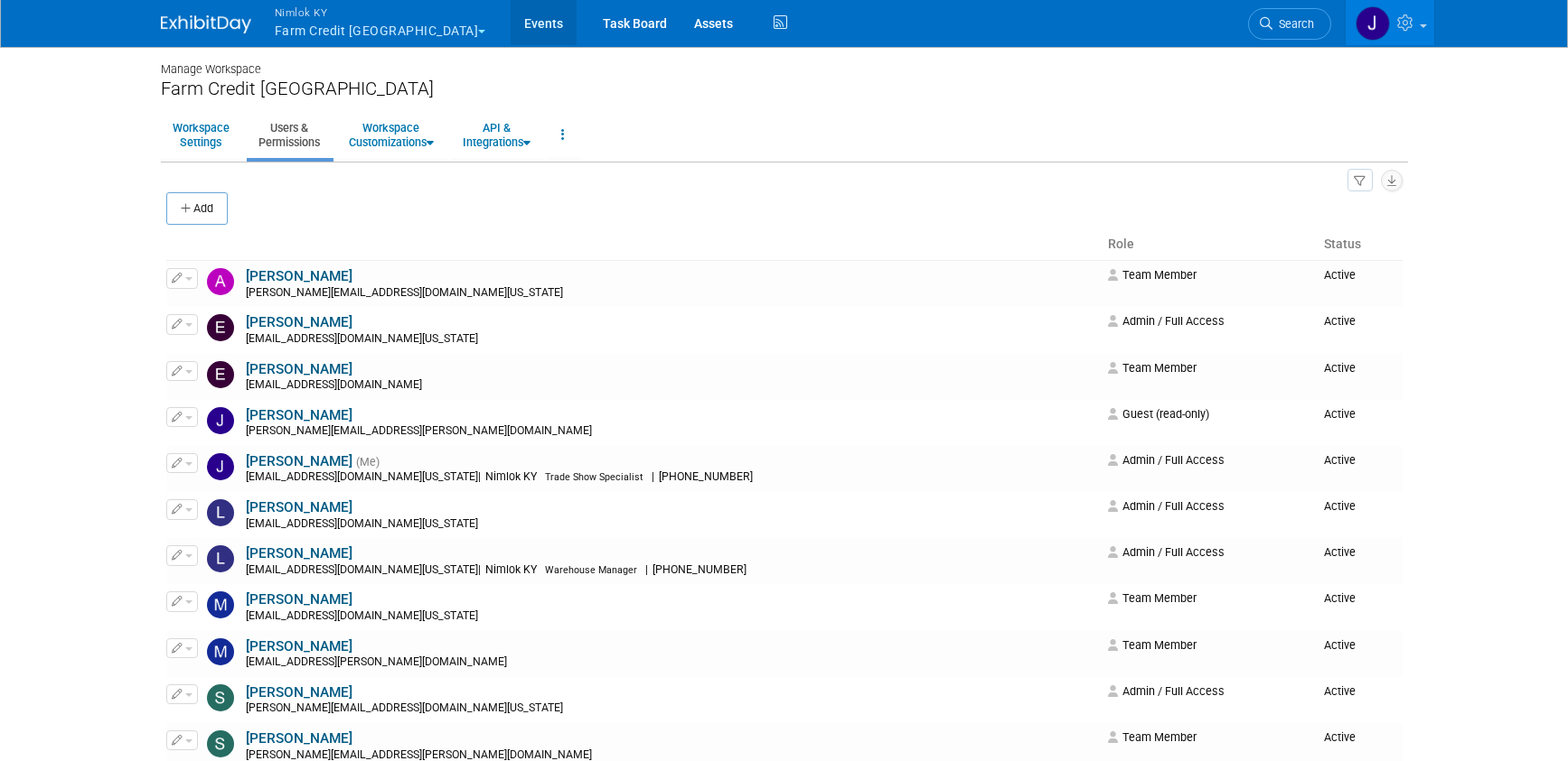
click at [510, 15] on link "Events" at bounding box center [543, 23] width 66 height 45
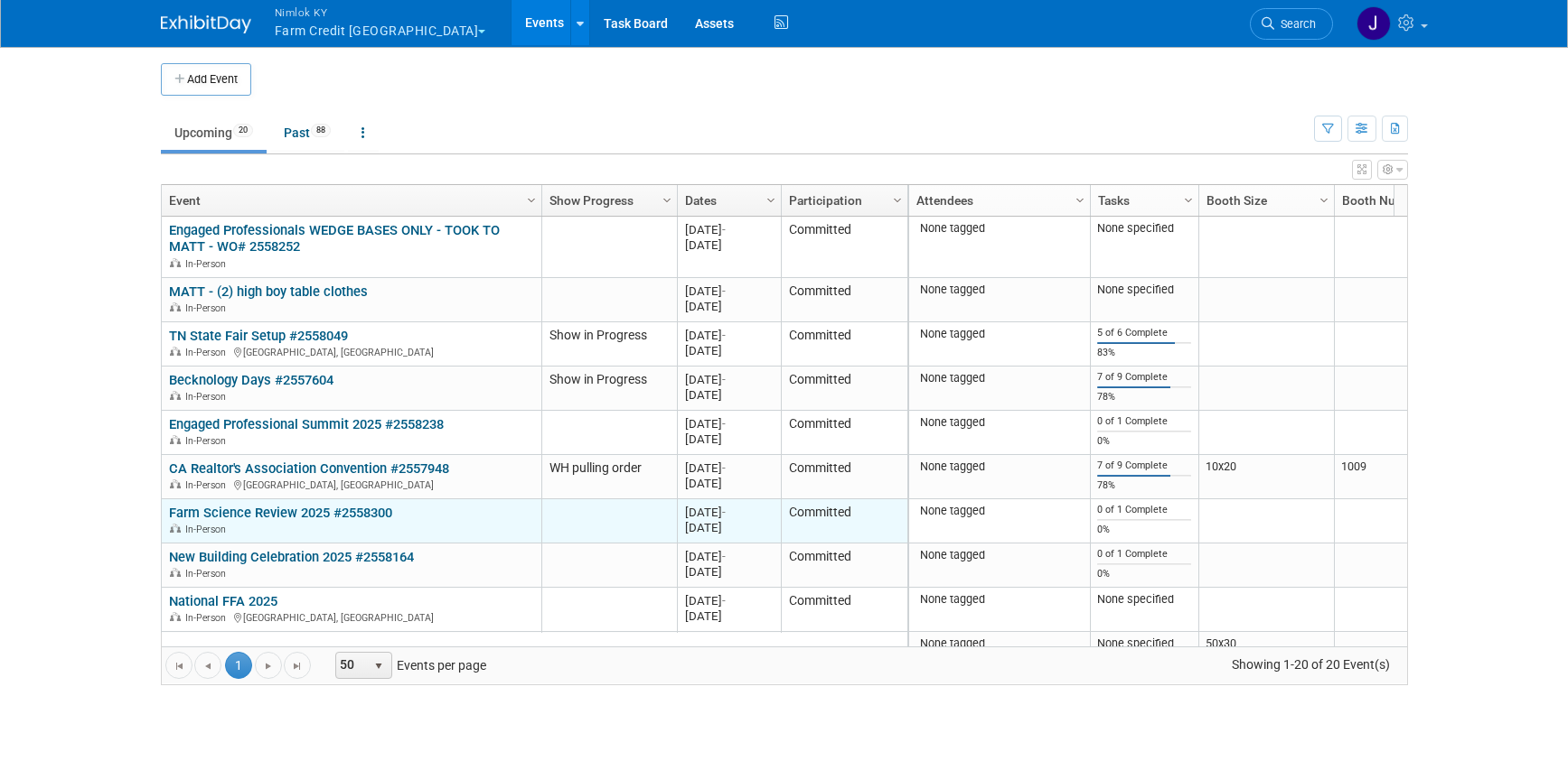
click at [275, 514] on link "Farm Science Review 2025 #2558300" at bounding box center [281, 513] width 224 height 17
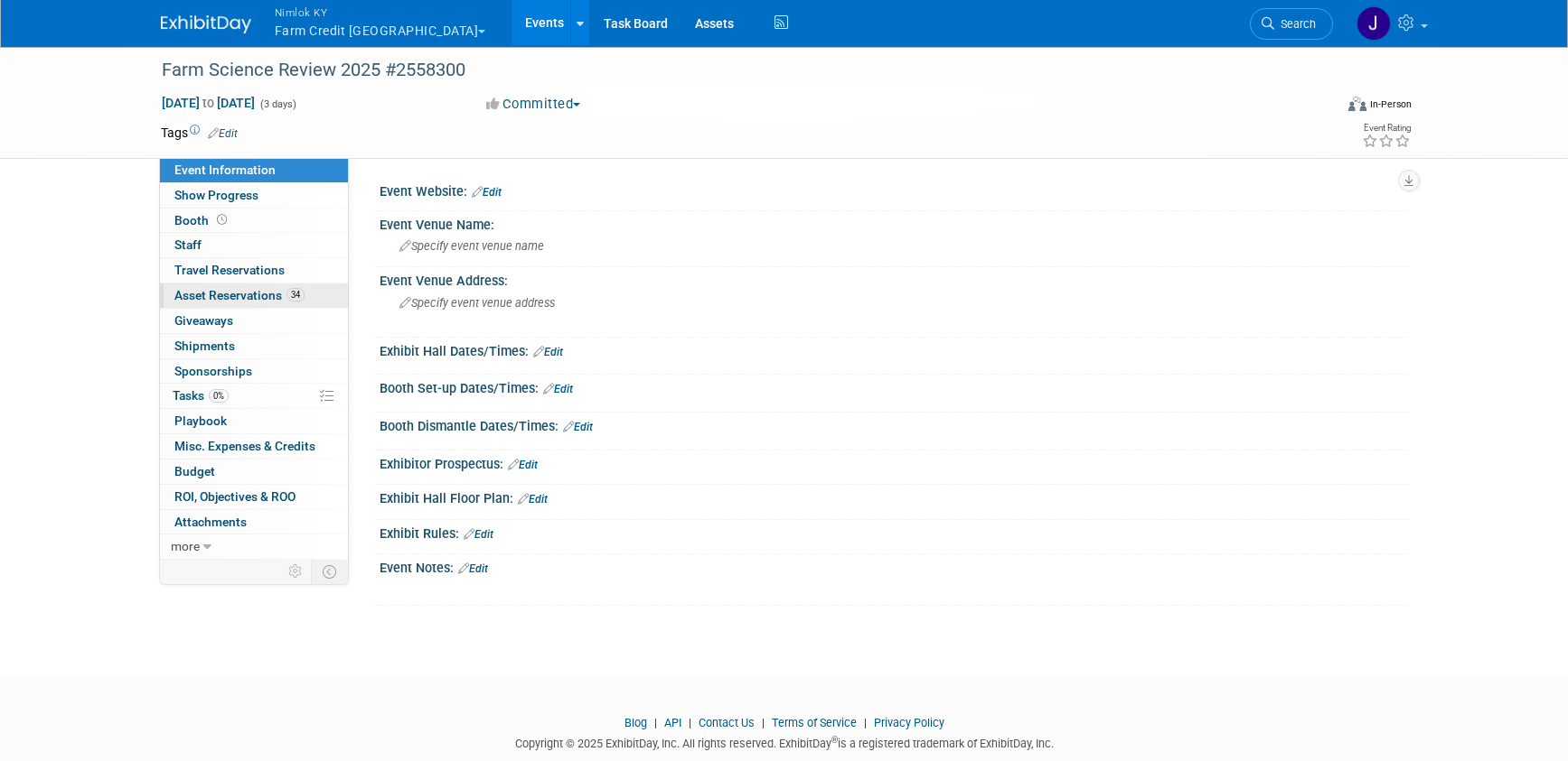
click at [272, 300] on span "Asset Reservations 34" at bounding box center [239, 295] width 130 height 15
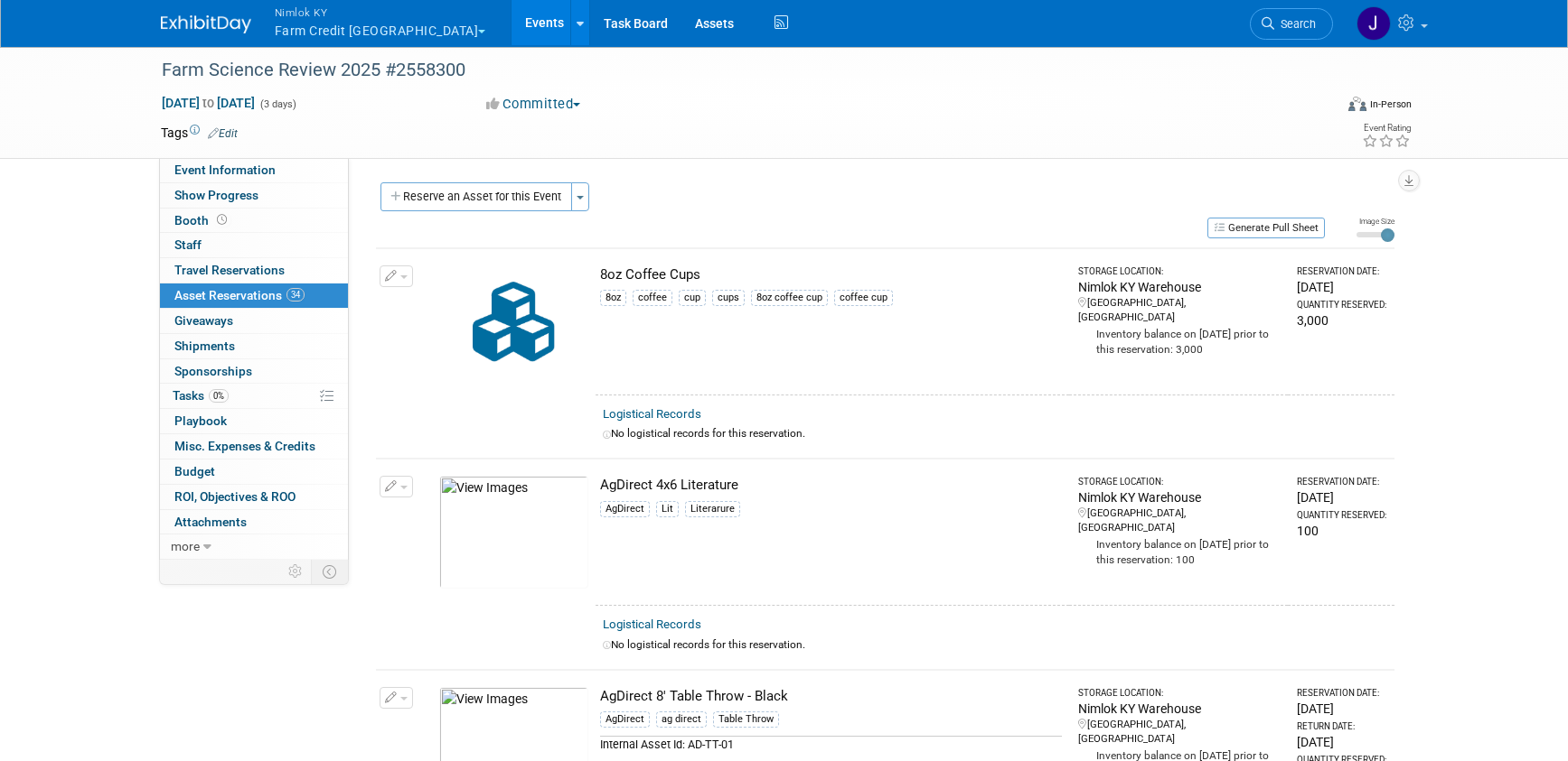
click at [405, 278] on span "button" at bounding box center [403, 278] width 7 height 4
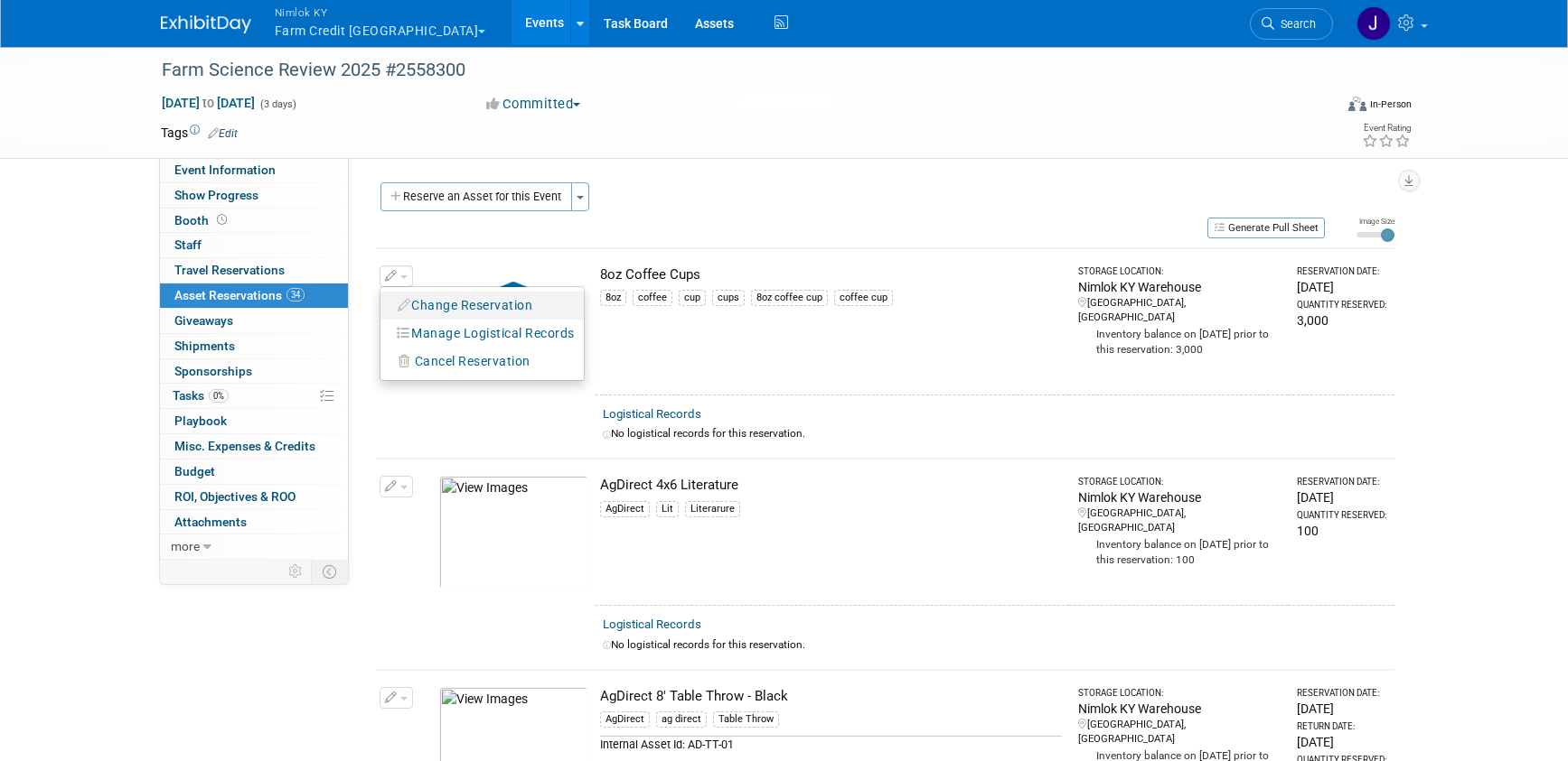
click at [435, 305] on button "Change Reservation" at bounding box center [465, 305] width 153 height 25
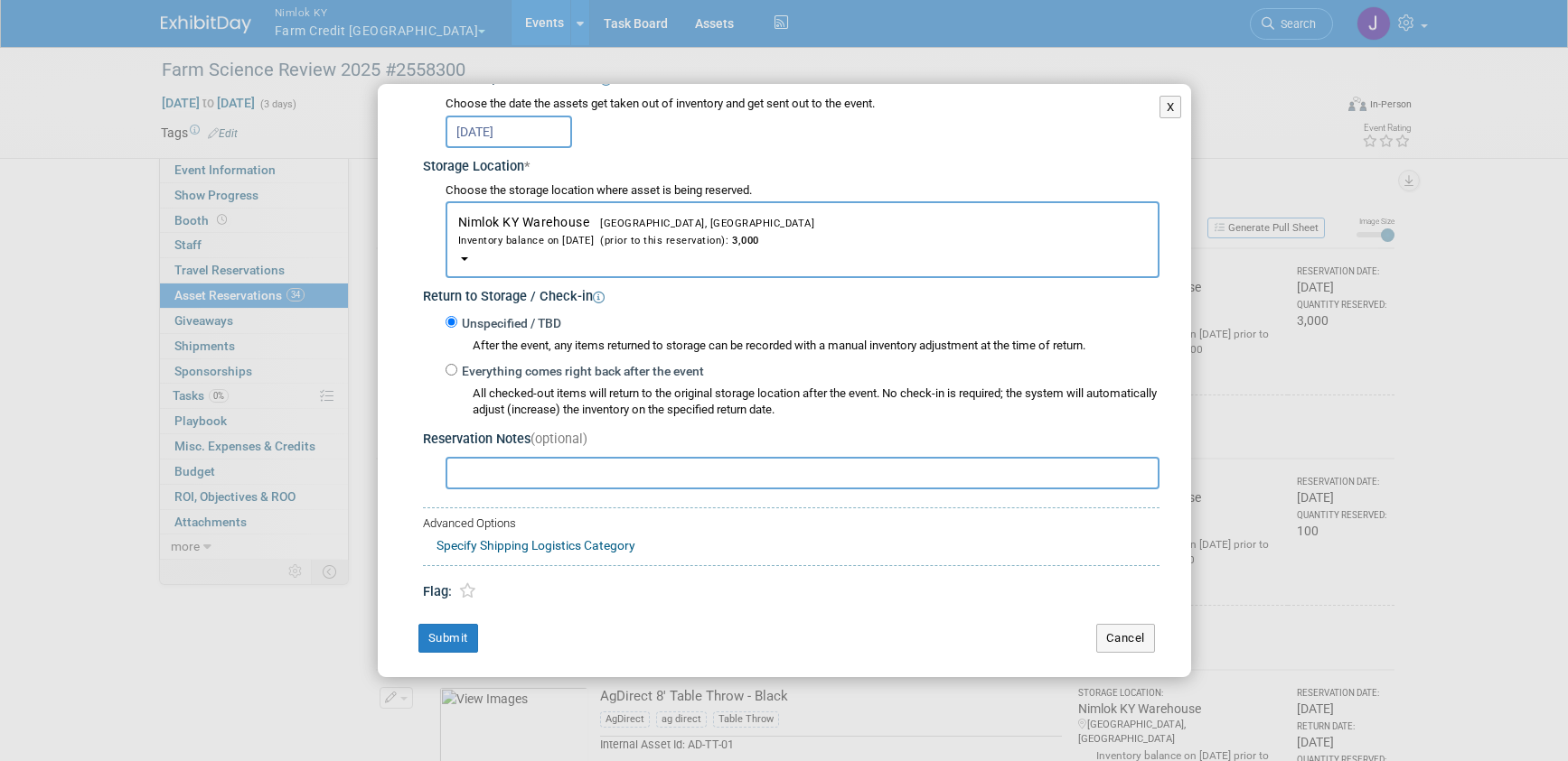
scroll to position [247, 0]
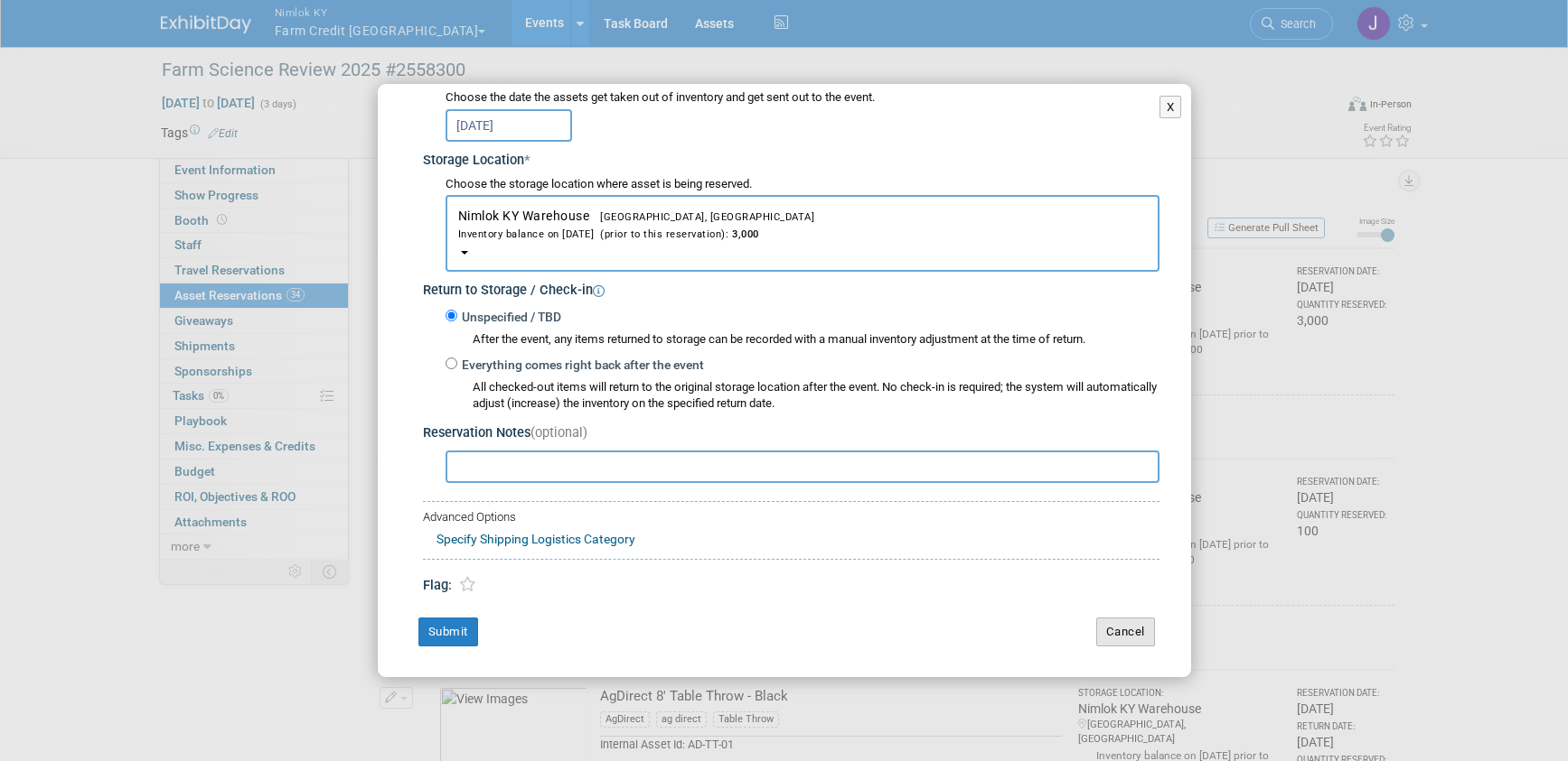
click at [1099, 626] on button "Cancel" at bounding box center [1126, 631] width 59 height 29
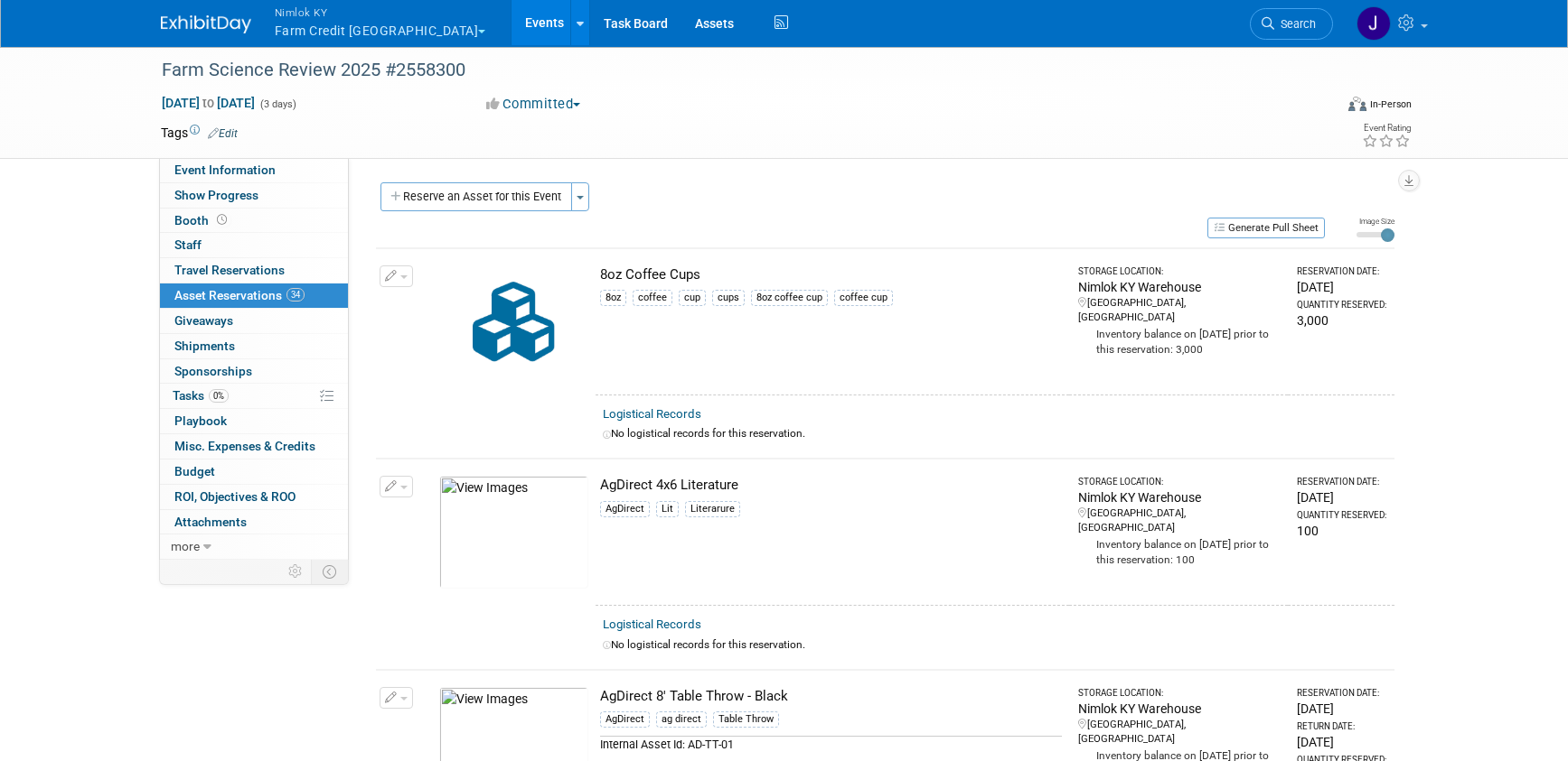
click at [717, 131] on td at bounding box center [718, 133] width 961 height 18
